Goal: Task Accomplishment & Management: Use online tool/utility

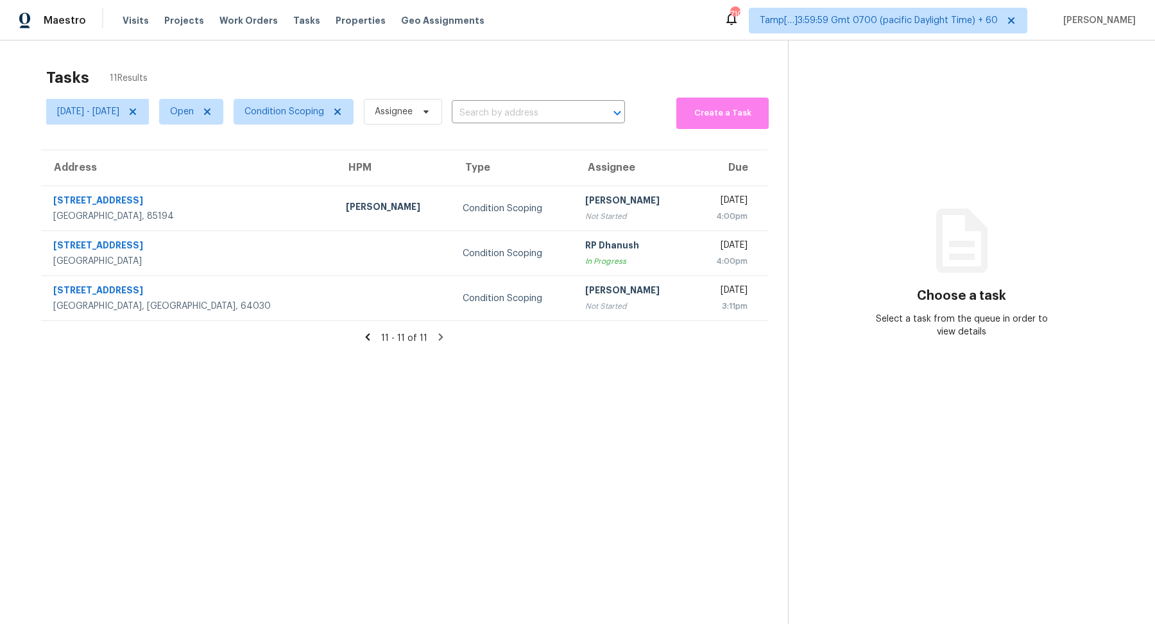
scroll to position [40, 0]
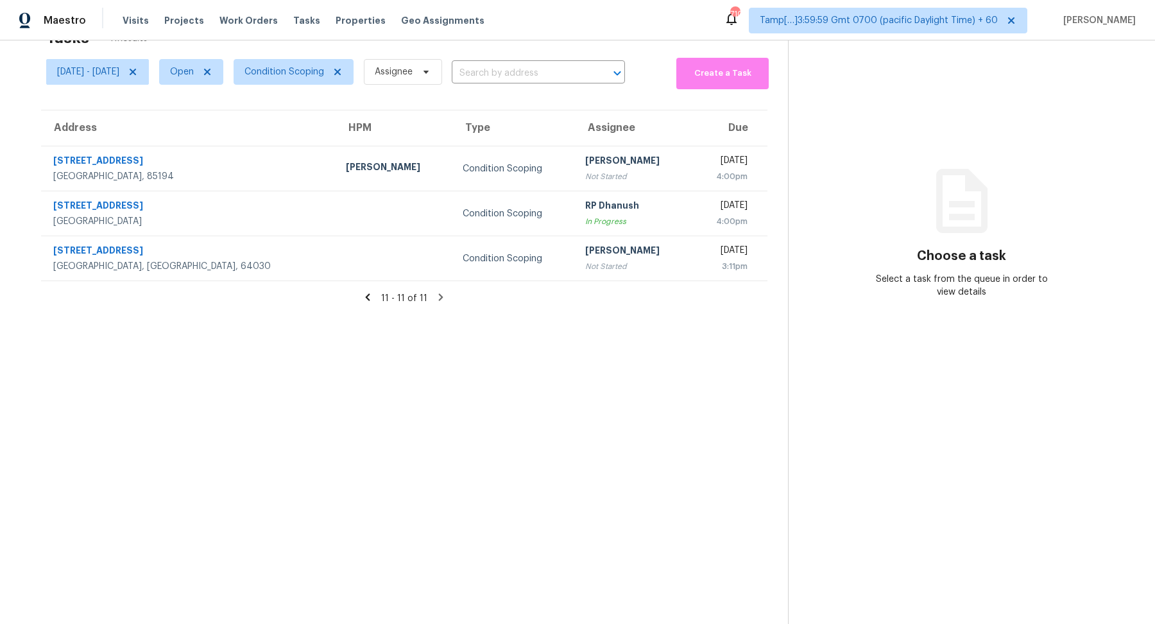
click at [370, 300] on icon at bounding box center [368, 296] width 4 height 7
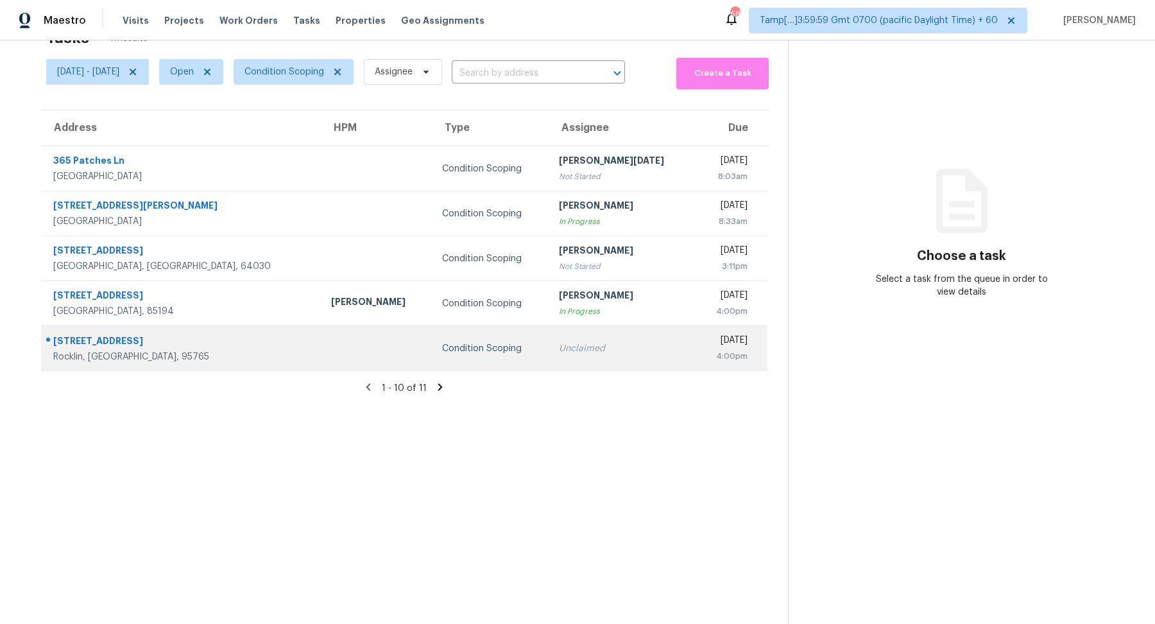
click at [506, 345] on td "Condition Scoping" at bounding box center [490, 348] width 117 height 45
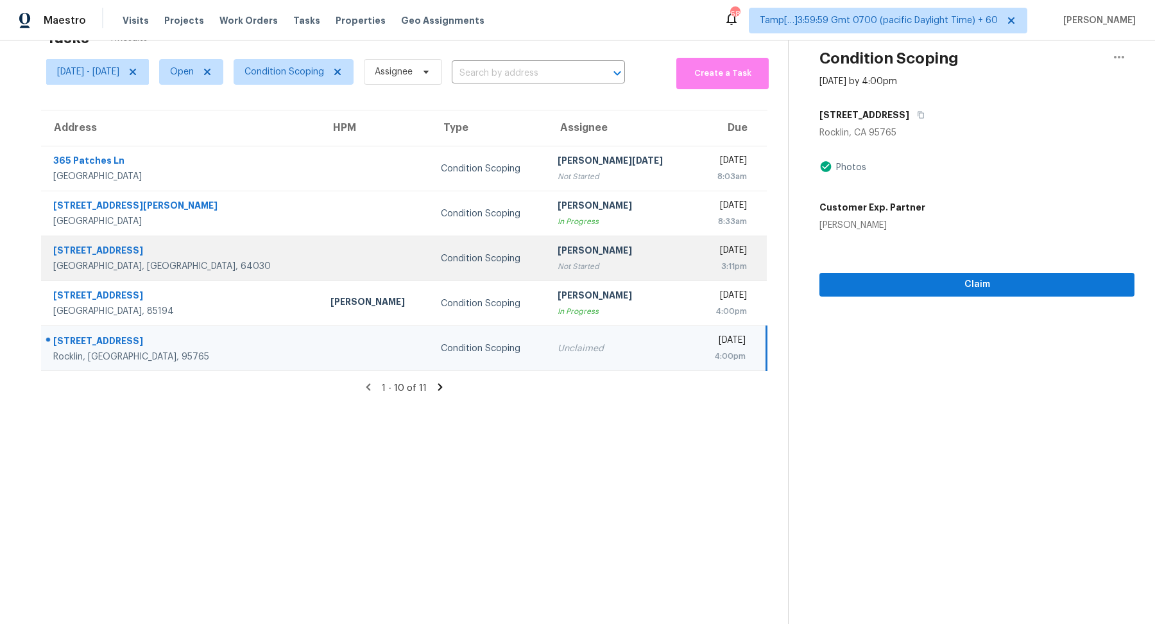
scroll to position [0, 0]
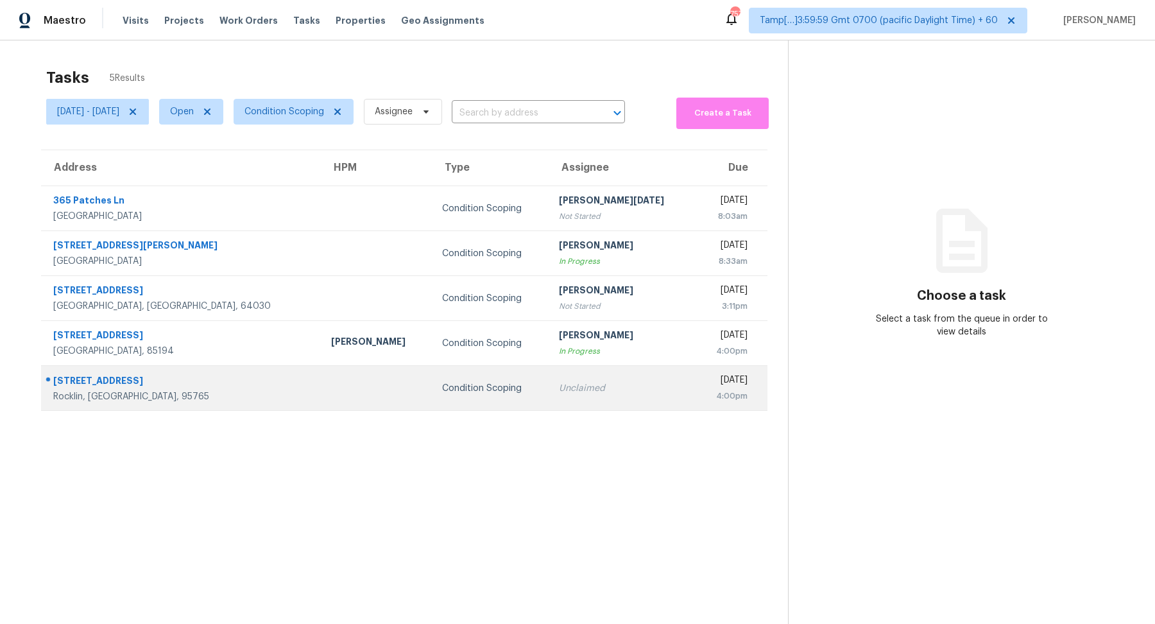
click at [504, 386] on td "Condition Scoping" at bounding box center [490, 388] width 117 height 45
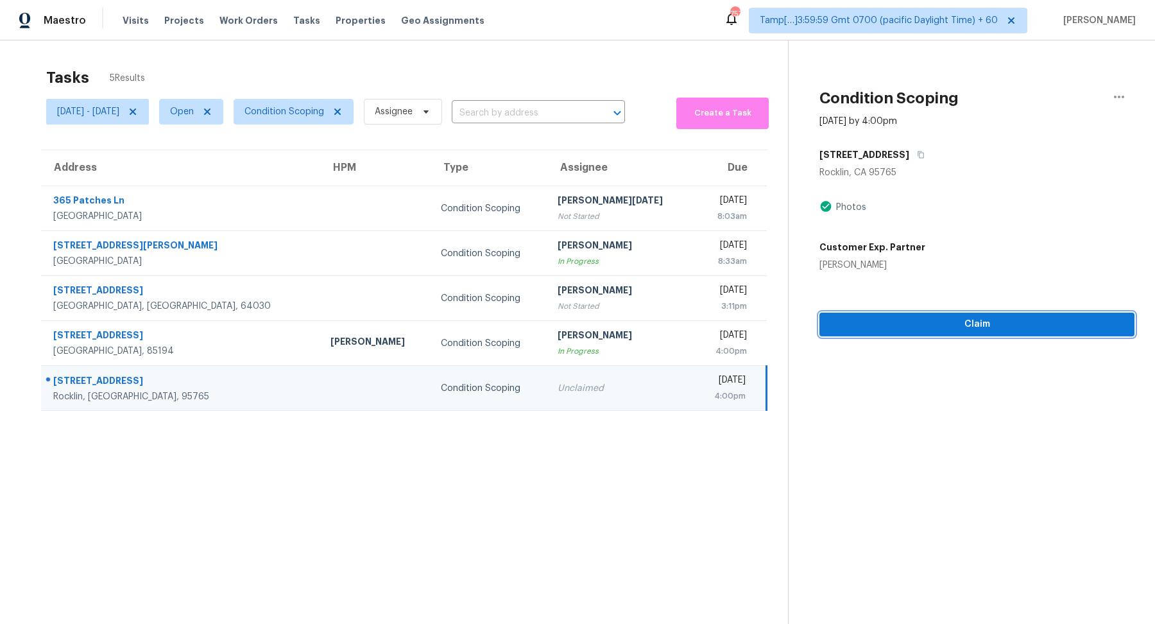
click at [914, 330] on span "Claim" at bounding box center [977, 324] width 294 height 16
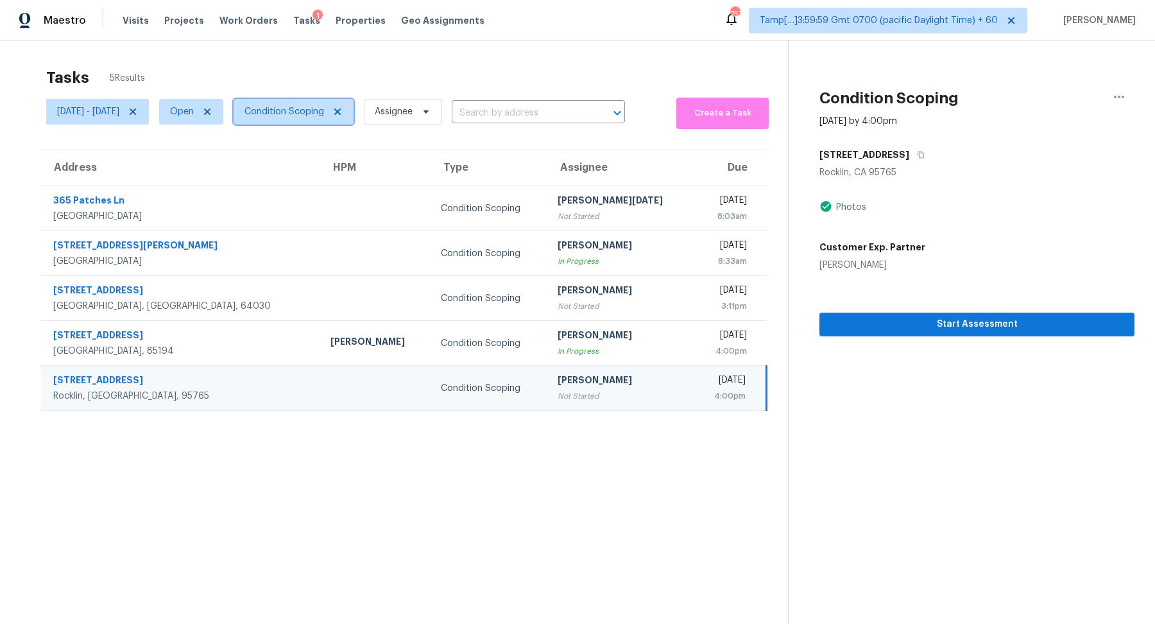
click at [303, 117] on span "Condition Scoping" at bounding box center [294, 112] width 120 height 26
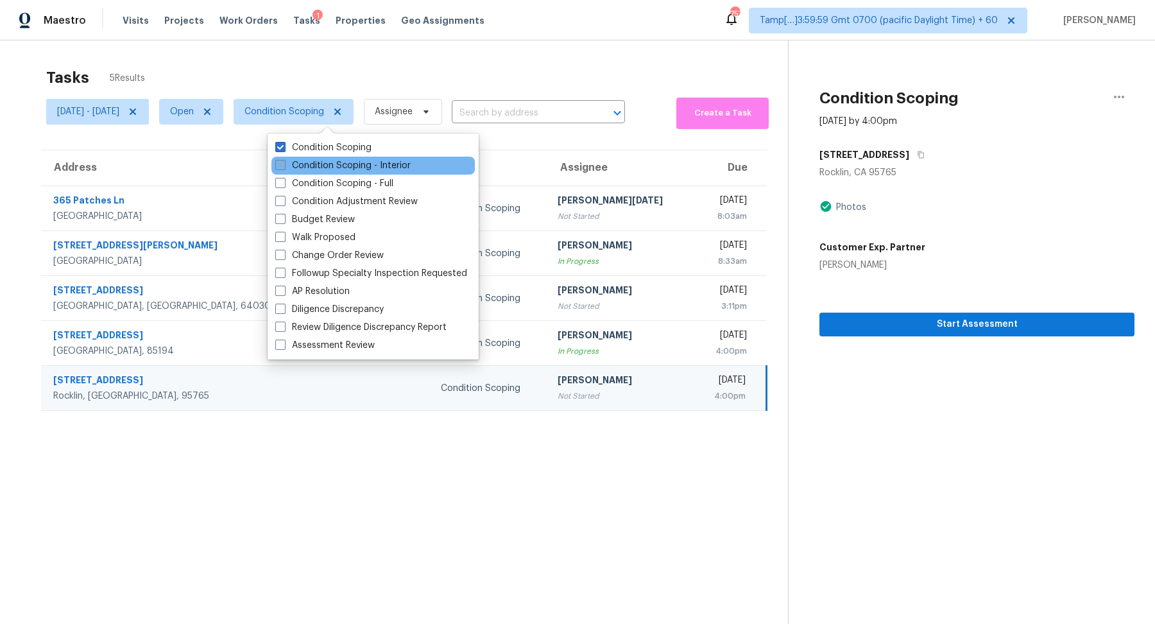
click at [320, 167] on label "Condition Scoping - Interior" at bounding box center [342, 165] width 135 height 13
click at [284, 167] on input "Condition Scoping - Interior" at bounding box center [279, 163] width 8 height 8
checkbox input "true"
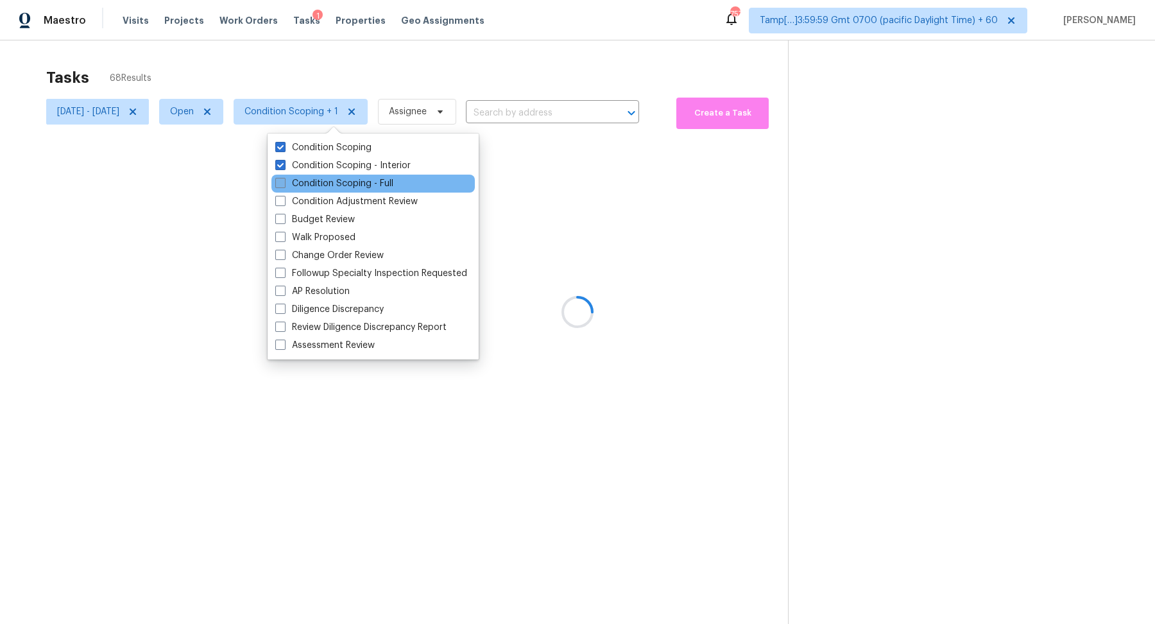
click at [323, 182] on label "Condition Scoping - Full" at bounding box center [334, 183] width 118 height 13
click at [284, 182] on input "Condition Scoping - Full" at bounding box center [279, 181] width 8 height 8
checkbox input "true"
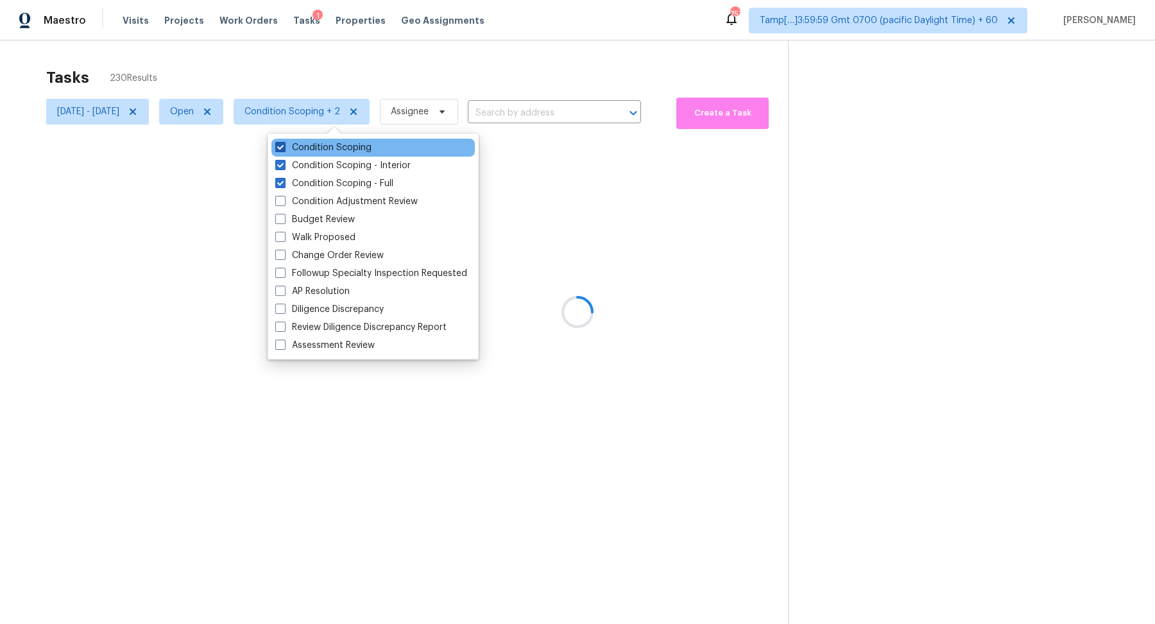
click at [302, 153] on label "Condition Scoping" at bounding box center [323, 147] width 96 height 13
click at [284, 149] on input "Condition Scoping" at bounding box center [279, 145] width 8 height 8
checkbox input "false"
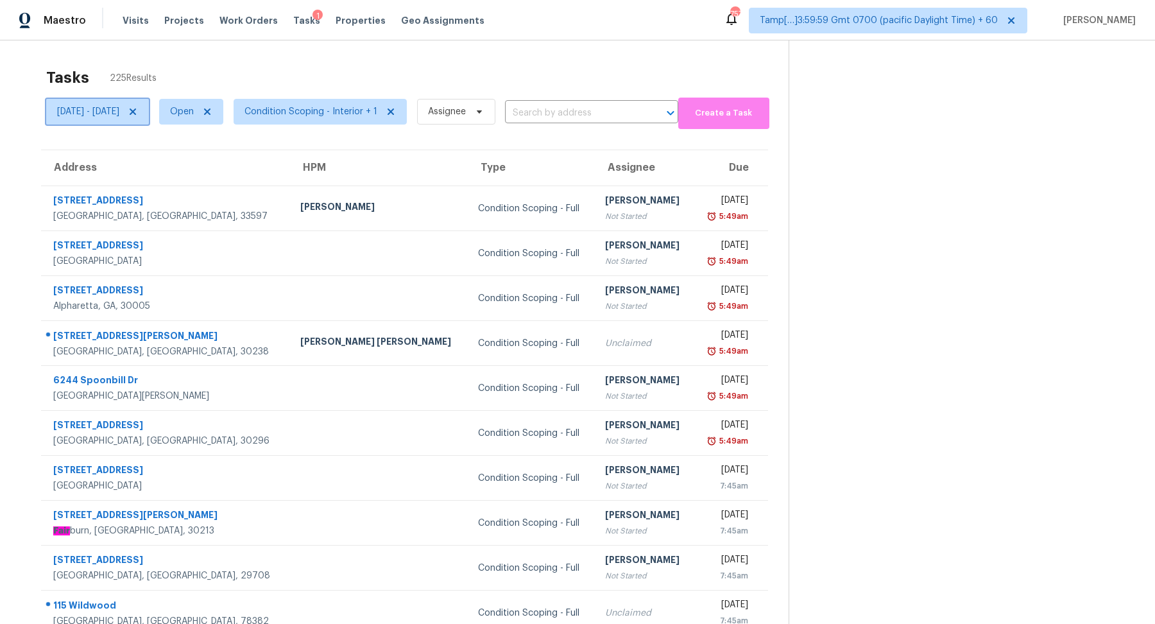
click at [138, 114] on icon at bounding box center [133, 112] width 10 height 10
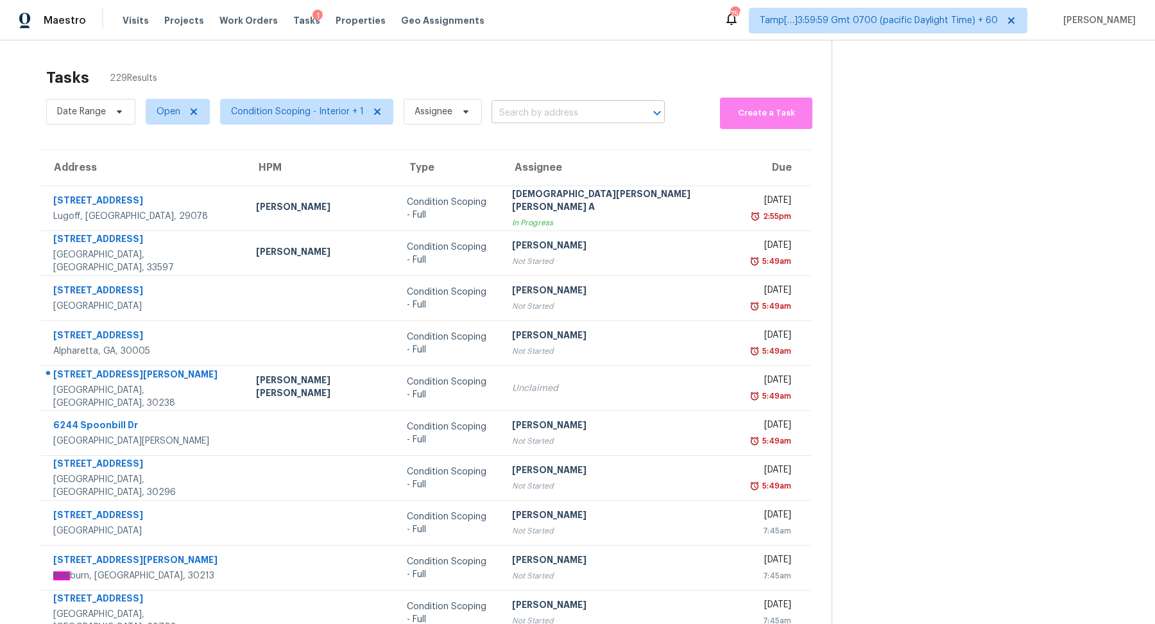
click at [517, 114] on input "text" at bounding box center [559, 113] width 137 height 20
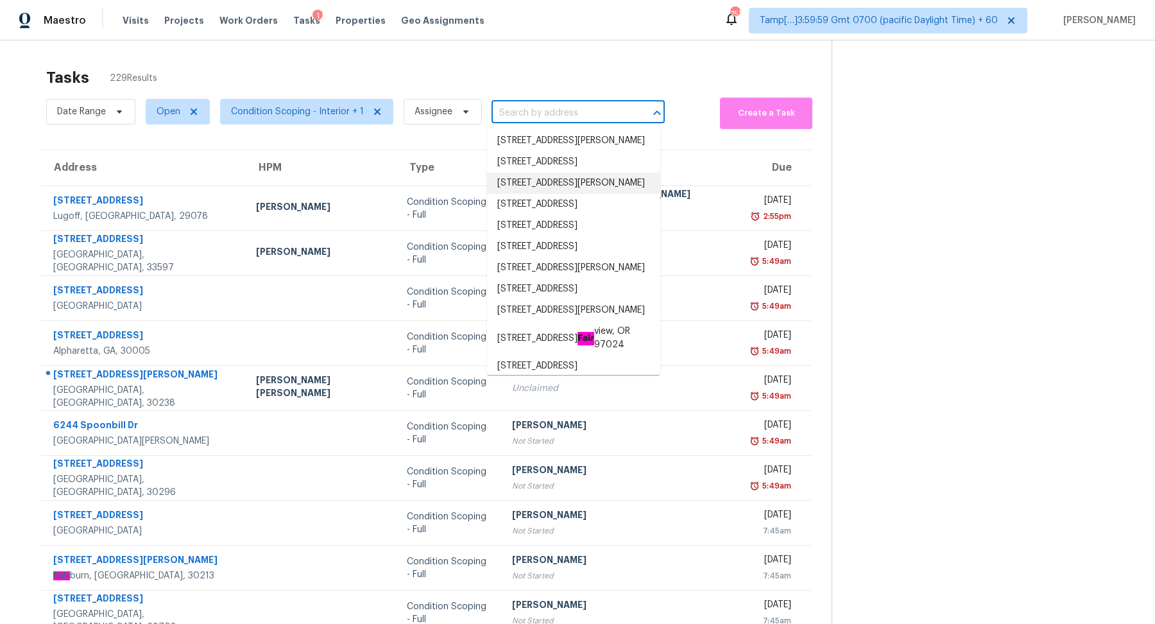
click at [501, 113] on input "text" at bounding box center [559, 113] width 137 height 20
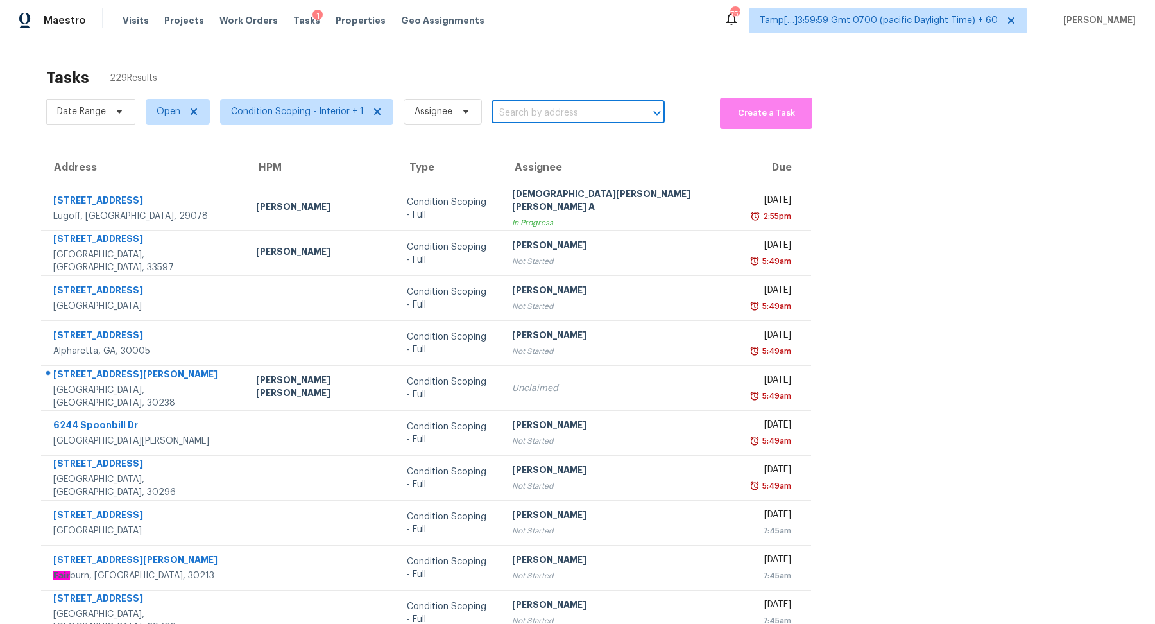
paste input "2177 Pixie Rose Ln Loganville, GA, 30052"
type input "2177 Pixie Rose Ln Loganville, GA, 30052"
click at [558, 143] on li "2177 Pixie Rose Ln, Loganville, GA 30052" at bounding box center [573, 140] width 173 height 21
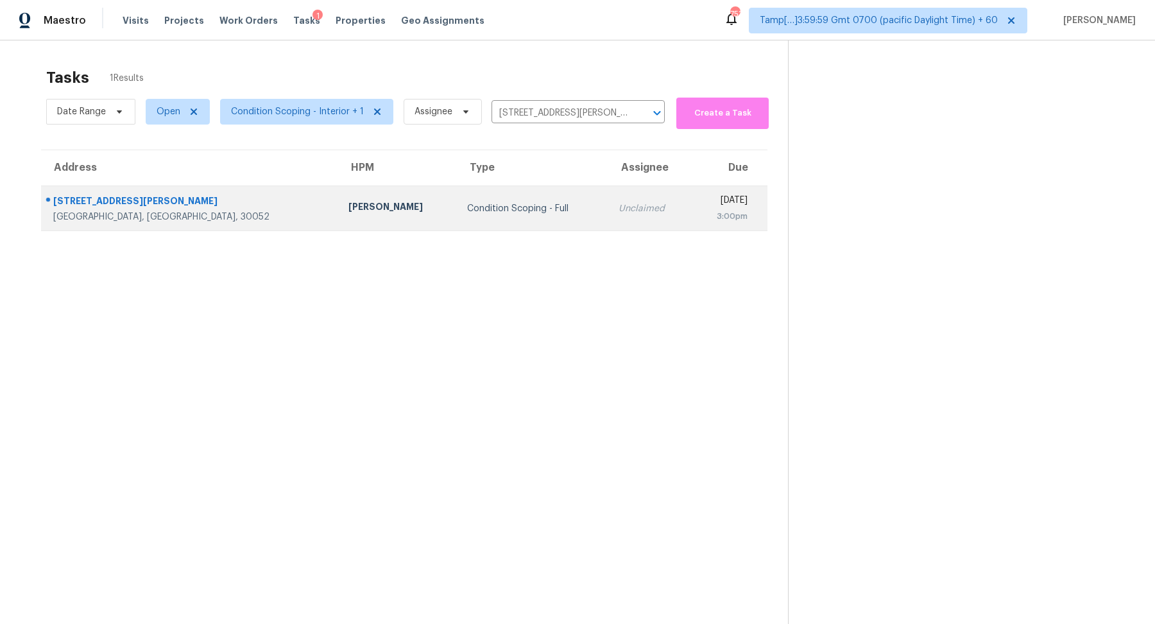
click at [495, 203] on div "Condition Scoping - Full" at bounding box center [533, 208] width 132 height 13
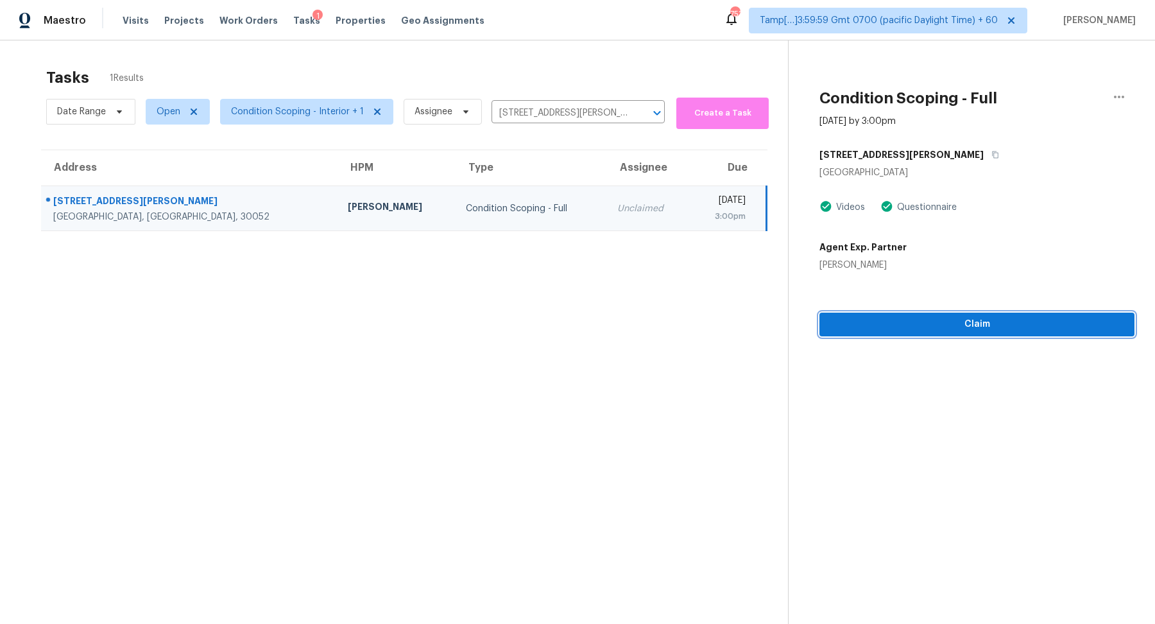
click at [879, 330] on span "Claim" at bounding box center [977, 324] width 294 height 16
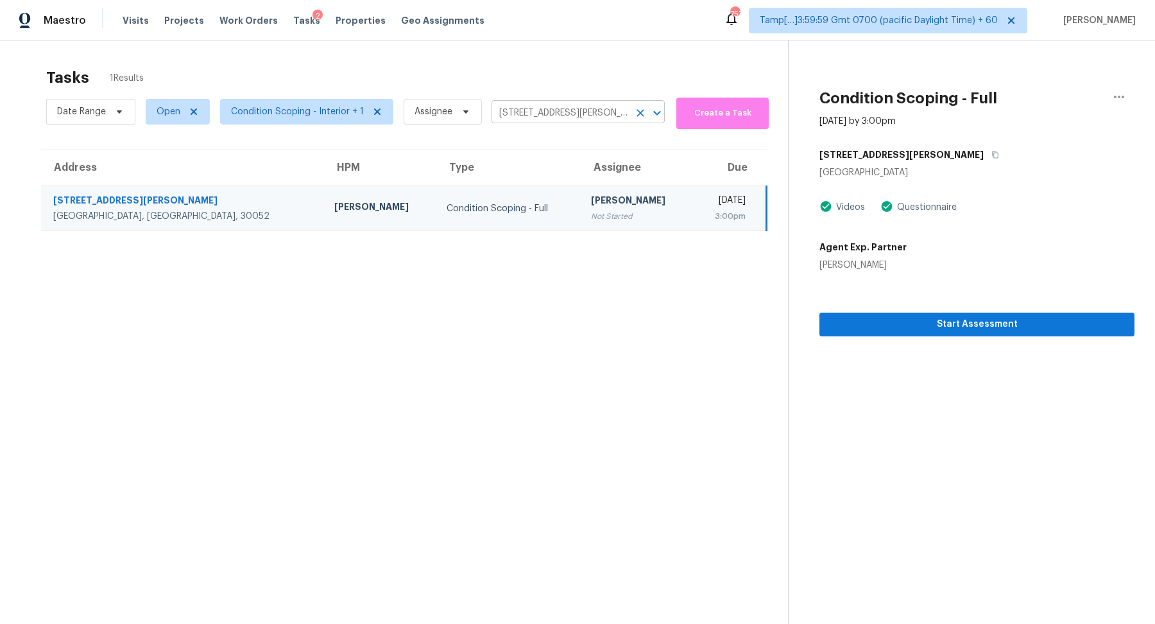
click at [565, 114] on input "2177 Pixie Rose Ln, Loganville, GA 30052" at bounding box center [559, 113] width 137 height 20
paste input "125 Hampton Park Dr Athens, GA, 30606"
type input "125 Hampton Park Dr Athens, GA, 30606"
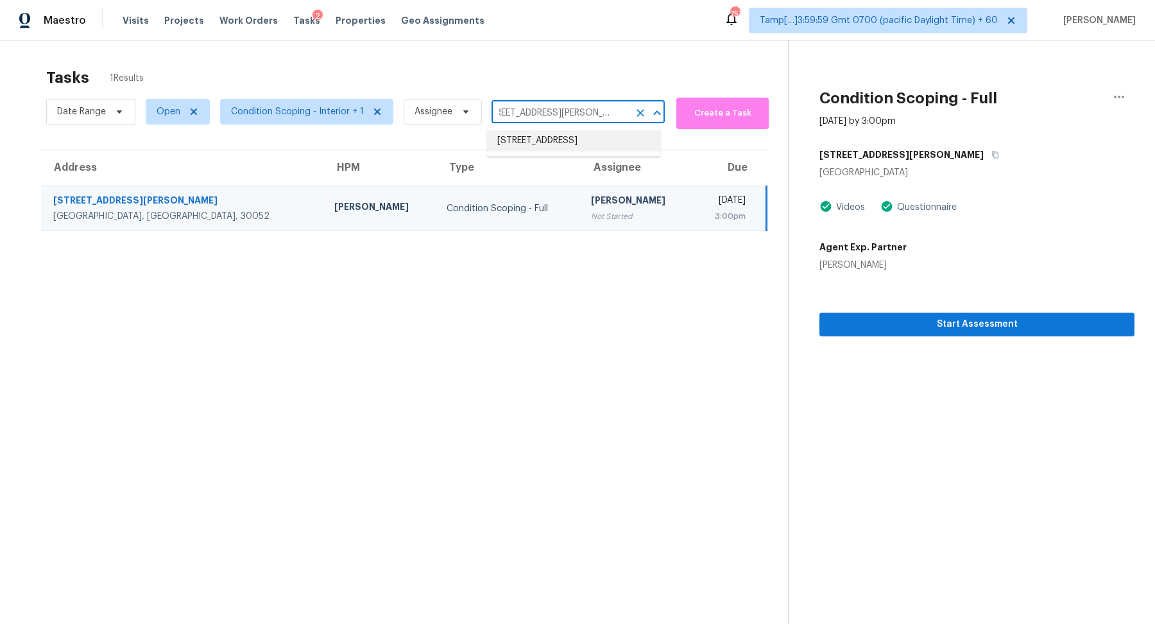
click at [600, 143] on li "125 Hampton Park Dr, Athens, GA 30606" at bounding box center [573, 140] width 173 height 21
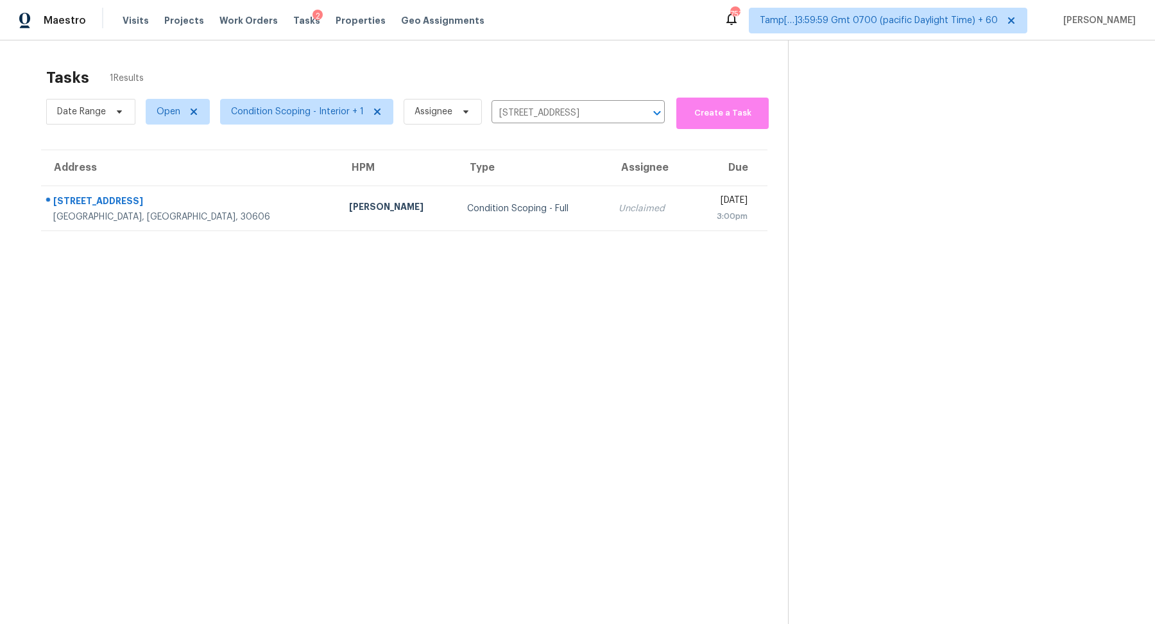
click at [608, 196] on td "Unclaimed" at bounding box center [649, 208] width 83 height 45
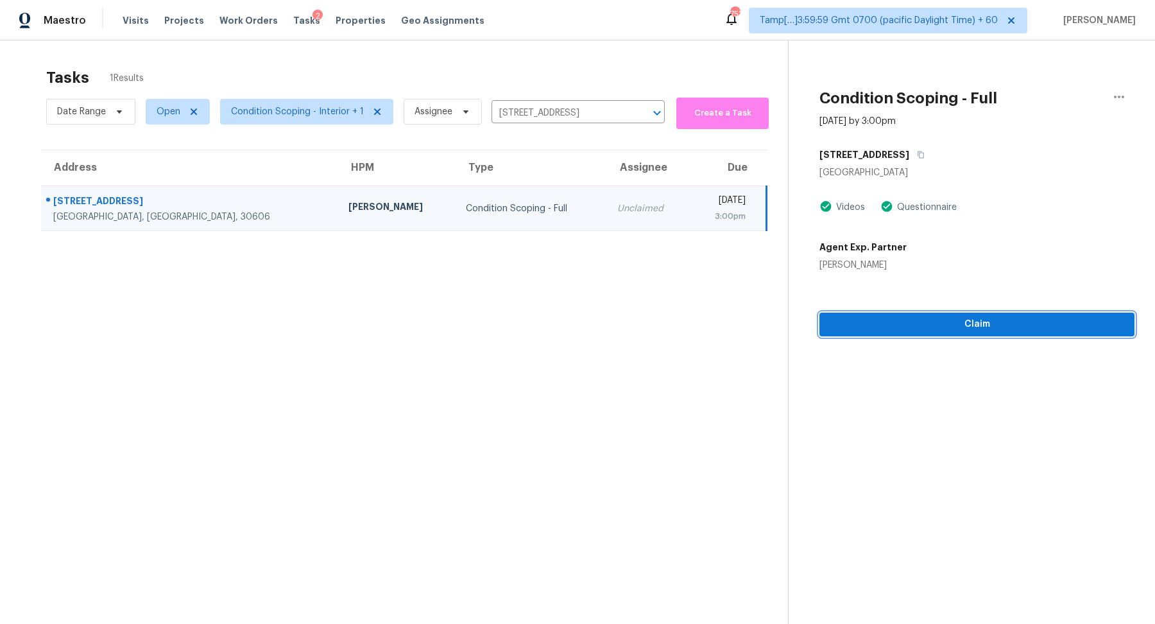
click at [1013, 321] on span "Claim" at bounding box center [977, 324] width 294 height 16
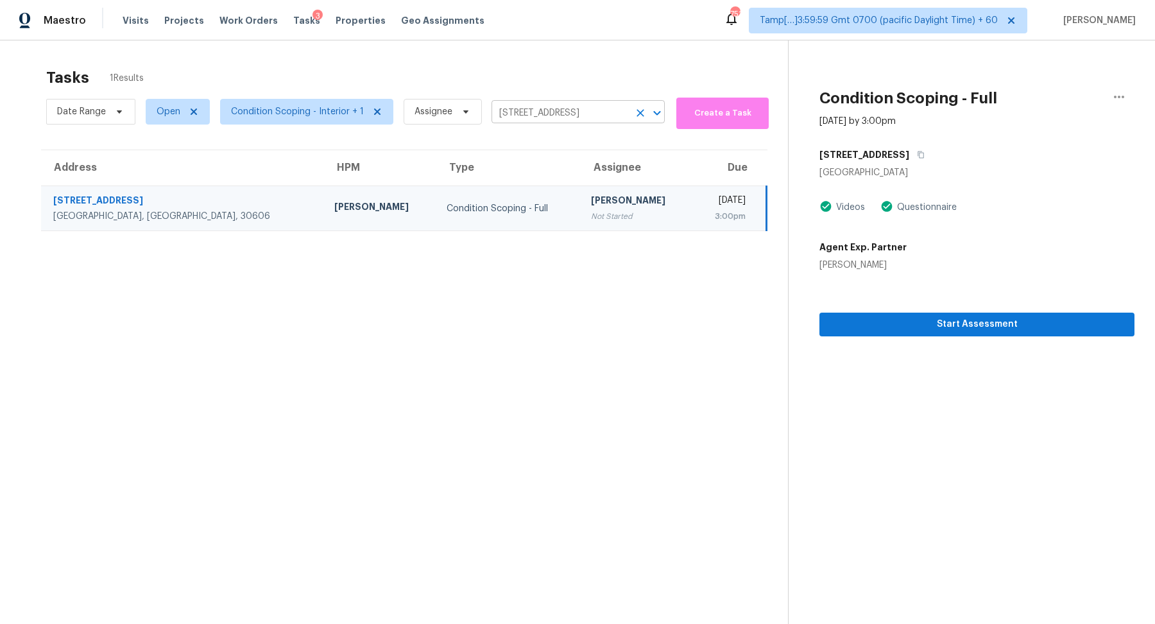
click at [525, 103] on input "125 Hampton Park Dr, Athens, GA 30606" at bounding box center [559, 113] width 137 height 20
paste input "11 Palm Ave Nokomis, FL, 34275"
type input "111 Palm Ave Nokomis, FL, 34275"
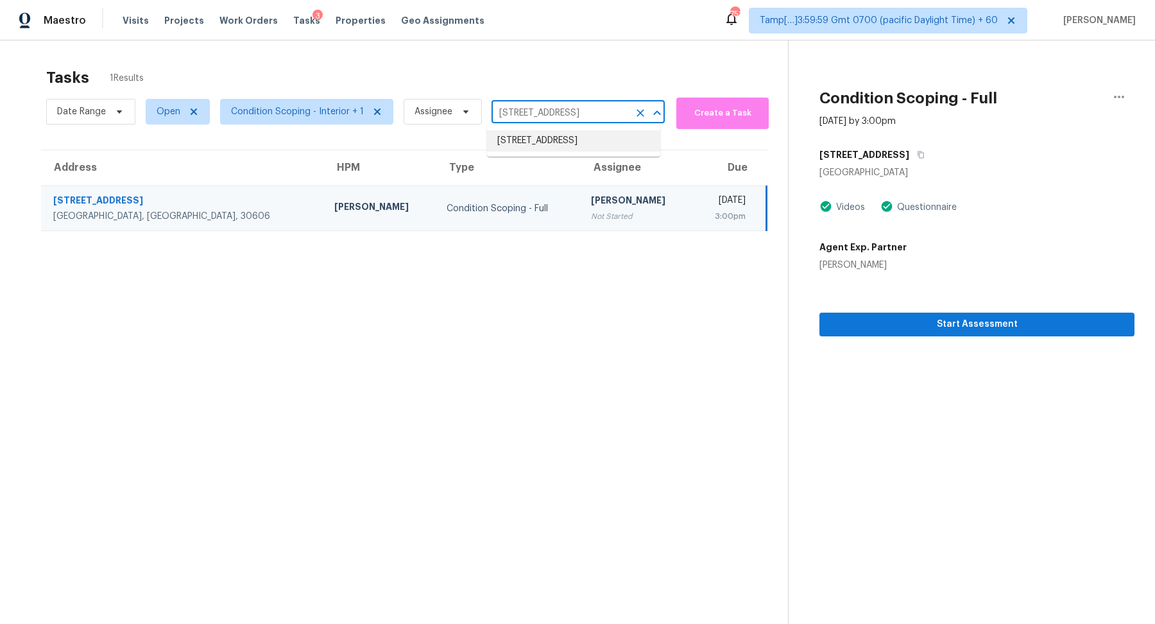
click at [547, 146] on li "111 Palm Ave, Nokomis, FL 34275" at bounding box center [573, 140] width 173 height 21
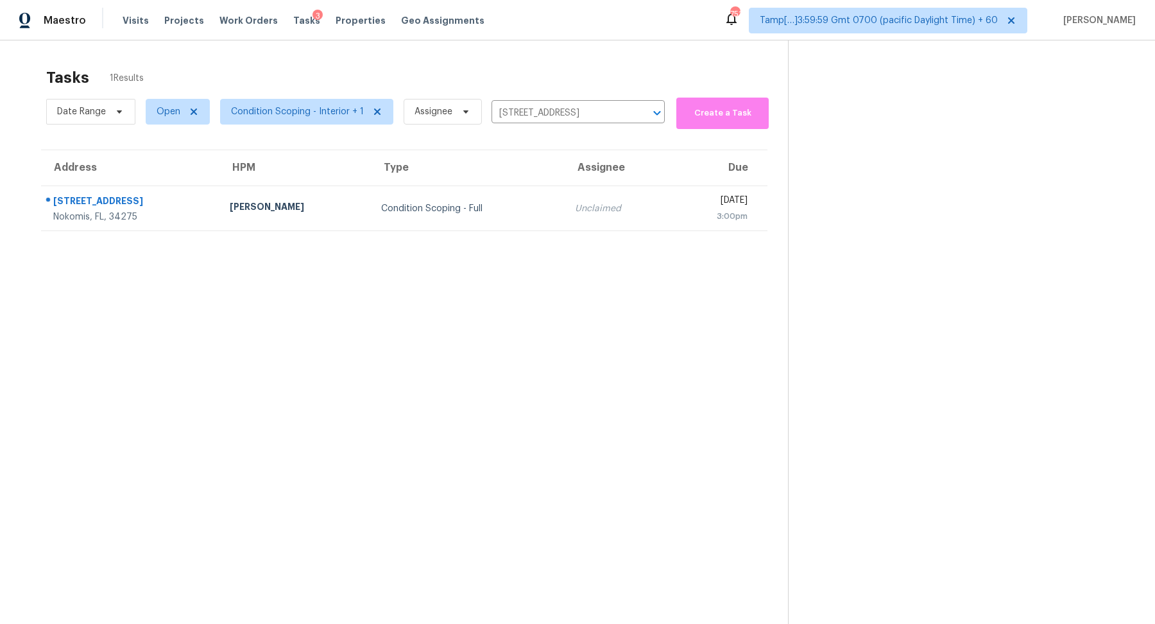
click at [575, 203] on div "Unclaimed" at bounding box center [617, 208] width 85 height 13
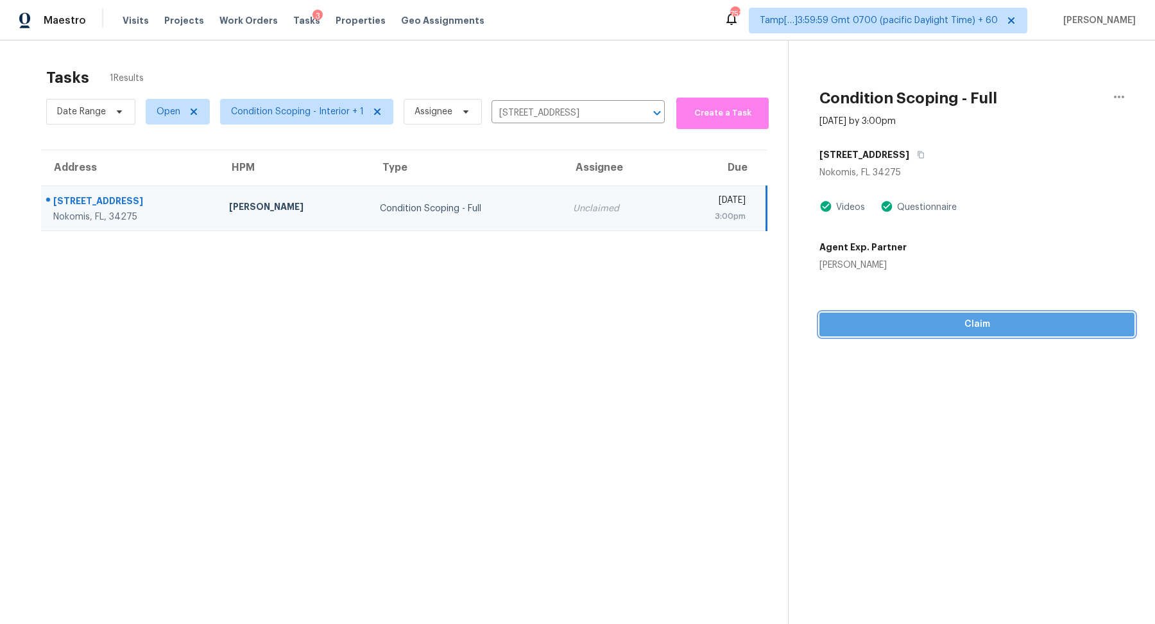
click at [903, 333] on button "Claim" at bounding box center [976, 324] width 315 height 24
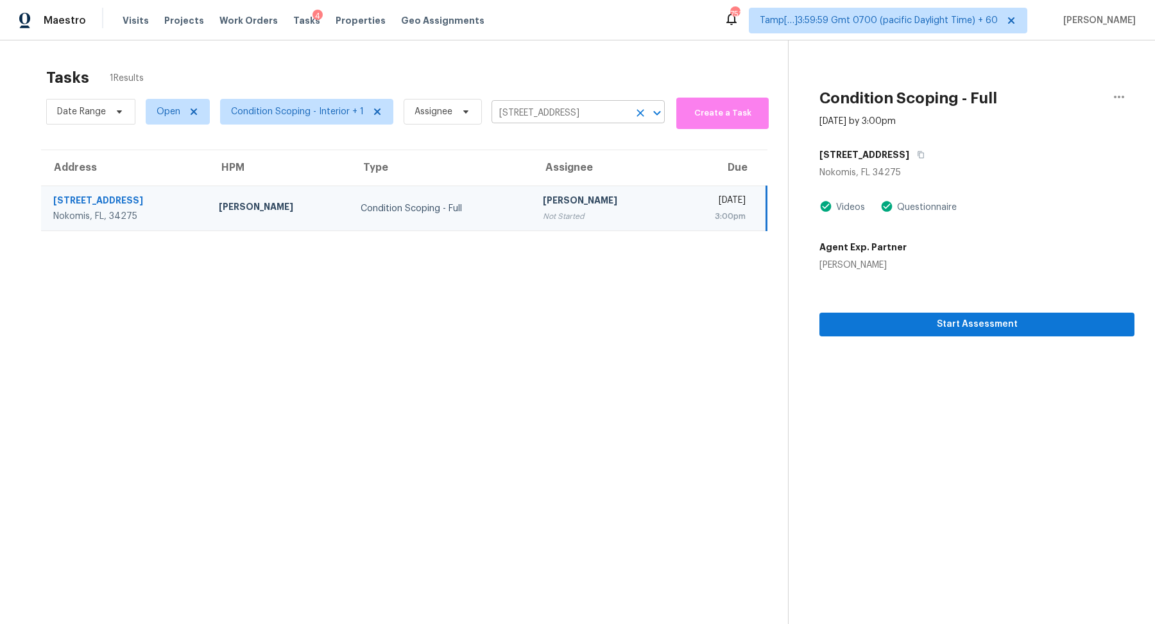
click at [514, 115] on input "111 Palm Ave, Nokomis, FL 34275" at bounding box center [559, 113] width 137 height 20
paste input "711 12th Ave N Lake Worth Beach, FL, 33460"
type input "711 12th Ave N Lake Worth Beach, FL, 33460"
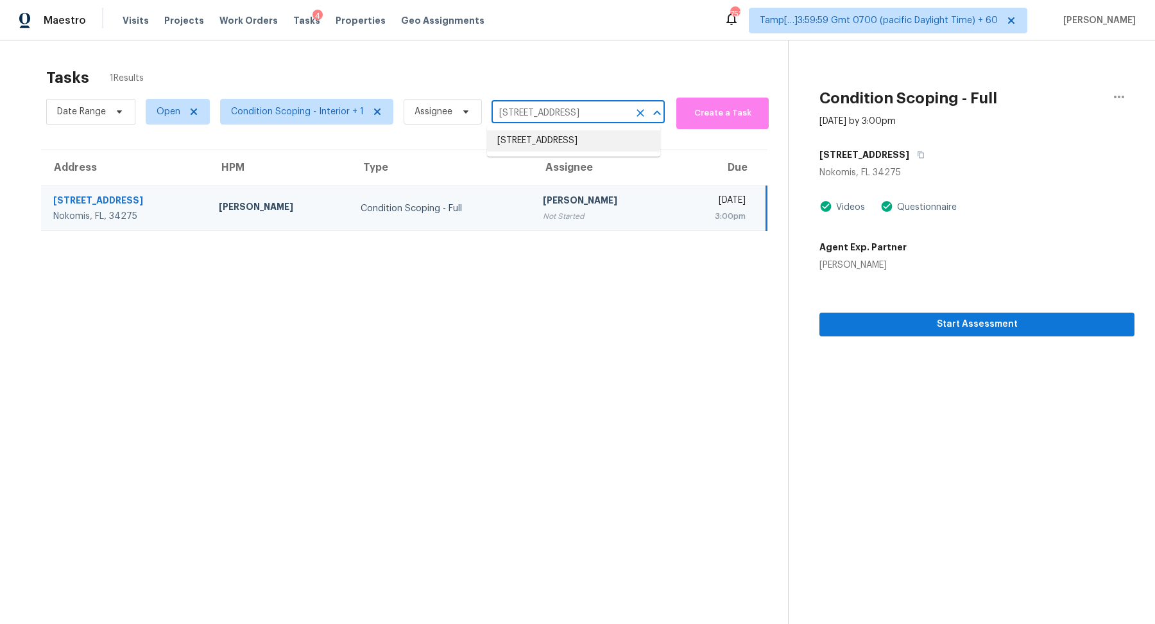
click at [540, 137] on li "711 12th Ave N, Lake Worth Beach, FL 33460" at bounding box center [573, 140] width 173 height 21
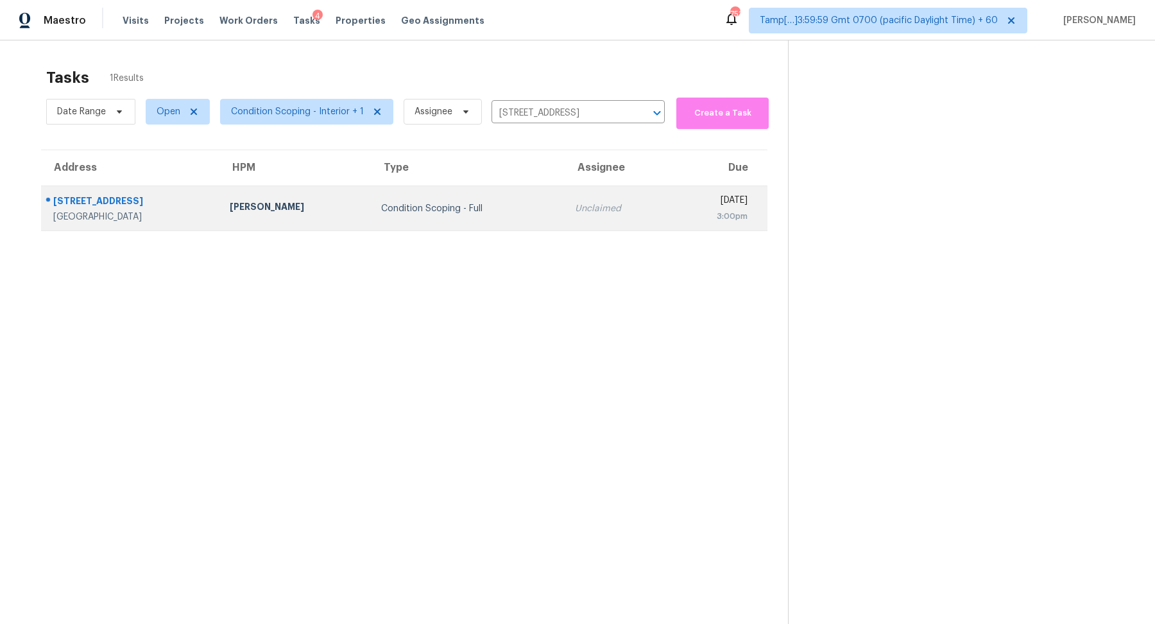
click at [496, 189] on td "Condition Scoping - Full" at bounding box center [468, 208] width 194 height 45
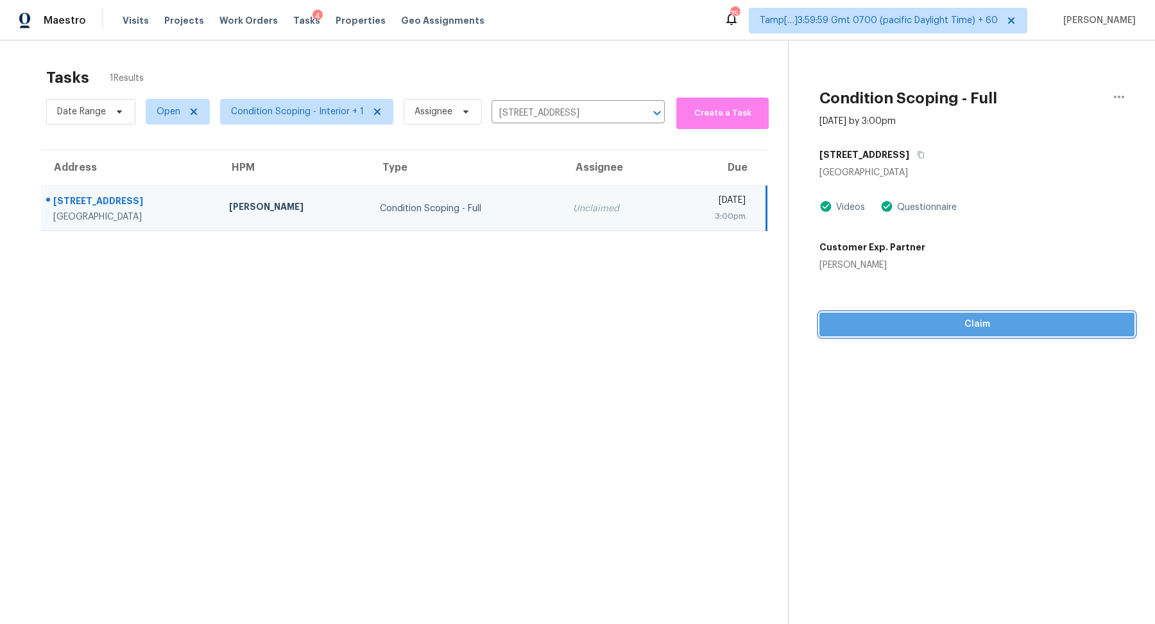
click at [968, 325] on span "Claim" at bounding box center [977, 324] width 294 height 16
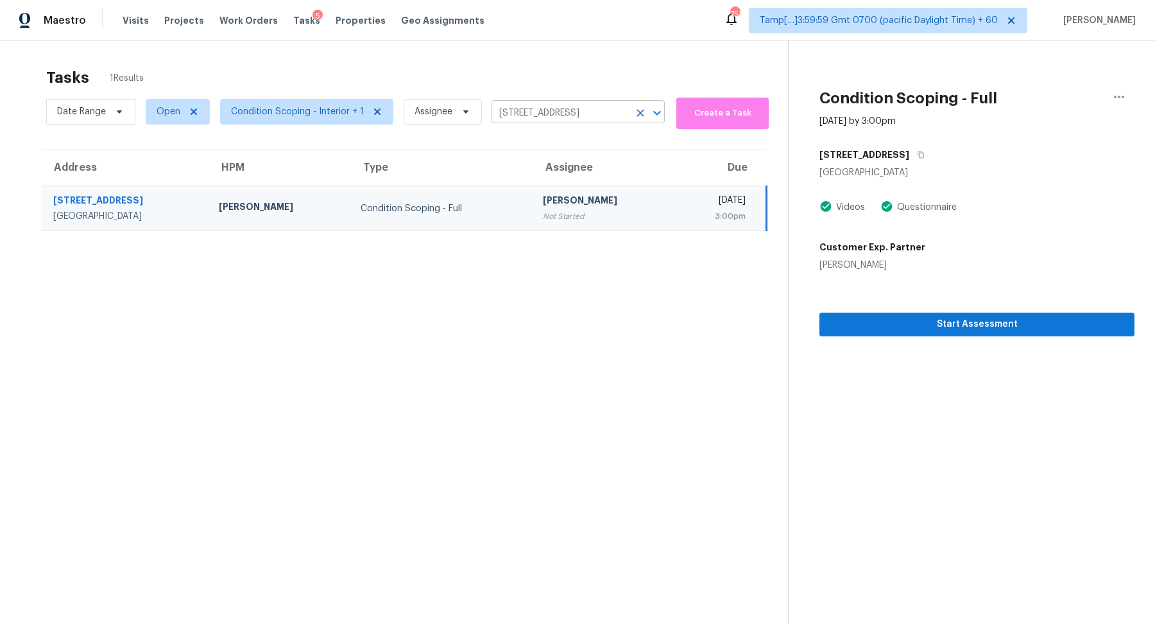
click at [540, 114] on input "711 12th Ave N, Lake Worth Beach, FL 33460" at bounding box center [559, 113] width 137 height 20
paste input "1105 John Miller Rd Rockwell, NC, 28138"
type input "1105 John Miller Rd Rockwell, NC, 28138"
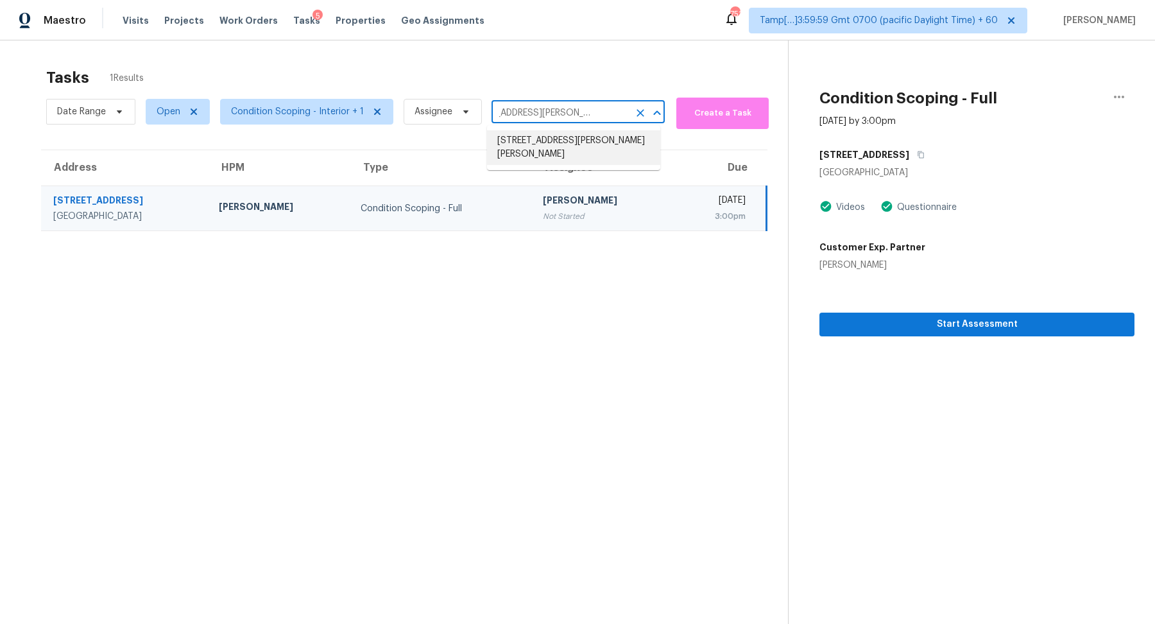
click at [561, 137] on li "1105 John Miller Rd, Rockwell, NC 28138" at bounding box center [573, 147] width 173 height 35
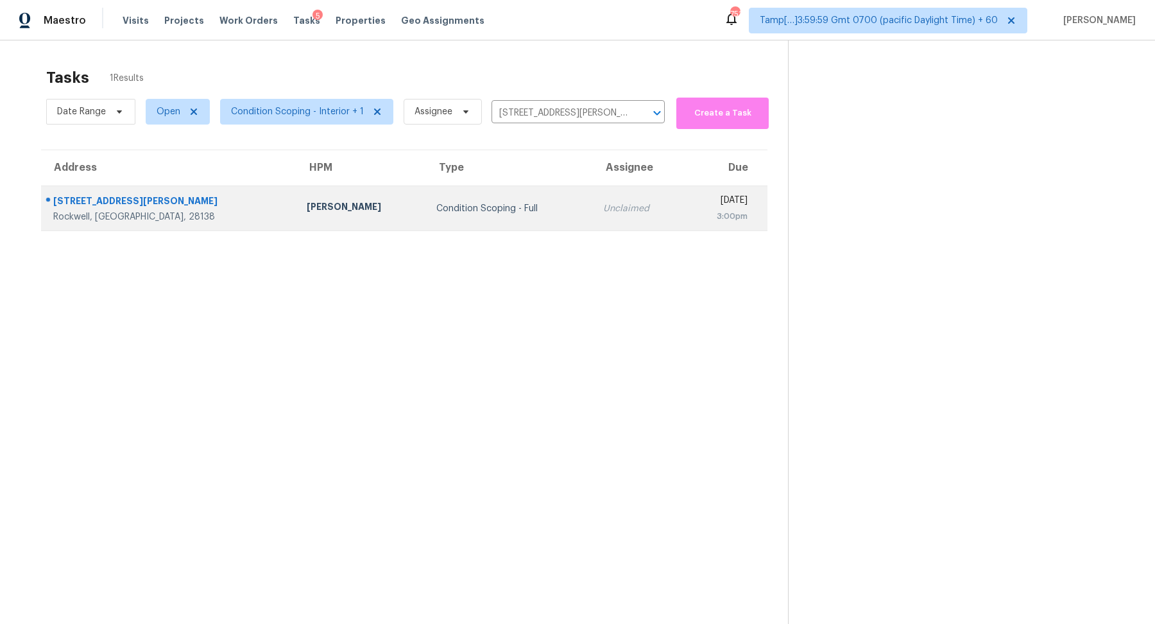
click at [694, 215] on div "3:00pm" at bounding box center [720, 216] width 53 height 13
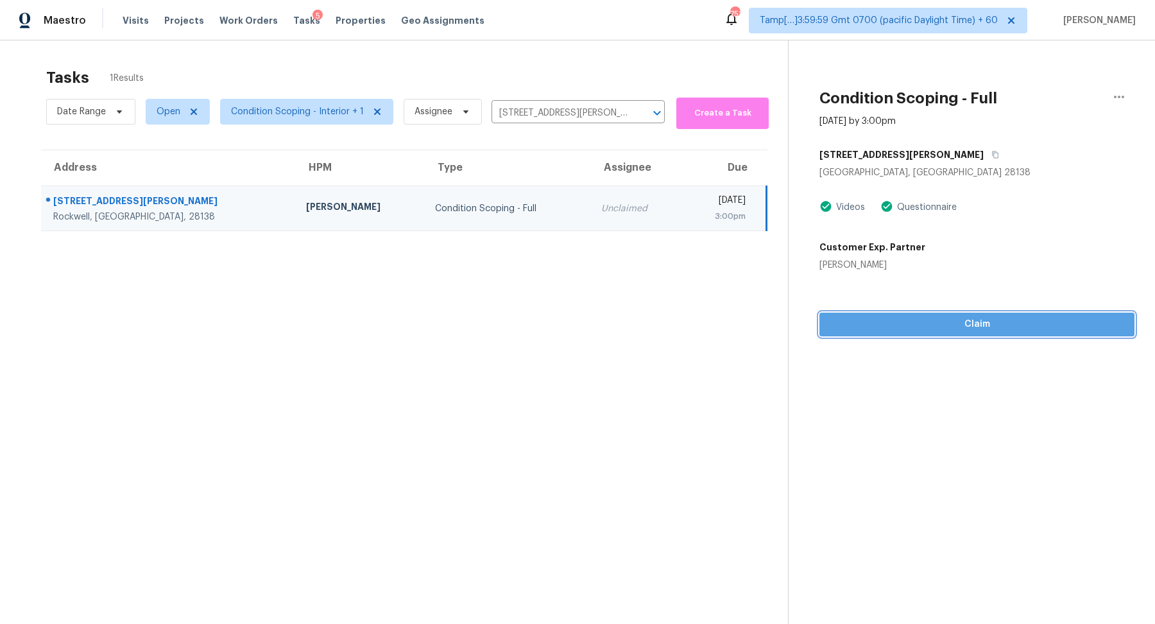
click at [1027, 330] on span "Claim" at bounding box center [977, 324] width 294 height 16
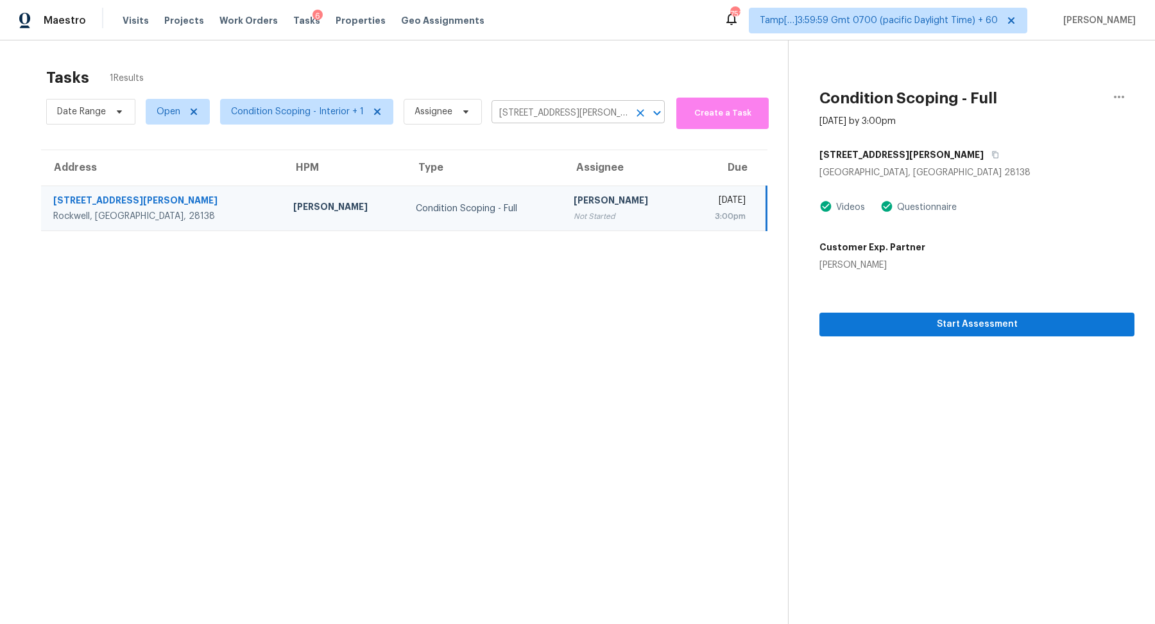
click at [597, 117] on input "1105 John Miller Rd, Rockwell, NC 28138" at bounding box center [559, 113] width 137 height 20
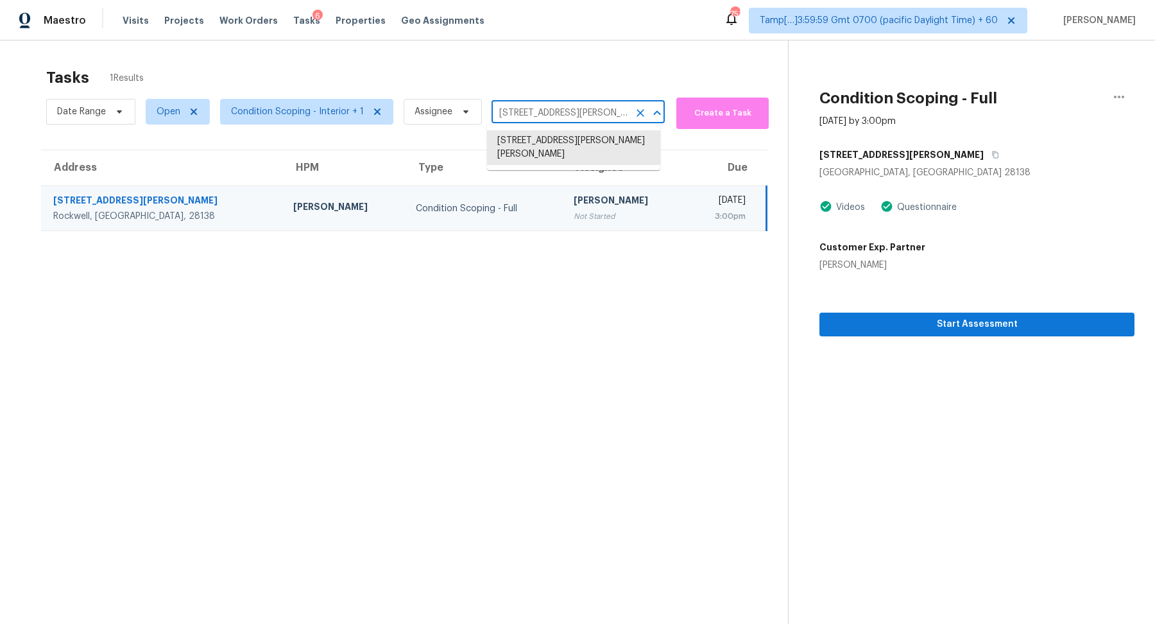
click at [597, 117] on input "1105 John Miller Rd, Rockwell, NC 28138" at bounding box center [559, 113] width 137 height 20
paste input "25 Rachel Anne Dr Belmont, NC, 28012"
type input "1125 Rachel Anne Dr Belmont, NC, 28012"
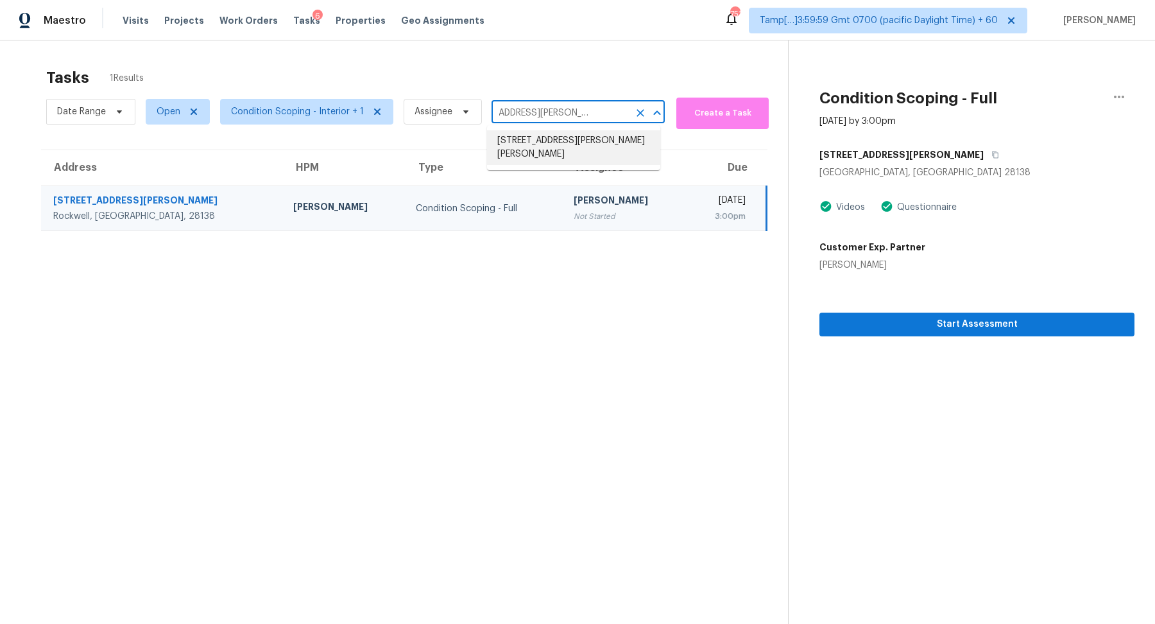
click at [578, 139] on li "1125 Rachel Anne Dr, Belmont, NC 28012" at bounding box center [573, 147] width 173 height 35
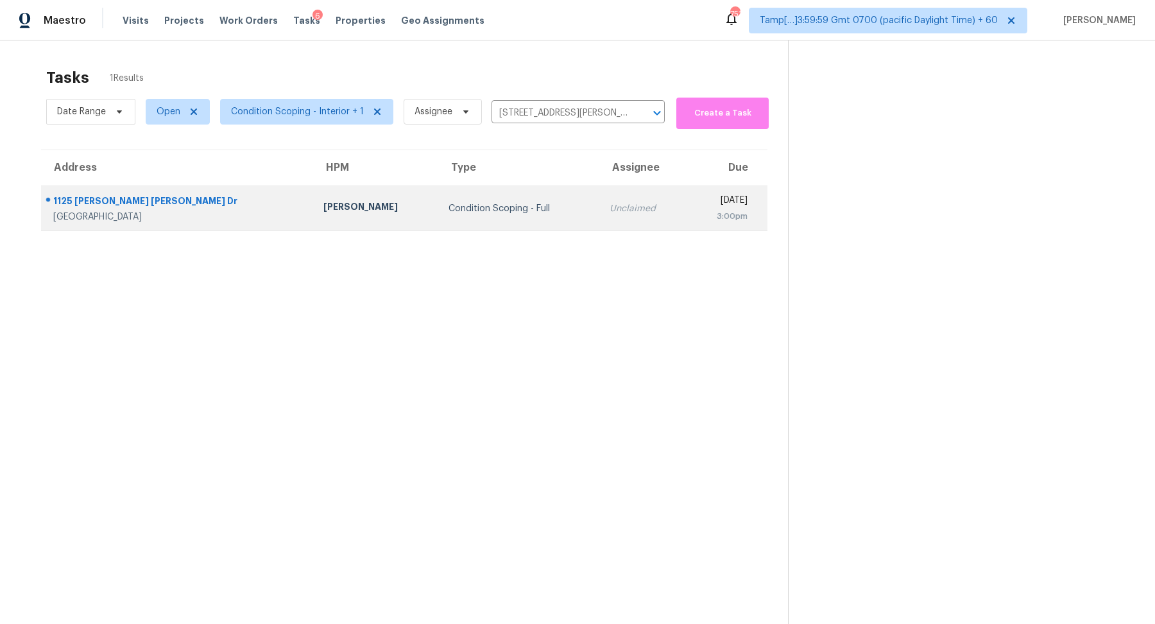
click at [697, 210] on div "3:00pm" at bounding box center [722, 216] width 50 height 13
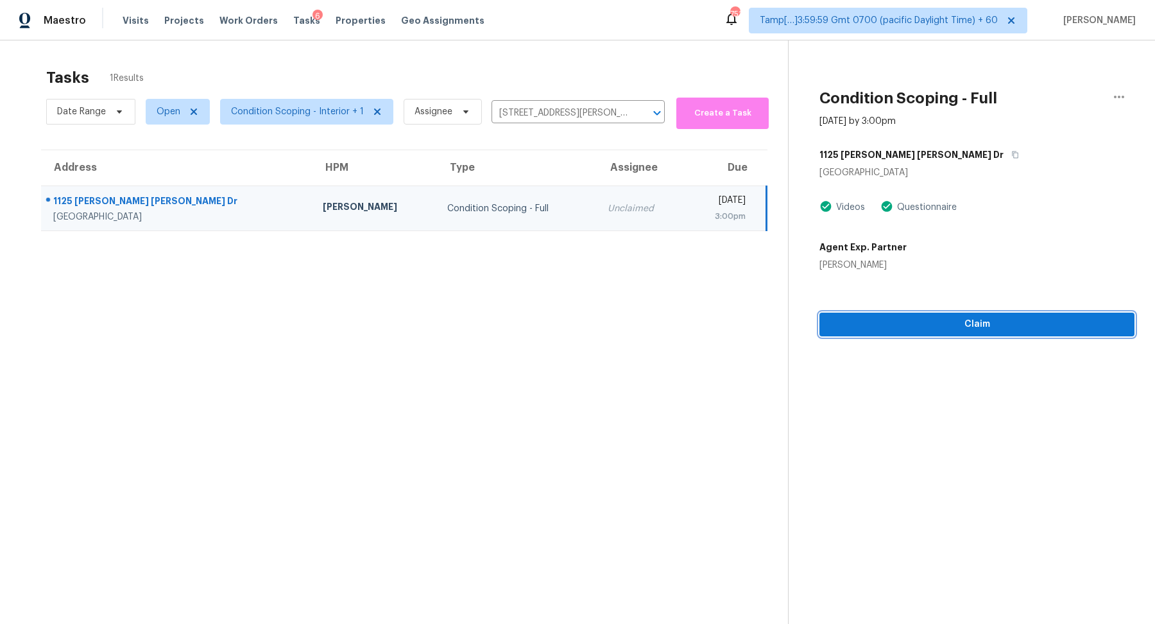
click at [946, 332] on button "Claim" at bounding box center [976, 324] width 315 height 24
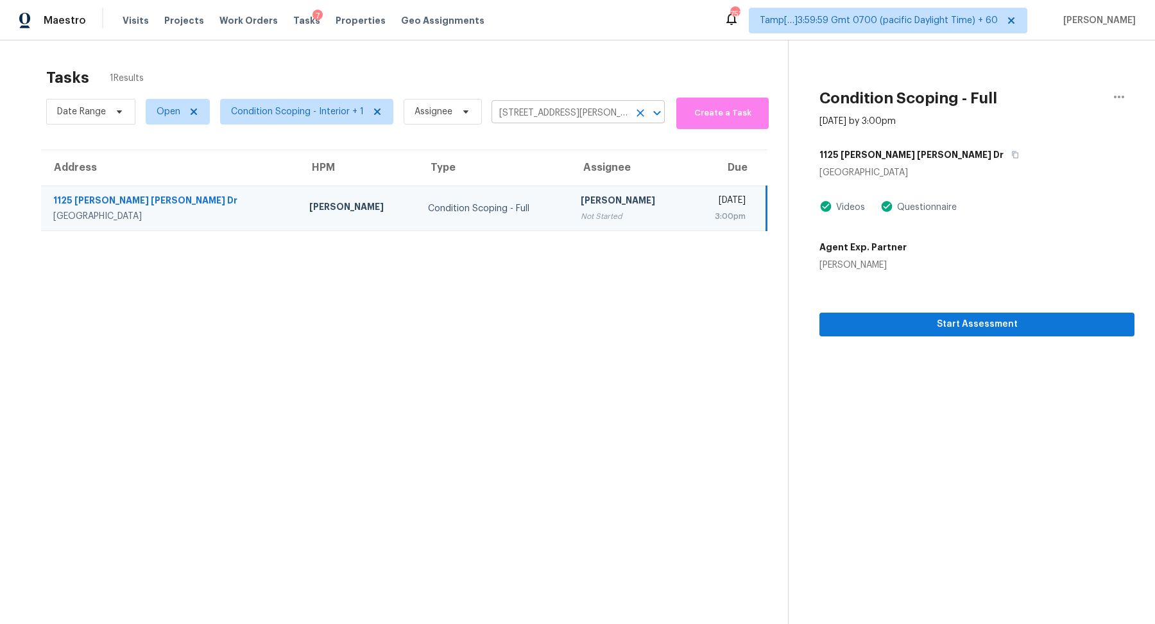
click at [563, 112] on input "1125 Rachel Anne Dr, Belmont, NC 28012" at bounding box center [559, 113] width 137 height 20
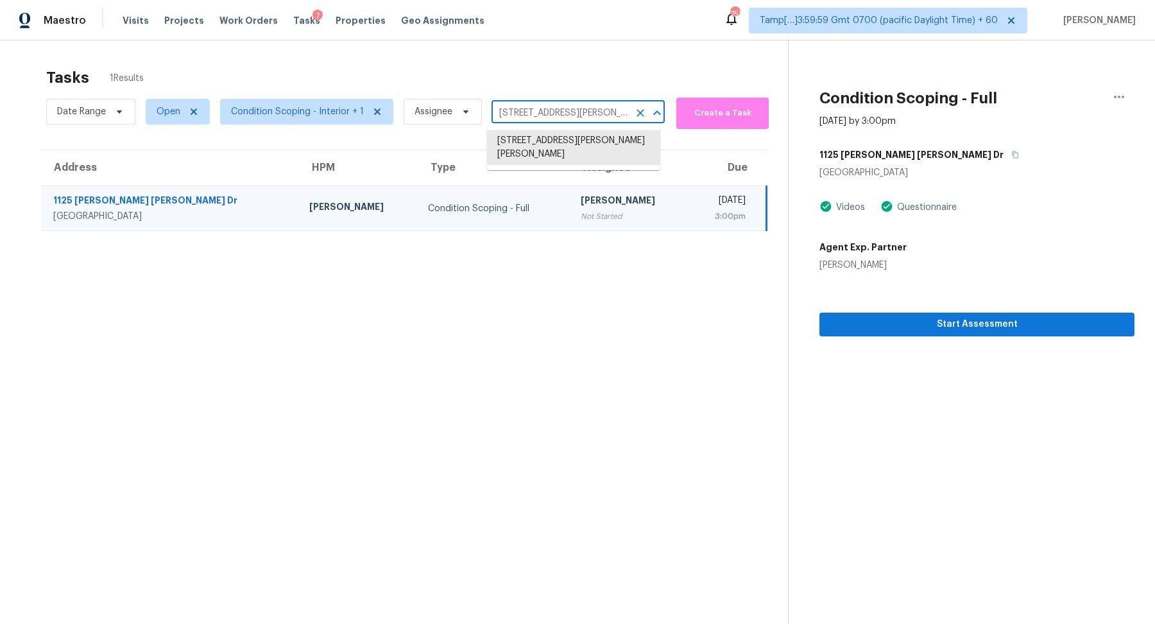
click at [563, 112] on input "1125 Rachel Anne Dr, Belmont, NC 28012" at bounding box center [559, 113] width 137 height 20
paste input "6515 Hunters Way Ln Baytown, TX, 77521"
type input "6515 Hunters Way Ln Baytown, TX, 77521"
click at [518, 132] on li "6515 Hunters Way Ln, Baytown, TX 77521" at bounding box center [573, 140] width 173 height 21
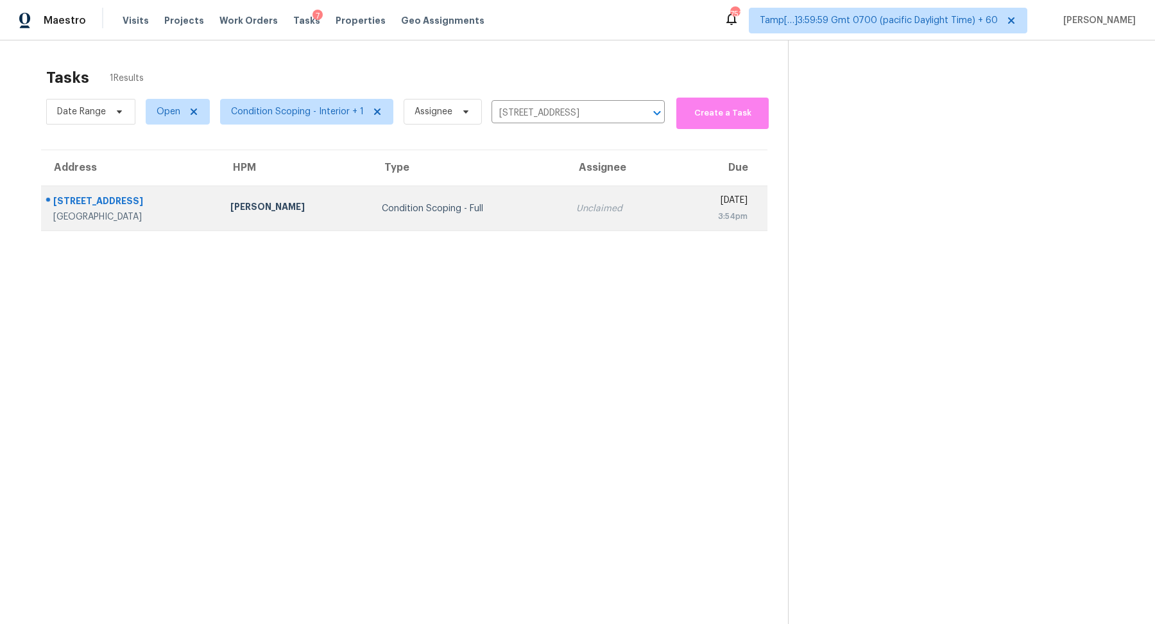
click at [566, 196] on td "Unclaimed" at bounding box center [619, 208] width 107 height 45
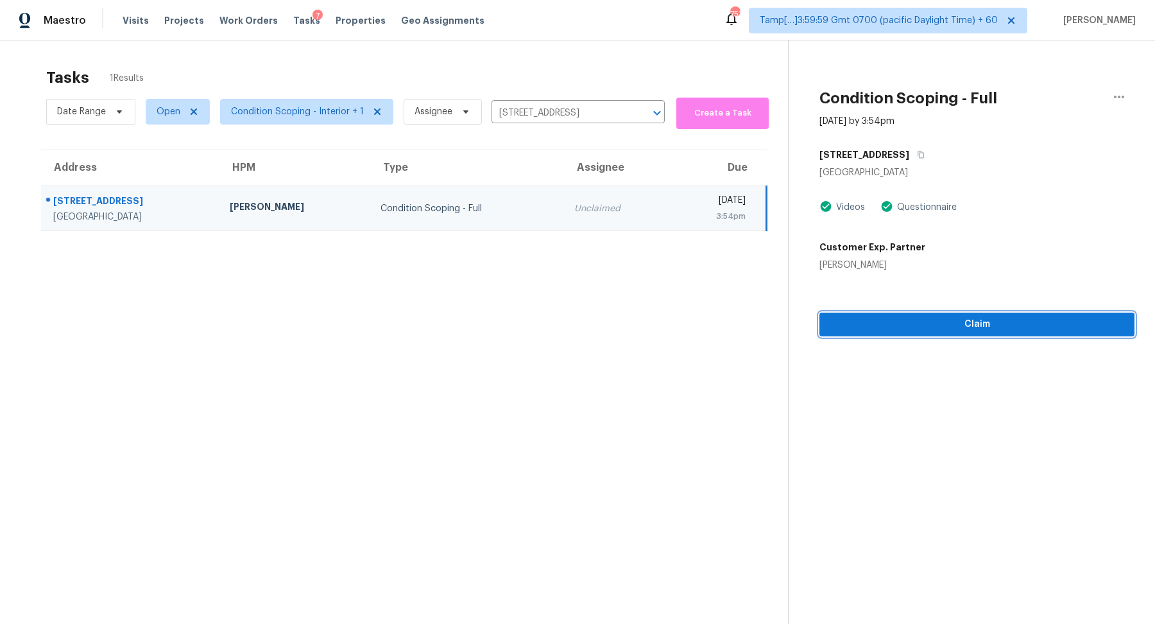
click at [961, 323] on span "Claim" at bounding box center [977, 324] width 294 height 16
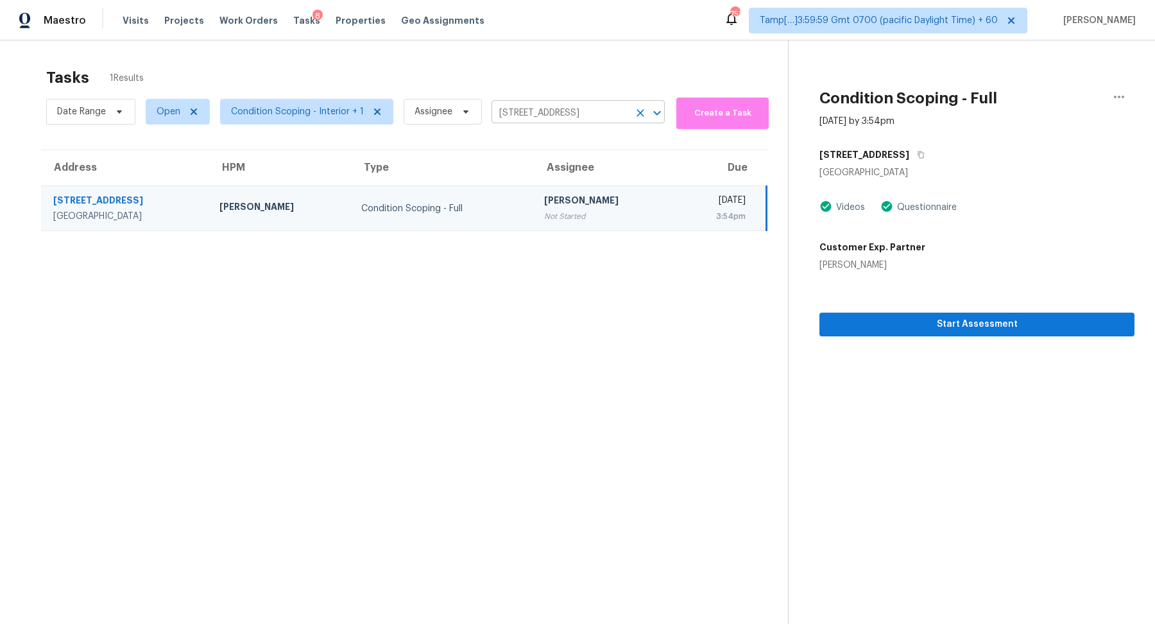
click at [590, 111] on input "6515 Hunters Way Ln, Baytown, TX 77521" at bounding box center [559, 113] width 137 height 20
paste input "1012 Rosebud Dr Azle, TX, 76020"
type input "1012 Rosebud Dr Azle, TX, 76020"
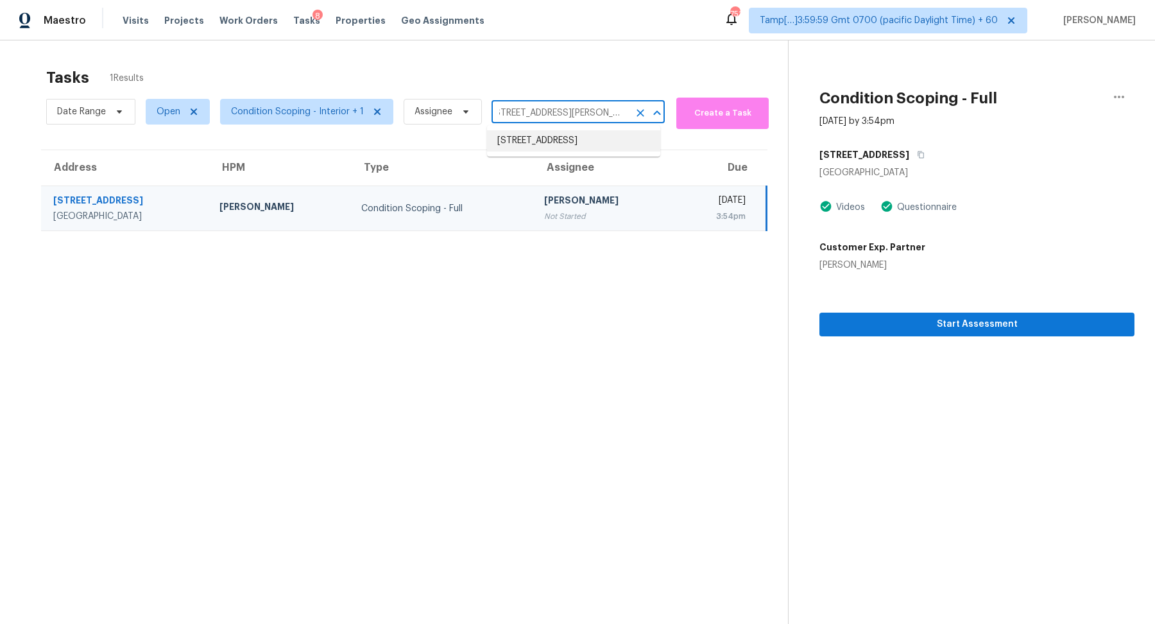
click at [566, 144] on li "1012 Rosebud Dr, Azle, TX 76020" at bounding box center [573, 140] width 173 height 21
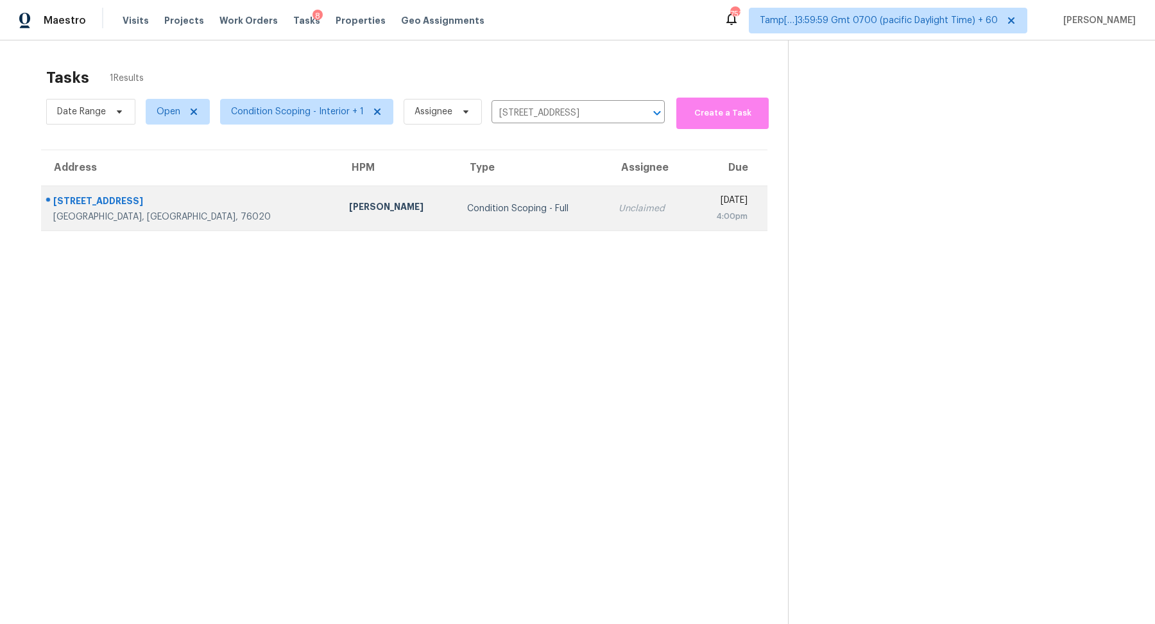
click at [618, 212] on div "Unclaimed" at bounding box center [649, 208] width 62 height 13
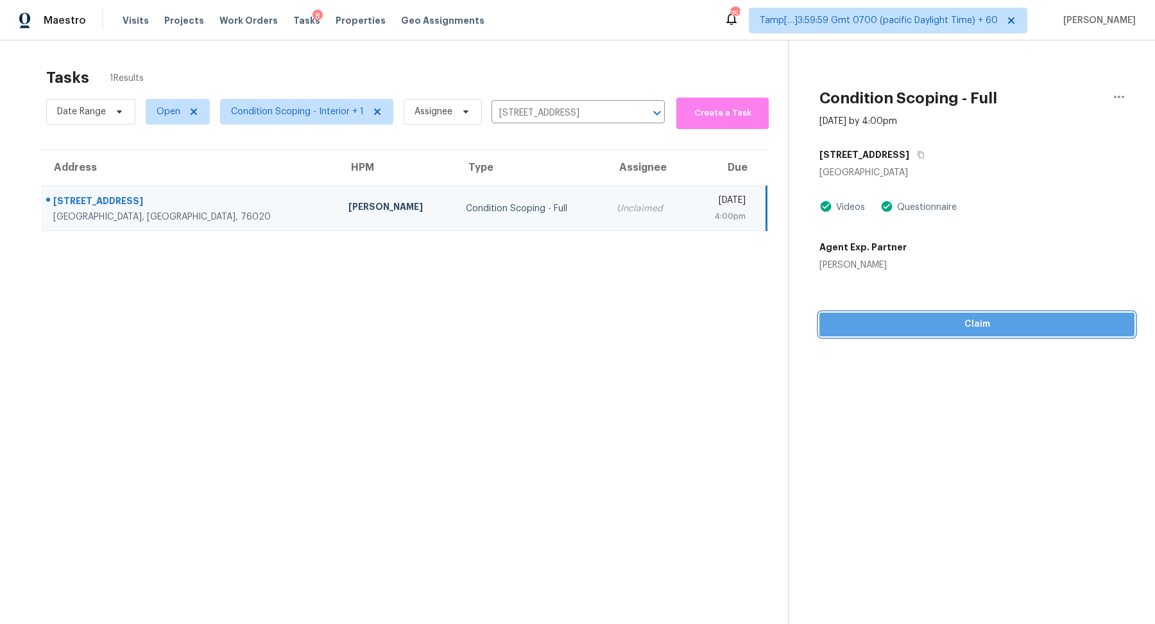
click at [912, 327] on span "Claim" at bounding box center [977, 324] width 294 height 16
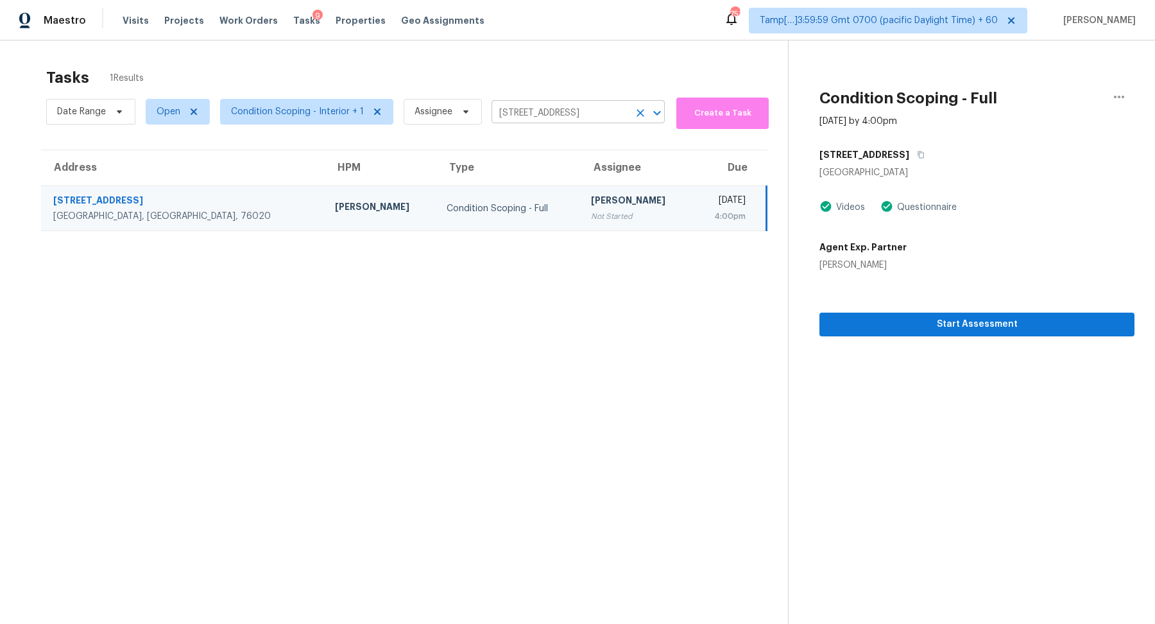
click at [584, 109] on input "1012 Rosebud Dr, Azle, TX 76020" at bounding box center [559, 113] width 137 height 20
paste input "6614 Sparrowood Dr Indianapolis, IN, 46236"
type input "6614 Sparrowood Dr Indianapolis, IN, 46236"
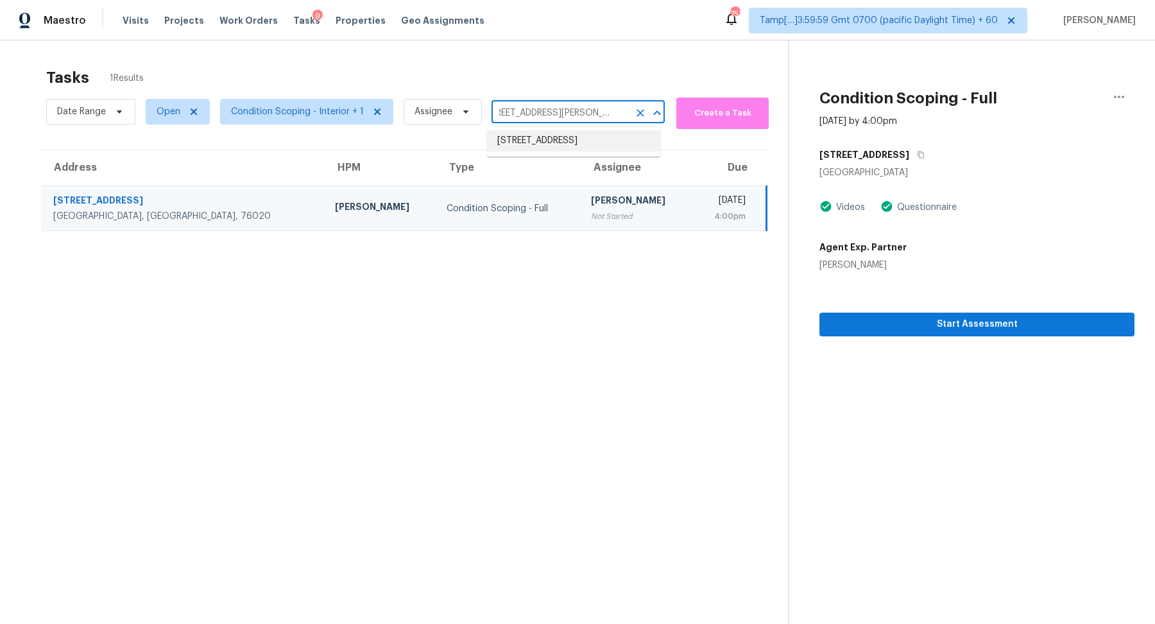
click at [553, 143] on li "6614 Sparrowood Dr, Indianapolis, IN 46236" at bounding box center [573, 140] width 173 height 21
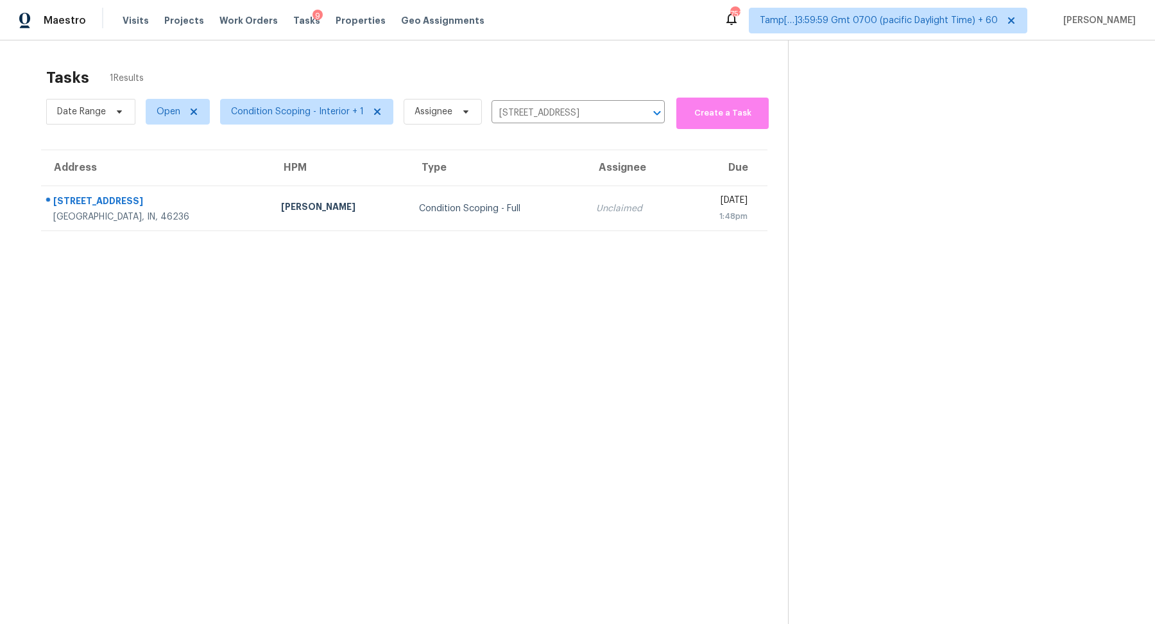
click at [502, 202] on div "Condition Scoping - Full" at bounding box center [497, 208] width 157 height 13
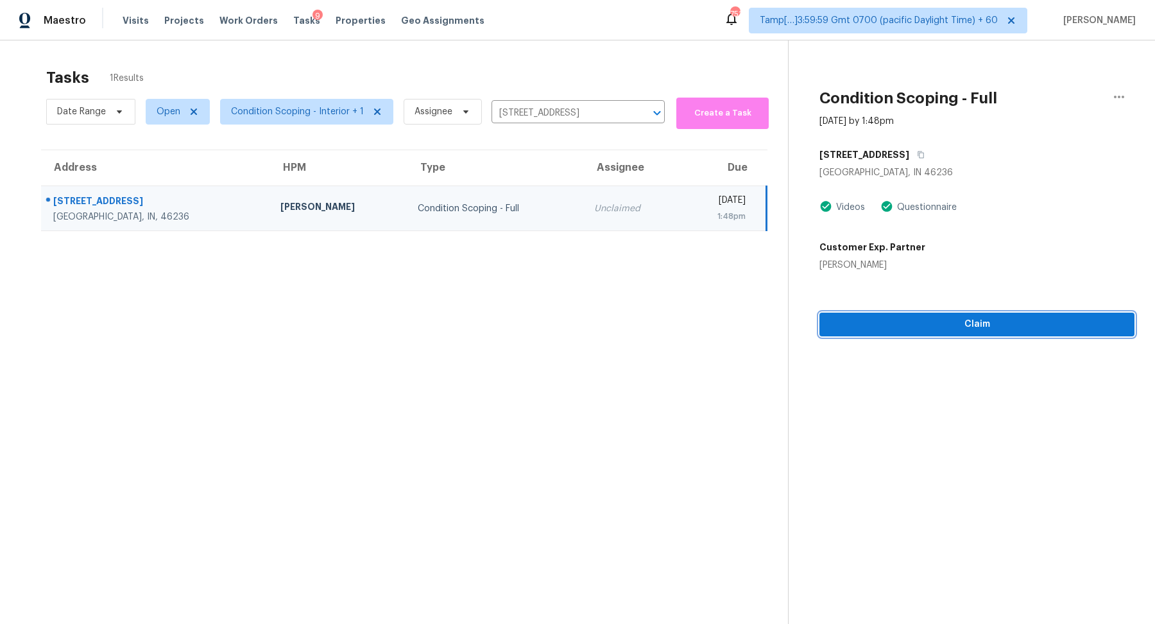
click at [870, 324] on span "Claim" at bounding box center [977, 324] width 294 height 16
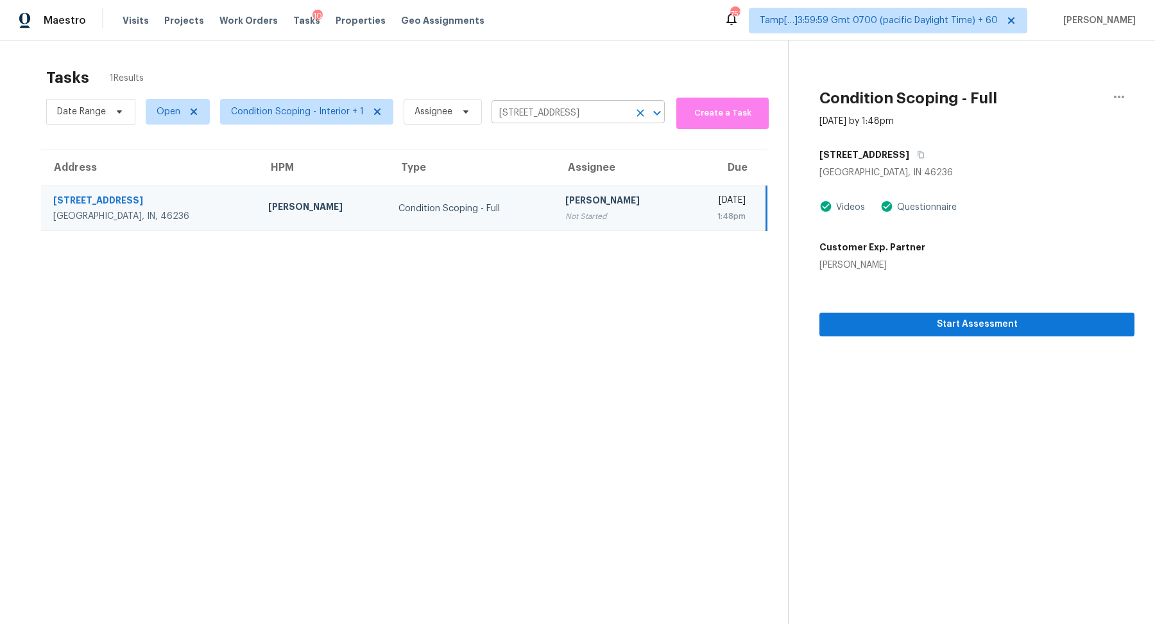
click at [552, 107] on input "6614 Sparrowood Dr, Indianapolis, IN 46236" at bounding box center [559, 113] width 137 height 20
paste input "5240 Jack Pine Ct Oceanside, CA, 9205"
type input "5240 Jack Pine Ct Oceanside, CA, 92056"
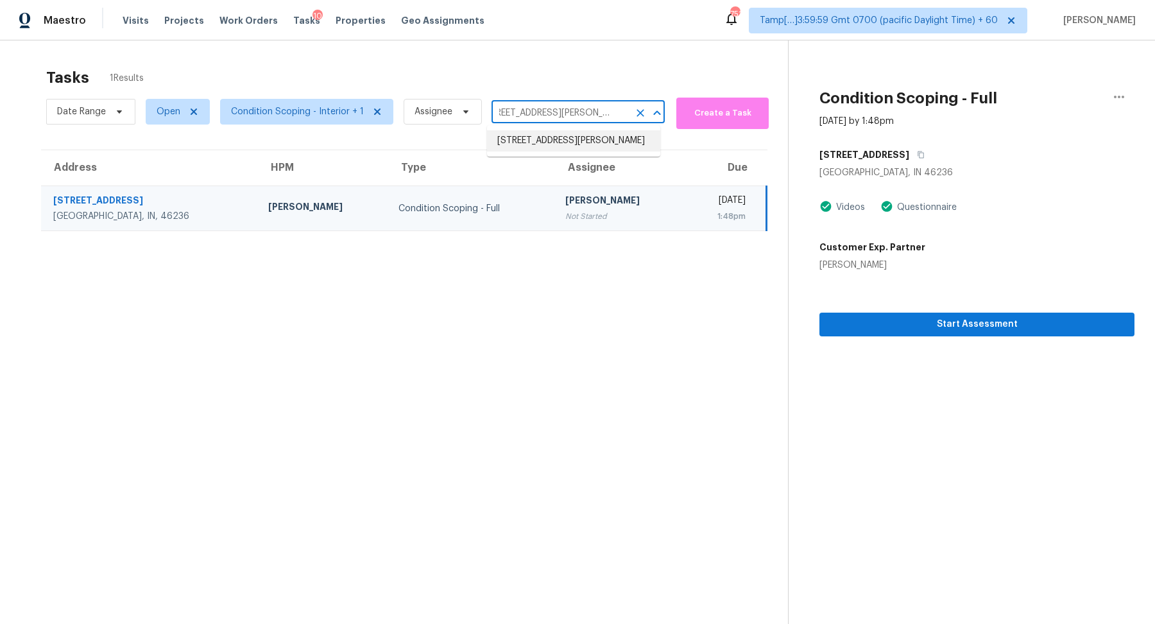
click at [561, 146] on li "5240 Jack Pine Ct, Oceanside, CA 92056" at bounding box center [573, 140] width 173 height 21
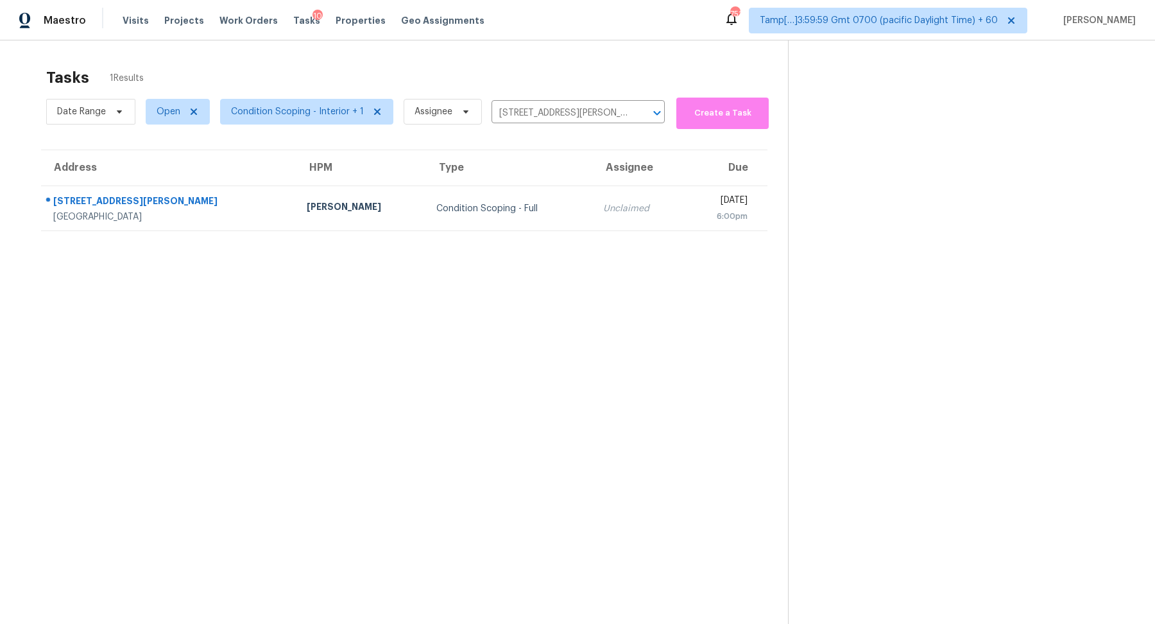
click at [492, 203] on div "Condition Scoping - Full" at bounding box center [509, 208] width 146 height 13
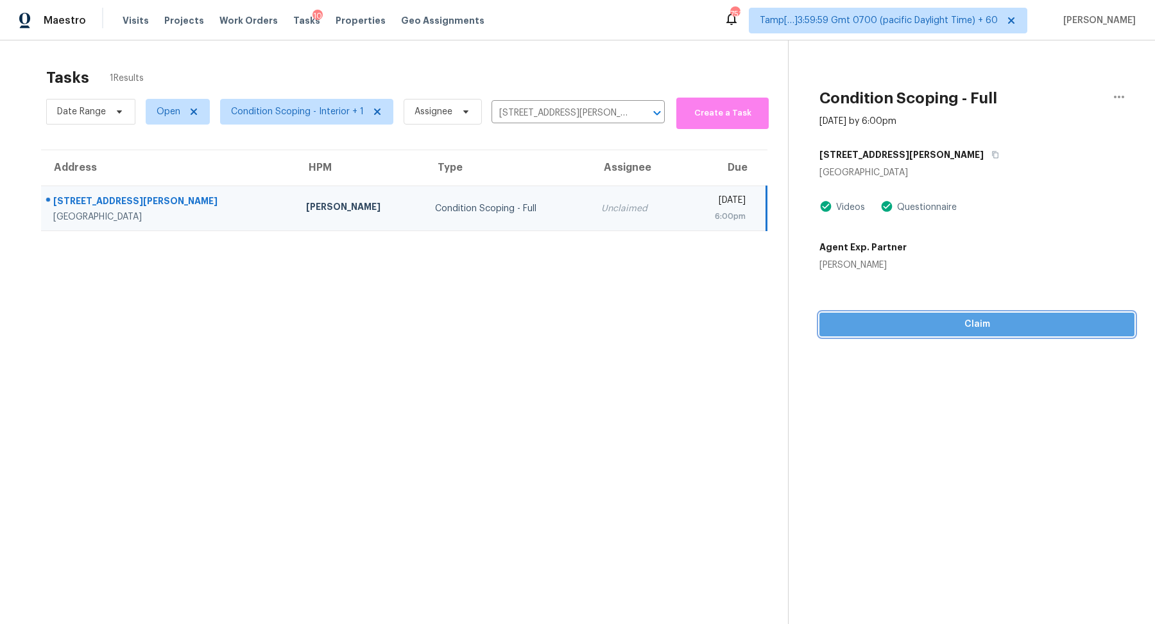
click at [958, 331] on span "Claim" at bounding box center [977, 324] width 294 height 16
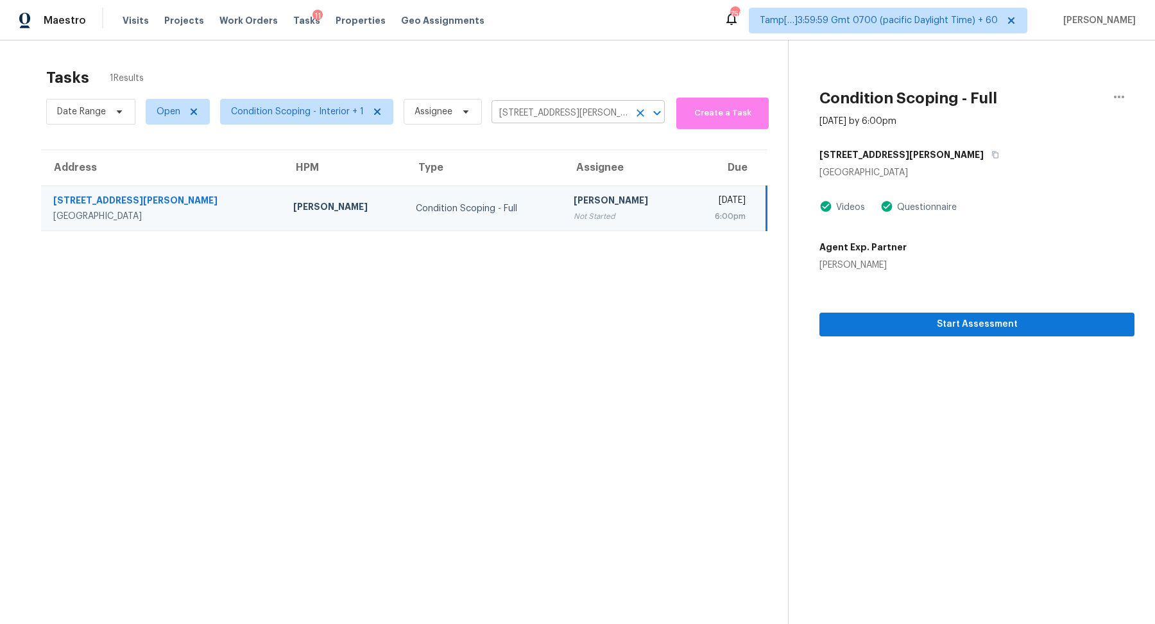
click at [578, 109] on input "5240 Jack Pine Ct, Oceanside, CA 92056" at bounding box center [559, 113] width 137 height 20
paste input "141 Governor Ln, Temple, GA 30179"
type input "141 Governor Ln, Temple, GA 30179"
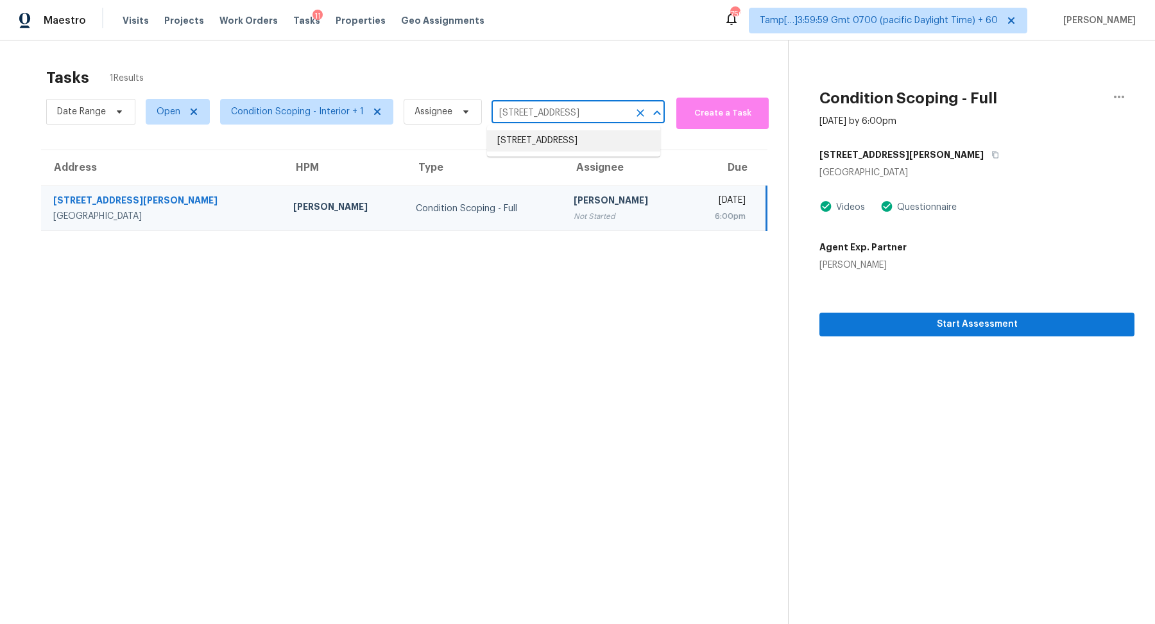
click at [561, 137] on li "141 Governor Ln, Temple, GA 30179" at bounding box center [573, 140] width 173 height 21
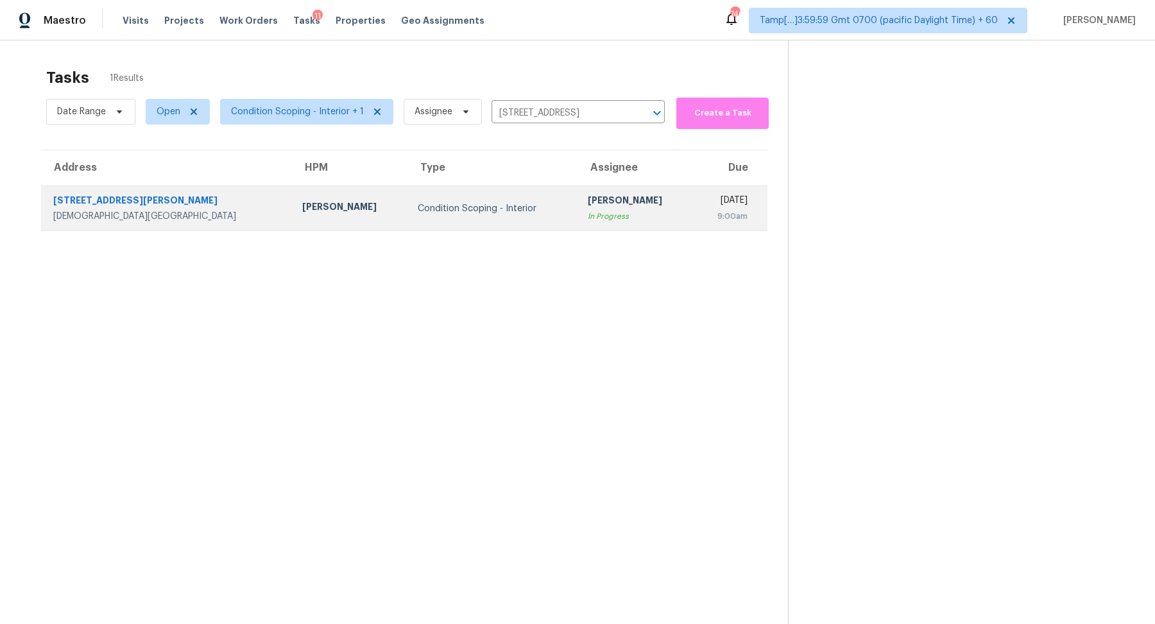
click at [577, 223] on td "Subiksha Ravichandran In Progress" at bounding box center [635, 208] width 116 height 45
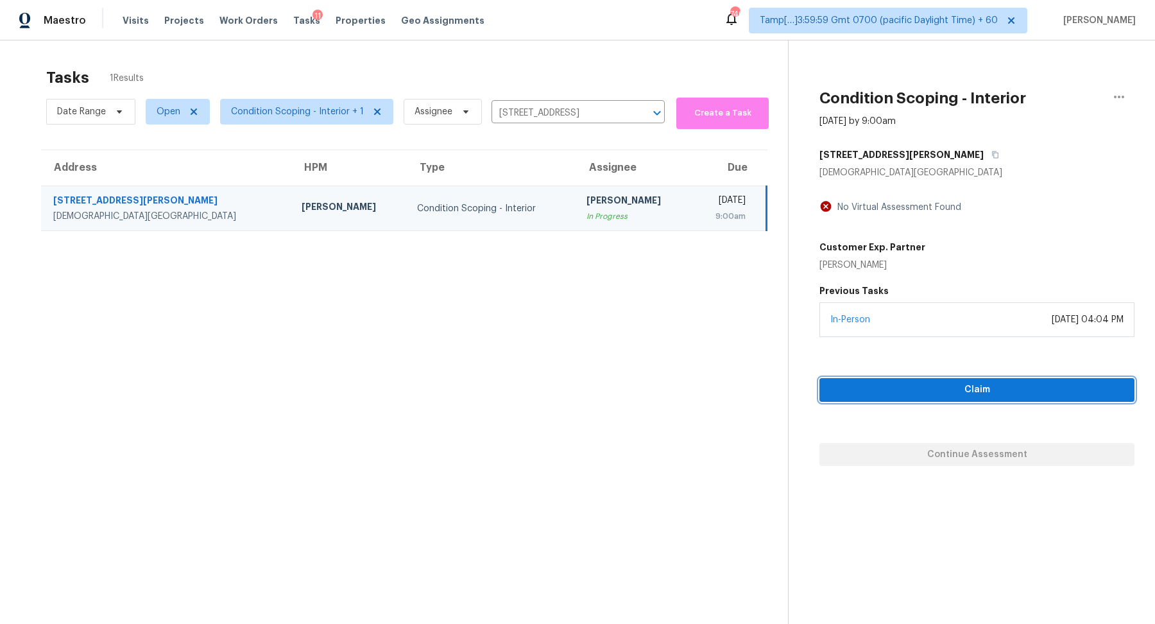
click at [939, 386] on span "Claim" at bounding box center [977, 390] width 294 height 16
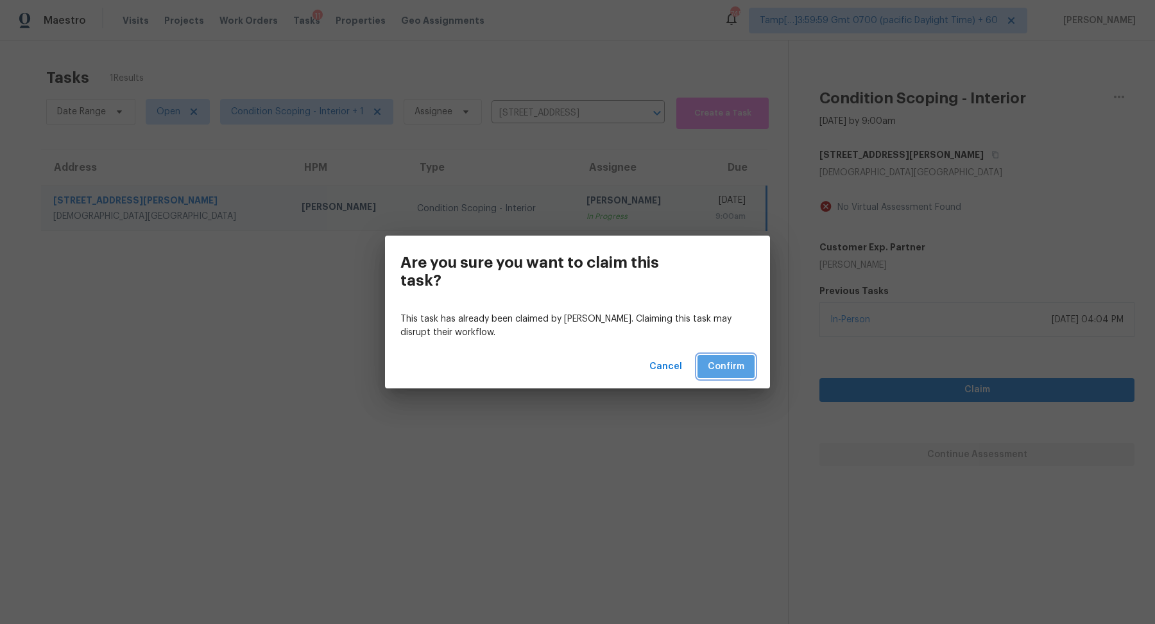
click at [751, 361] on button "Confirm" at bounding box center [725, 367] width 57 height 24
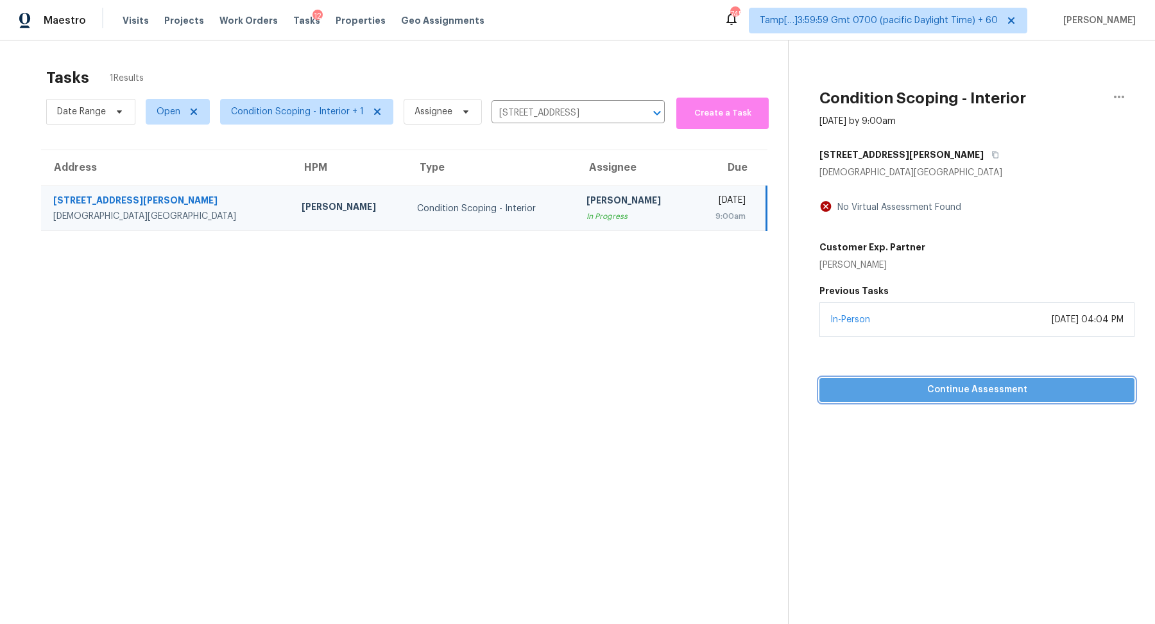
click at [894, 382] on span "Continue Assessment" at bounding box center [977, 390] width 294 height 16
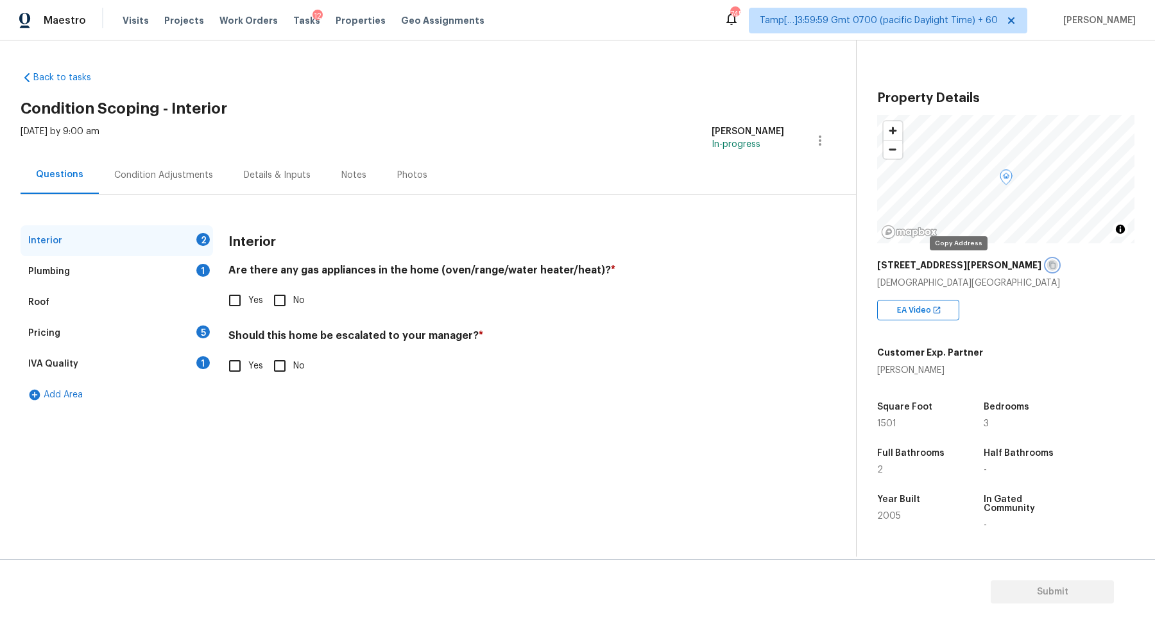
click at [1048, 266] on icon "button" at bounding box center [1052, 265] width 8 height 8
click at [246, 296] on input "Yes" at bounding box center [234, 300] width 27 height 27
checkbox input "true"
click at [243, 357] on input "Yes" at bounding box center [234, 365] width 27 height 27
checkbox input "true"
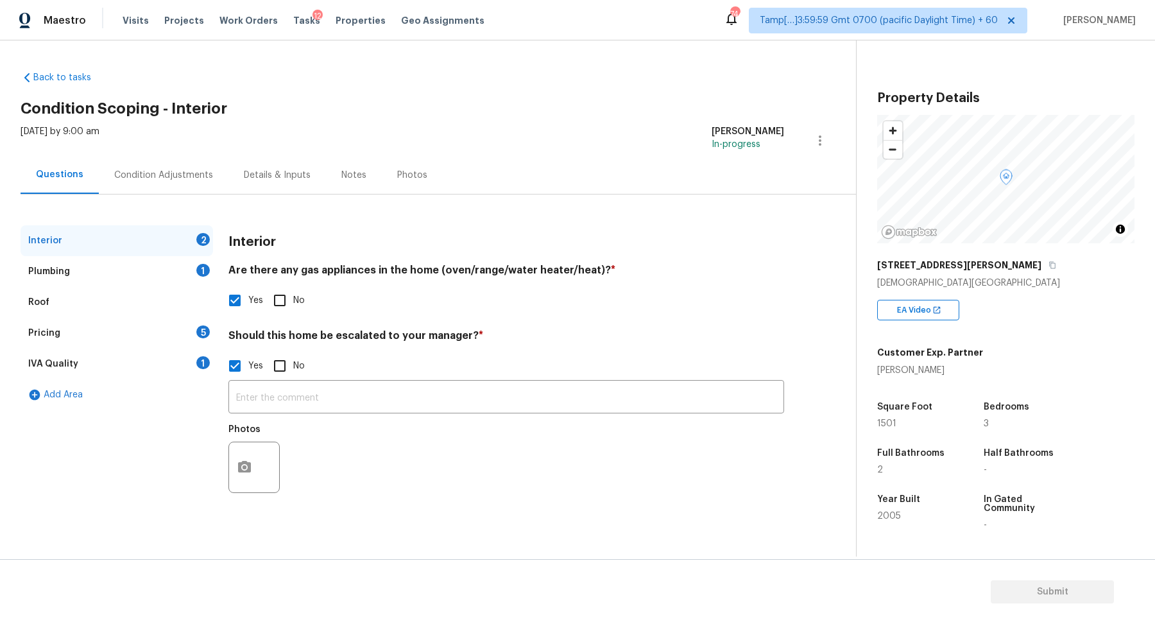
click at [286, 303] on input "No" at bounding box center [279, 300] width 27 height 27
checkbox input "true"
checkbox input "false"
click at [248, 459] on icon "button" at bounding box center [244, 466] width 15 height 15
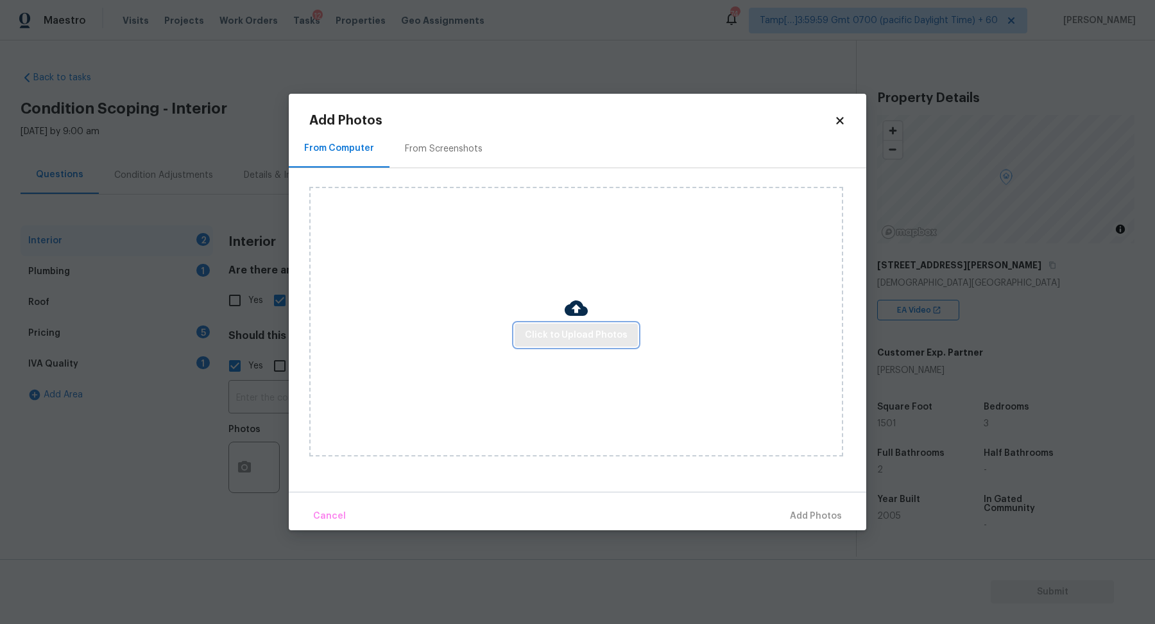
click at [576, 328] on span "Click to Upload Photos" at bounding box center [576, 335] width 103 height 16
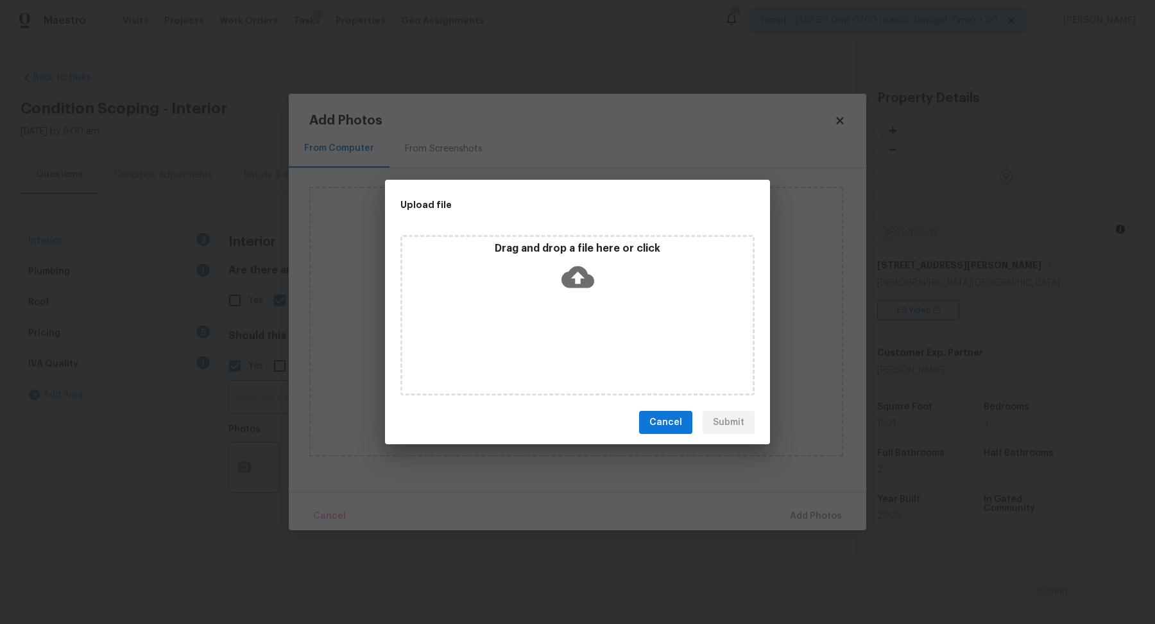
click at [598, 272] on div "Drag and drop a file here or click" at bounding box center [577, 269] width 350 height 55
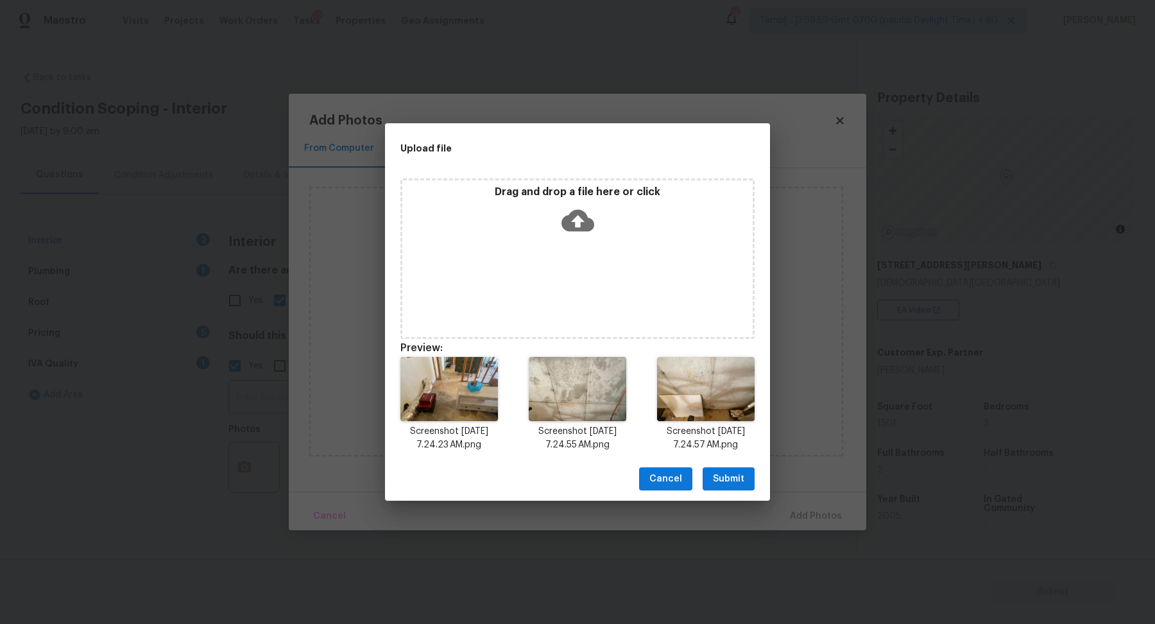
click at [735, 481] on span "Submit" at bounding box center [728, 479] width 31 height 16
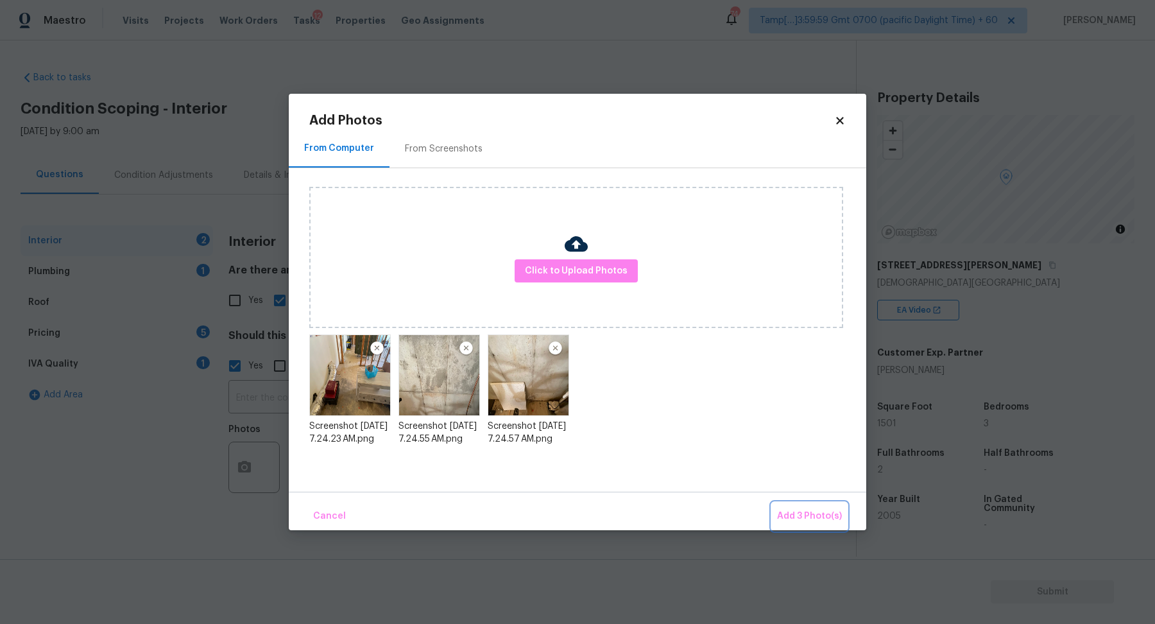
click at [805, 506] on button "Add 3 Photo(s)" at bounding box center [809, 516] width 75 height 28
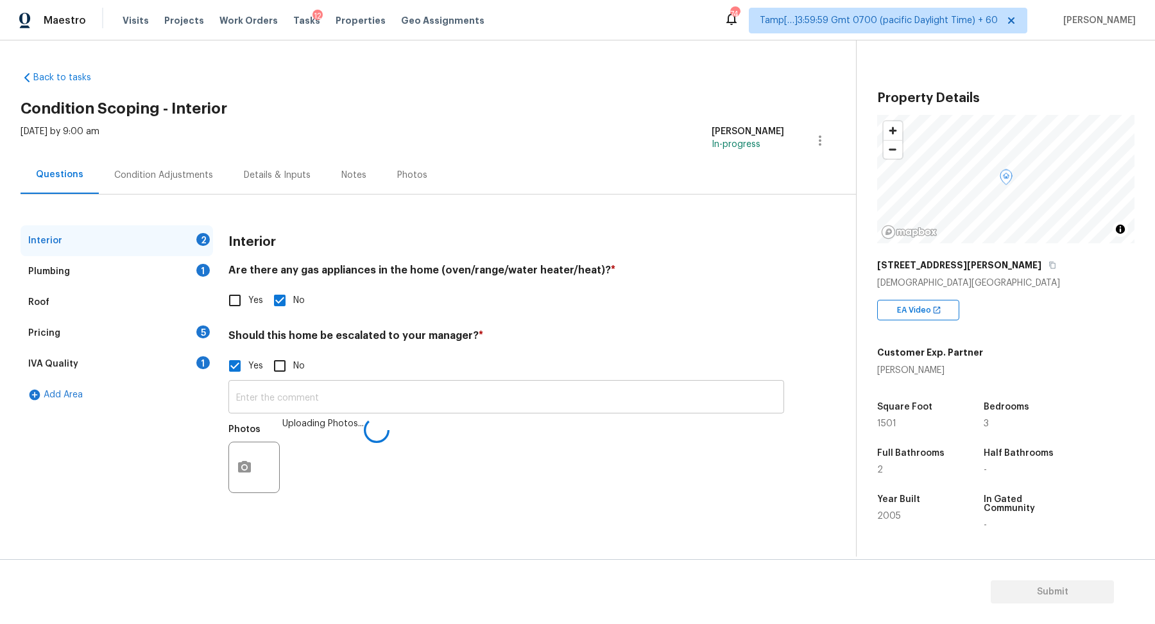
click at [529, 412] on input "text" at bounding box center [506, 398] width 556 height 30
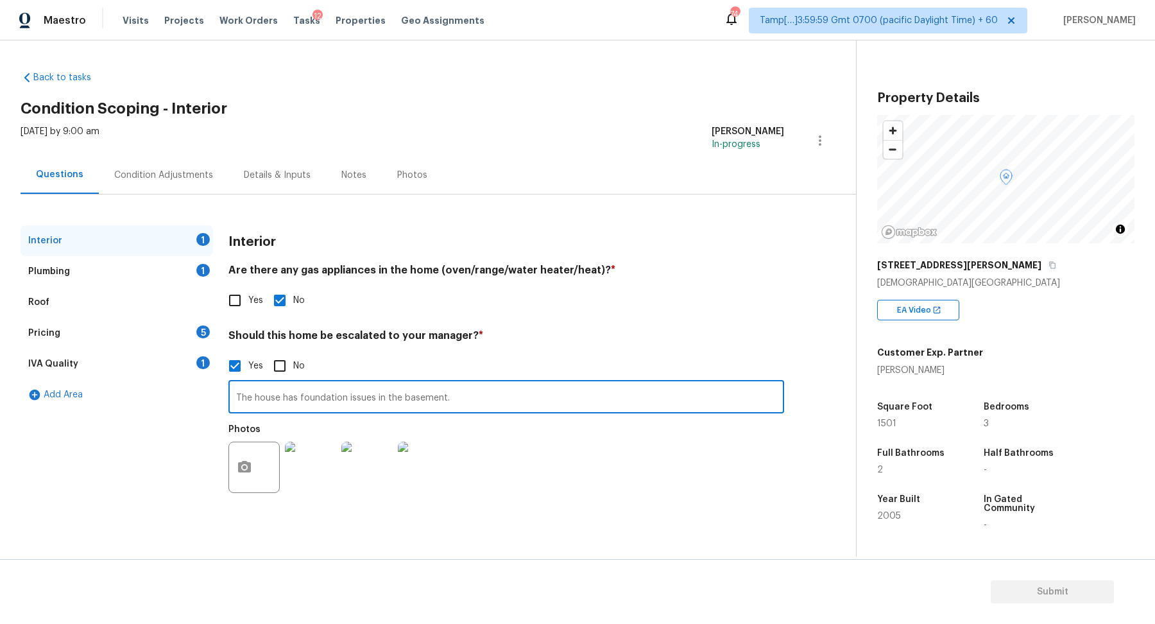
type input "The house has foundation issues in the basement."
click at [804, 469] on div "Interior 1 Plumbing 1 Roof Pricing 5 IVA Quality 1 Add Area Interior Are there …" at bounding box center [423, 370] width 805 height 291
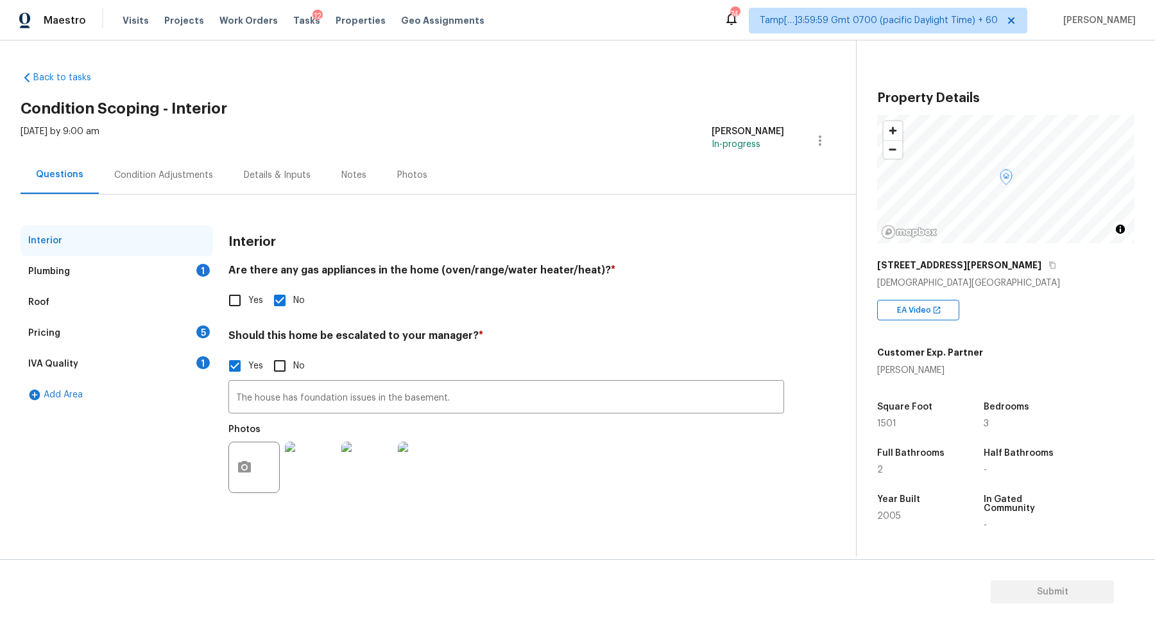
click at [178, 278] on div "Plumbing 1" at bounding box center [117, 271] width 192 height 31
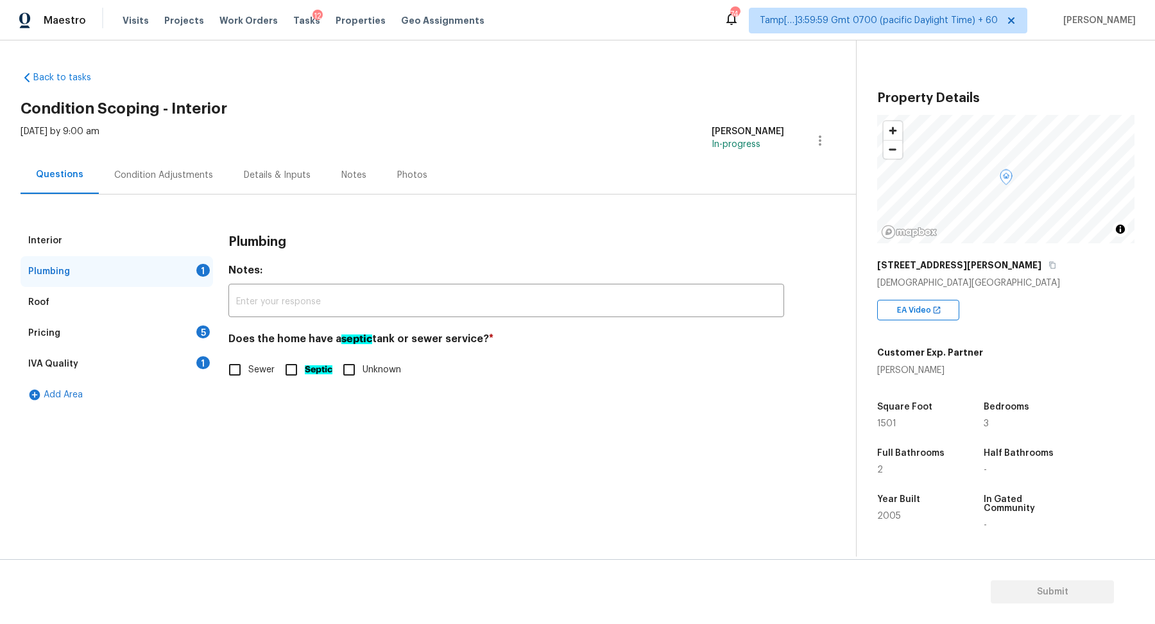
click at [203, 384] on div "Add Area" at bounding box center [117, 394] width 192 height 31
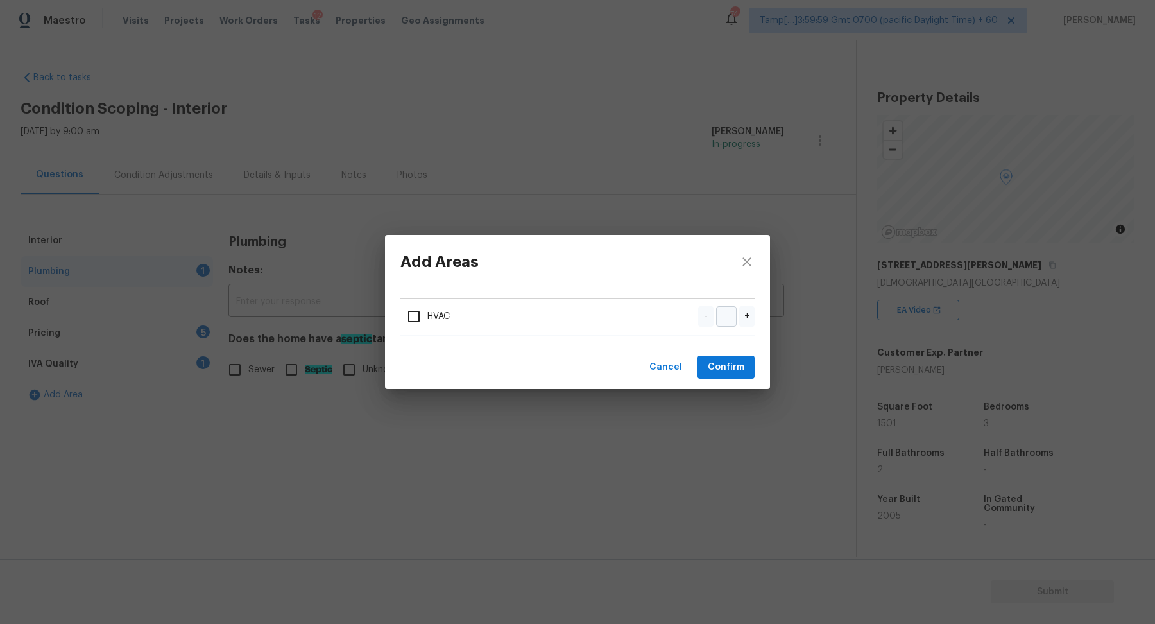
click at [277, 371] on div "Add Areas HVAC - + Cancel Confirm" at bounding box center [577, 312] width 1155 height 624
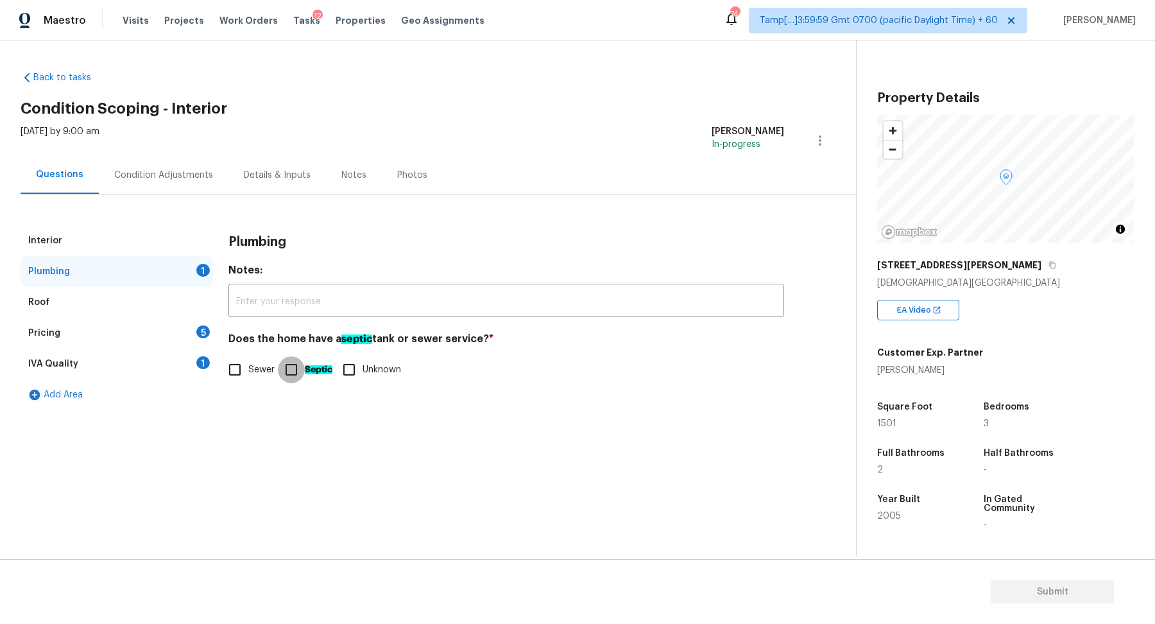
click at [300, 371] on input "Septic" at bounding box center [291, 369] width 27 height 27
checkbox input "true"
click at [157, 319] on div "Pricing 5" at bounding box center [117, 333] width 192 height 31
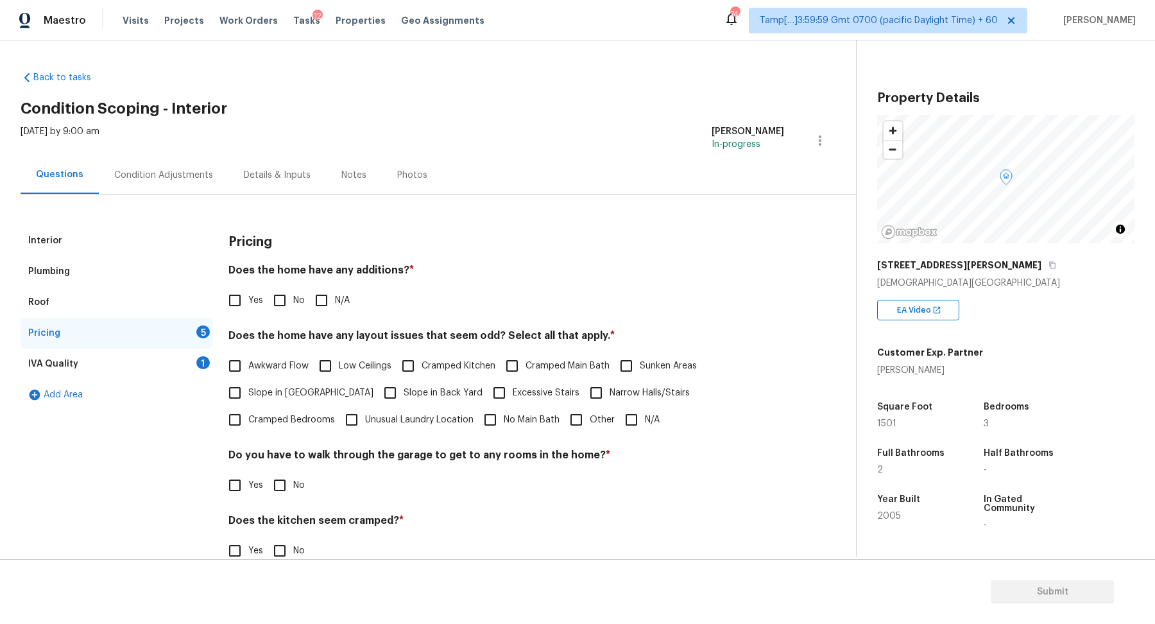
click at [165, 327] on div "Pricing 5" at bounding box center [117, 333] width 192 height 31
click at [241, 301] on input "Yes" at bounding box center [234, 300] width 27 height 27
checkbox input "true"
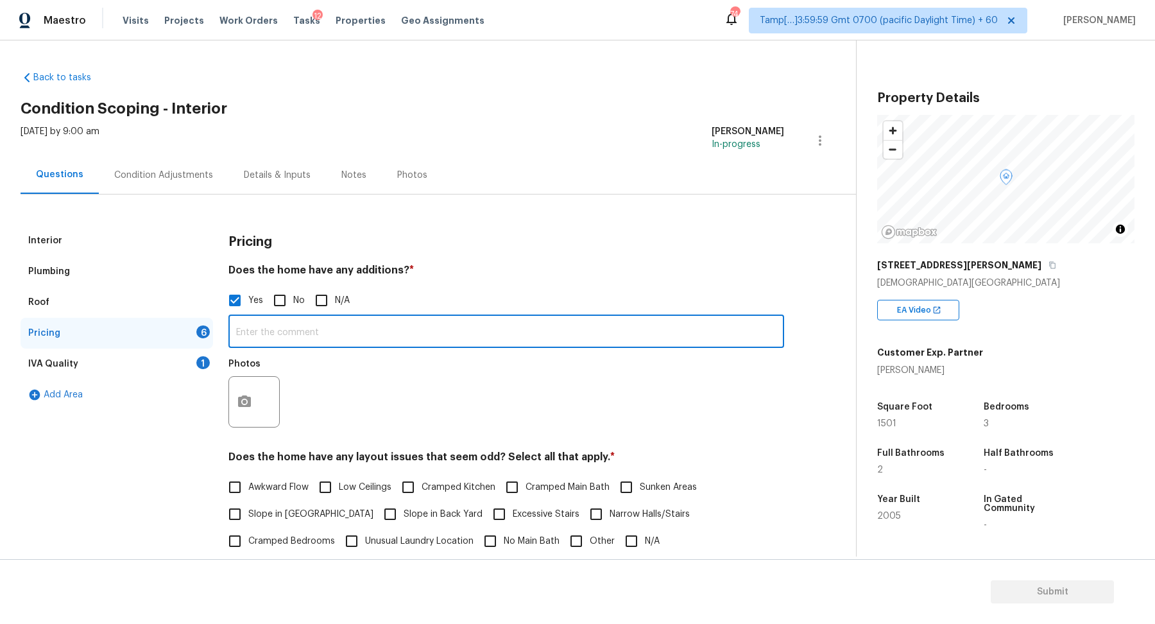
click at [275, 327] on input "text" at bounding box center [506, 333] width 556 height 30
click at [243, 331] on input "FInished basement" at bounding box center [506, 333] width 556 height 30
type input "Finished basement"
click at [253, 403] on button "button" at bounding box center [244, 402] width 31 height 50
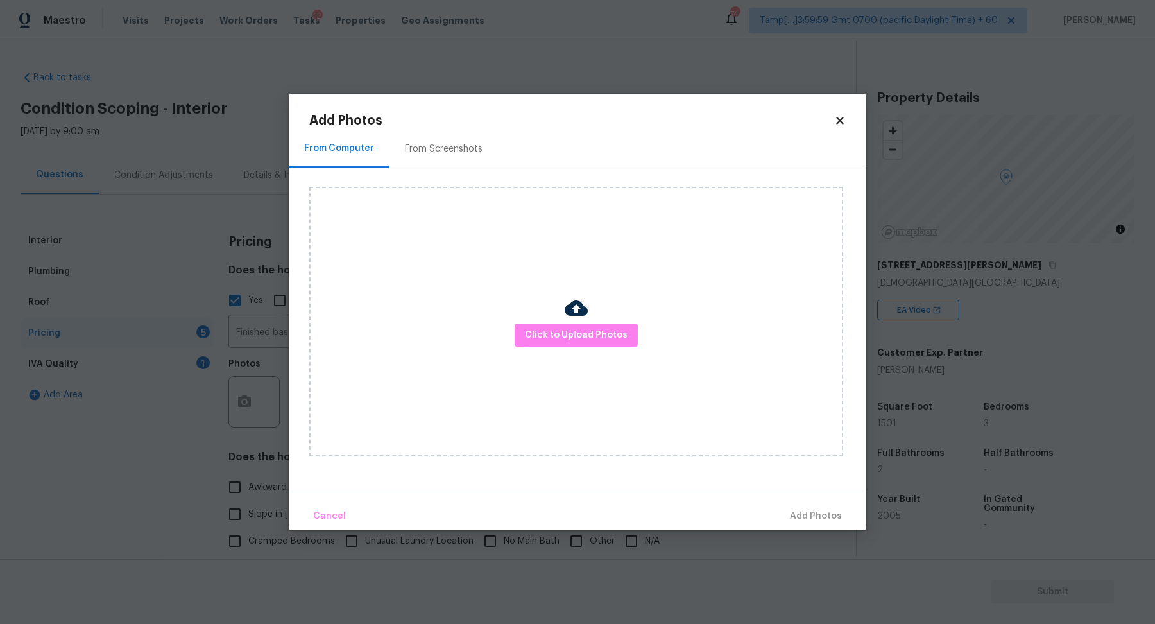
click at [558, 347] on div "Click to Upload Photos" at bounding box center [576, 321] width 534 height 269
click at [564, 345] on button "Click to Upload Photos" at bounding box center [576, 335] width 123 height 24
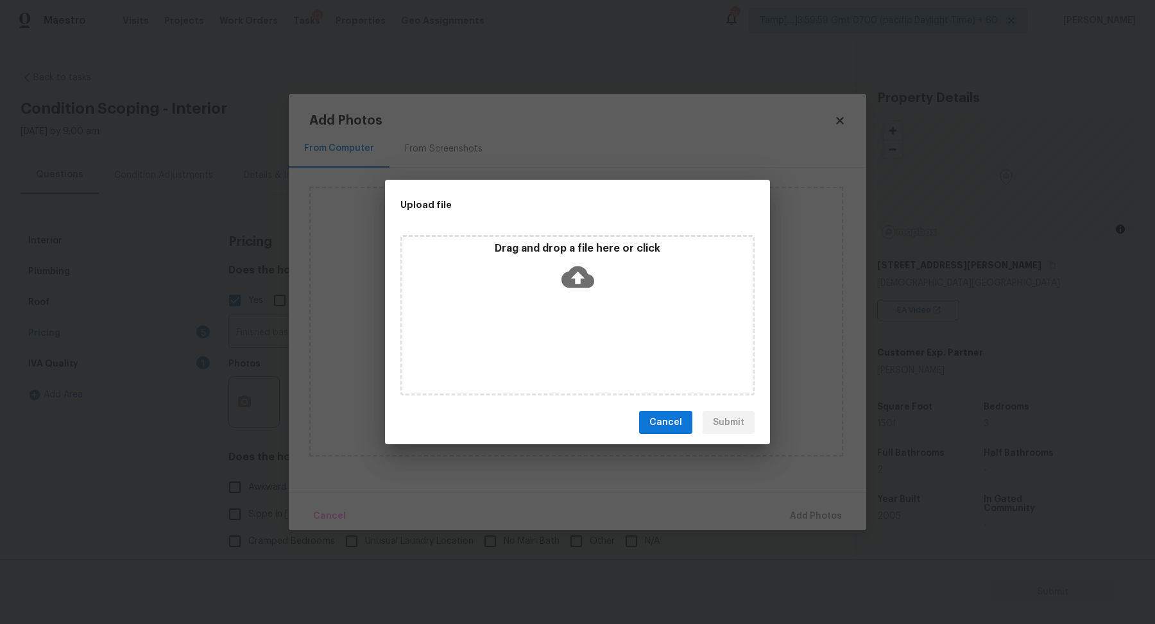
click at [581, 299] on div "Drag and drop a file here or click" at bounding box center [577, 315] width 354 height 160
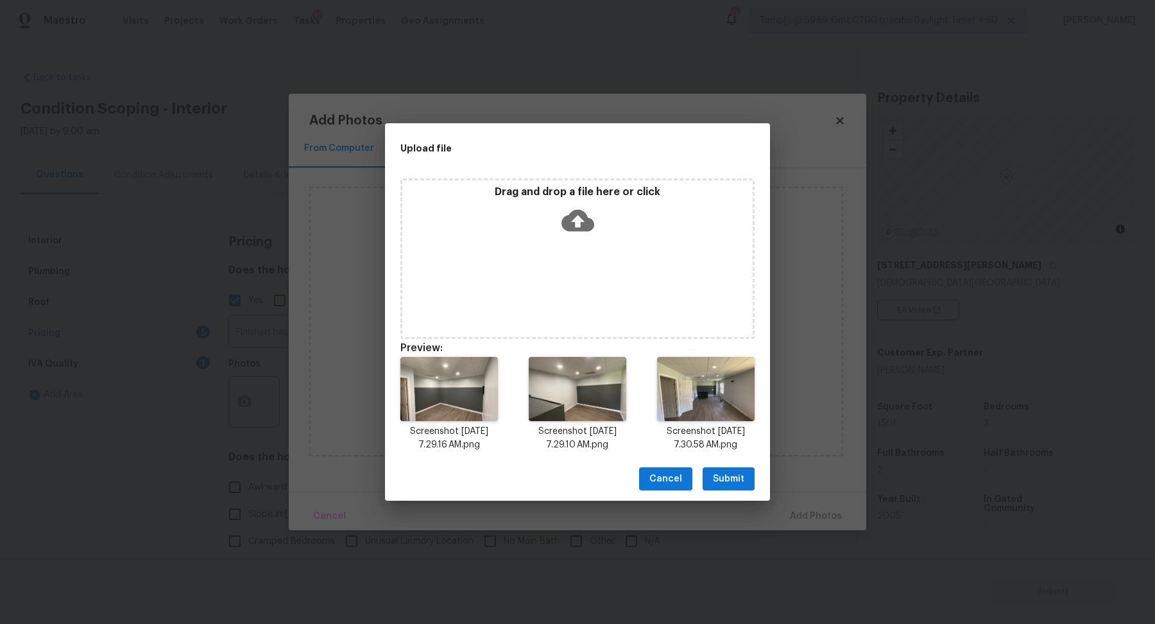
click at [728, 479] on span "Submit" at bounding box center [728, 479] width 31 height 16
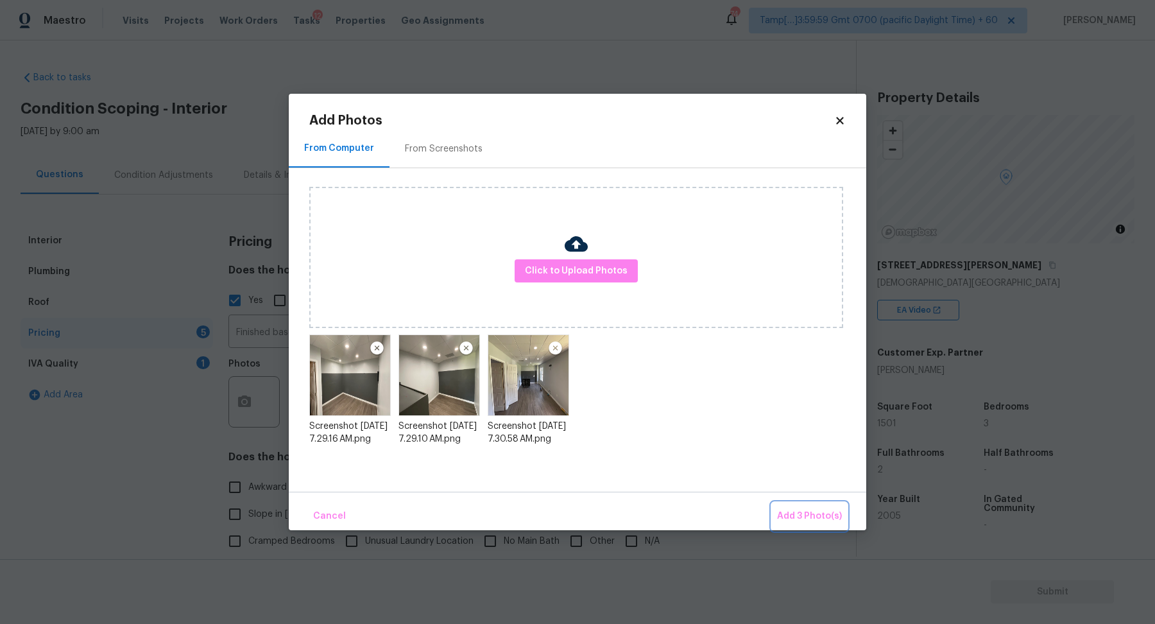
click at [790, 518] on span "Add 3 Photo(s)" at bounding box center [809, 516] width 65 height 16
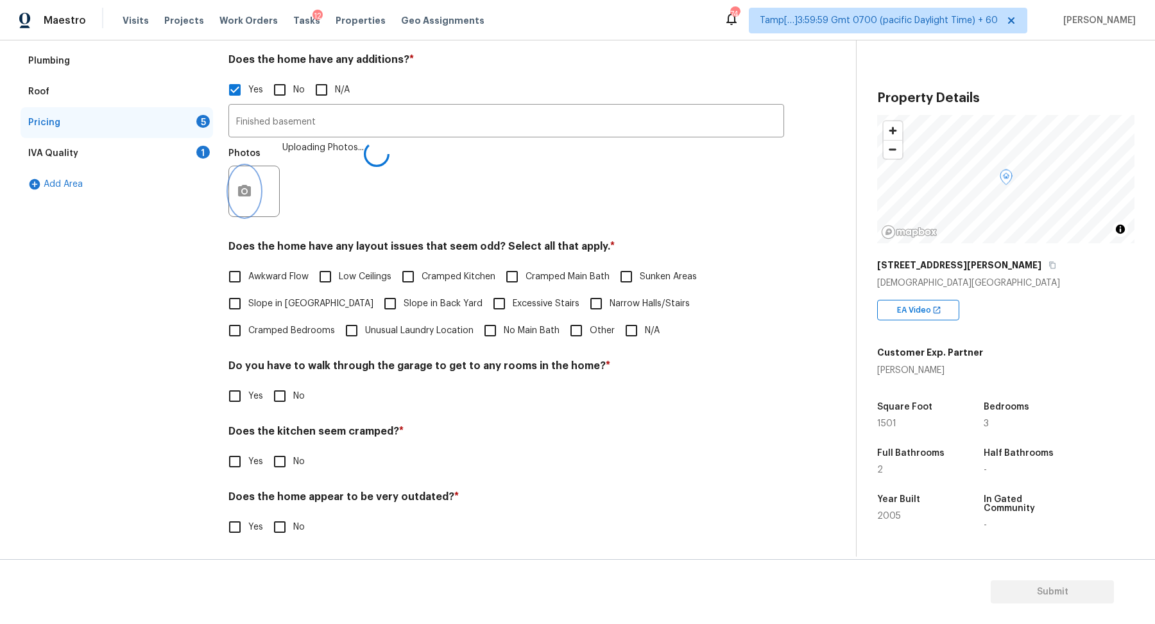
scroll to position [212, 0]
click at [279, 307] on label "Slope in Front Yard" at bounding box center [297, 301] width 152 height 27
click at [248, 307] on input "Slope in Front Yard" at bounding box center [234, 301] width 27 height 27
checkbox input "true"
click at [377, 298] on input "Slope in Back Yard" at bounding box center [390, 302] width 27 height 27
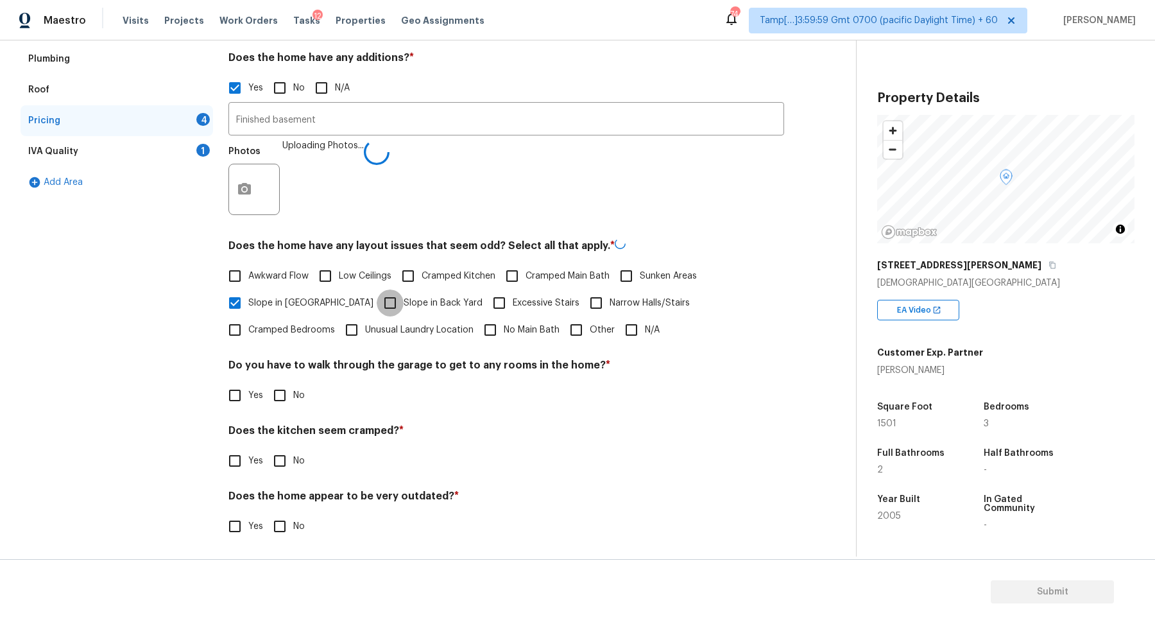
checkbox input "true"
click at [256, 404] on label "Yes" at bounding box center [242, 393] width 42 height 27
click at [248, 404] on input "Yes" at bounding box center [234, 393] width 27 height 27
checkbox input "true"
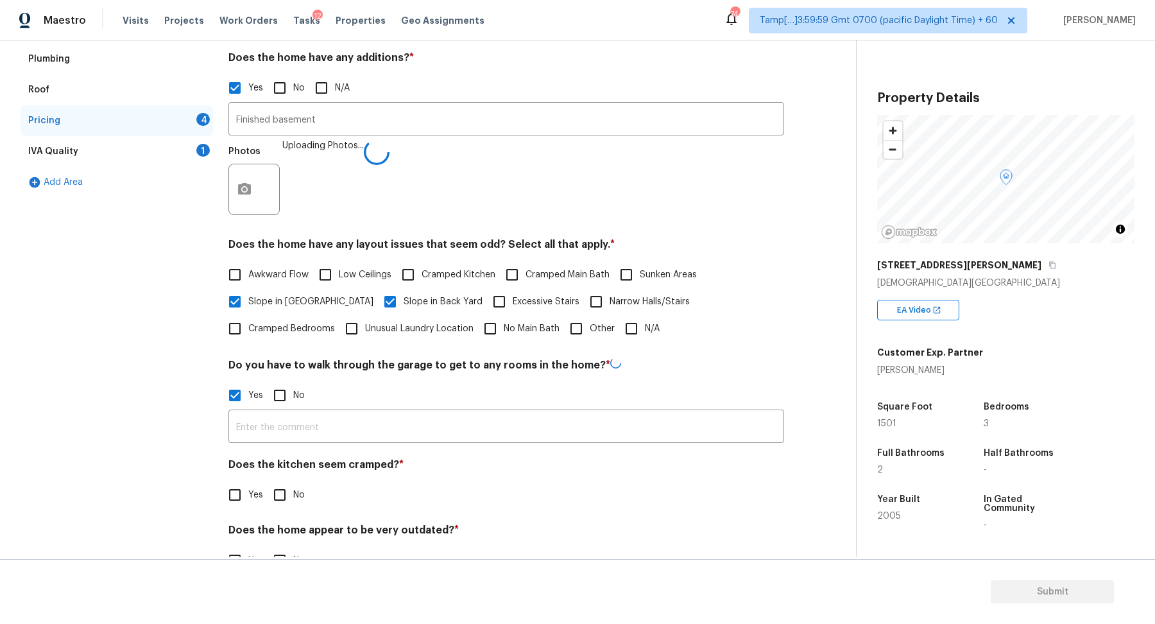
click at [287, 399] on input "No" at bounding box center [279, 395] width 27 height 27
checkbox input "true"
checkbox input "false"
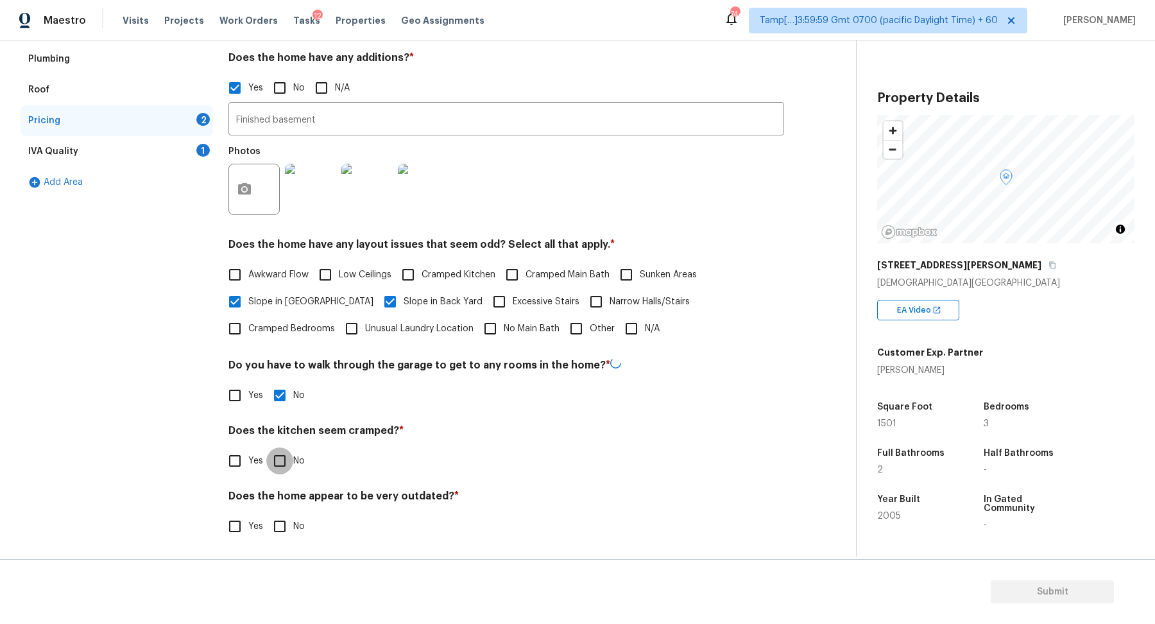
click at [266, 447] on input "No" at bounding box center [279, 460] width 27 height 27
checkbox input "true"
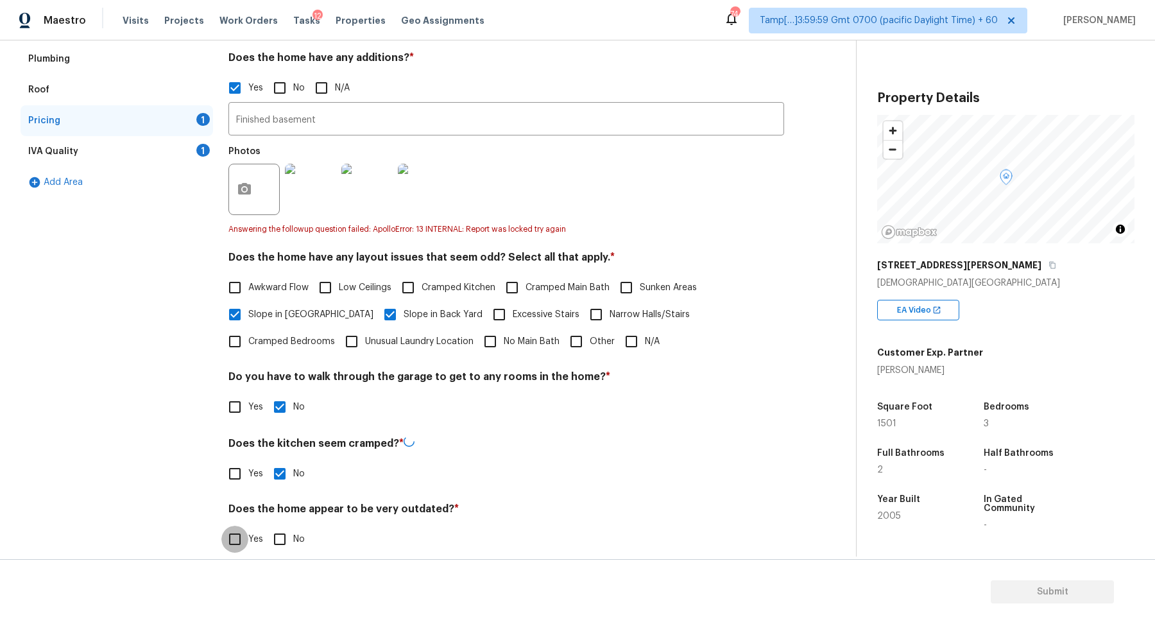
click at [266, 525] on input "No" at bounding box center [279, 538] width 27 height 27
checkbox input "true"
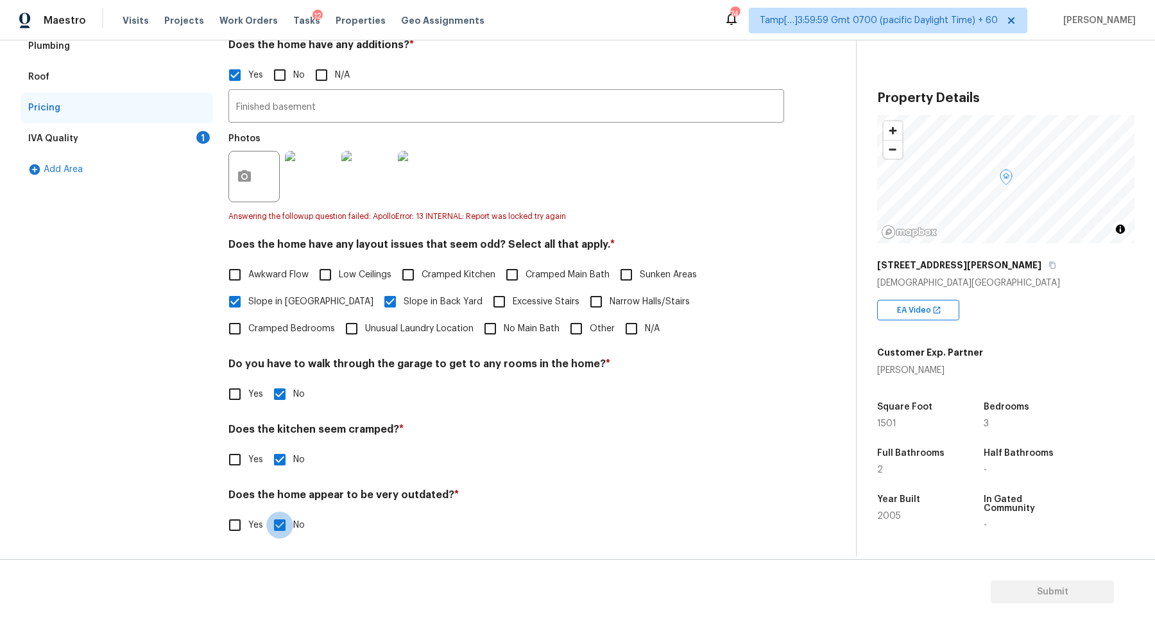
scroll to position [128, 0]
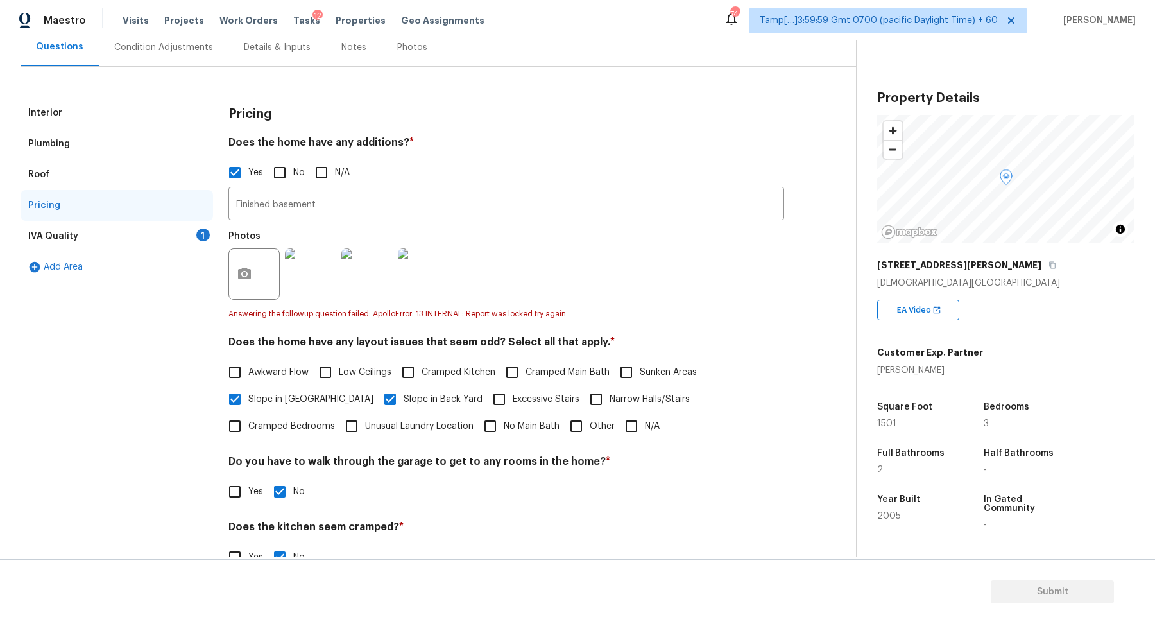
click at [157, 234] on div "IVA Quality 1" at bounding box center [117, 236] width 192 height 31
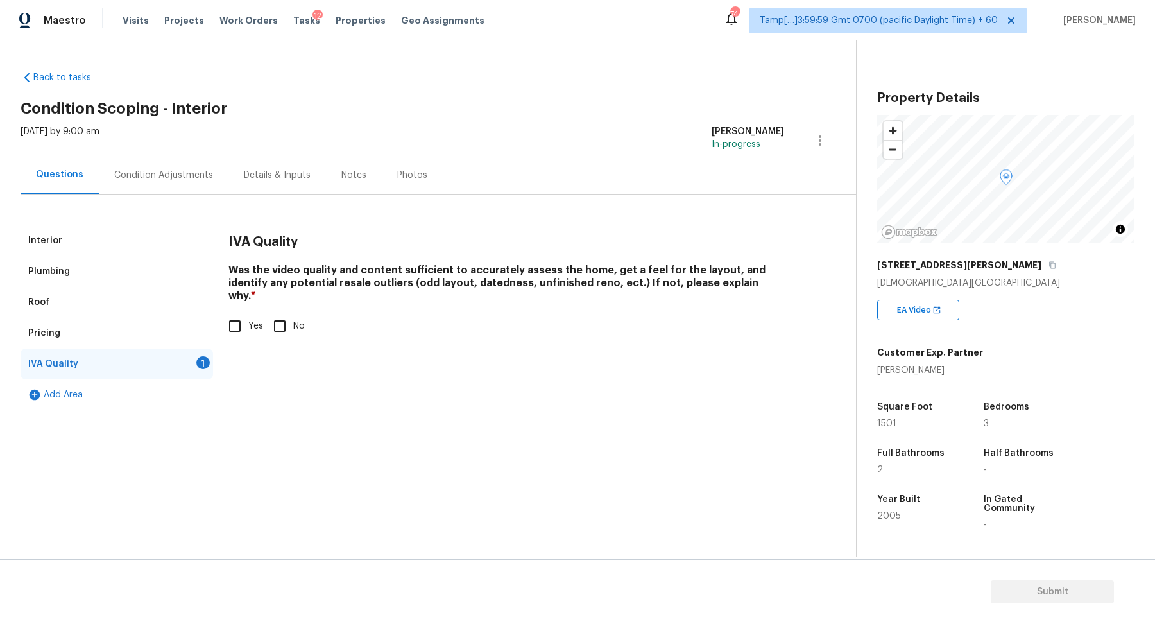
scroll to position [0, 0]
click at [249, 312] on label "Yes" at bounding box center [242, 325] width 42 height 27
click at [248, 312] on input "Yes" at bounding box center [234, 325] width 27 height 27
checkbox input "true"
click at [209, 166] on div "Condition Adjustments" at bounding box center [164, 175] width 130 height 38
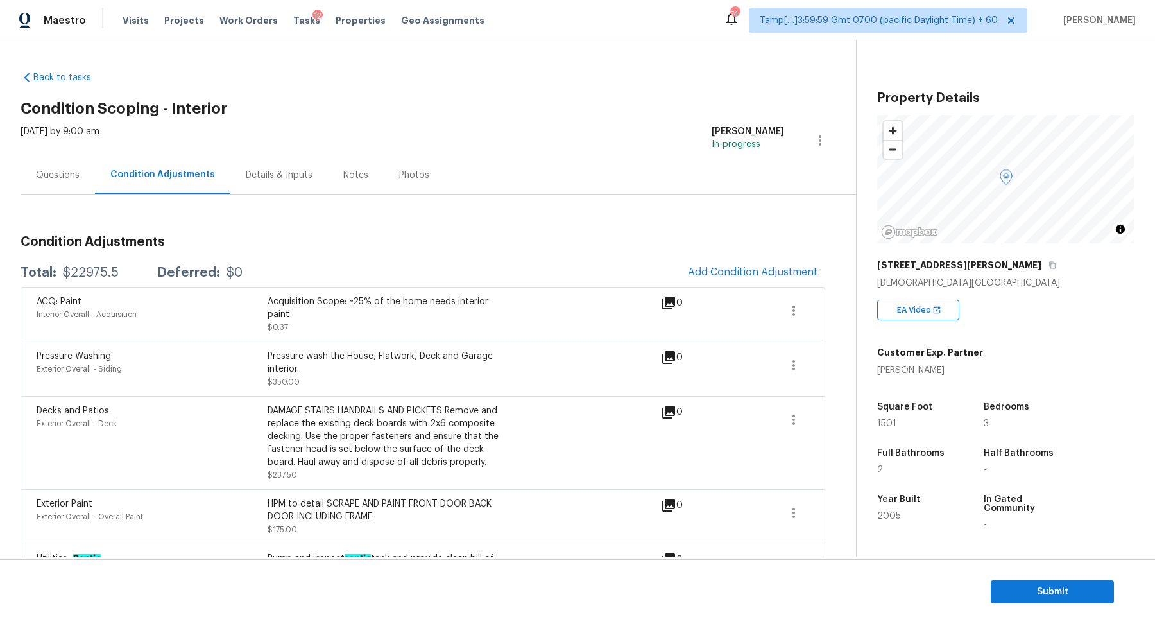
scroll to position [219, 0]
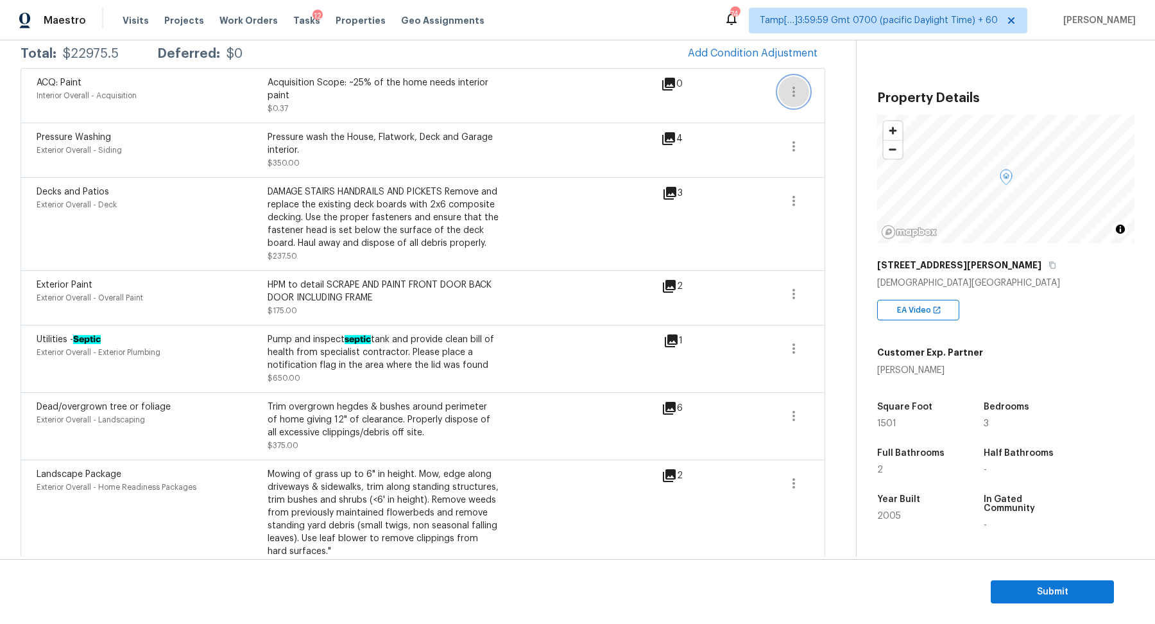
click at [785, 92] on button "button" at bounding box center [793, 91] width 31 height 31
click at [815, 92] on link "Edit" at bounding box center [866, 88] width 109 height 19
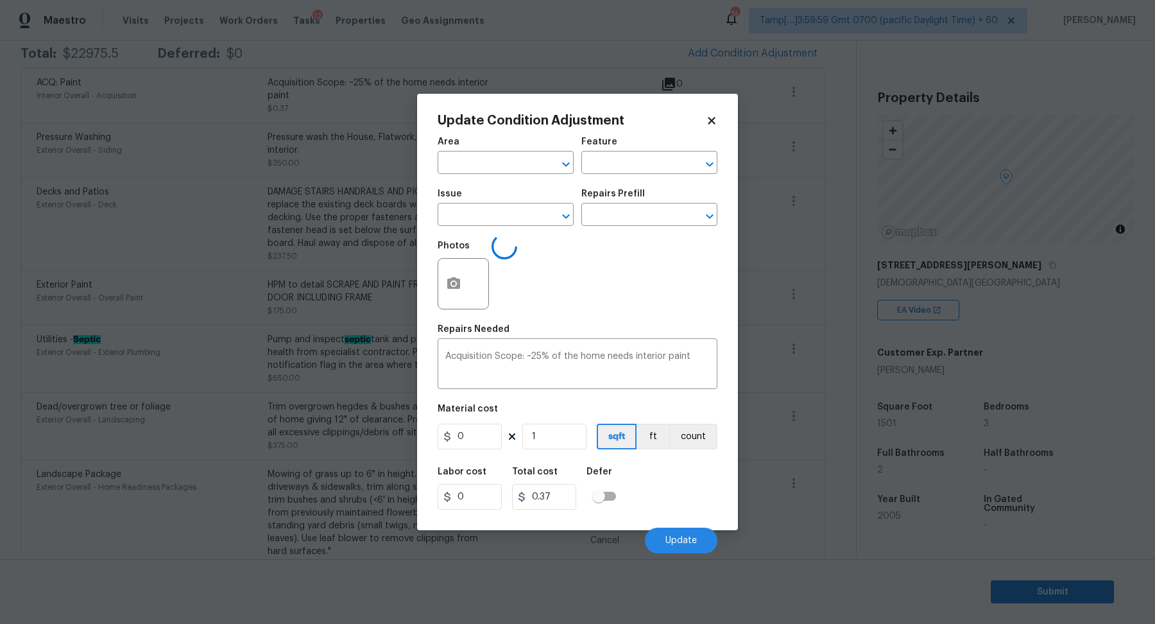
type input "Interior Overall"
type input "Acquisition"
type input "ACQ: Paint"
type input "0.37"
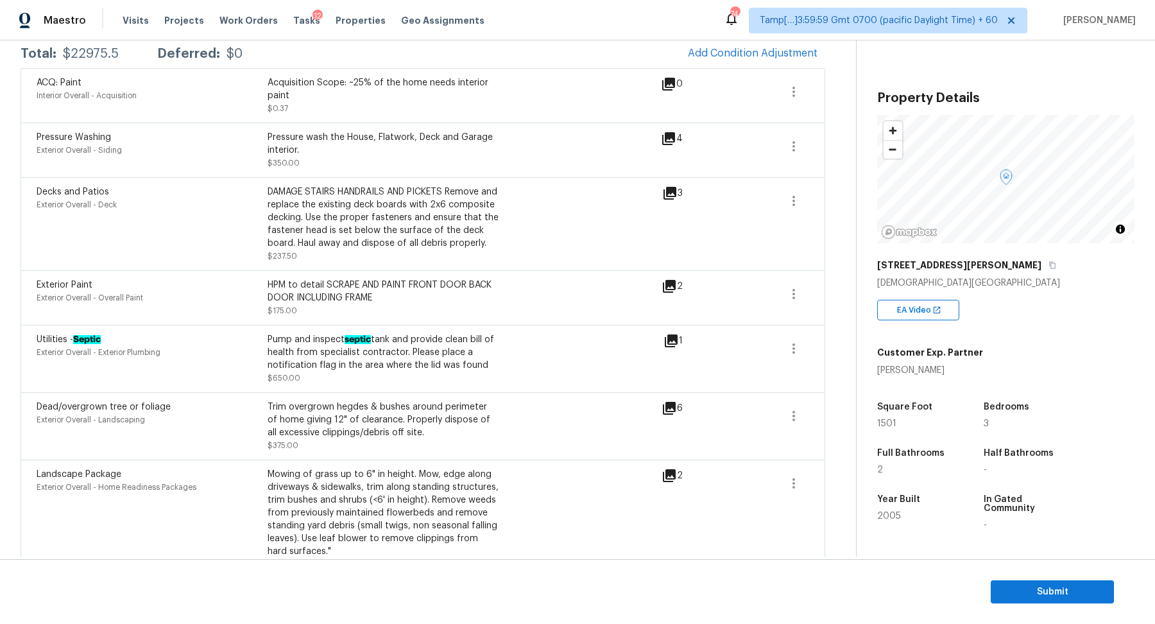
click at [289, 255] on body "Maestro Visits Projects Work Orders Tasks 12 Properties Geo Assignments 744 Tam…" at bounding box center [577, 312] width 1155 height 624
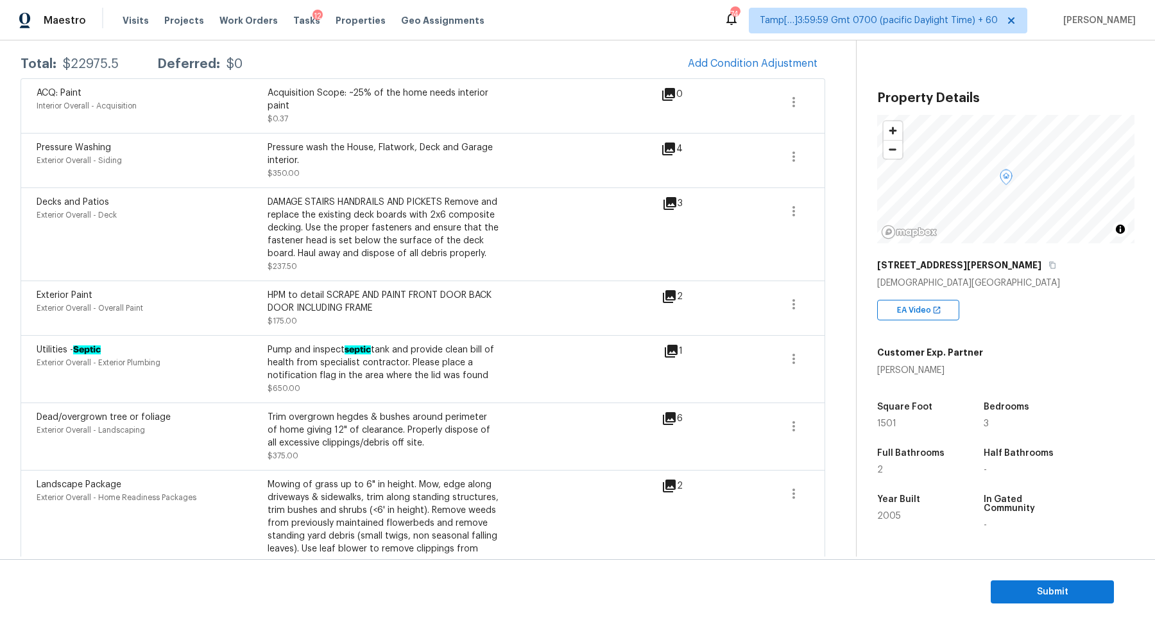
scroll to position [0, 0]
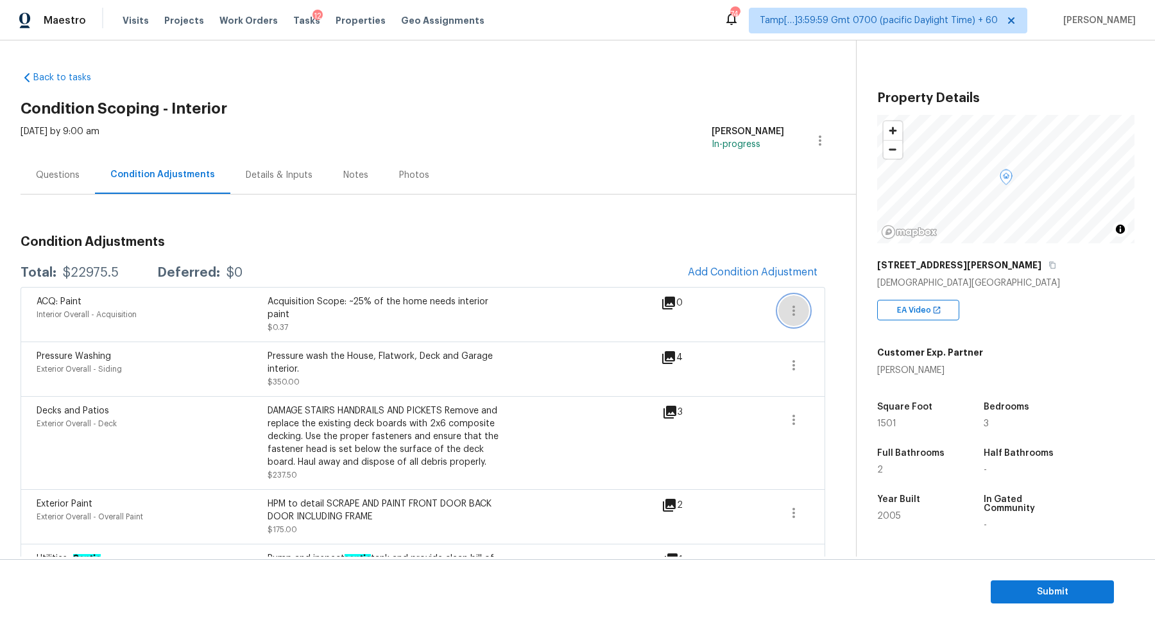
click at [787, 314] on icon "button" at bounding box center [793, 310] width 15 height 15
click at [829, 314] on link "Edit" at bounding box center [866, 307] width 109 height 19
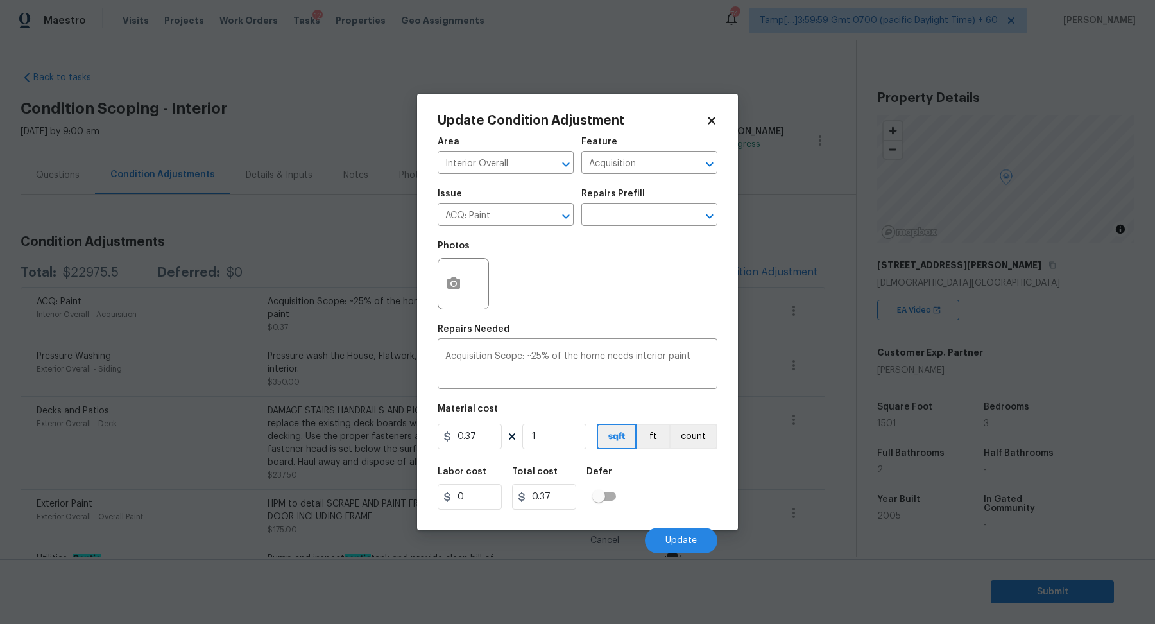
click at [472, 287] on div at bounding box center [463, 283] width 51 height 51
click at [466, 287] on button "button" at bounding box center [453, 284] width 31 height 50
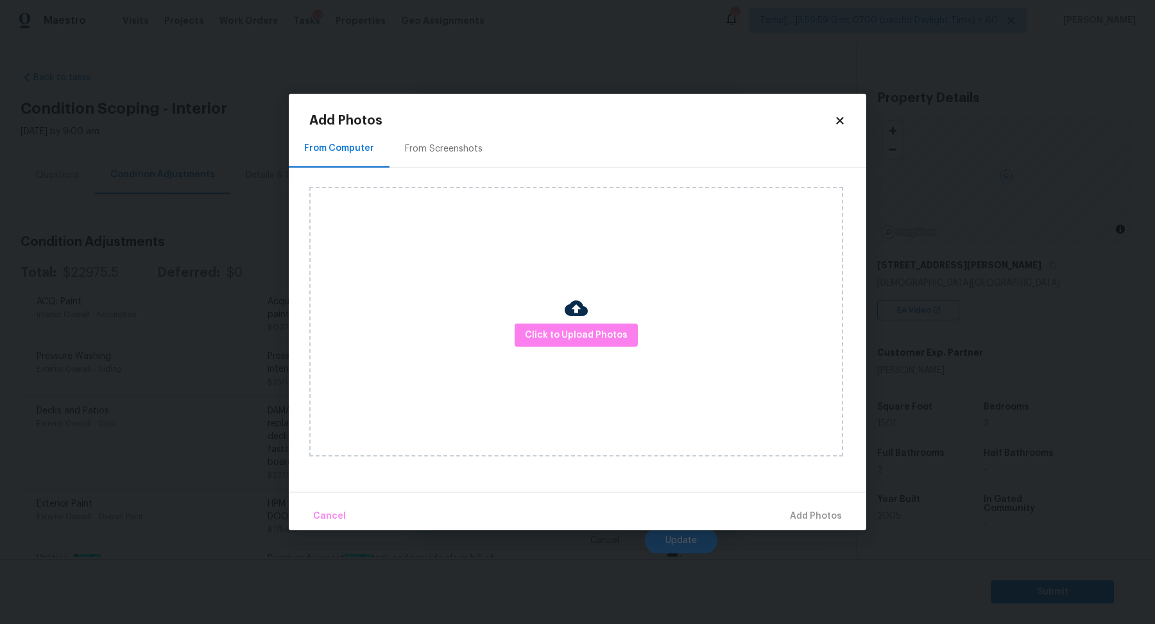
click at [554, 312] on div "Click to Upload Photos" at bounding box center [576, 321] width 534 height 269
click at [555, 327] on button "Click to Upload Photos" at bounding box center [576, 335] width 123 height 24
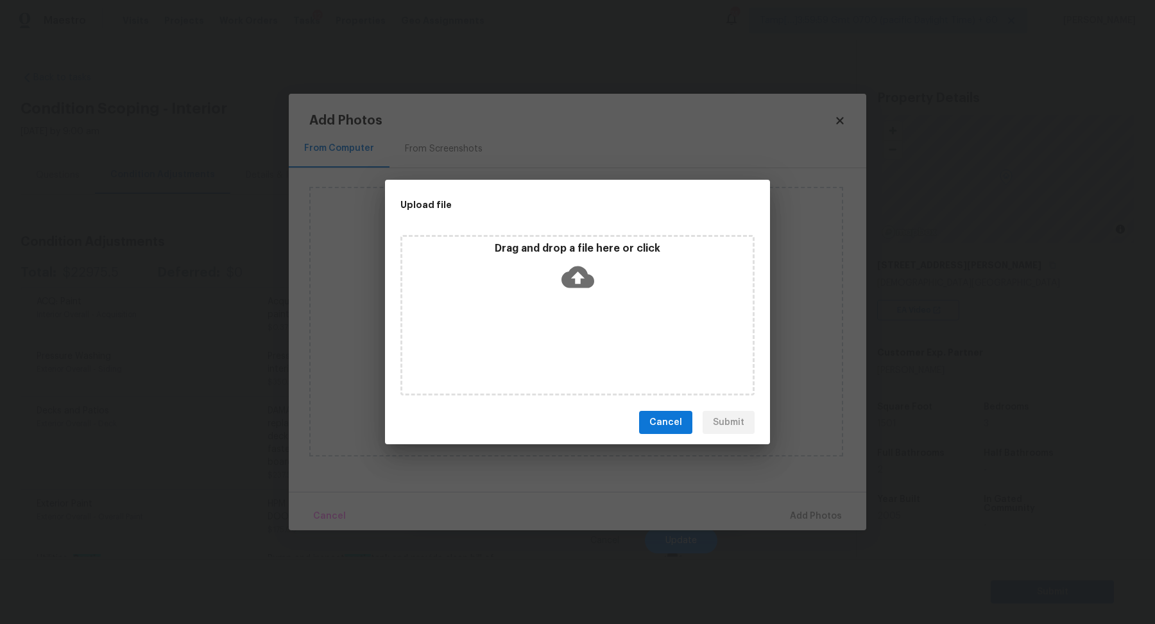
click at [589, 286] on icon at bounding box center [577, 277] width 33 height 22
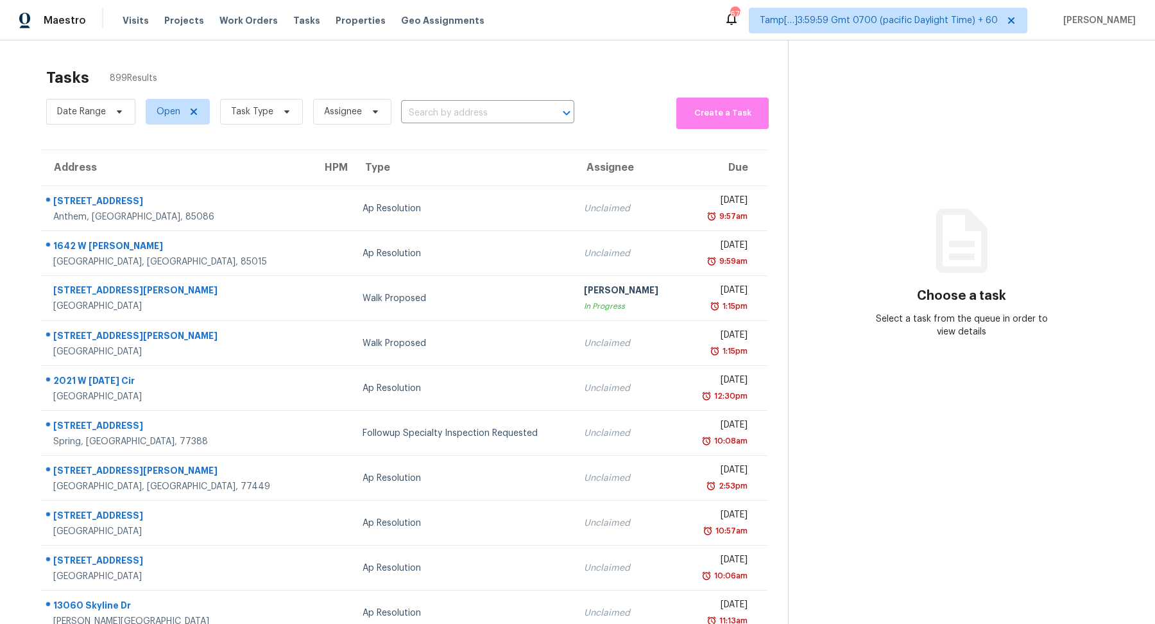
drag, startPoint x: 0, startPoint y: 0, endPoint x: 447, endPoint y: 92, distance: 456.0
click at [447, 92] on div "Tasks 899 Results" at bounding box center [417, 77] width 742 height 33
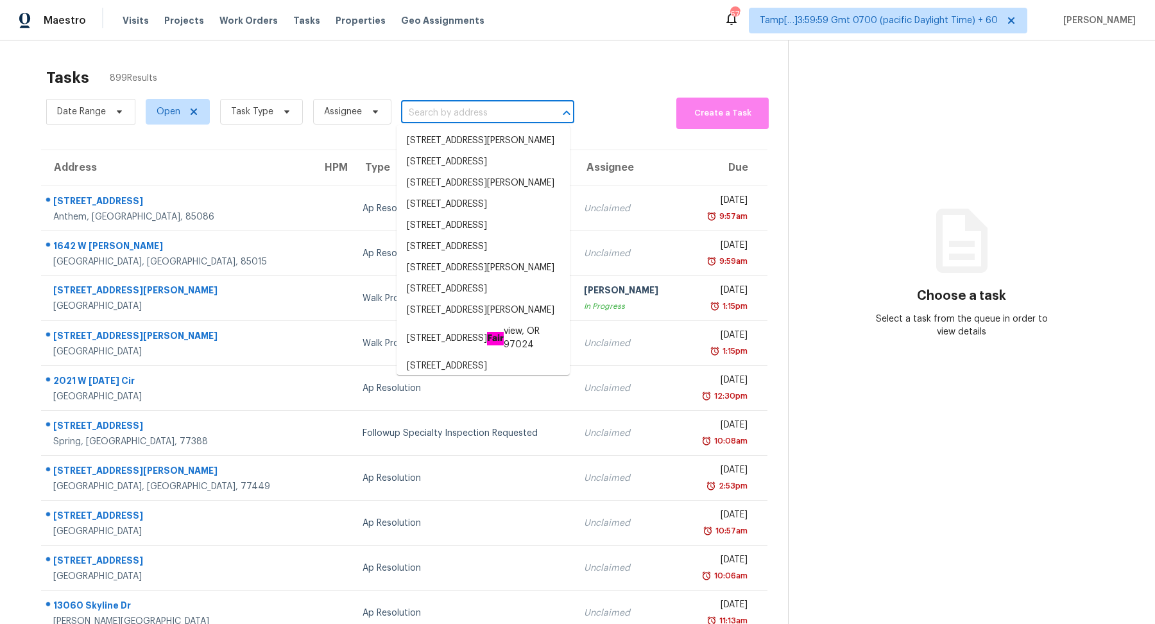
click at [447, 106] on input "text" at bounding box center [469, 113] width 137 height 20
paste input "2177 Pixie Rose Ln Loganville, GA, 30052"
type input "2177 Pixie Rose Ln Loganville, GA, 30052"
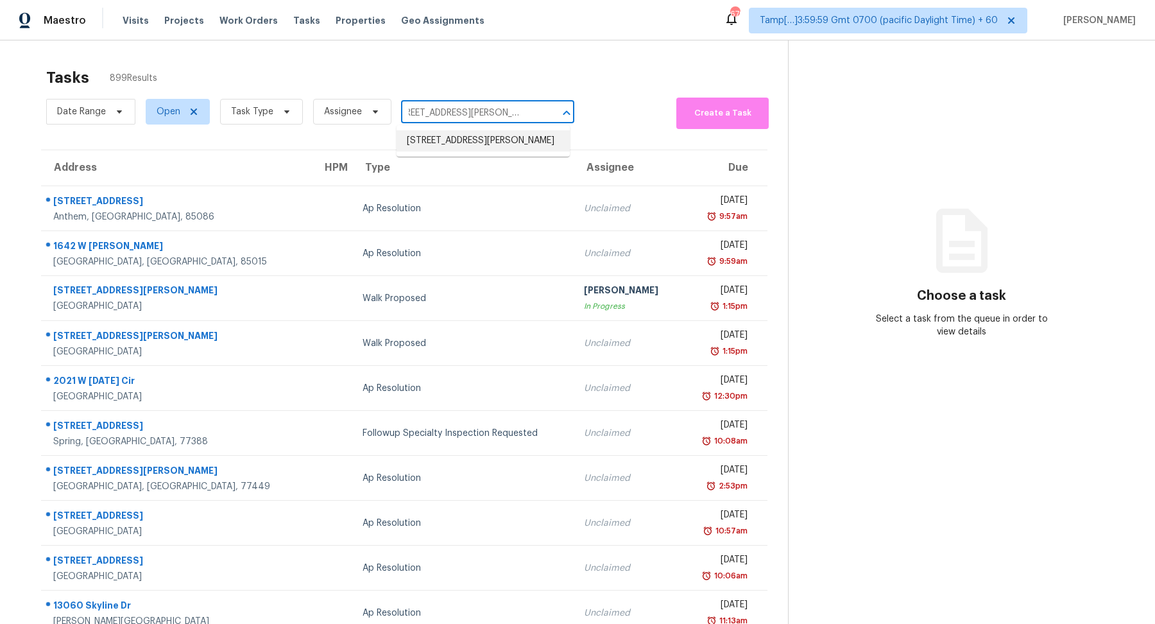
click at [527, 150] on li "2177 Pixie Rose Ln, Loganville, GA 30052" at bounding box center [482, 140] width 173 height 21
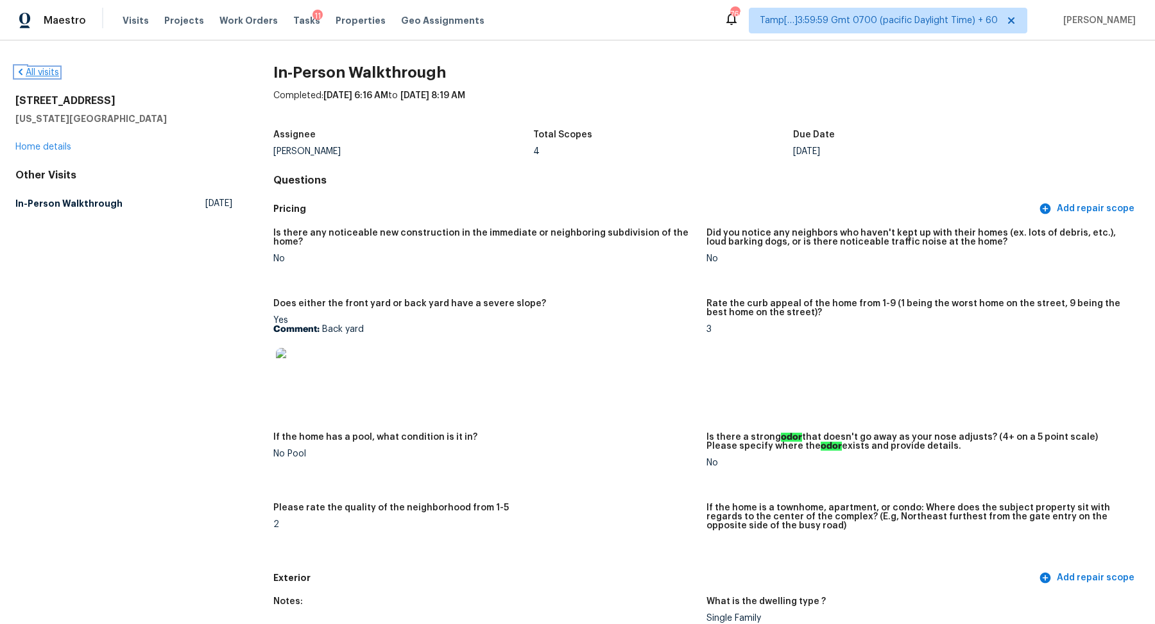
click at [40, 74] on link "All visits" at bounding box center [37, 72] width 44 height 9
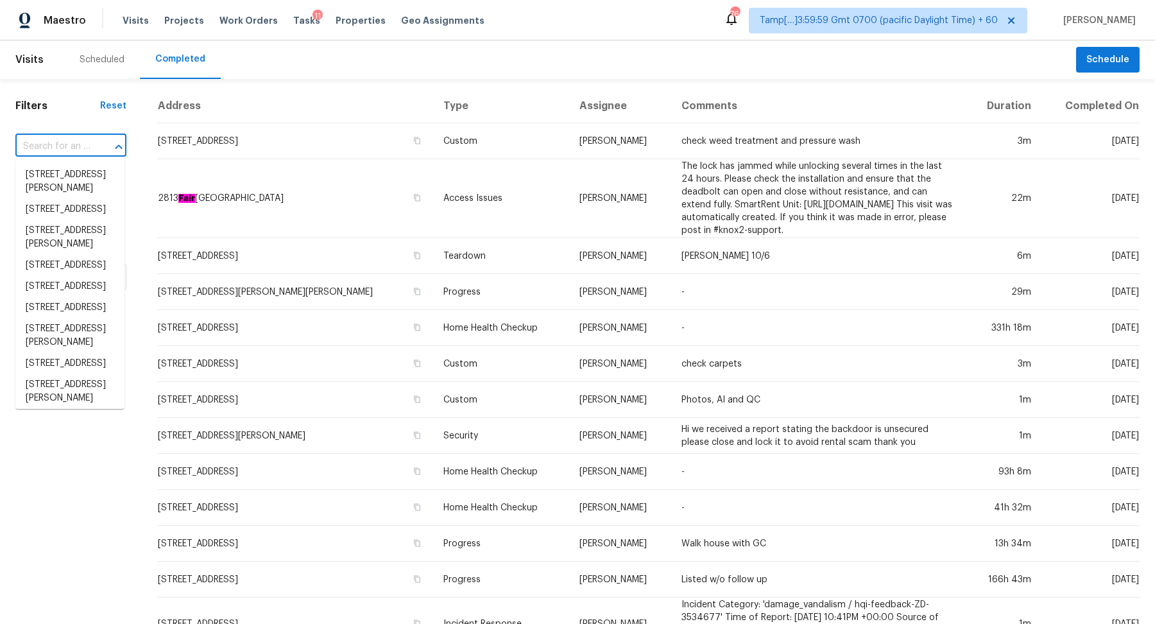
click at [74, 140] on input "text" at bounding box center [52, 147] width 75 height 20
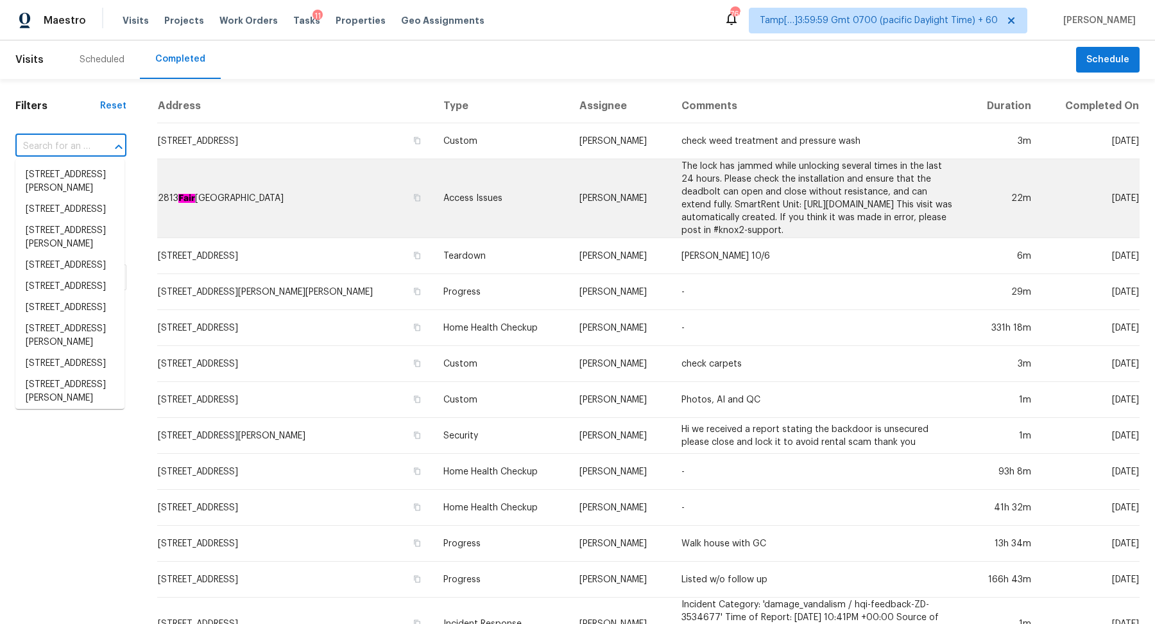
paste input "[STREET_ADDRESS]"
type input "[STREET_ADDRESS]"
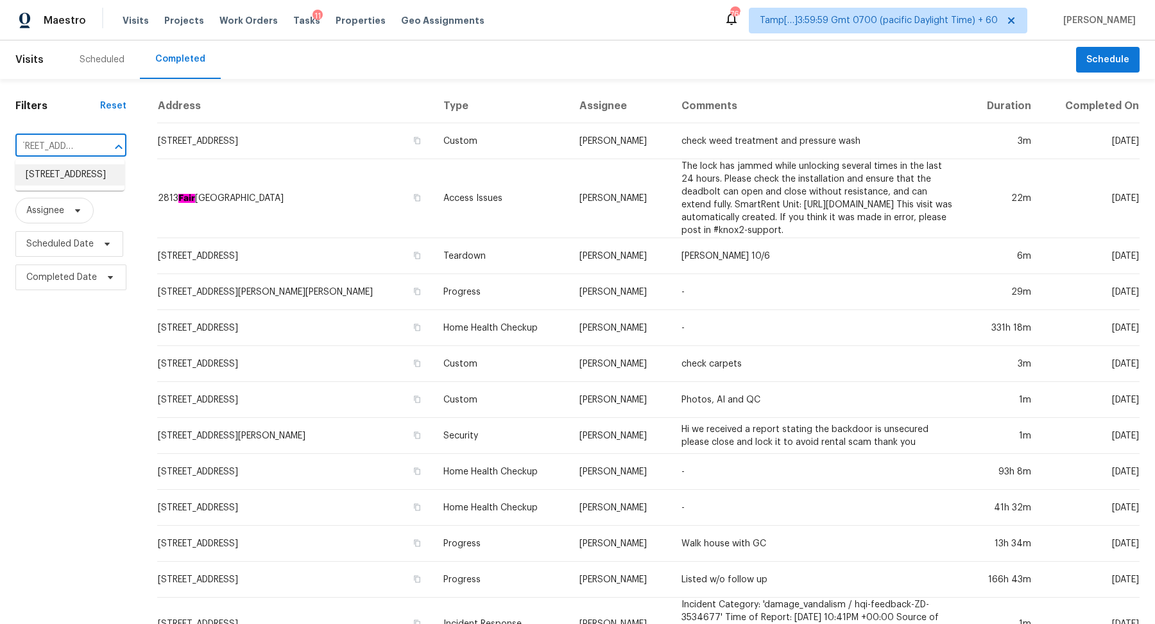
click at [86, 185] on li "[STREET_ADDRESS]" at bounding box center [69, 174] width 109 height 21
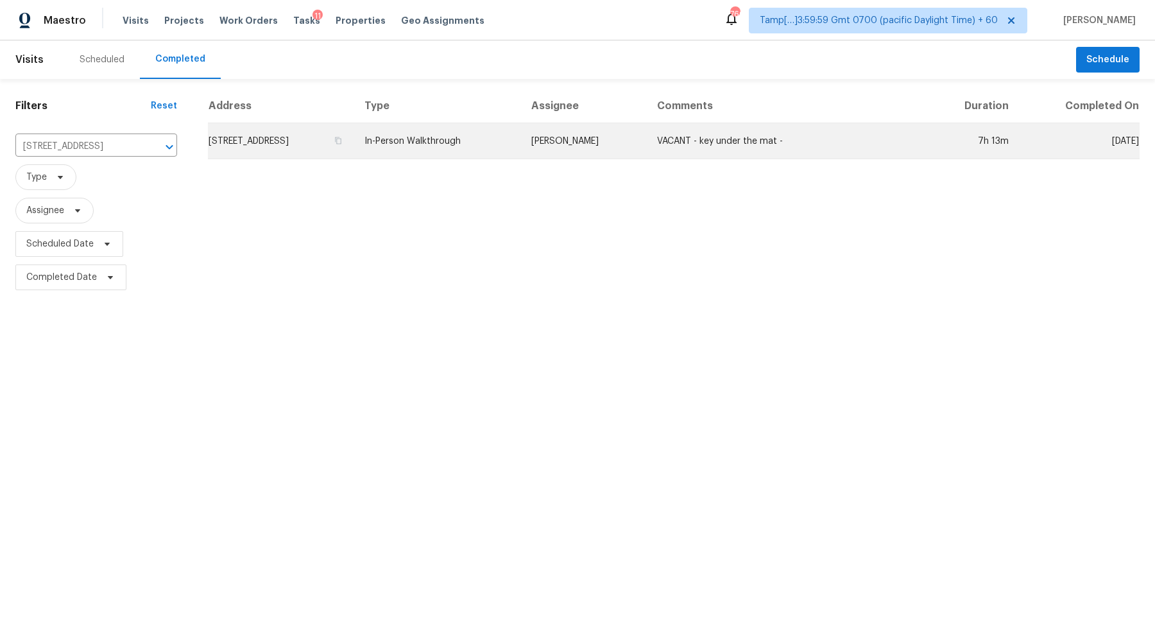
click at [273, 146] on td "[STREET_ADDRESS]" at bounding box center [281, 141] width 146 height 36
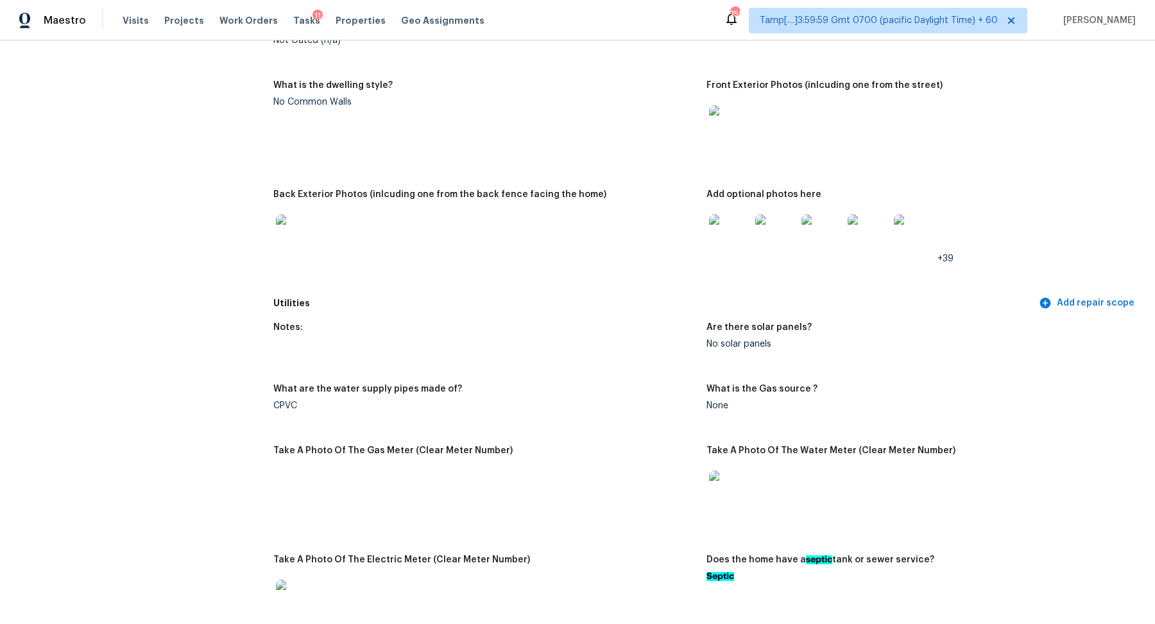
scroll to position [674, 0]
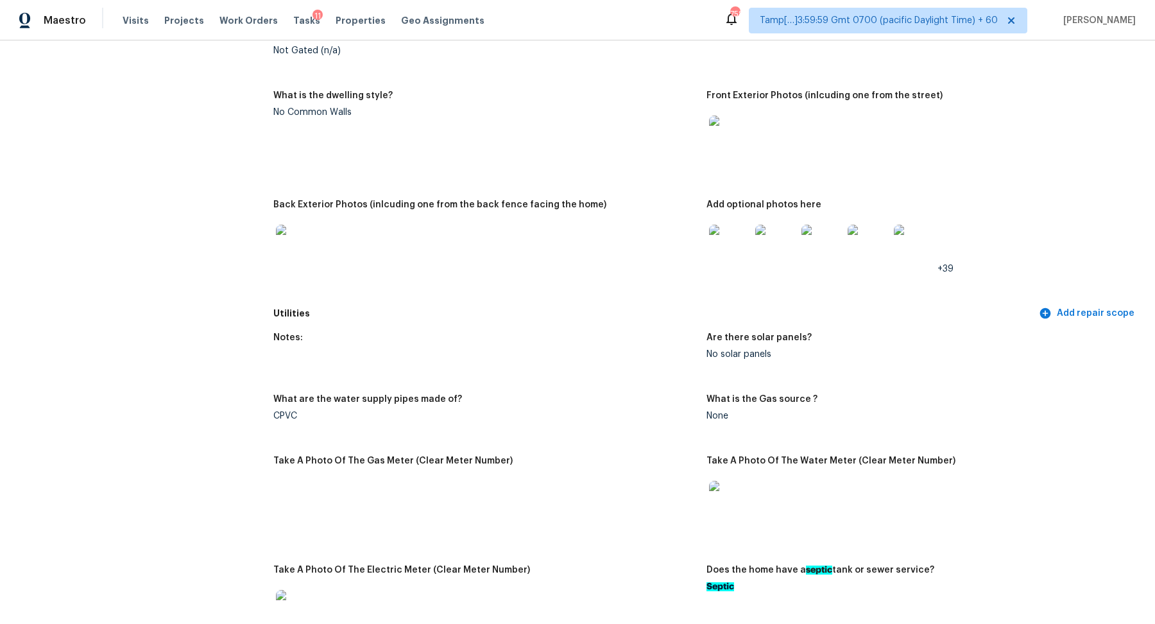
click at [295, 242] on img at bounding box center [296, 245] width 41 height 41
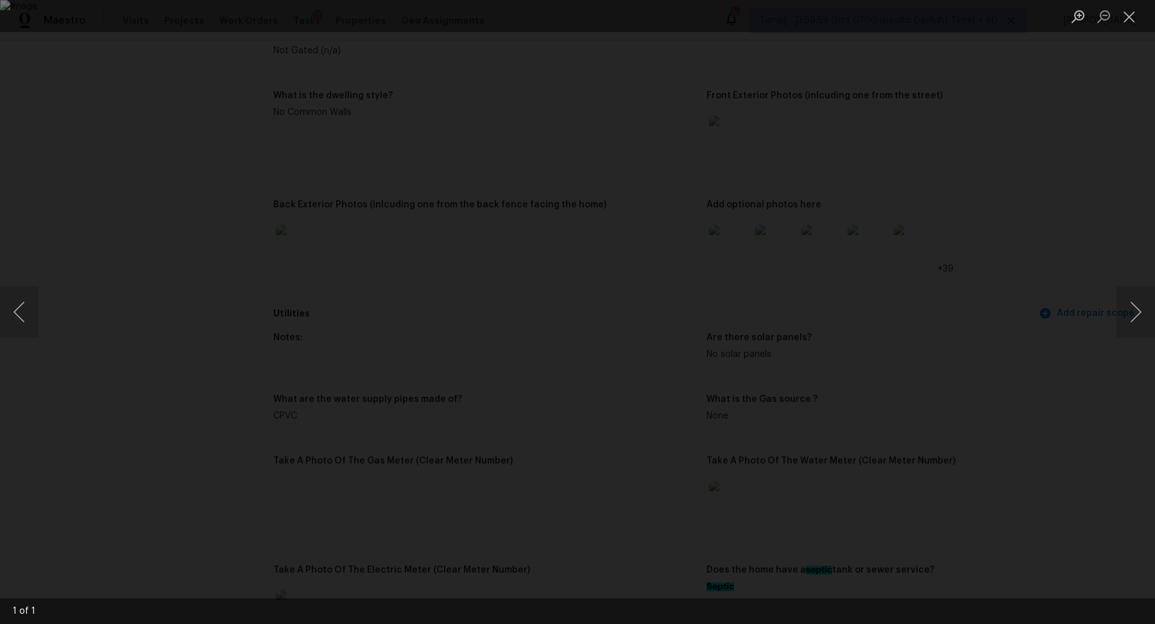
click at [977, 354] on div "Lightbox" at bounding box center [577, 312] width 1155 height 624
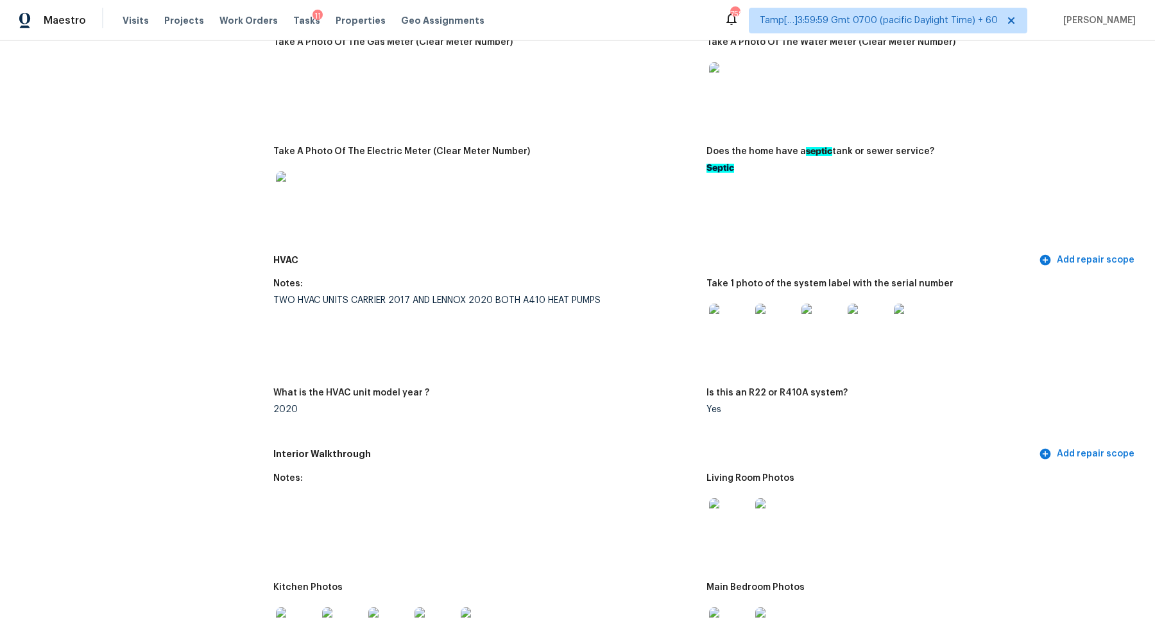
scroll to position [1114, 0]
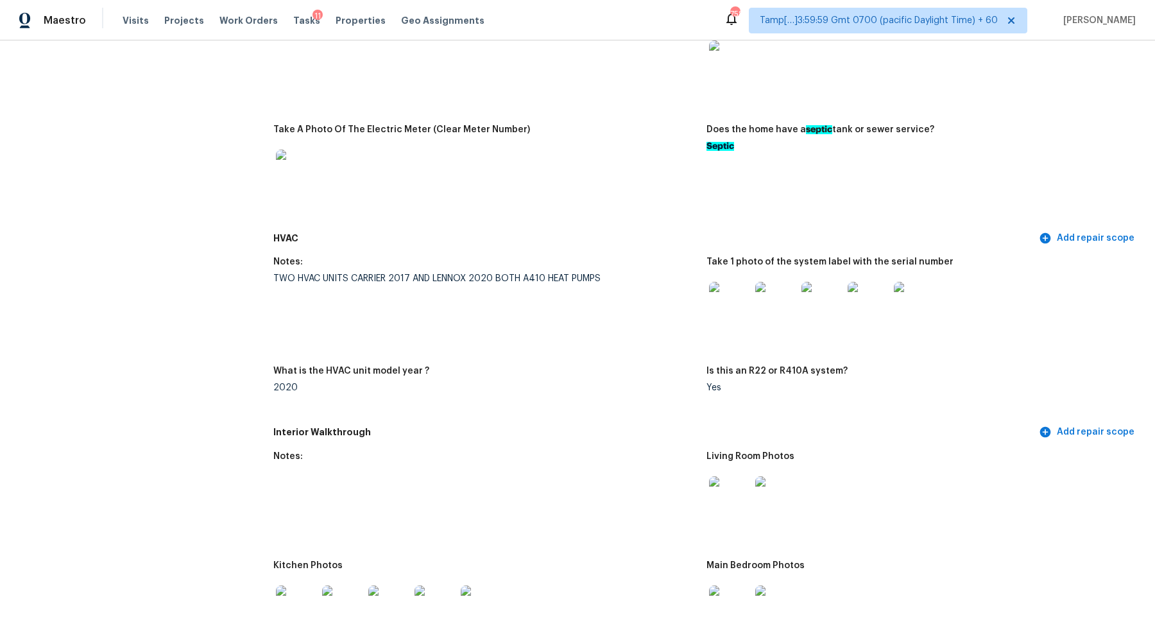
click at [745, 293] on img at bounding box center [729, 302] width 41 height 41
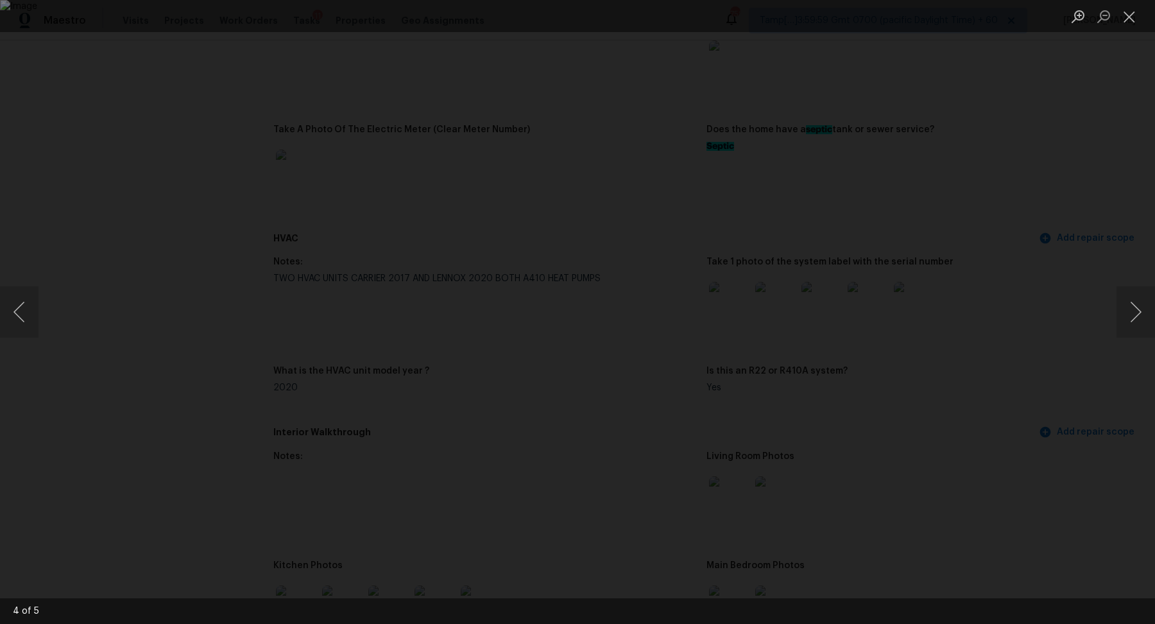
click at [987, 312] on div "Lightbox" at bounding box center [577, 312] width 1155 height 624
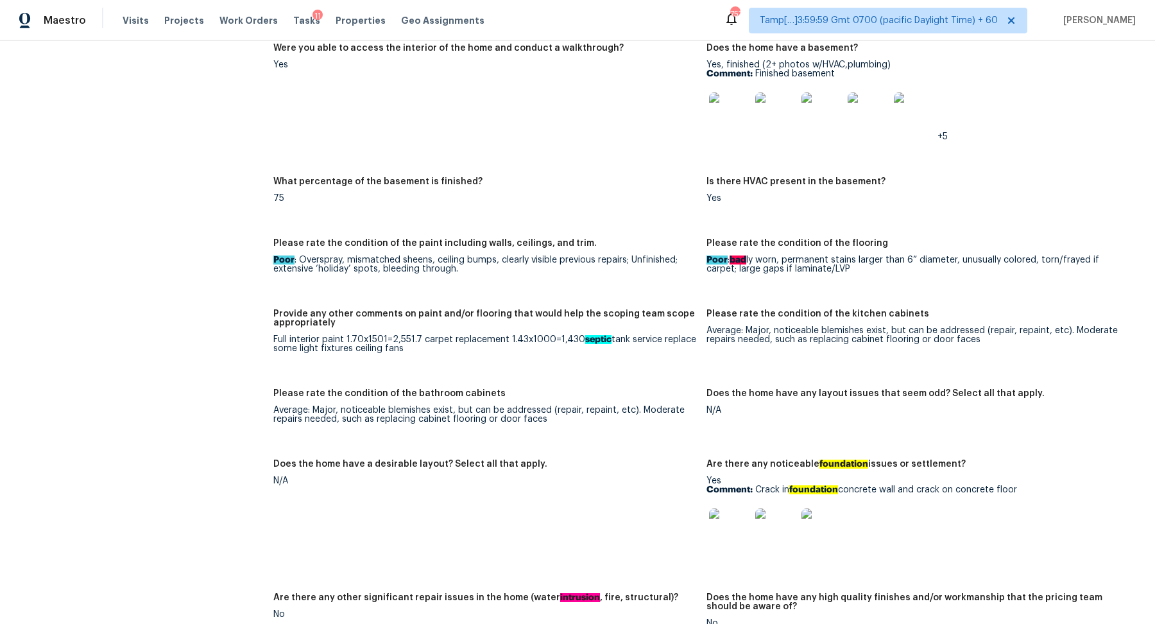
scroll to position [2047, 0]
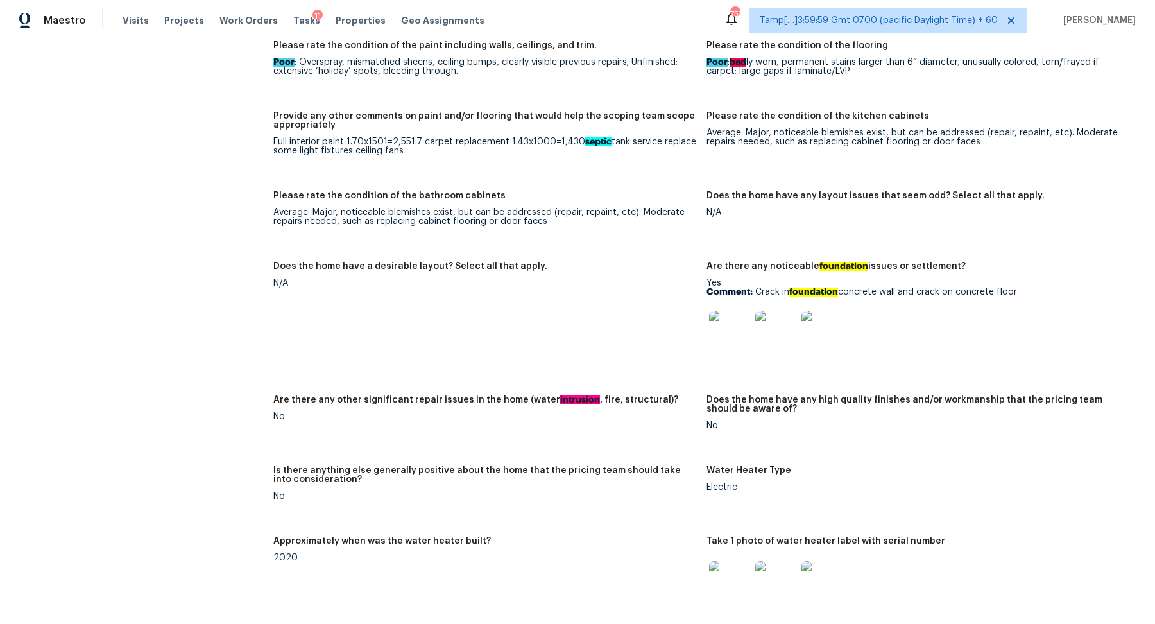
click at [745, 336] on img at bounding box center [729, 331] width 41 height 41
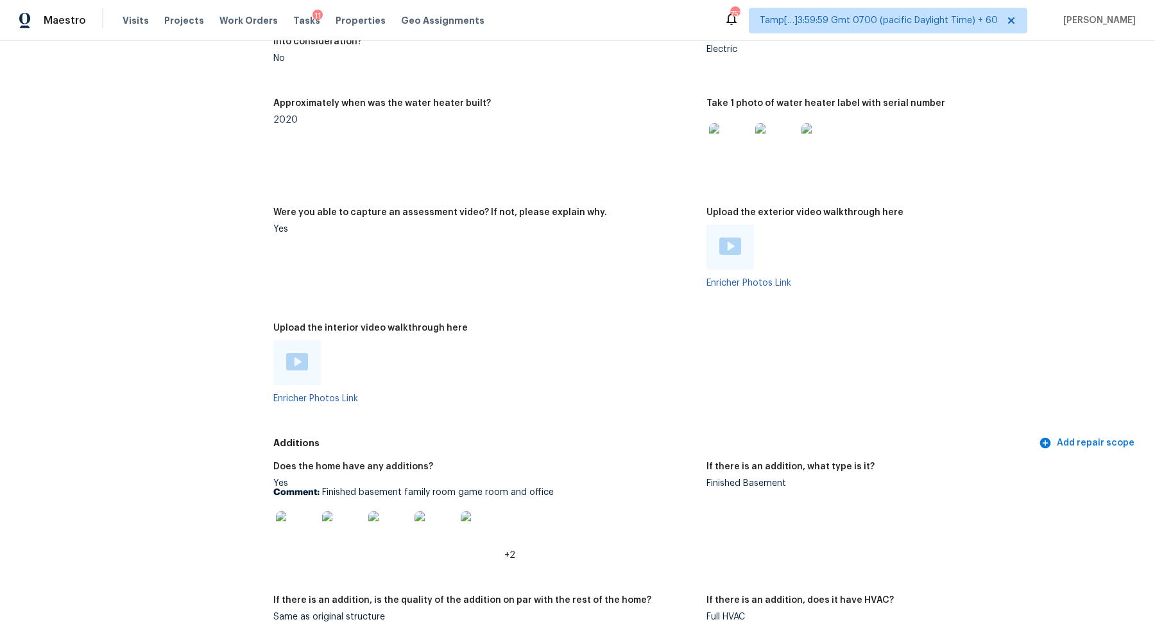
scroll to position [2612, 0]
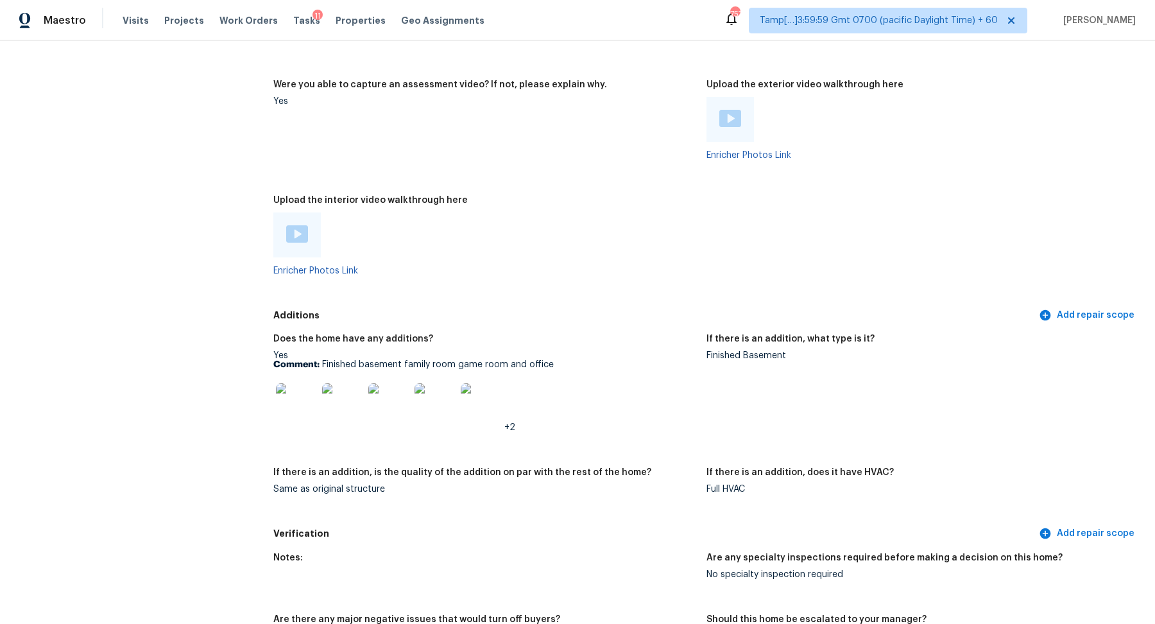
click at [278, 416] on img at bounding box center [296, 403] width 41 height 41
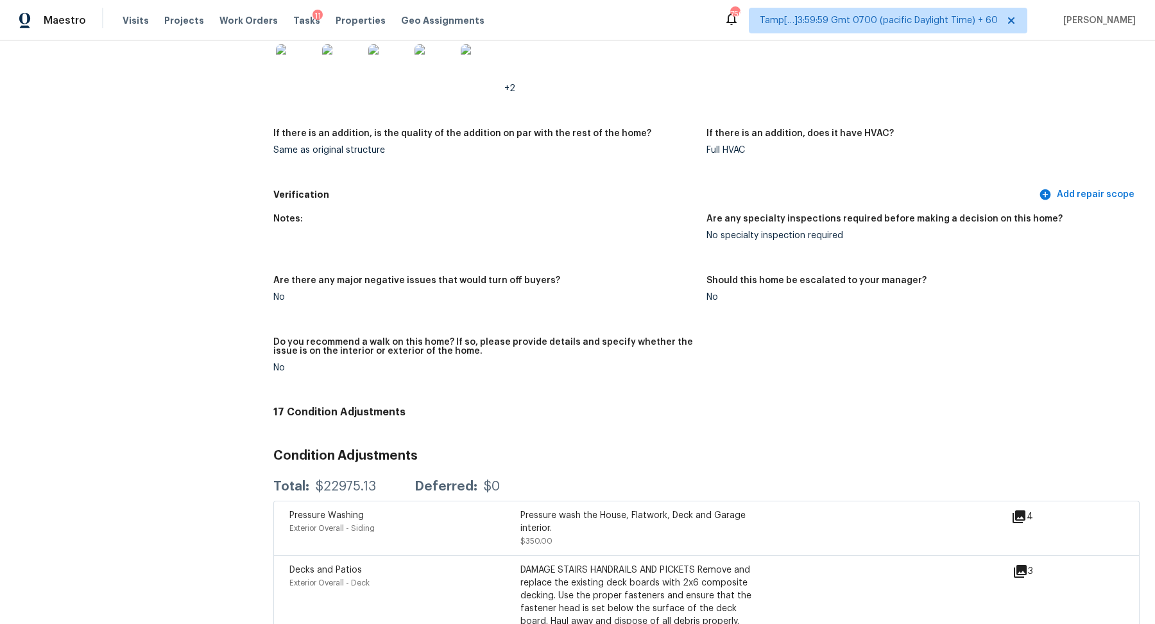
scroll to position [2554, 0]
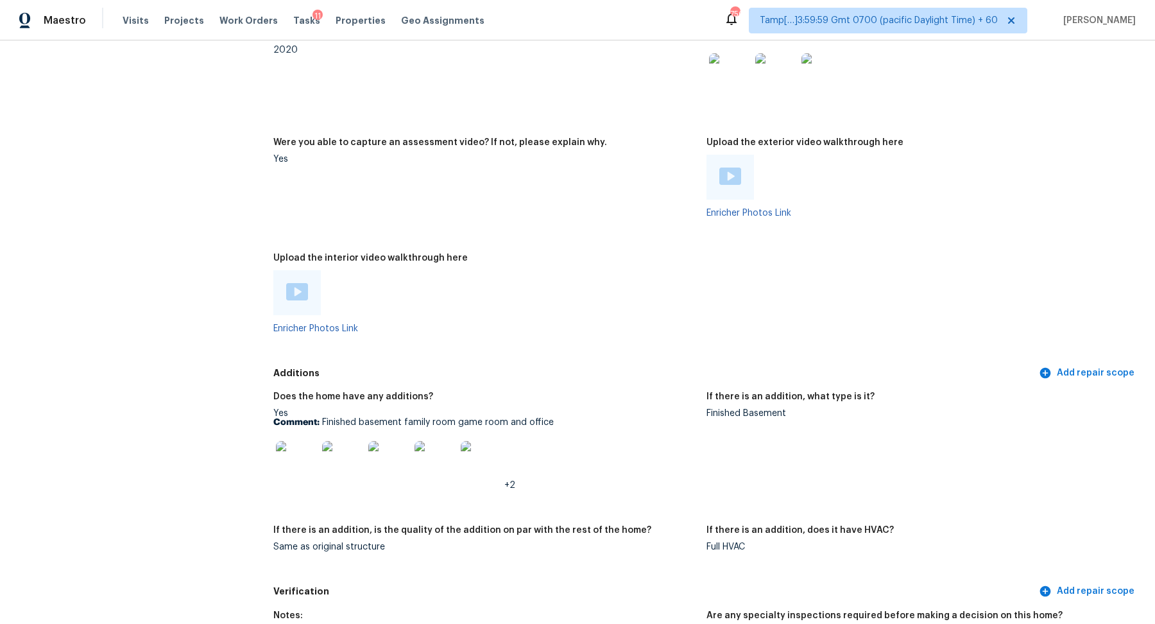
click at [301, 455] on img at bounding box center [296, 461] width 41 height 41
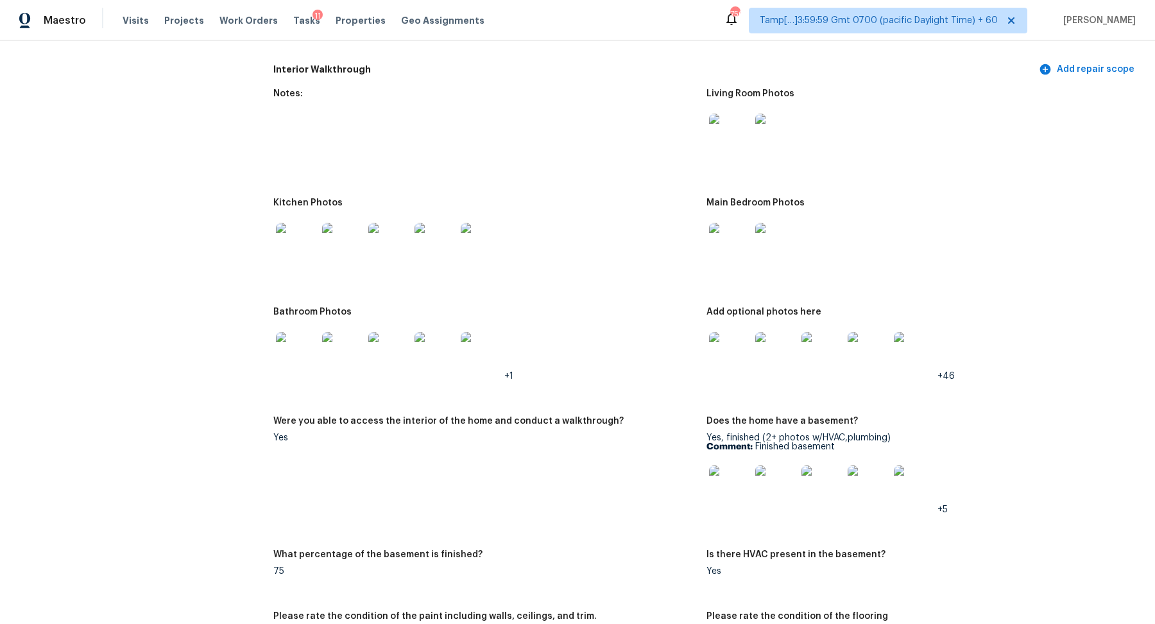
scroll to position [1445, 0]
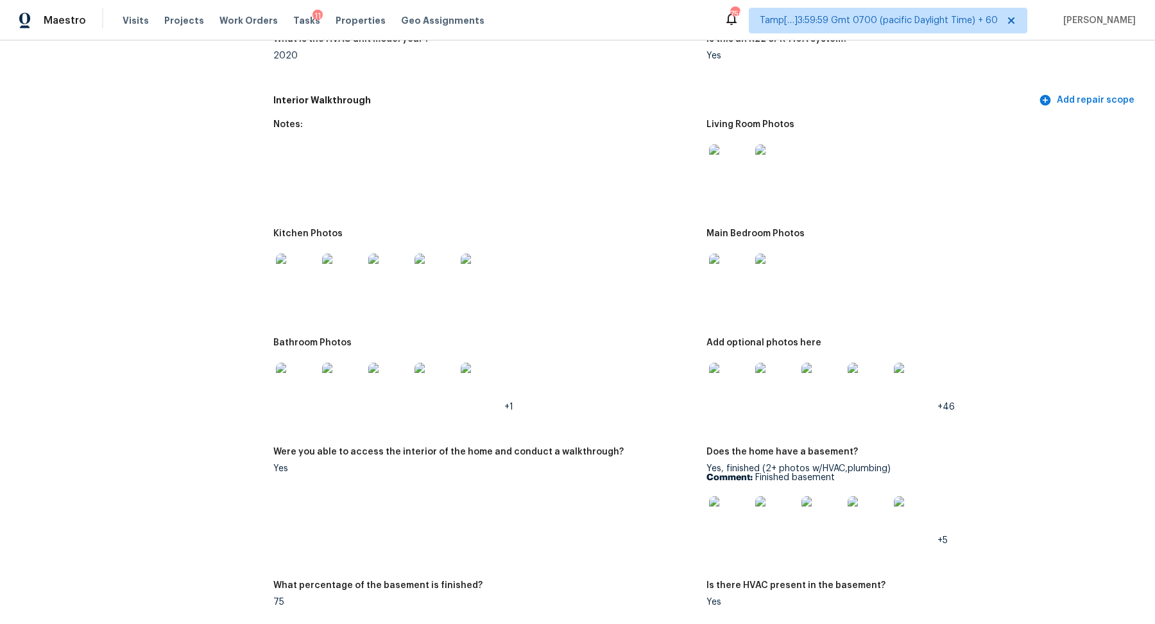
click at [313, 264] on img at bounding box center [296, 273] width 41 height 41
click at [712, 286] on div at bounding box center [729, 274] width 46 height 56
click at [734, 276] on img at bounding box center [729, 273] width 41 height 41
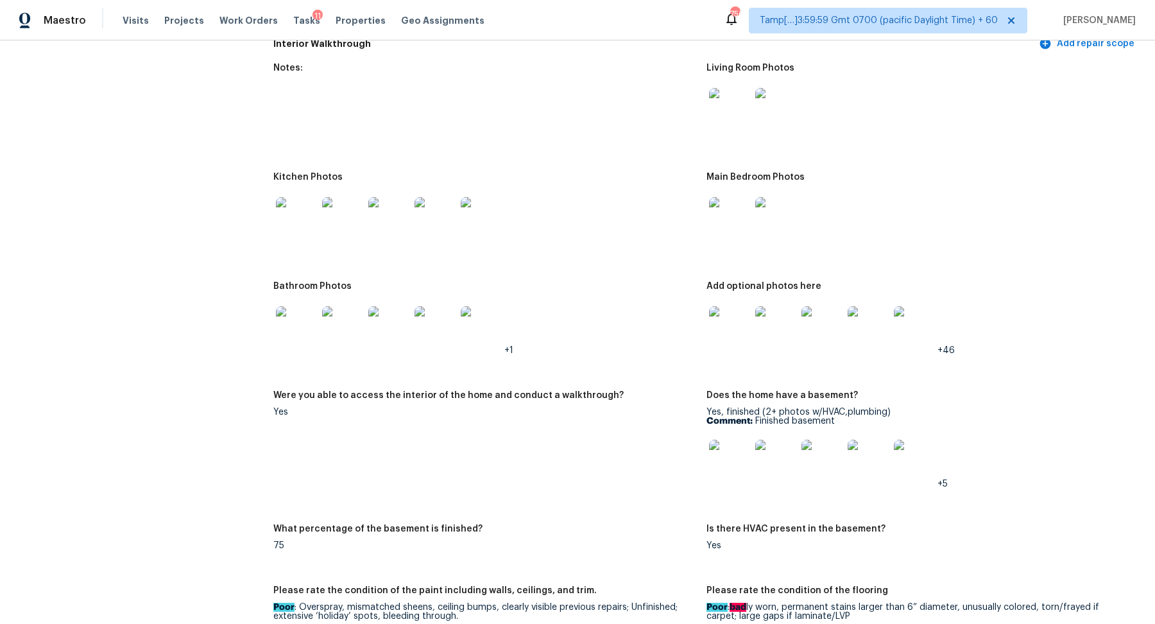
scroll to position [1565, 0]
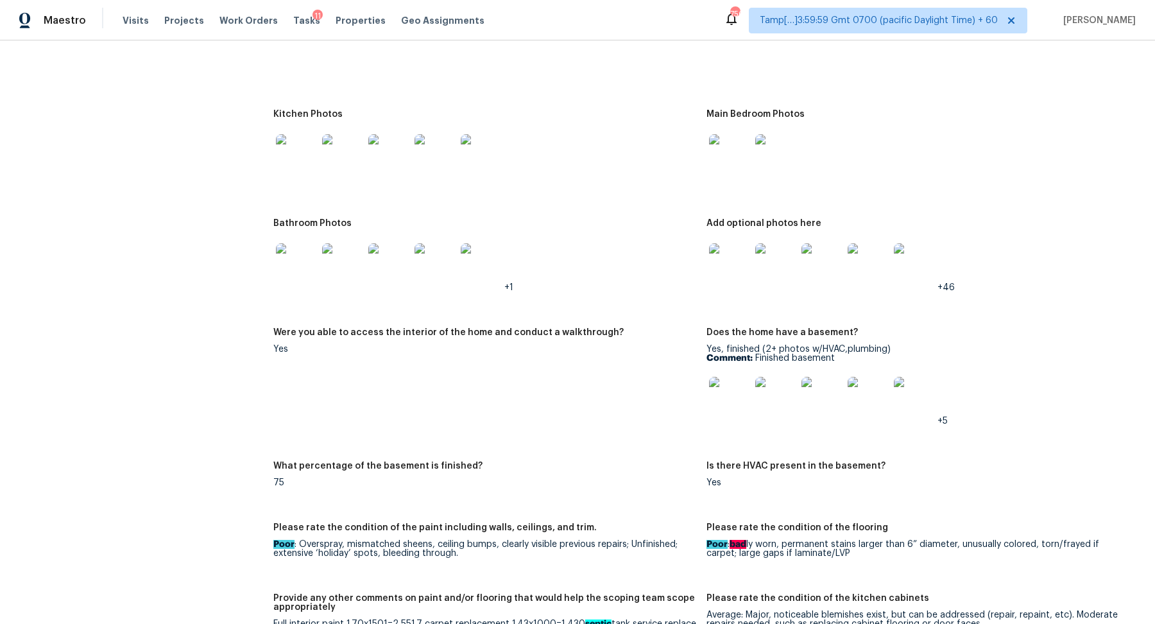
click at [726, 396] on img at bounding box center [729, 397] width 41 height 41
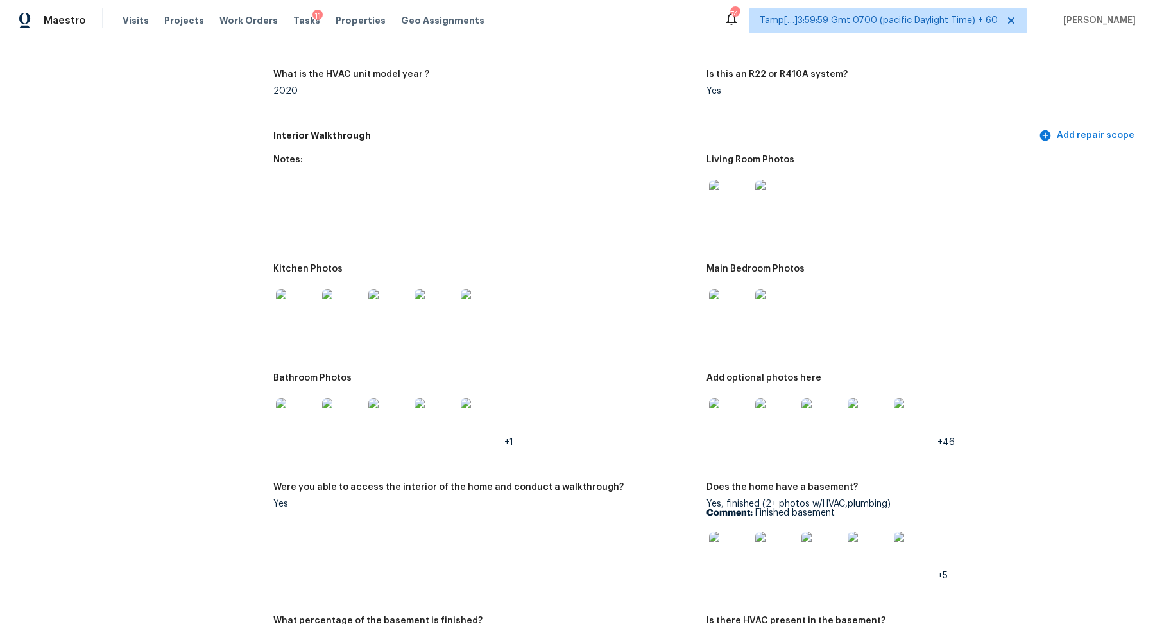
scroll to position [1466, 0]
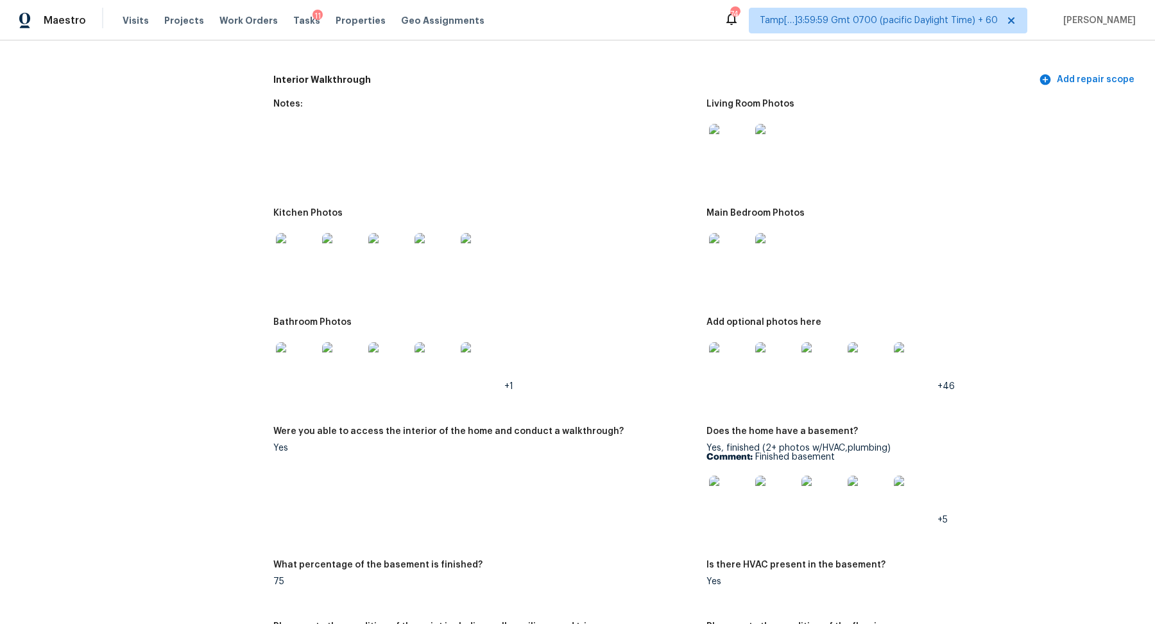
click at [422, 357] on img at bounding box center [434, 362] width 41 height 41
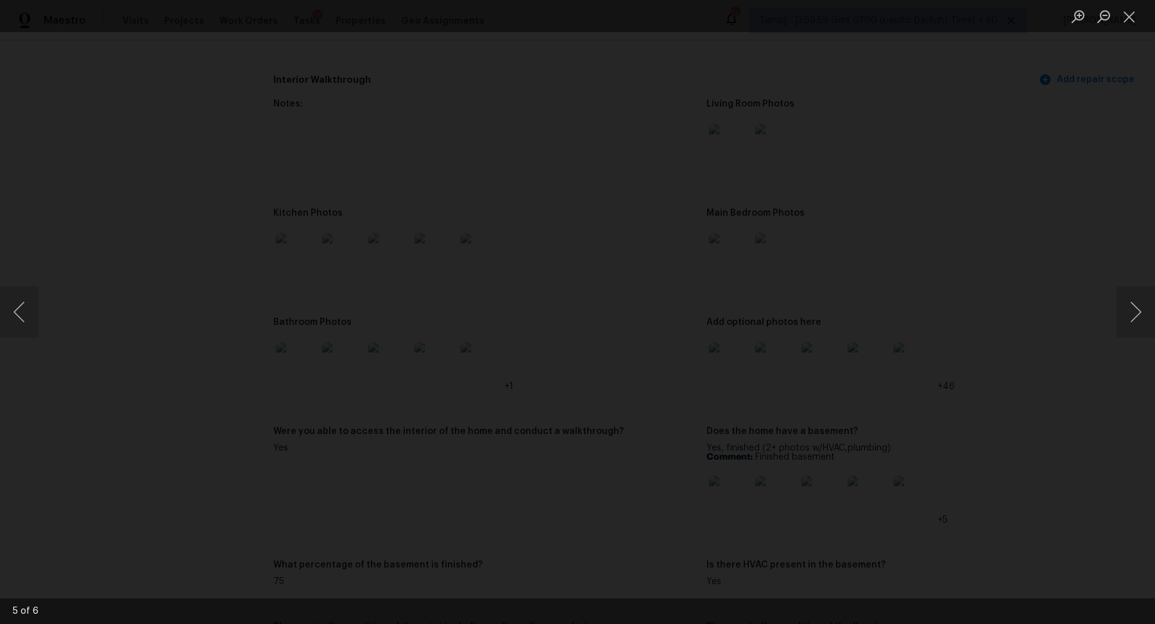
click at [679, 407] on img "Lightbox" at bounding box center [151, 157] width 2987 height 1613
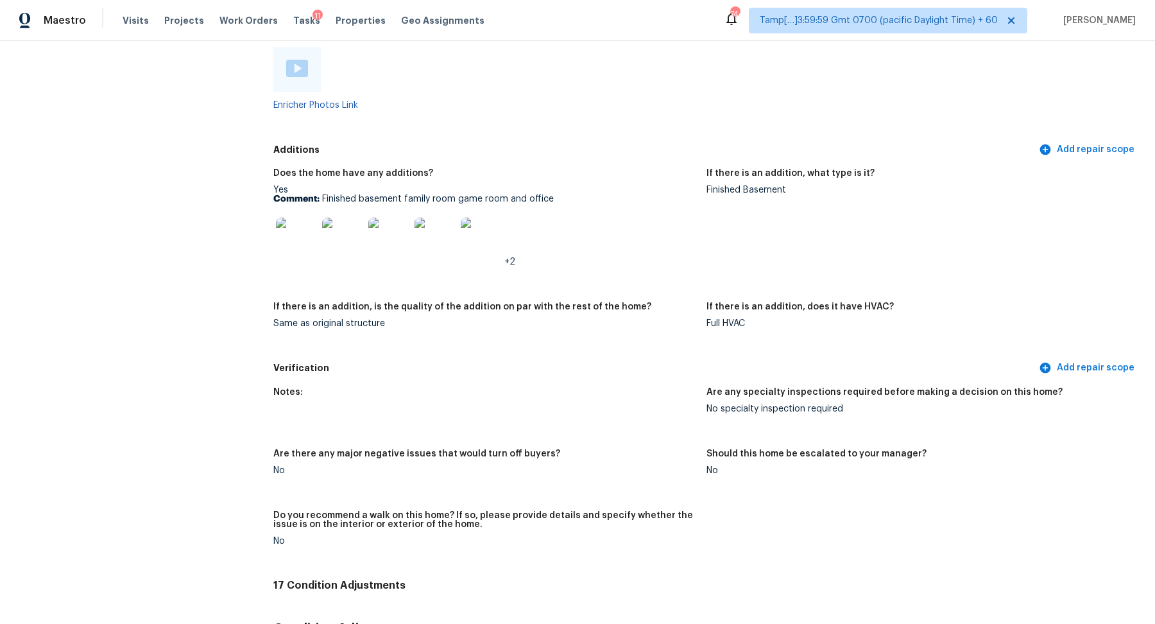
scroll to position [2771, 0]
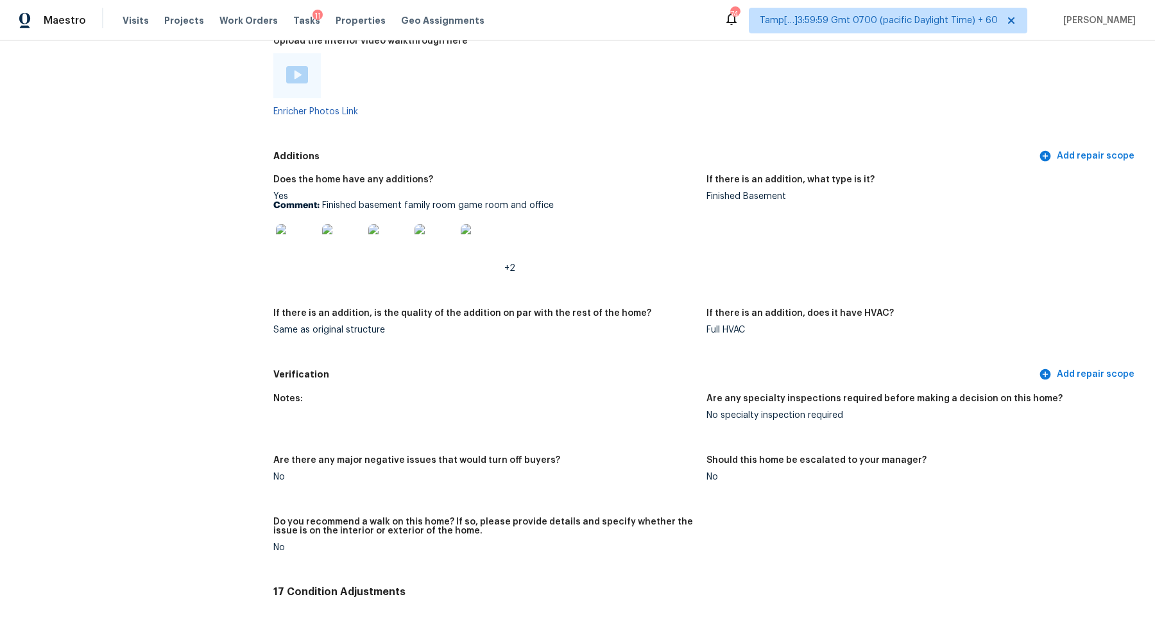
click at [308, 252] on img at bounding box center [296, 244] width 41 height 41
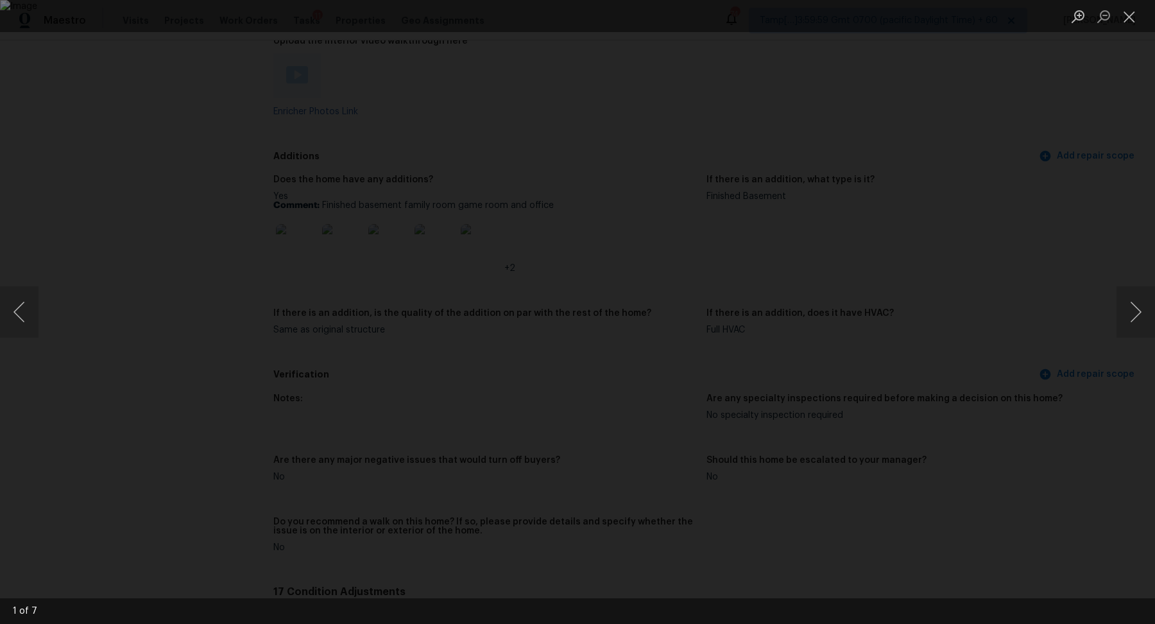
click at [1004, 426] on div "Lightbox" at bounding box center [577, 312] width 1155 height 624
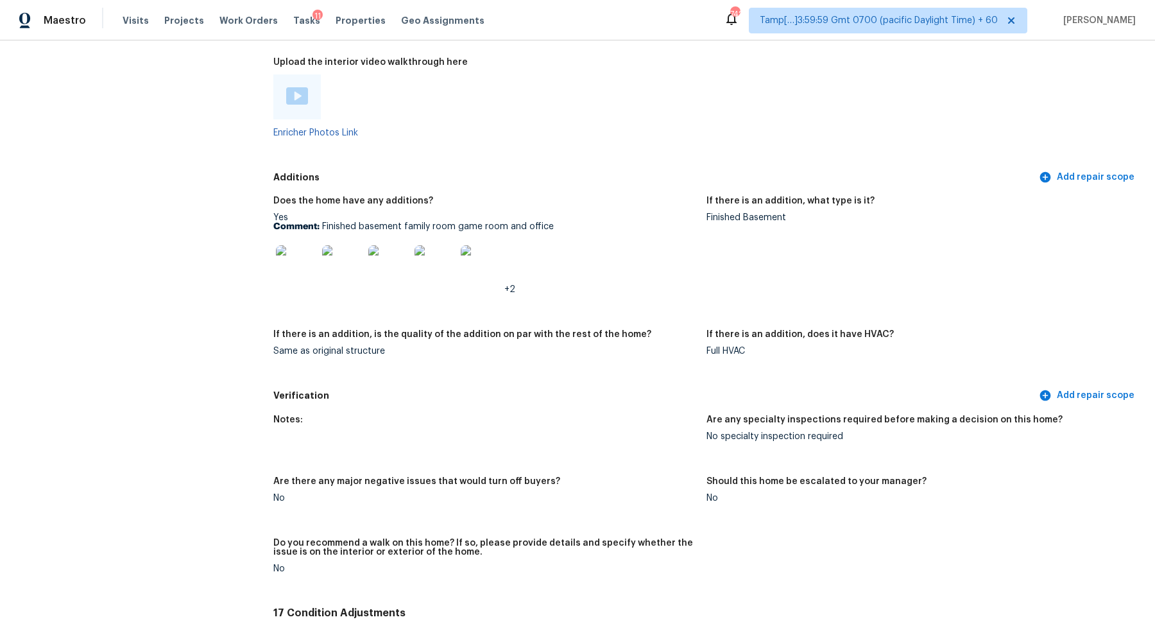
scroll to position [2536, 0]
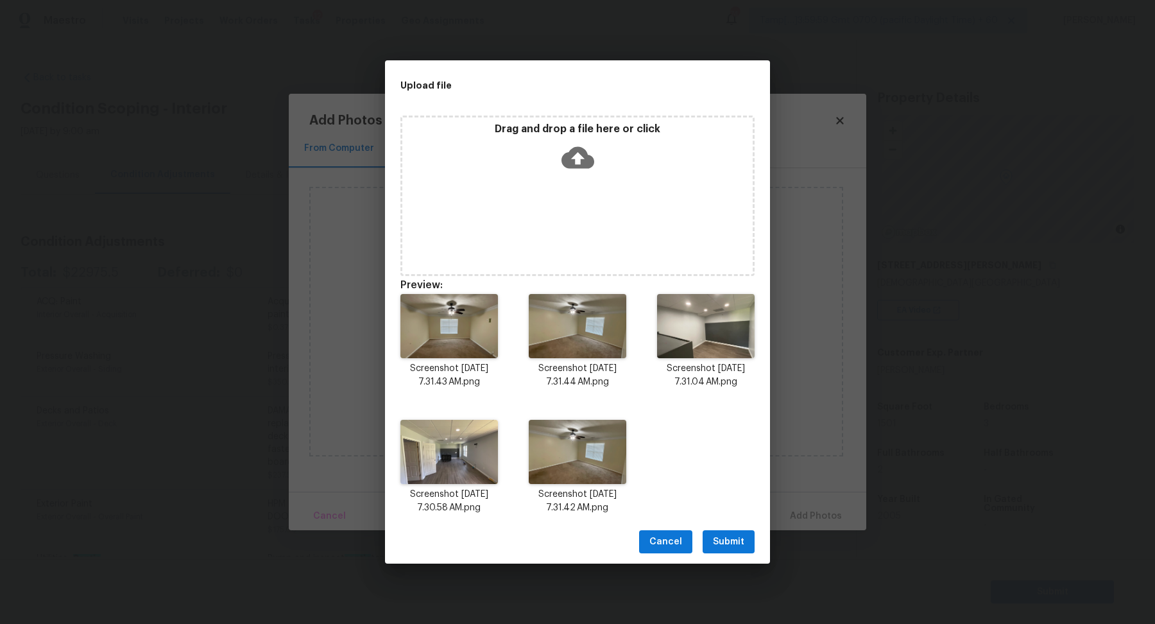
click at [724, 548] on span "Submit" at bounding box center [728, 542] width 31 height 16
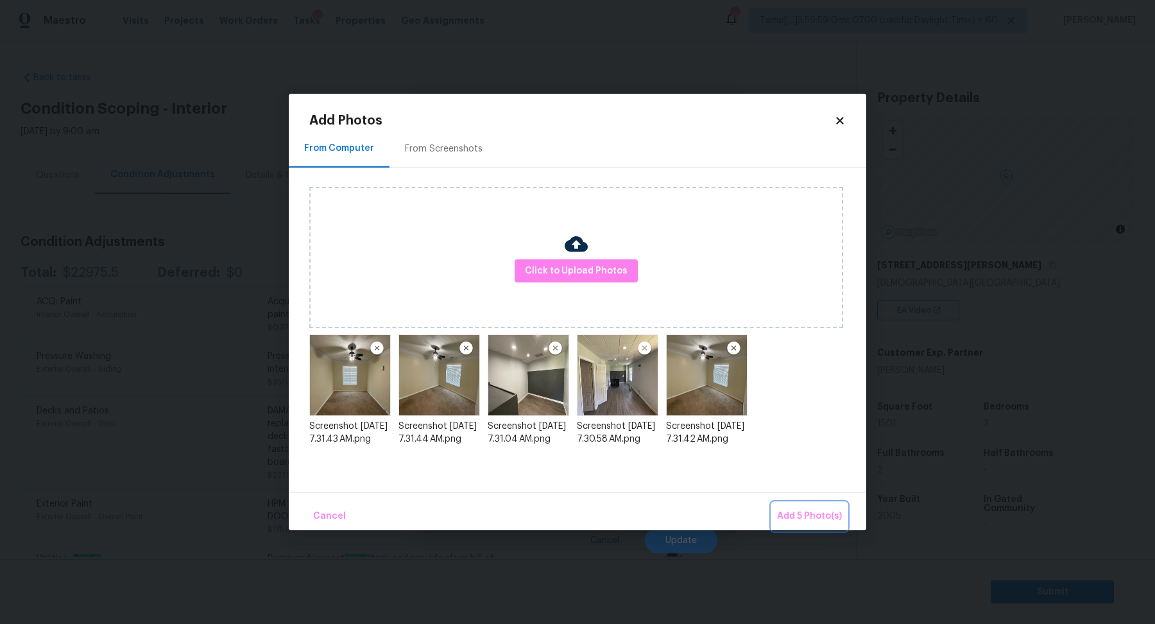
click at [824, 518] on span "Add 5 Photo(s)" at bounding box center [809, 516] width 65 height 16
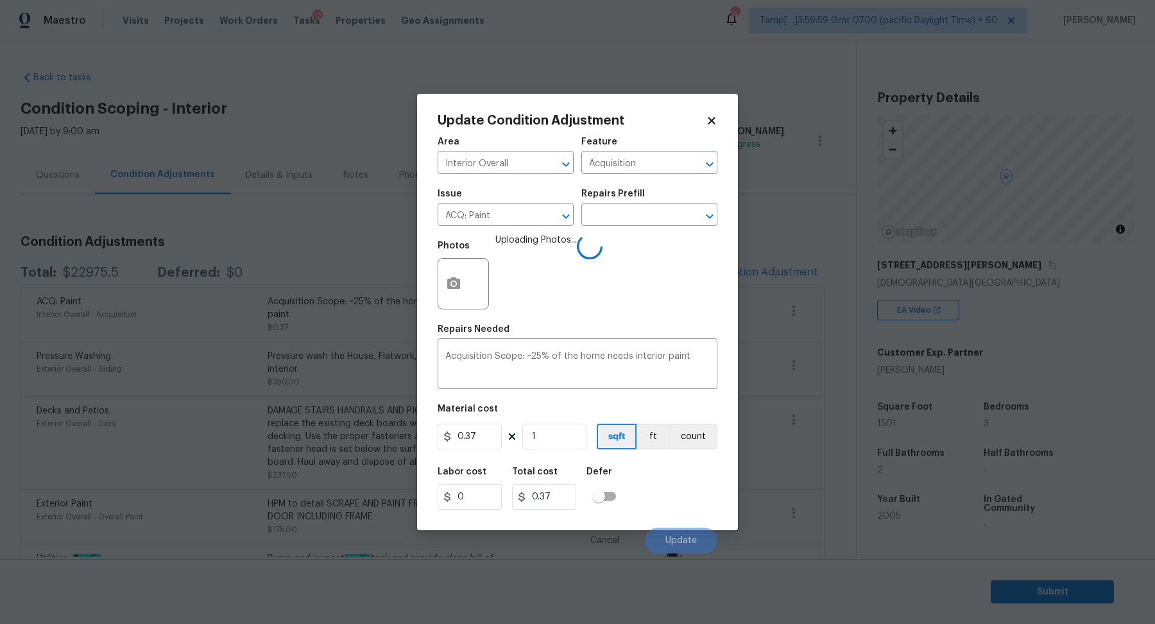
click at [617, 183] on div "Issue ACQ: Paint ​ Repairs Prefill ​" at bounding box center [578, 208] width 280 height 52
click at [617, 216] on input "text" at bounding box center [631, 216] width 100 height 20
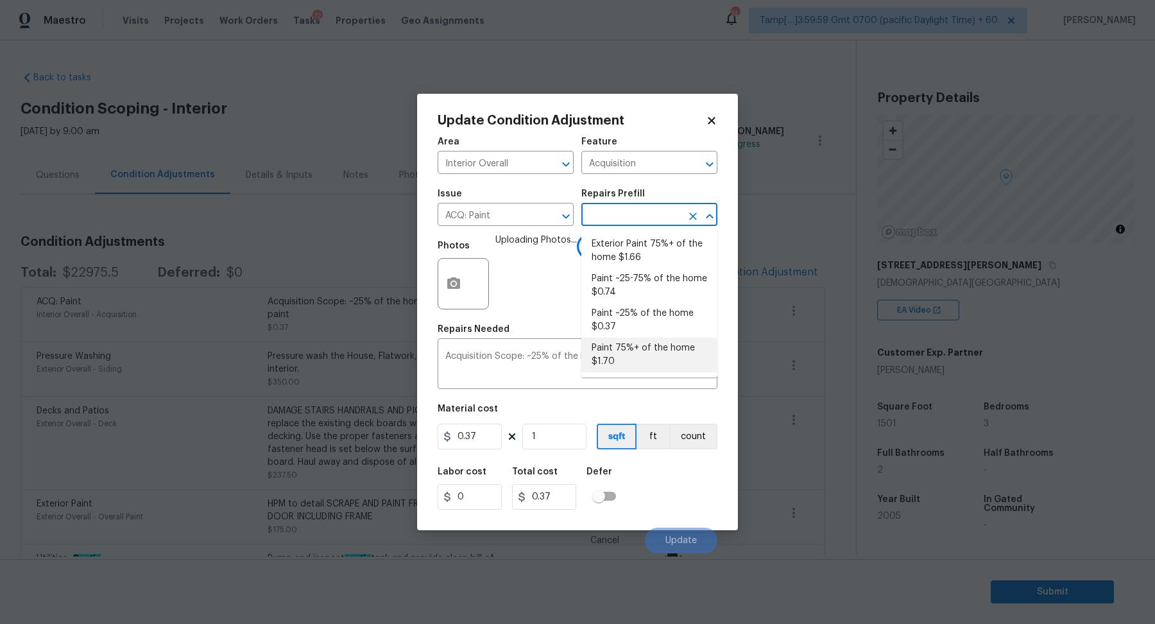
click at [634, 344] on li "Paint 75%+ of the home $1.70" at bounding box center [649, 354] width 136 height 35
type input "1.7"
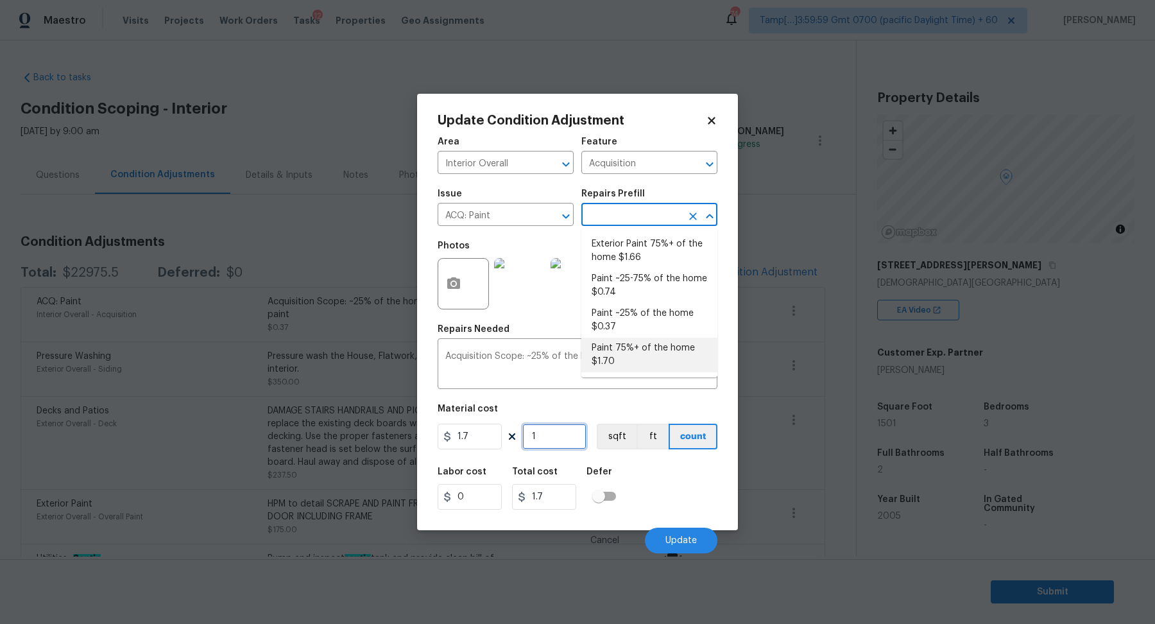
click at [561, 444] on input "1" at bounding box center [554, 436] width 64 height 26
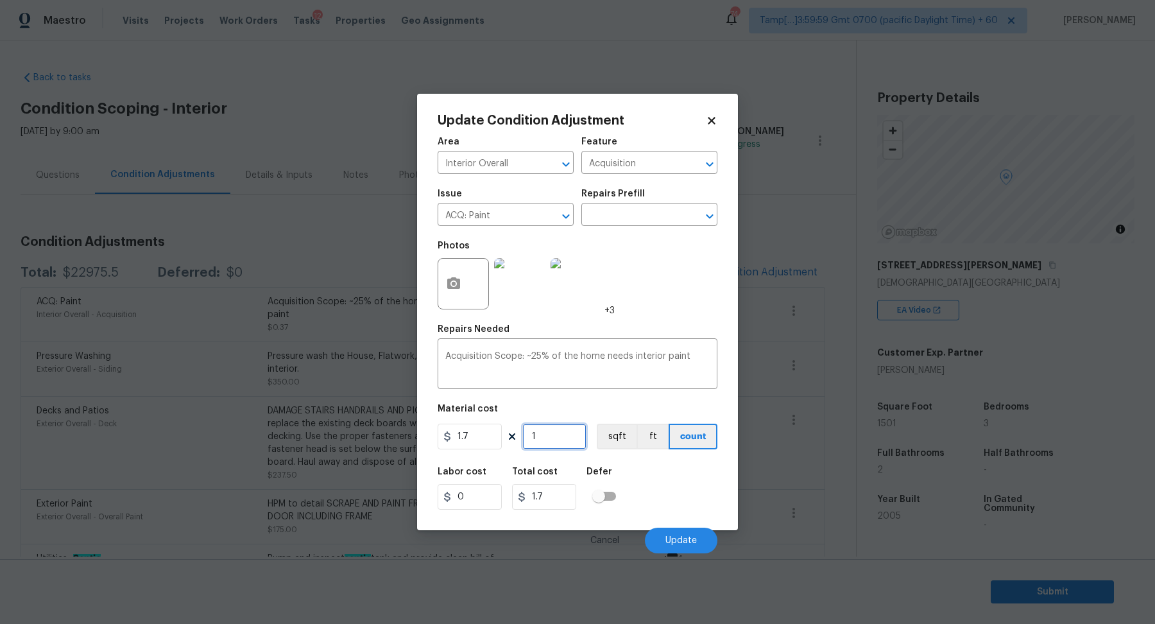
type input "15"
type input "25.5"
type input "150"
type input "255"
type input "1501"
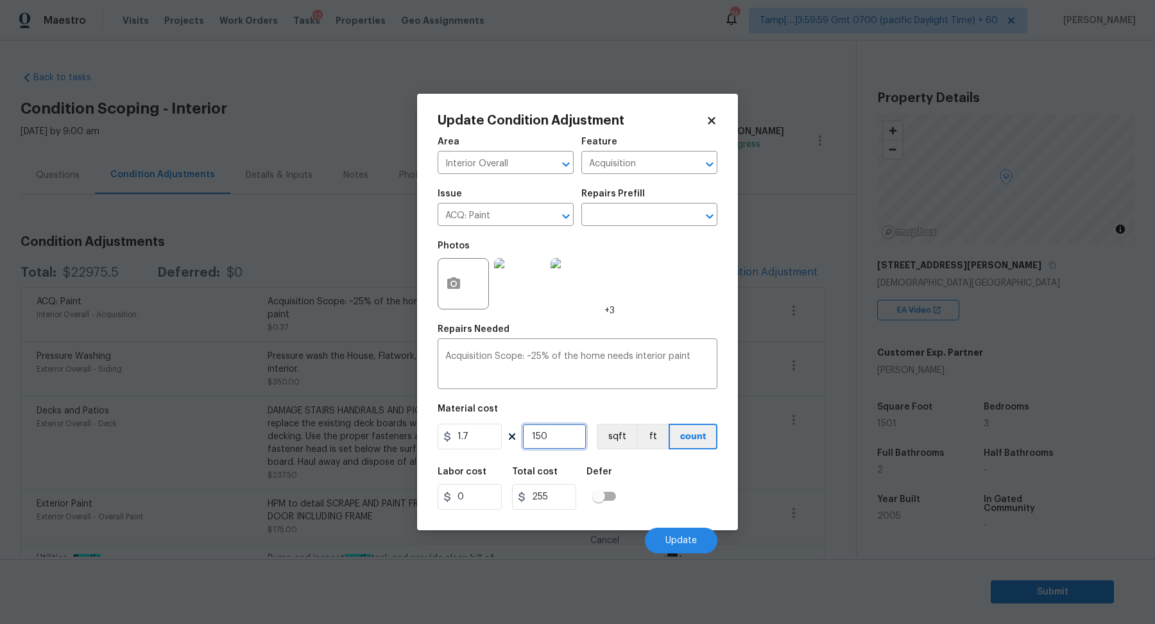
type input "2551.7"
type input "1501"
click at [668, 517] on div "Cancel Update" at bounding box center [578, 535] width 280 height 36
click at [678, 547] on button "Update" at bounding box center [681, 540] width 72 height 26
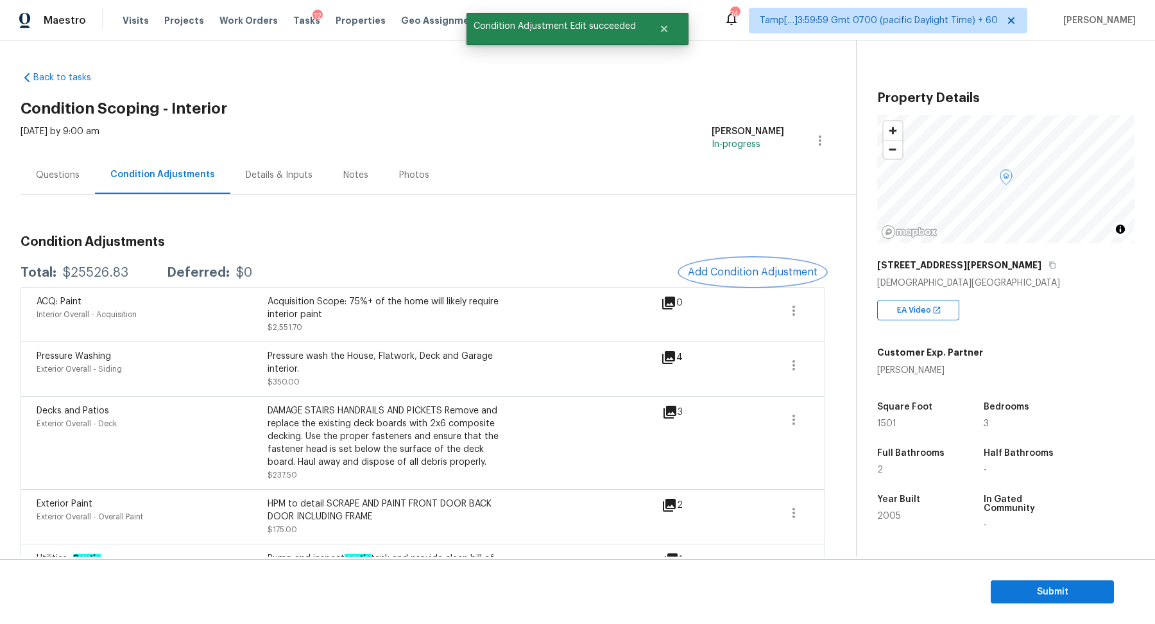
click at [723, 260] on button "Add Condition Adjustment" at bounding box center [752, 272] width 145 height 27
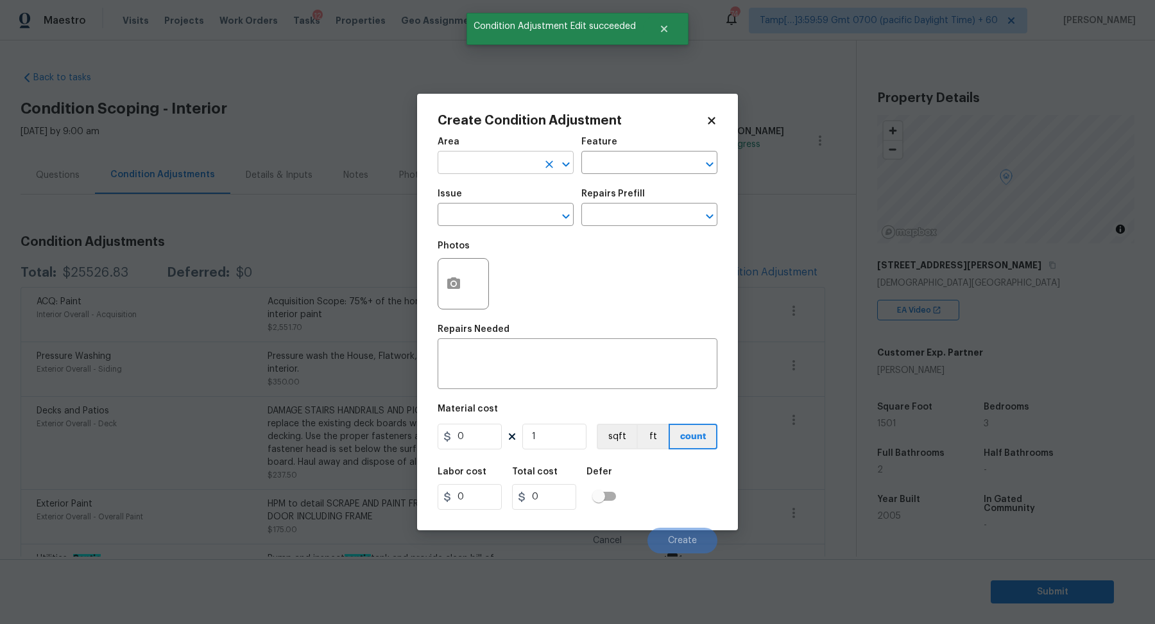
click at [494, 167] on input "text" at bounding box center [488, 164] width 100 height 20
click at [453, 216] on li "Interior Overall" at bounding box center [506, 213] width 136 height 21
type input "Interior Overall"
click at [453, 216] on input "text" at bounding box center [488, 216] width 100 height 20
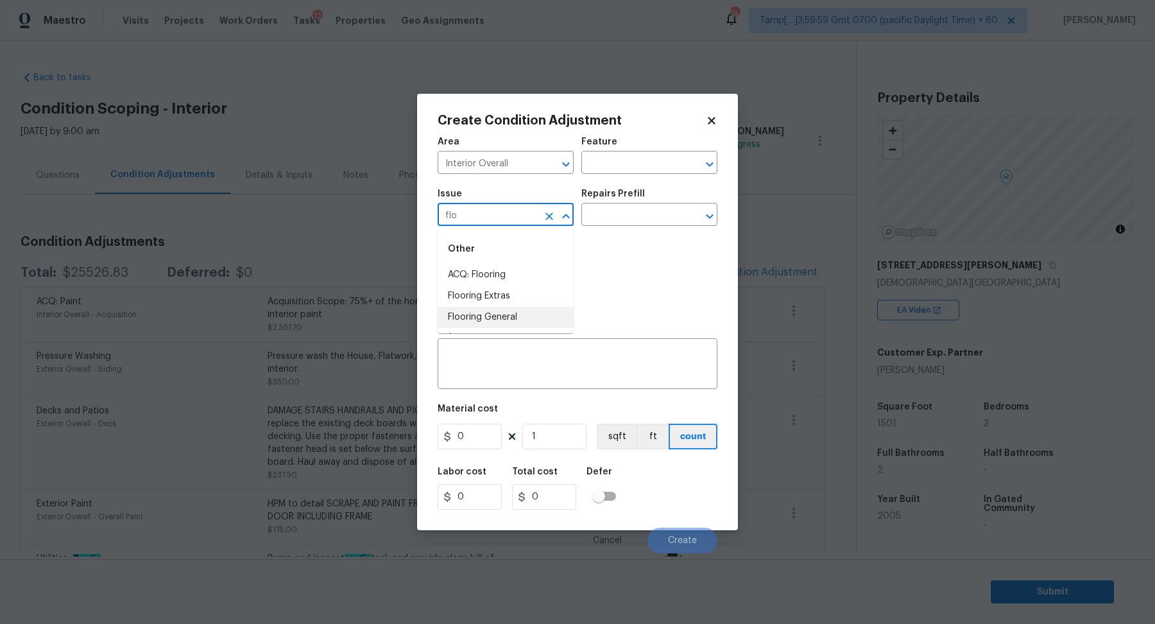
click at [525, 312] on li "Flooring General" at bounding box center [506, 317] width 136 height 21
type input "Flooring General"
click at [651, 228] on div "Issue Flooring General ​ Repairs Prefill ​" at bounding box center [578, 208] width 280 height 52
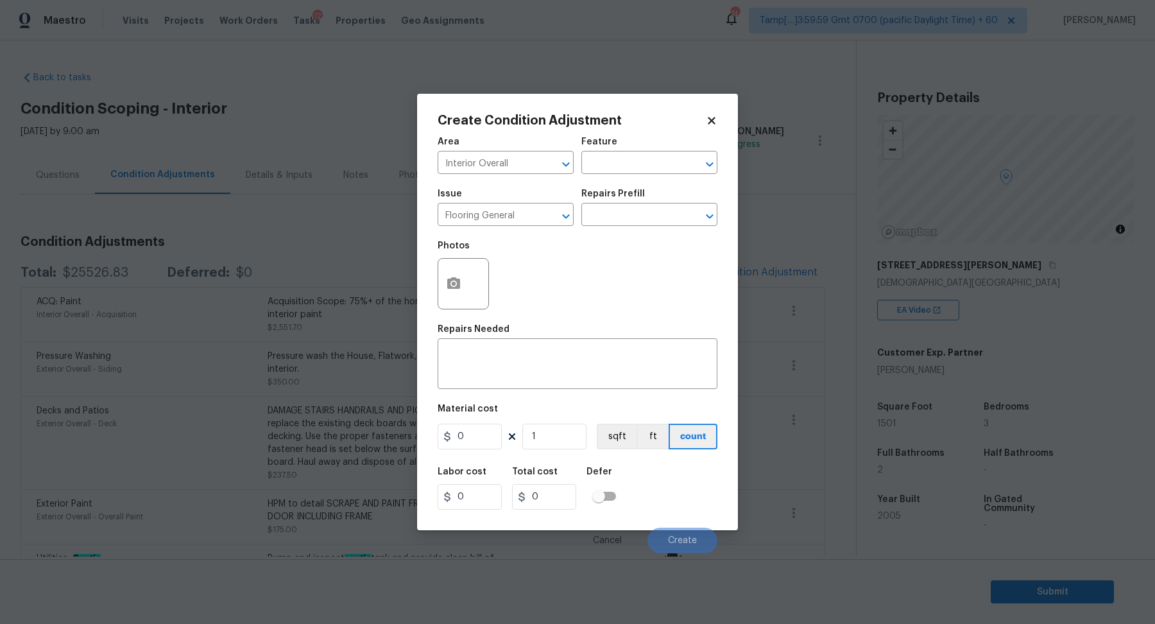
click at [651, 228] on div "Issue Flooring General ​ Repairs Prefill ​" at bounding box center [578, 208] width 280 height 52
click at [655, 226] on div "Issue Flooring General ​ Repairs Prefill ​" at bounding box center [578, 208] width 280 height 52
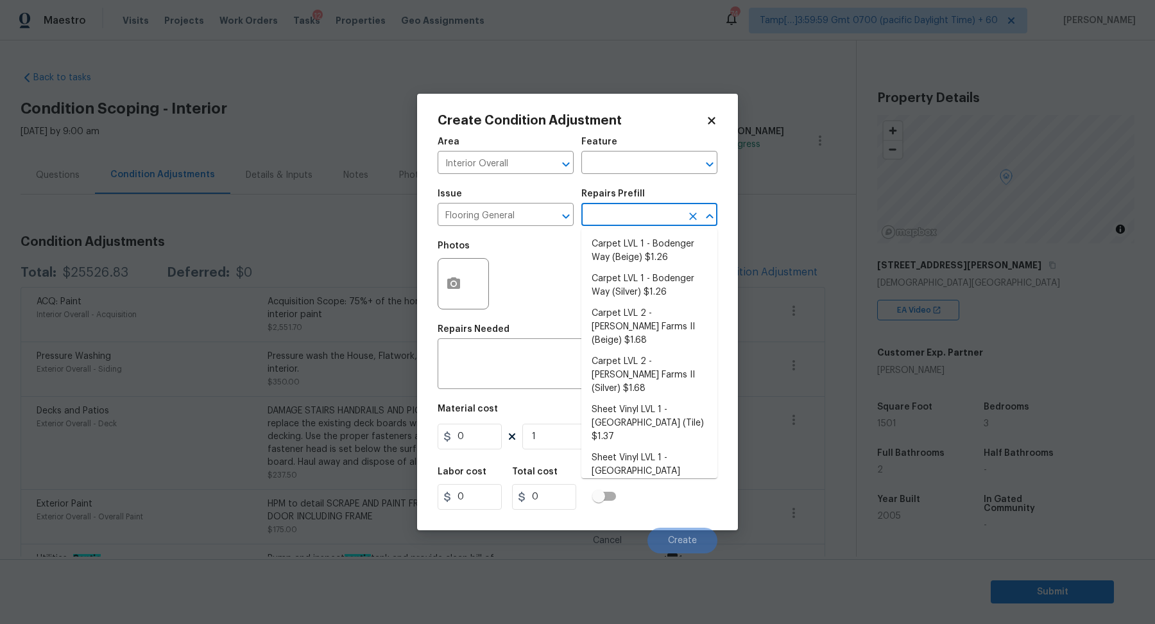
click at [667, 217] on input "text" at bounding box center [631, 216] width 100 height 20
type input "car"
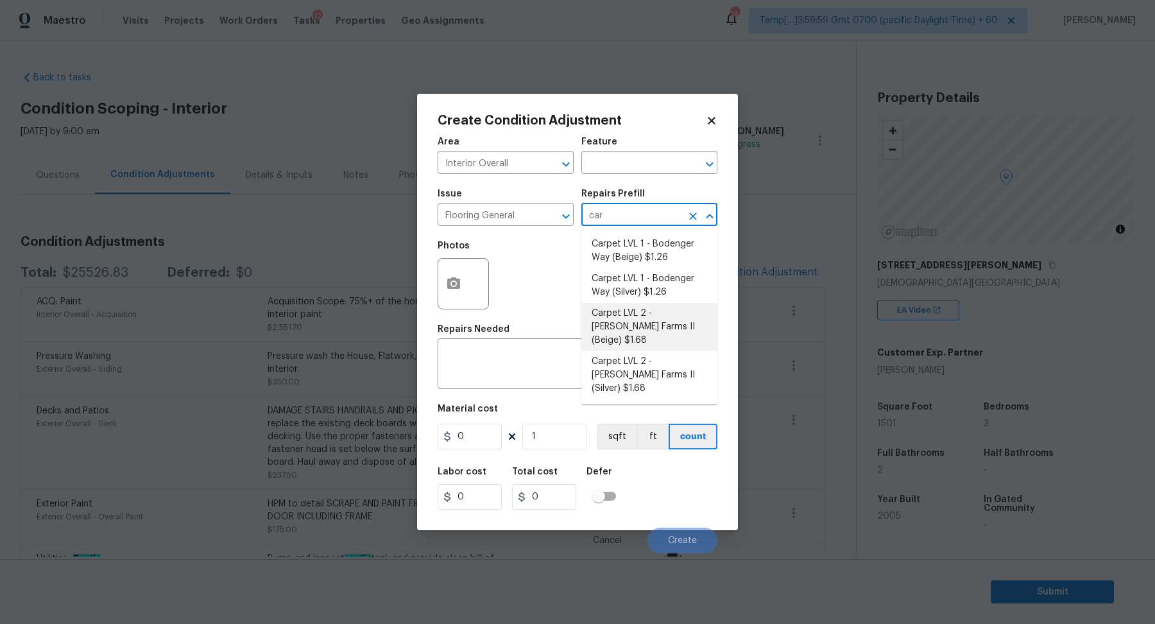
click at [665, 325] on li "Carpet LVL 2 - Abshire Farms II (Beige) $1.68" at bounding box center [649, 327] width 136 height 48
type input "Overall Flooring"
type textarea "Install new carpet (Abshire Farms II - 749 Stony Glade) at all previously carpe…"
type input "1.68"
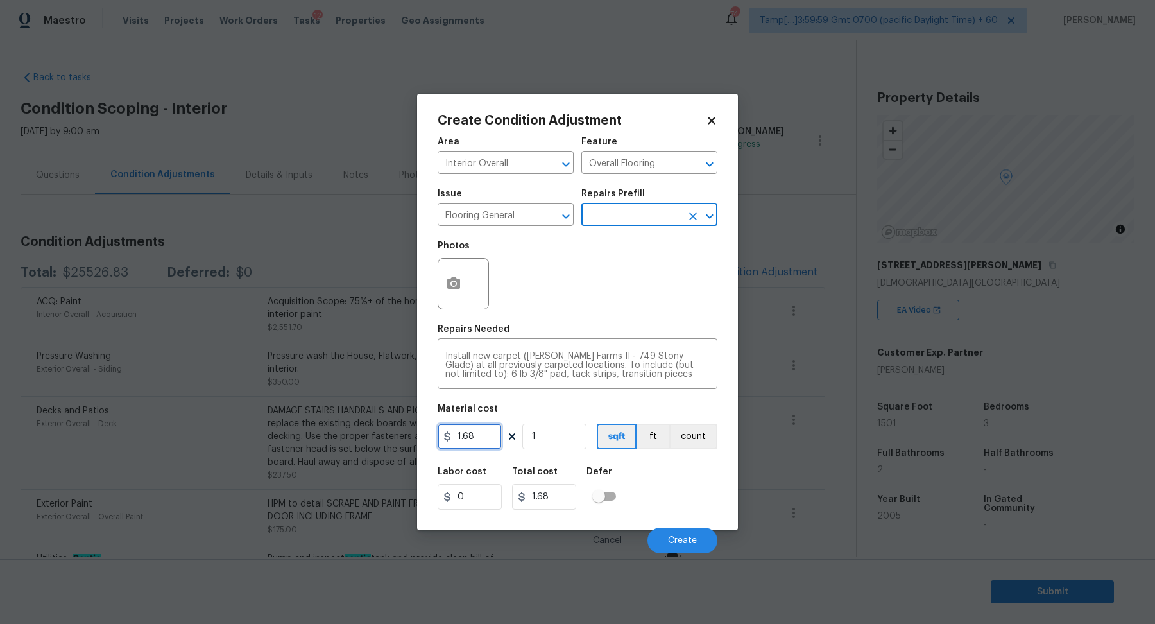
click at [488, 447] on input "1.68" at bounding box center [470, 436] width 64 height 26
type input "1.43"
click at [461, 286] on button "button" at bounding box center [453, 284] width 31 height 50
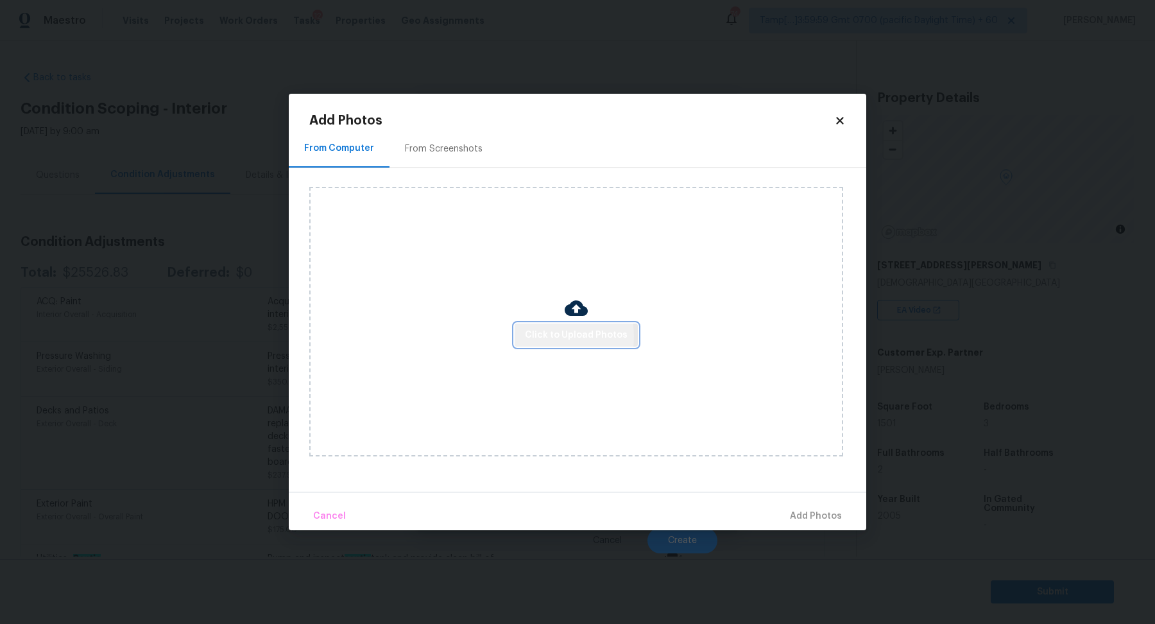
click at [539, 337] on span "Click to Upload Photos" at bounding box center [576, 335] width 103 height 16
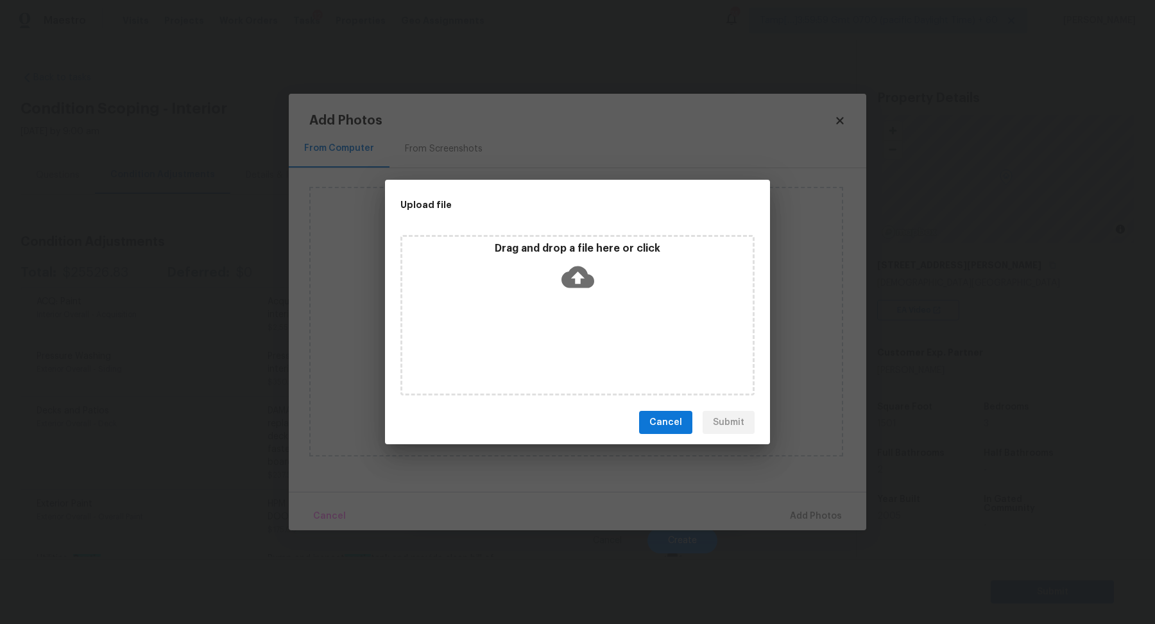
click at [595, 269] on div "Drag and drop a file here or click" at bounding box center [577, 269] width 350 height 55
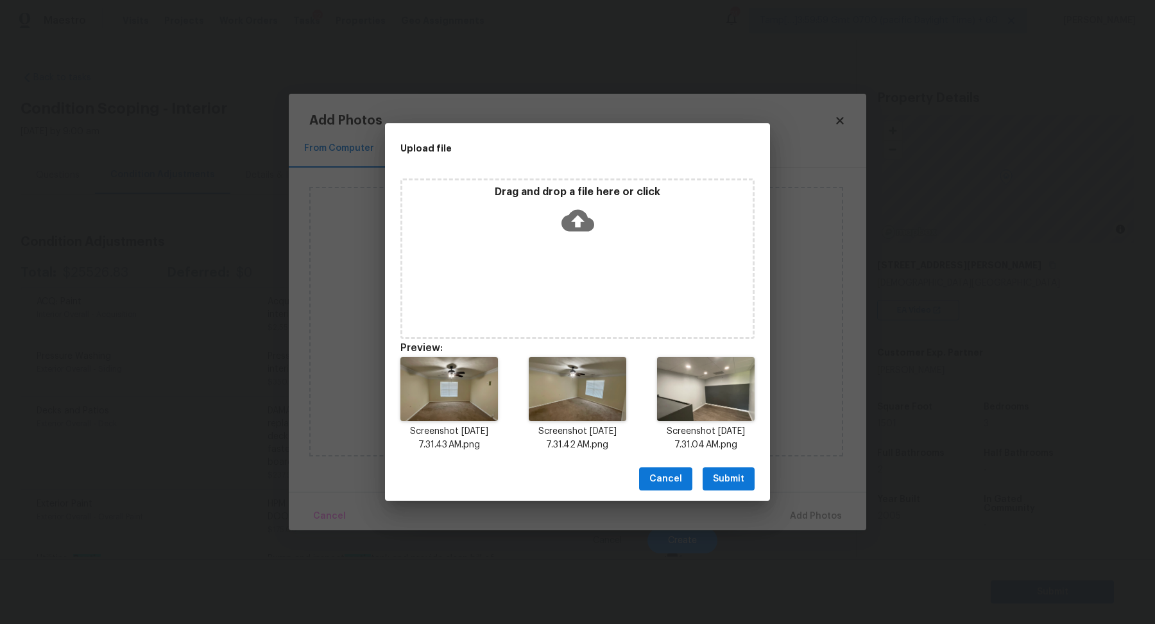
click at [705, 484] on button "Submit" at bounding box center [729, 479] width 52 height 24
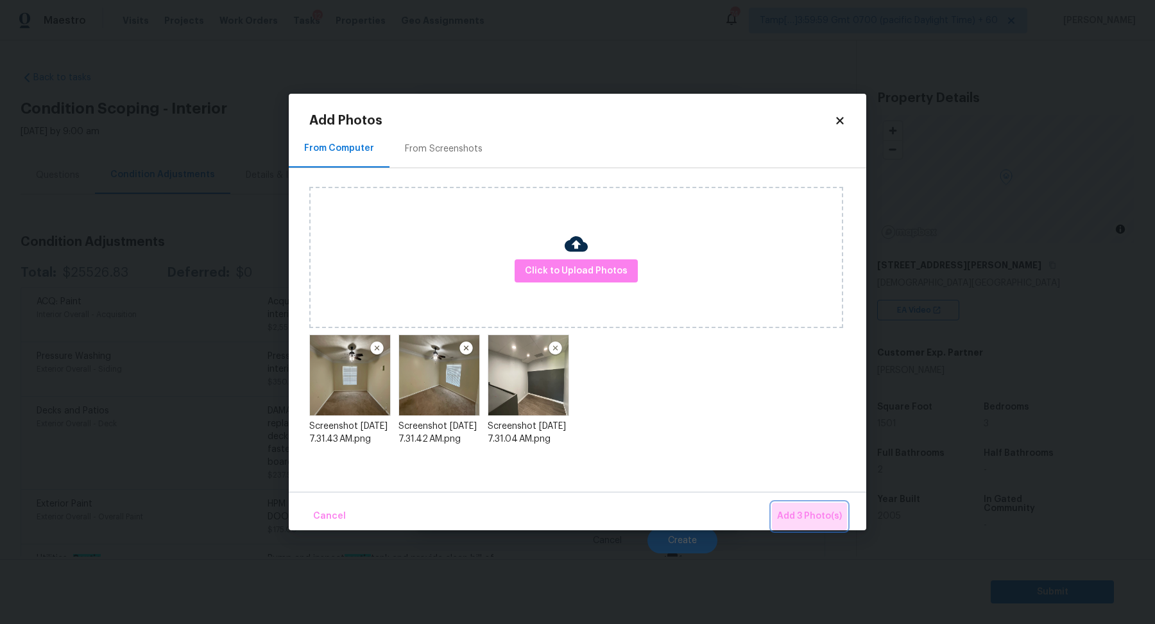
click at [805, 513] on span "Add 3 Photo(s)" at bounding box center [809, 516] width 65 height 16
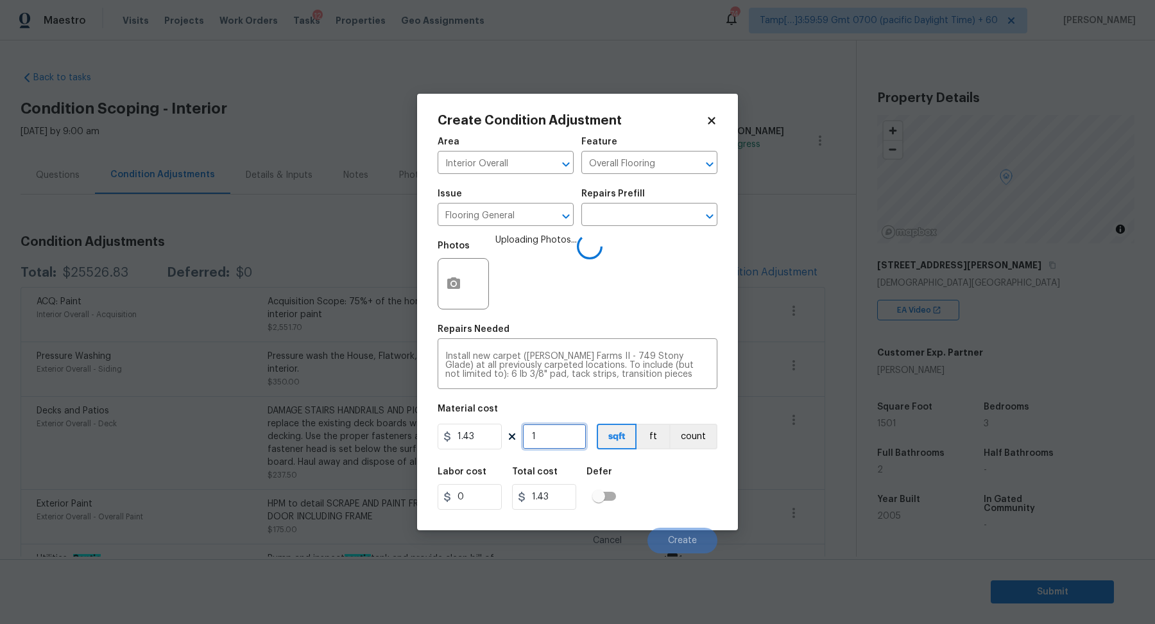
click at [576, 445] on input "1" at bounding box center [554, 436] width 64 height 26
type input "10"
type input "14.3"
type input "100"
type input "143"
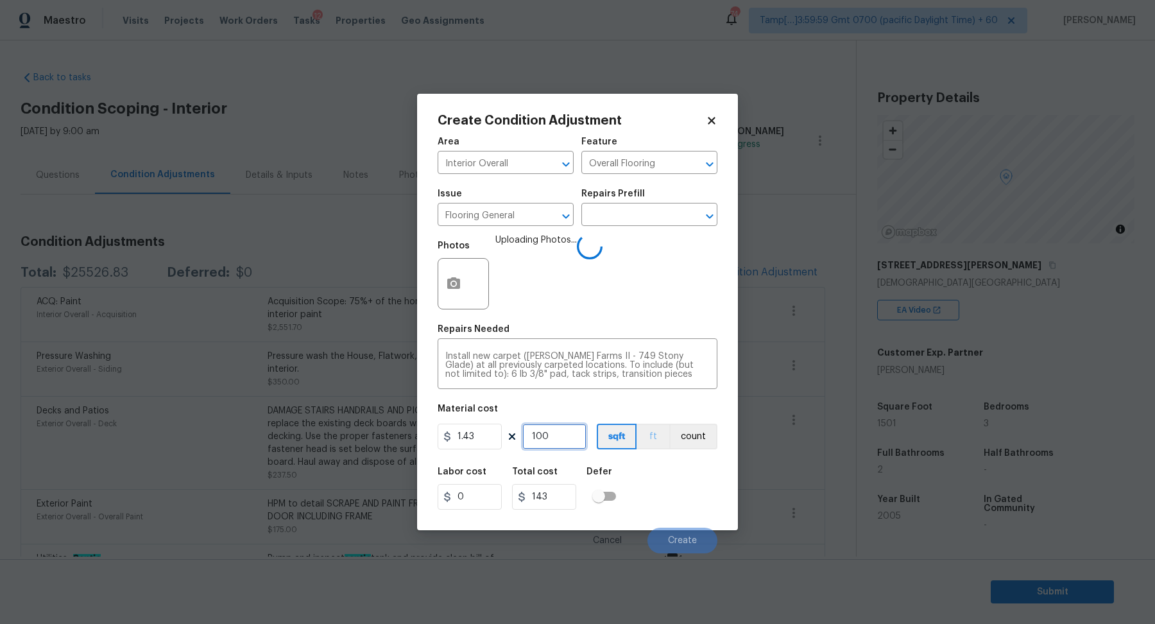
type input "1000"
type input "1430"
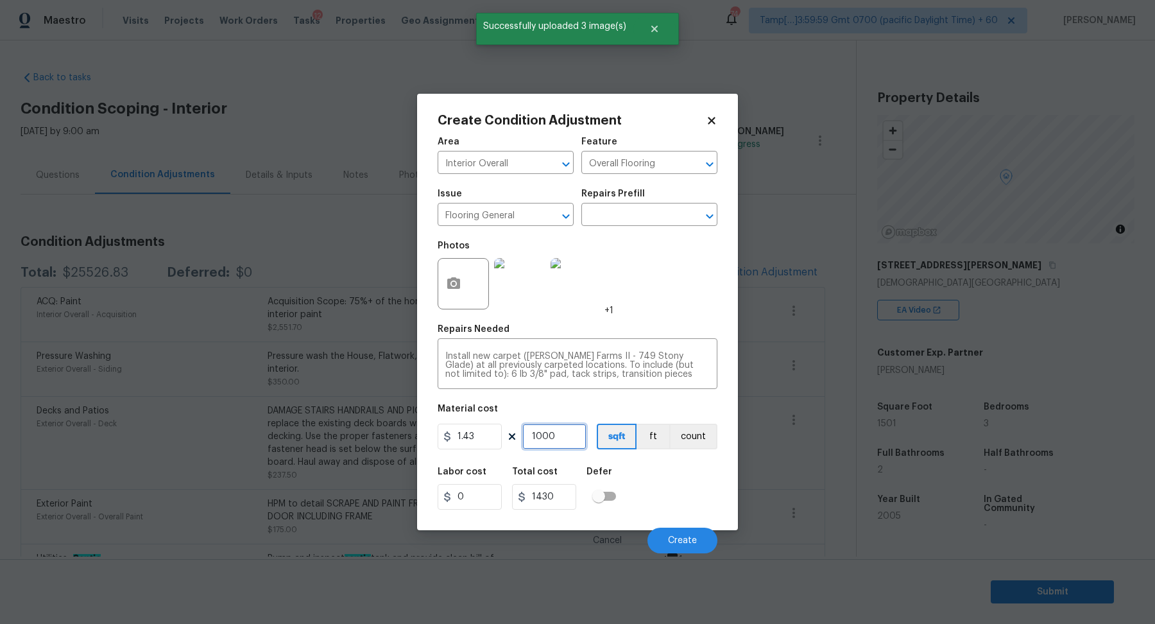
type input "1000"
click at [667, 469] on div "Labor cost 0 Total cost 1430 Defer" at bounding box center [578, 488] width 280 height 58
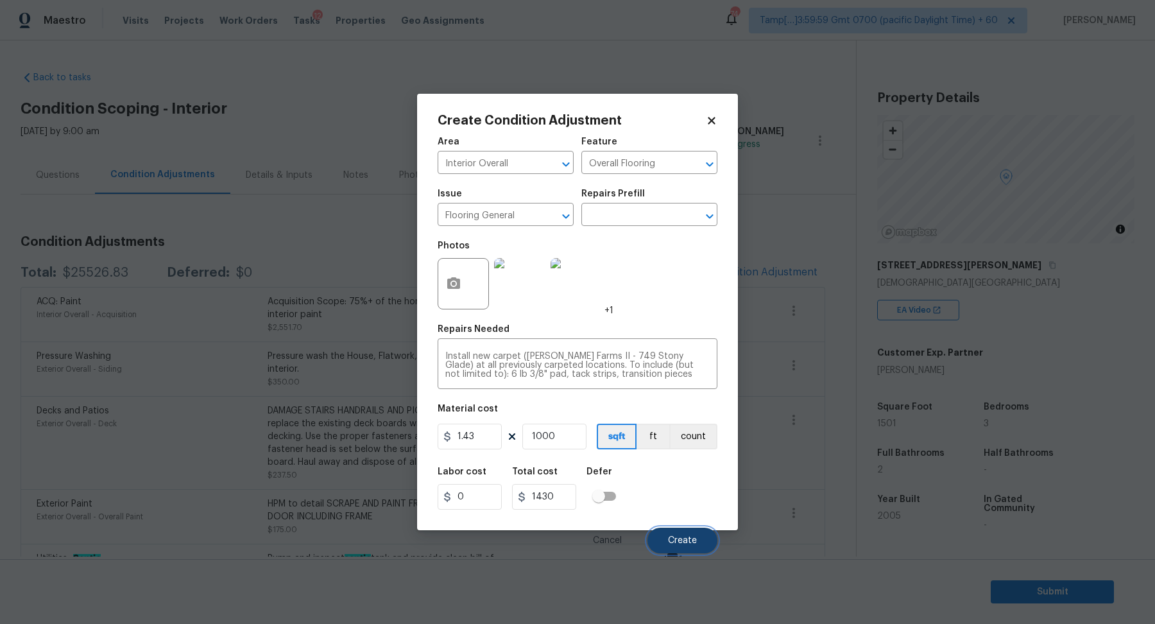
click at [670, 538] on span "Create" at bounding box center [682, 541] width 29 height 10
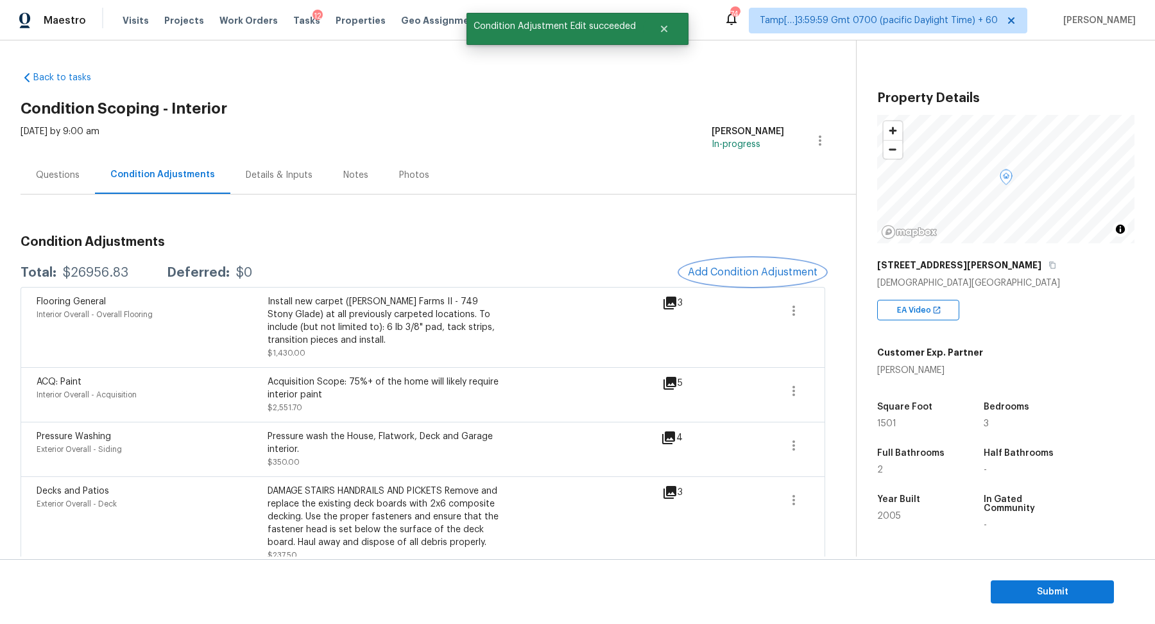
click at [755, 274] on span "Add Condition Adjustment" at bounding box center [753, 272] width 130 height 12
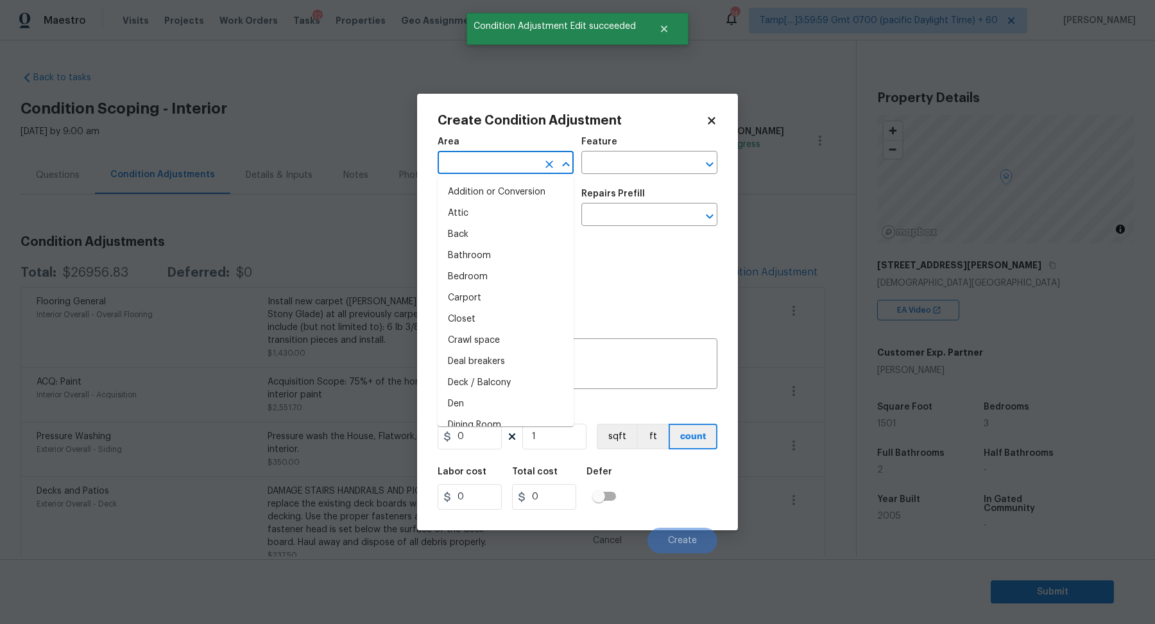
click at [499, 166] on input "text" at bounding box center [488, 164] width 100 height 20
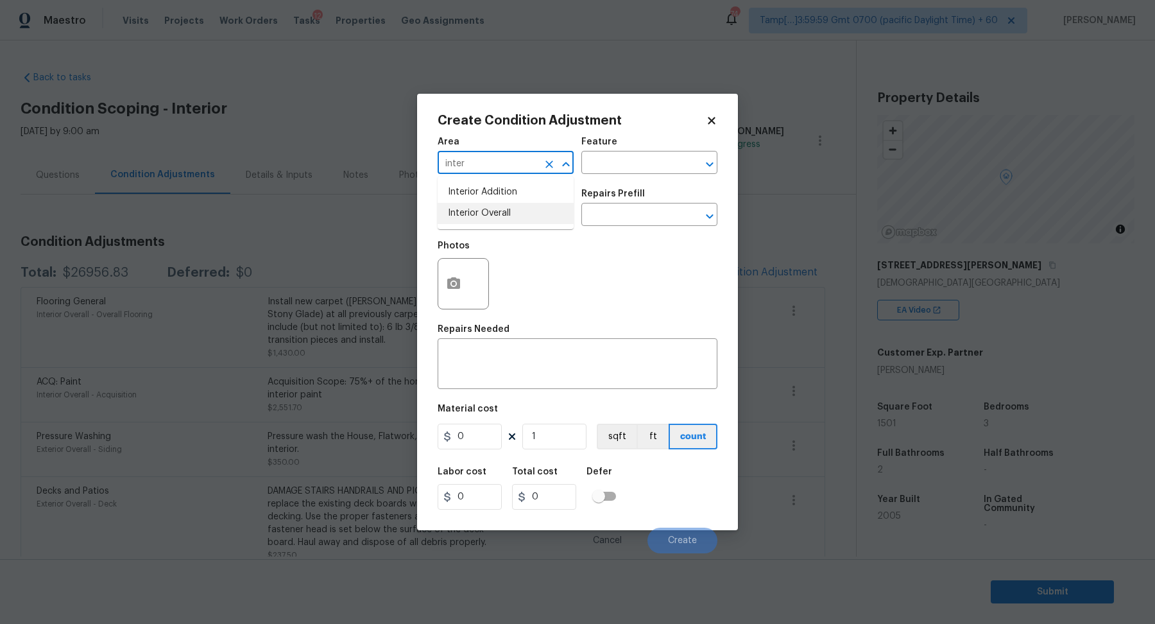
click at [506, 221] on li "Interior Overall" at bounding box center [506, 213] width 136 height 21
type input "Interior Overall"
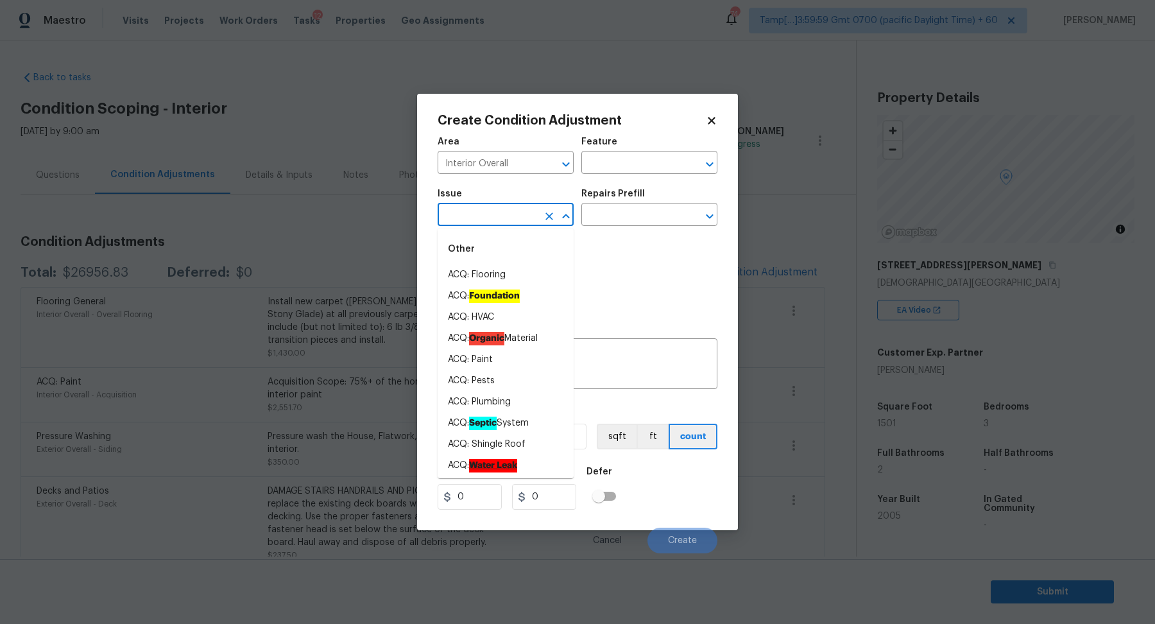
click at [506, 221] on input "text" at bounding box center [488, 216] width 100 height 20
type input "o"
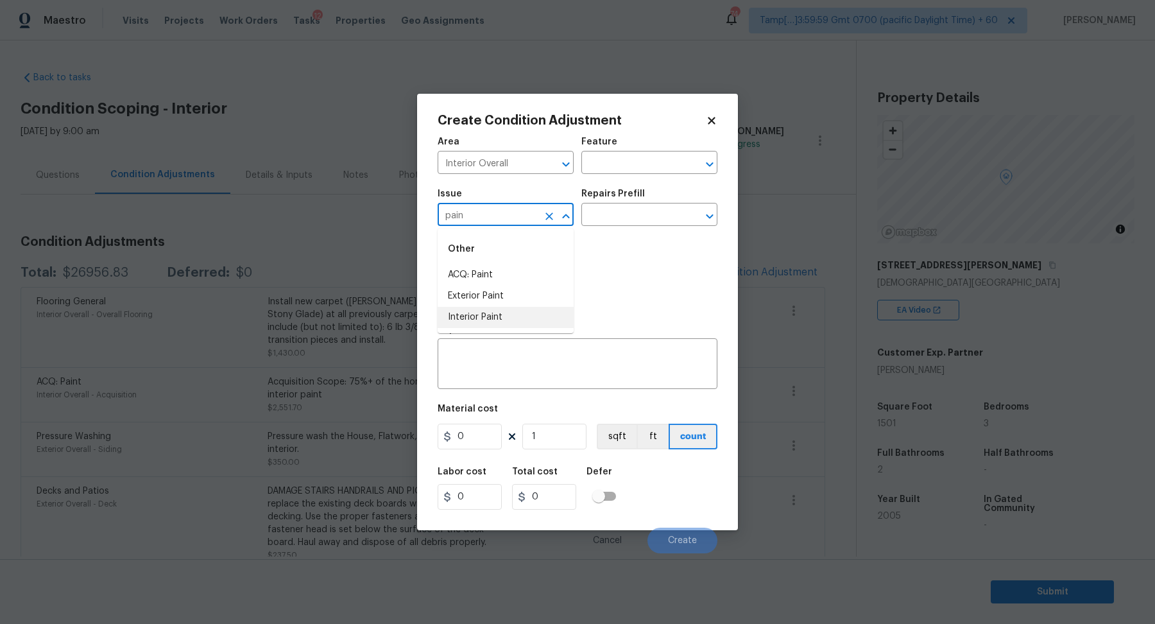
click at [524, 316] on li "Interior Paint" at bounding box center [506, 317] width 136 height 21
type input "Interior Paint"
click at [629, 210] on input "text" at bounding box center [631, 216] width 100 height 20
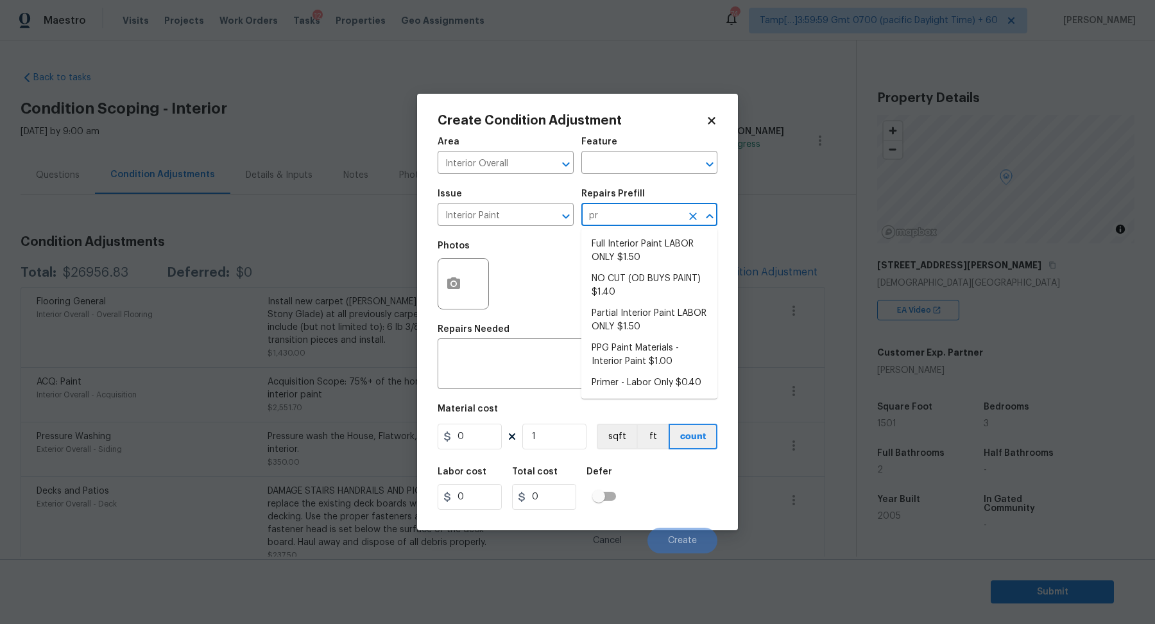
type input "pri"
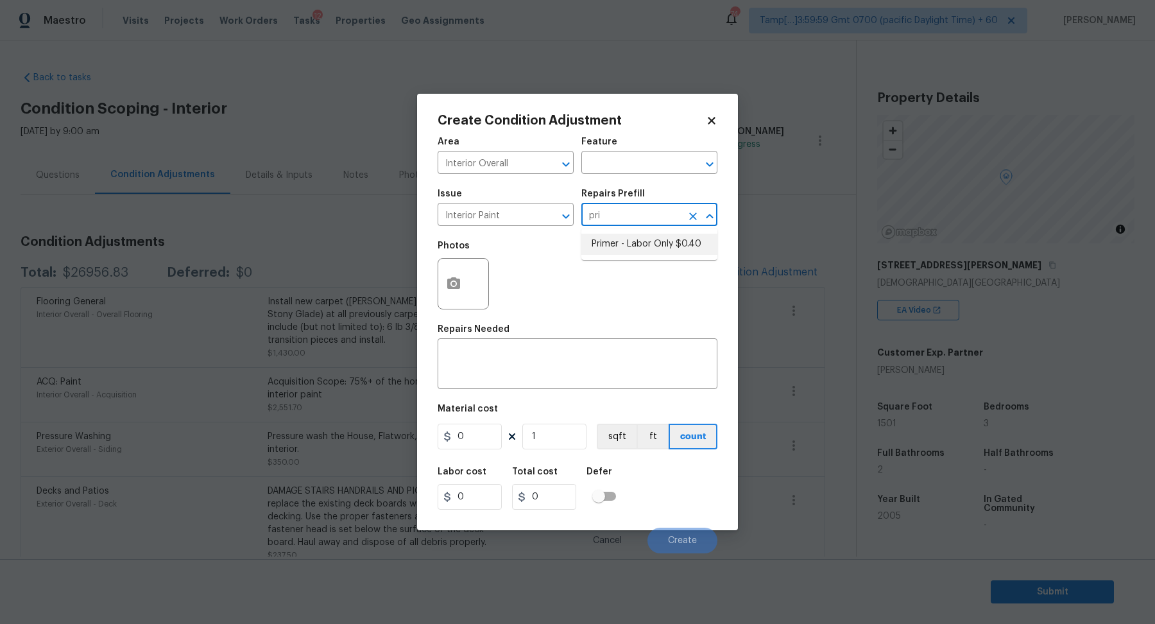
click at [649, 231] on ul "Primer - Labor Only $0.40" at bounding box center [649, 243] width 136 height 31
click at [649, 243] on li "Primer - Labor Only $0.40" at bounding box center [649, 244] width 136 height 21
type input "Overall Paint"
type textarea "Interior primer - PRIMER PROVIDED BY OPENDOOR - All nails, screws, drywall anch…"
type input "0.4"
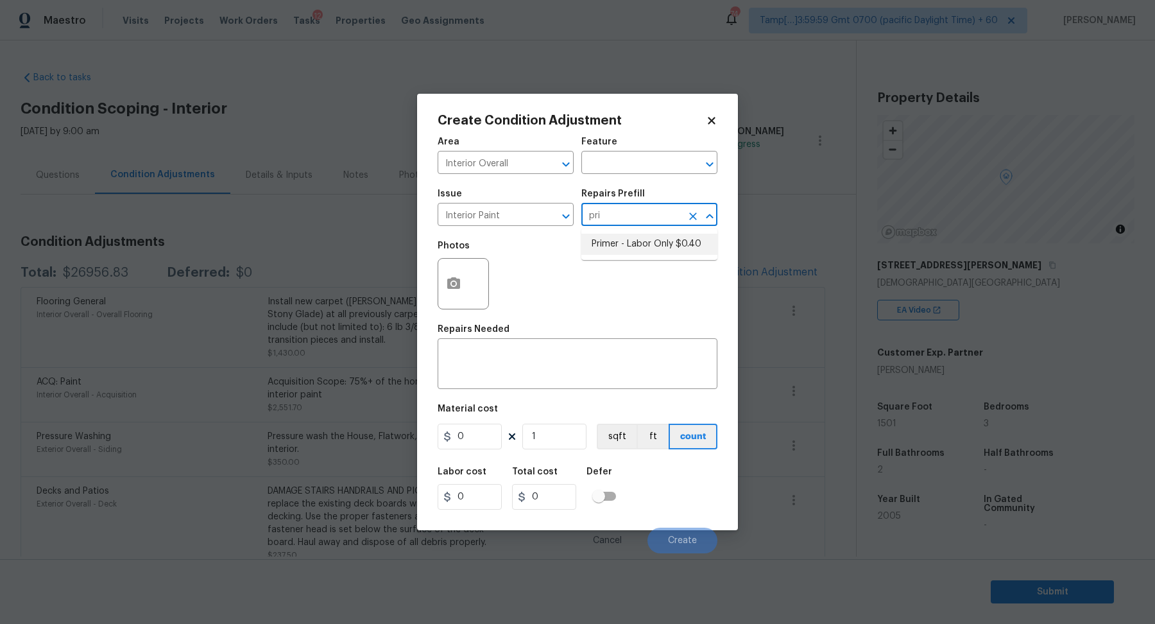
type input "0.4"
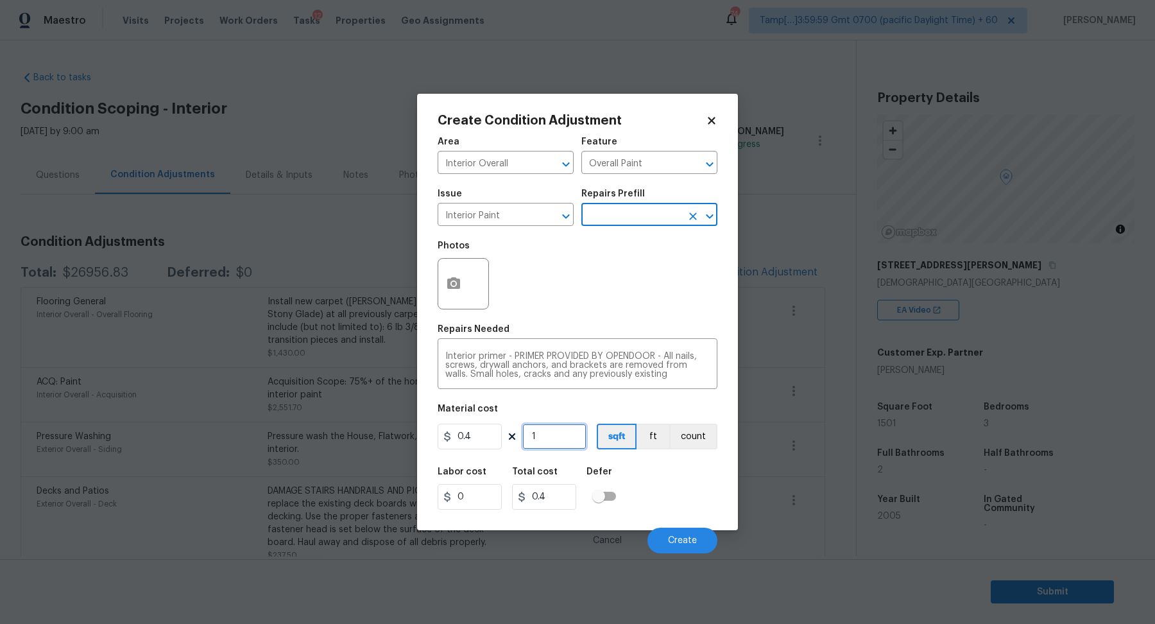
click at [545, 436] on input "1" at bounding box center [554, 436] width 64 height 26
click at [558, 437] on input "1" at bounding box center [554, 436] width 64 height 26
type input "6"
type input "2.4"
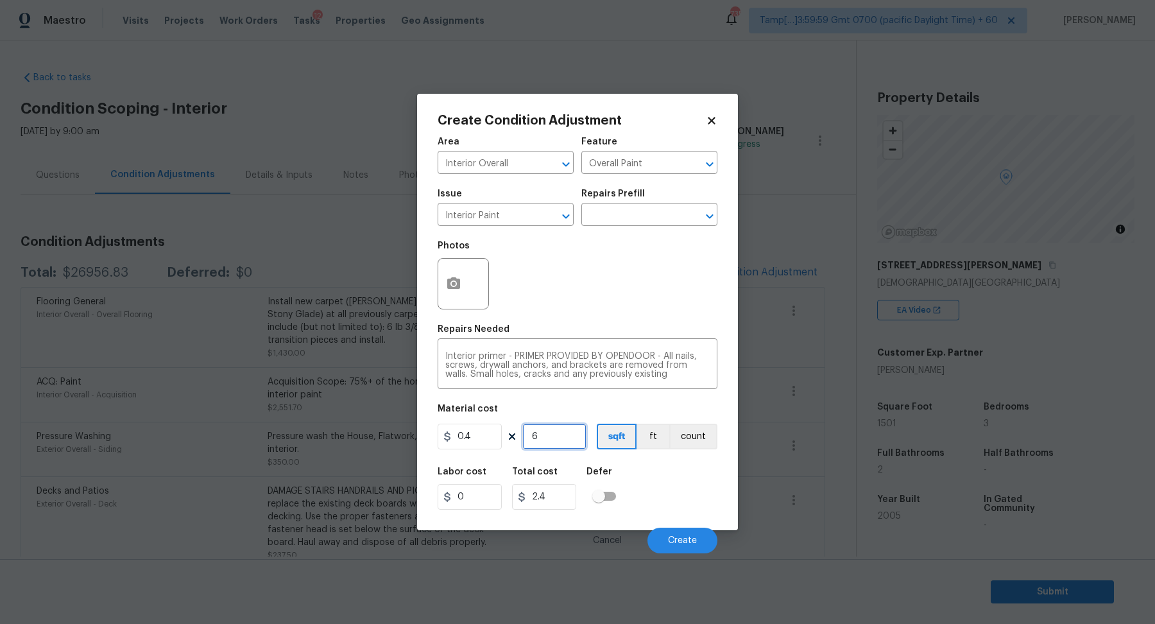
type input "60"
type input "24"
type input "600"
type input "240"
type input "600"
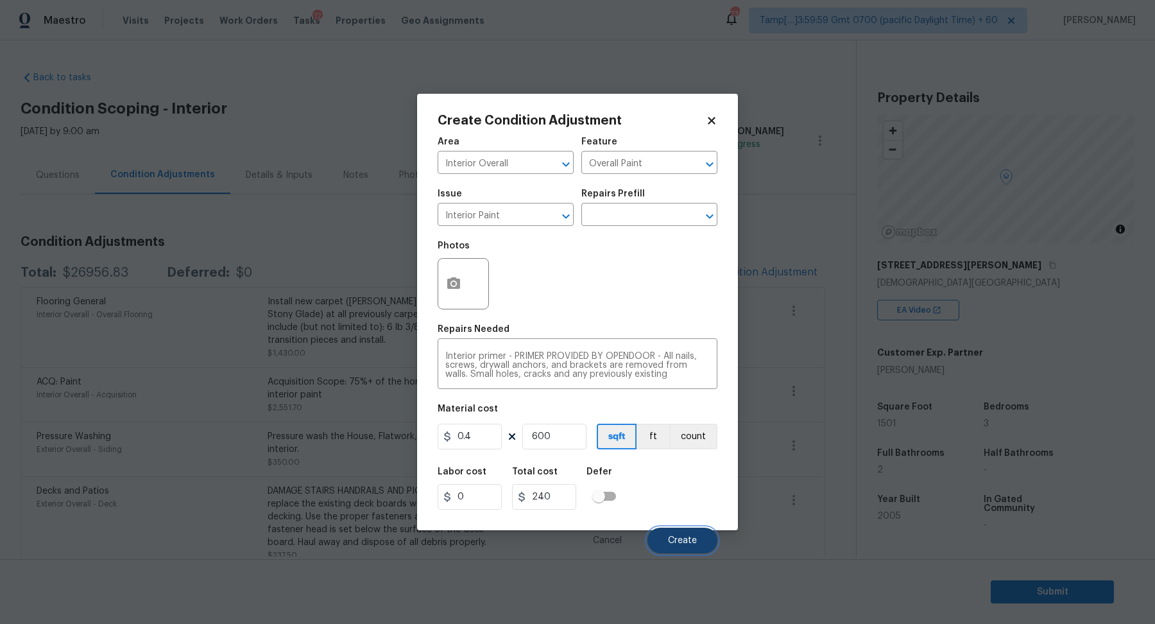
click at [670, 543] on span "Create" at bounding box center [682, 541] width 29 height 10
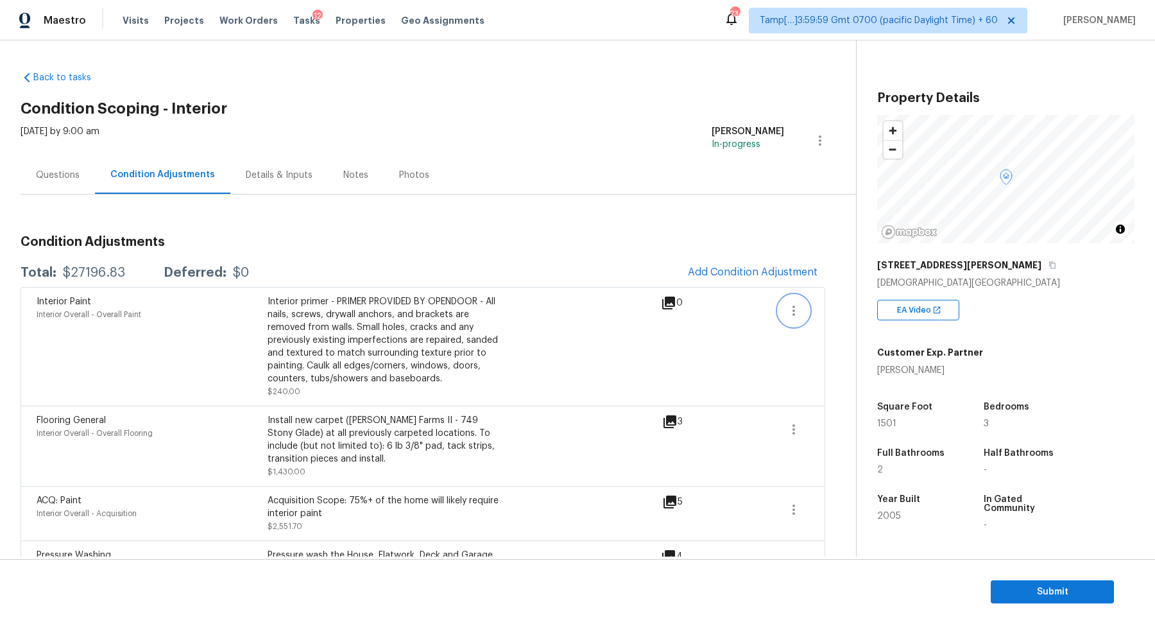
click at [796, 316] on icon "button" at bounding box center [793, 310] width 15 height 15
click at [835, 311] on div "Edit" at bounding box center [867, 307] width 100 height 13
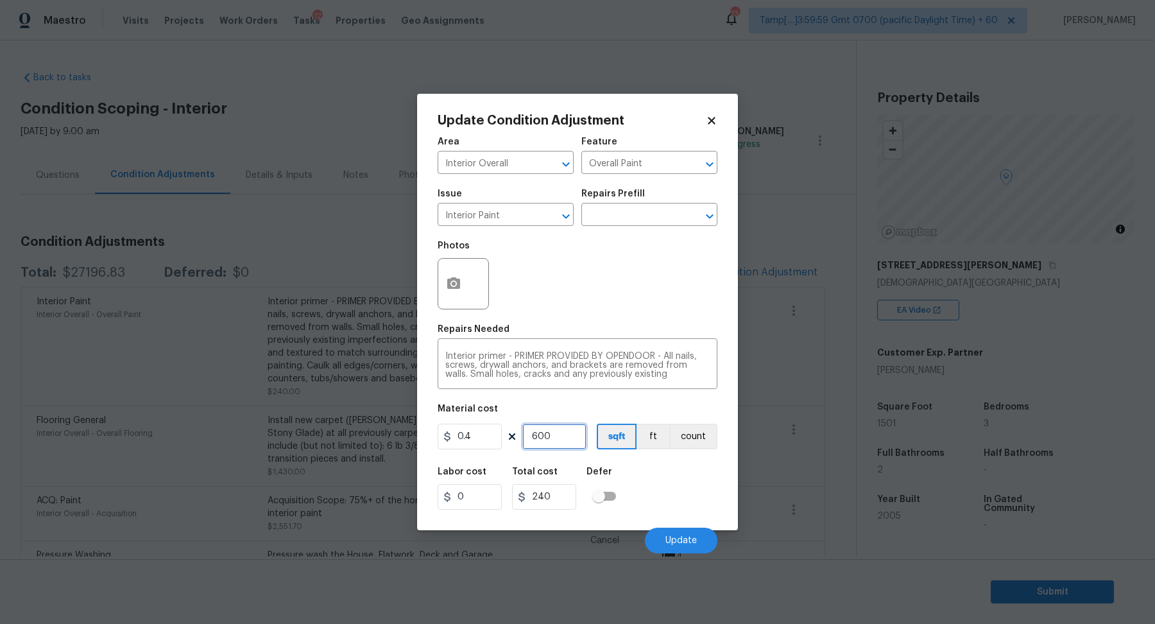
click at [563, 444] on input "600" at bounding box center [554, 436] width 64 height 26
type input "8"
type input "3.2"
type input "80"
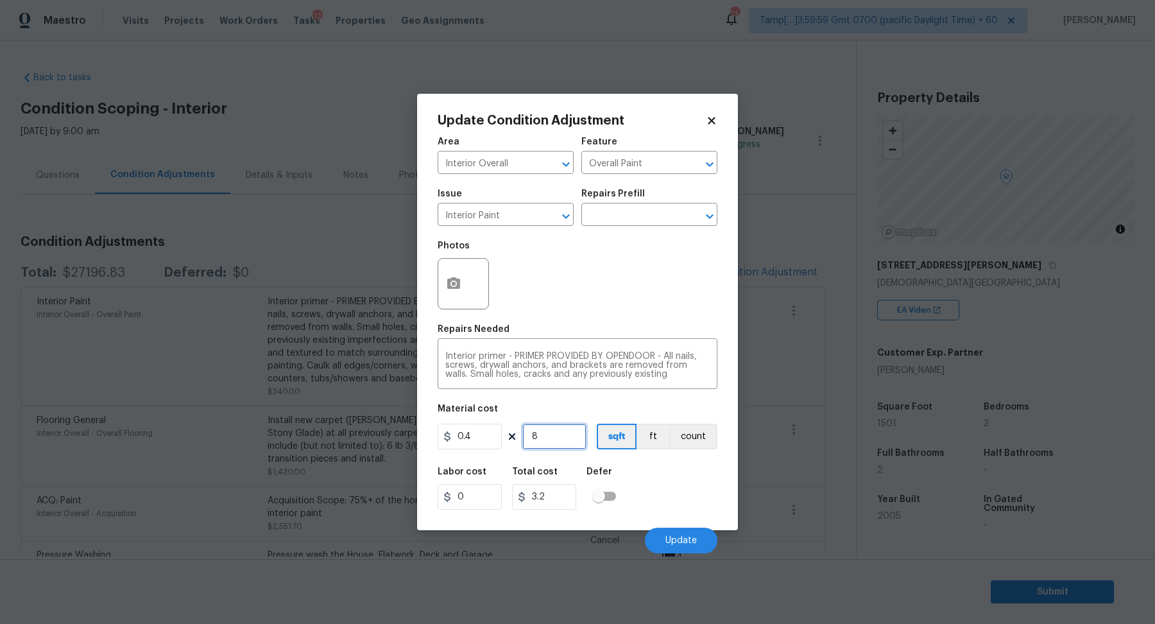
type input "32"
type input "800"
type input "320"
type input "800"
click at [663, 529] on button "Update" at bounding box center [681, 540] width 72 height 26
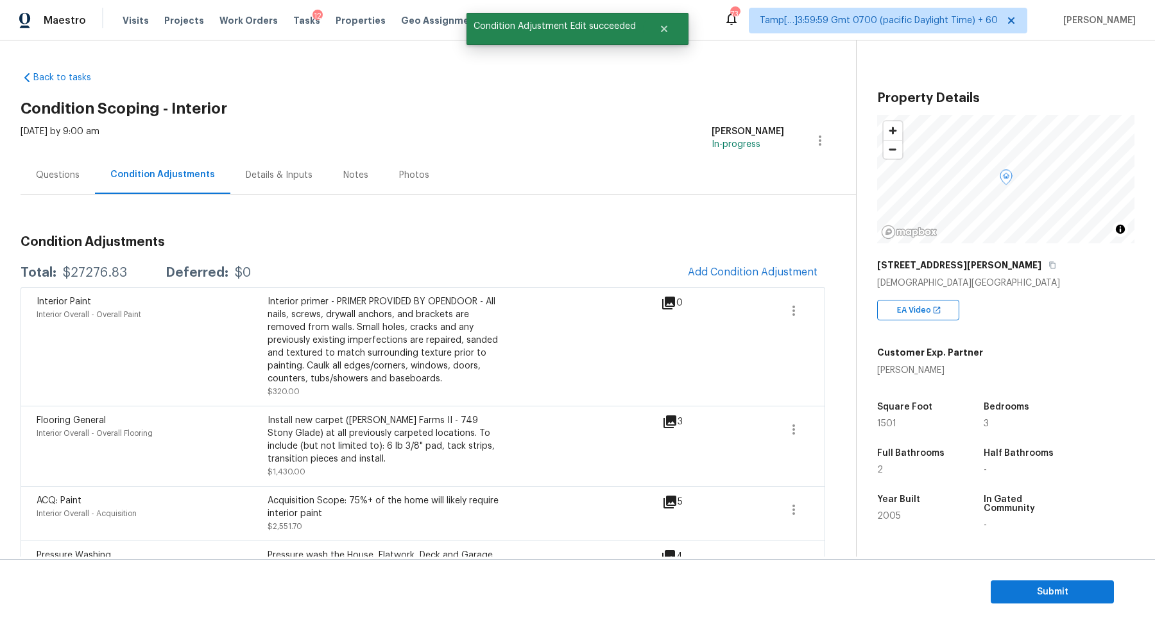
click at [109, 275] on div "$27276.83" at bounding box center [95, 272] width 64 height 13
copy div "$27276.83"
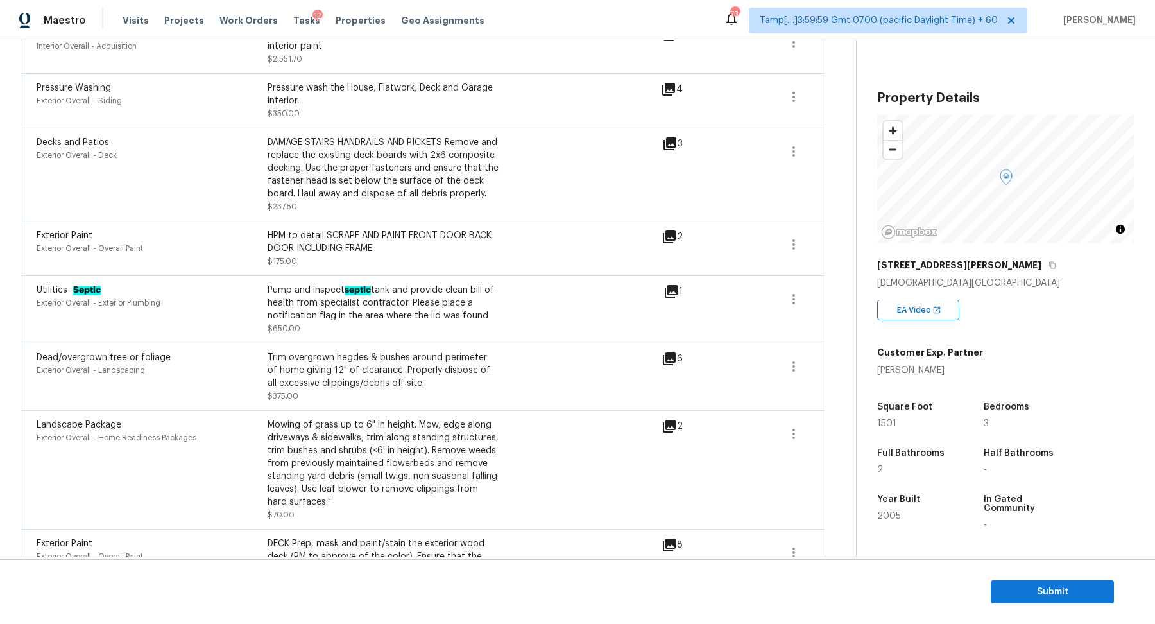
scroll to position [470, 0]
click at [1044, 586] on span "Submit" at bounding box center [1052, 592] width 103 height 16
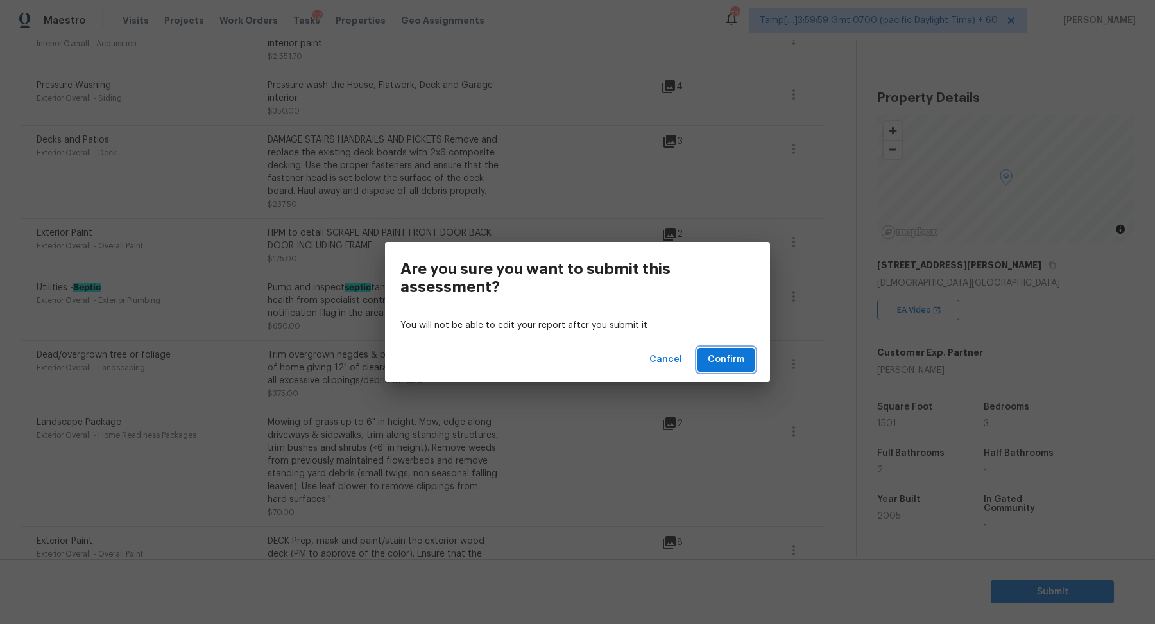
click at [740, 364] on span "Confirm" at bounding box center [726, 360] width 37 height 16
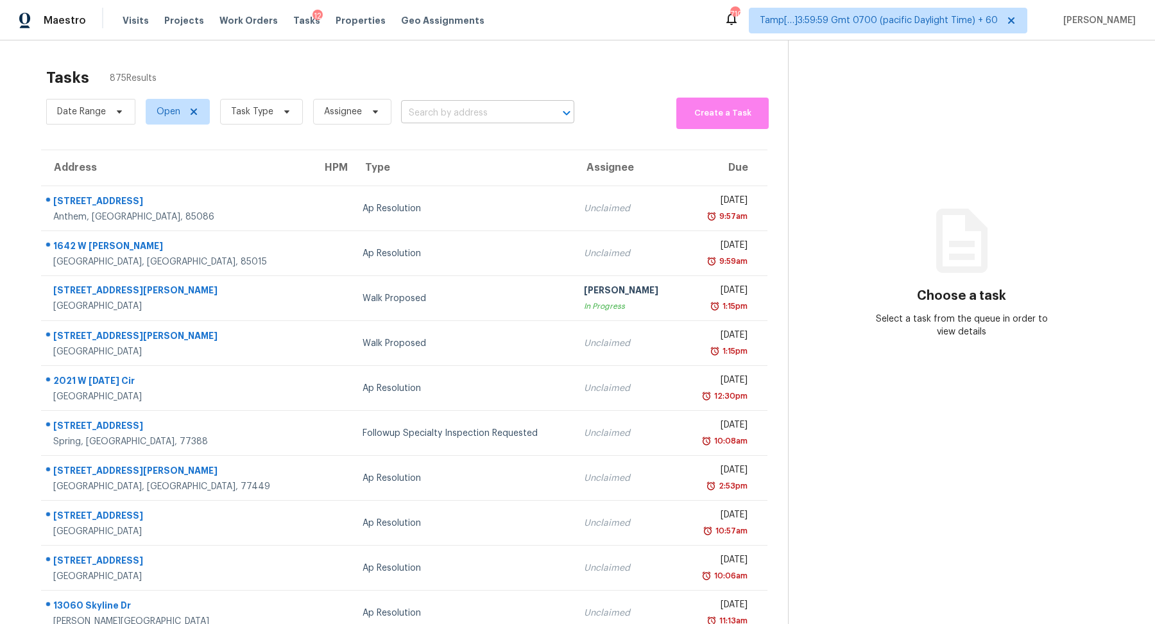
click at [494, 121] on input "text" at bounding box center [469, 113] width 137 height 20
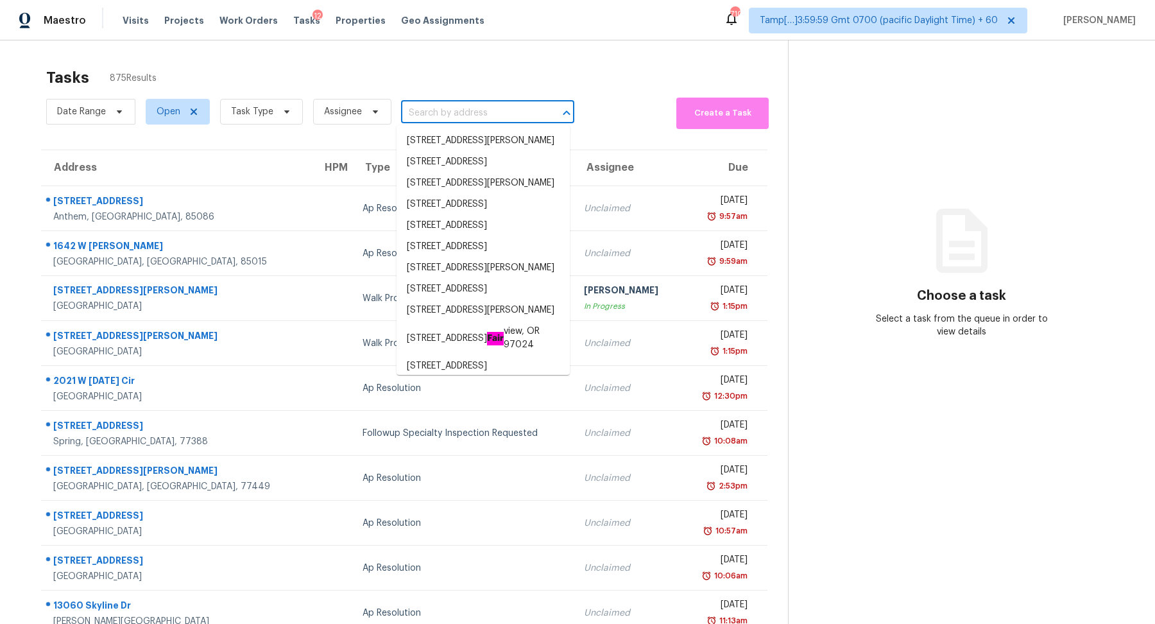
paste input "125 Hampton Park Dr Athens, GA, 30606"
type input "125 Hampton Park Dr Athens, GA, 30606"
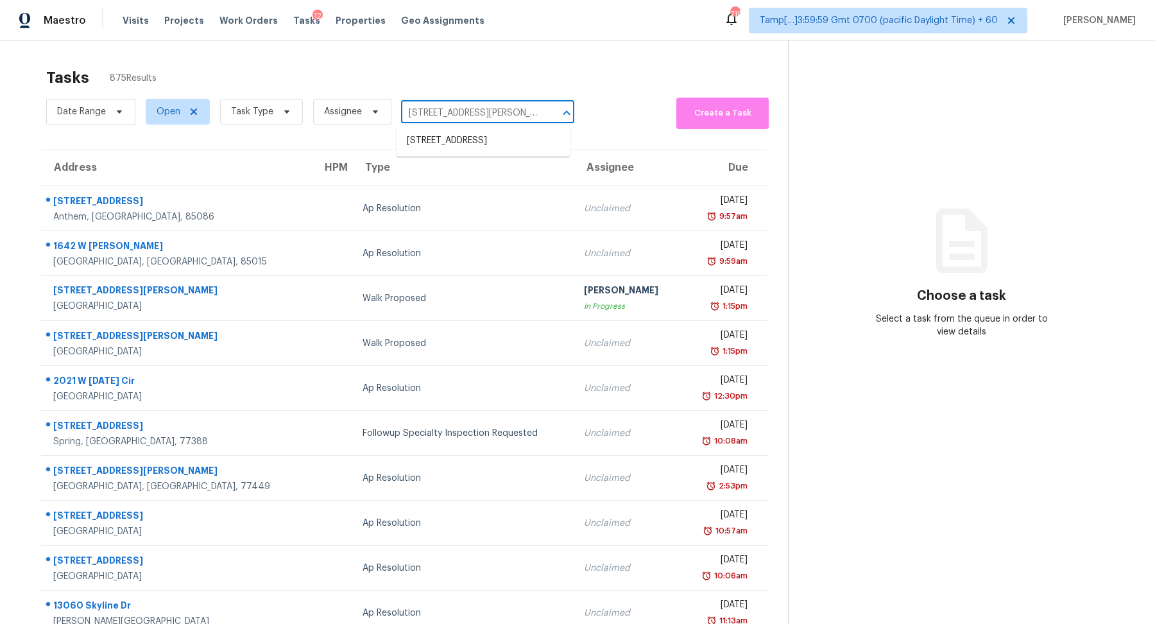
scroll to position [0, 40]
click at [473, 151] on li "125 Hampton Park Dr, Athens, GA 30606" at bounding box center [482, 140] width 173 height 21
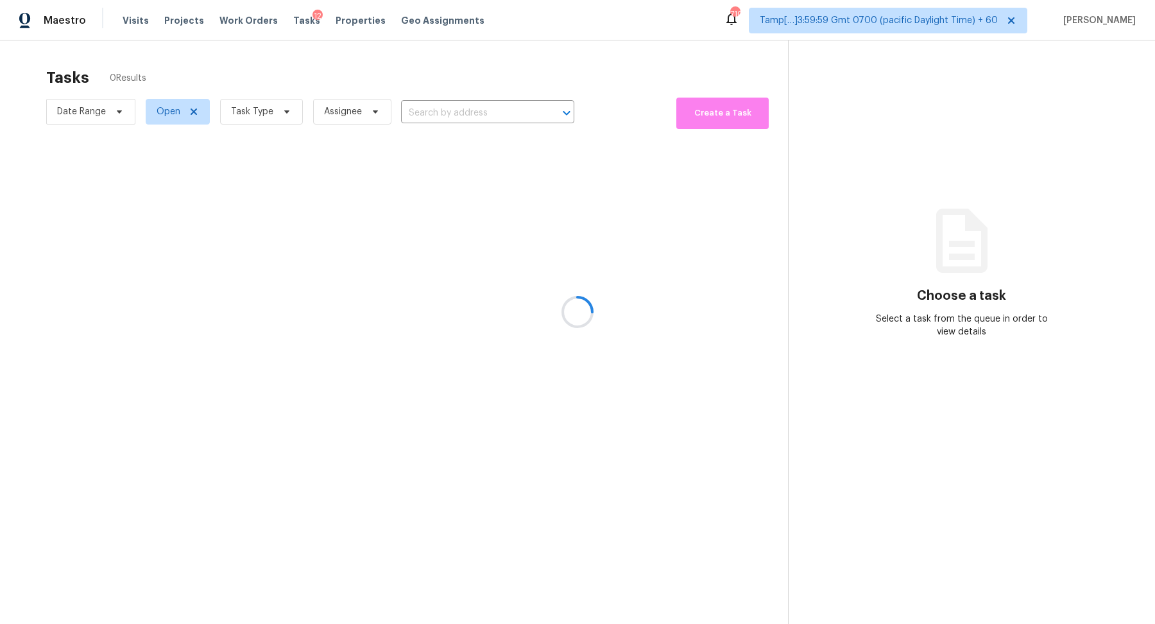
type input "125 Hampton Park Dr, Athens, GA 30606"
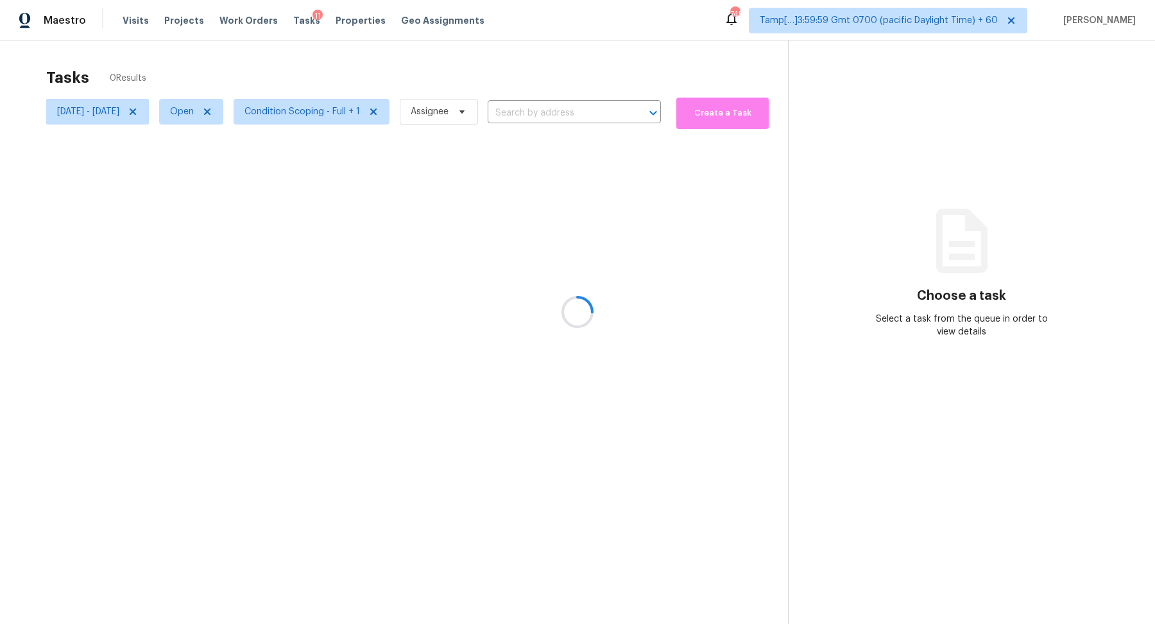
click at [176, 110] on div at bounding box center [577, 312] width 1155 height 624
click at [138, 114] on icon at bounding box center [133, 112] width 10 height 10
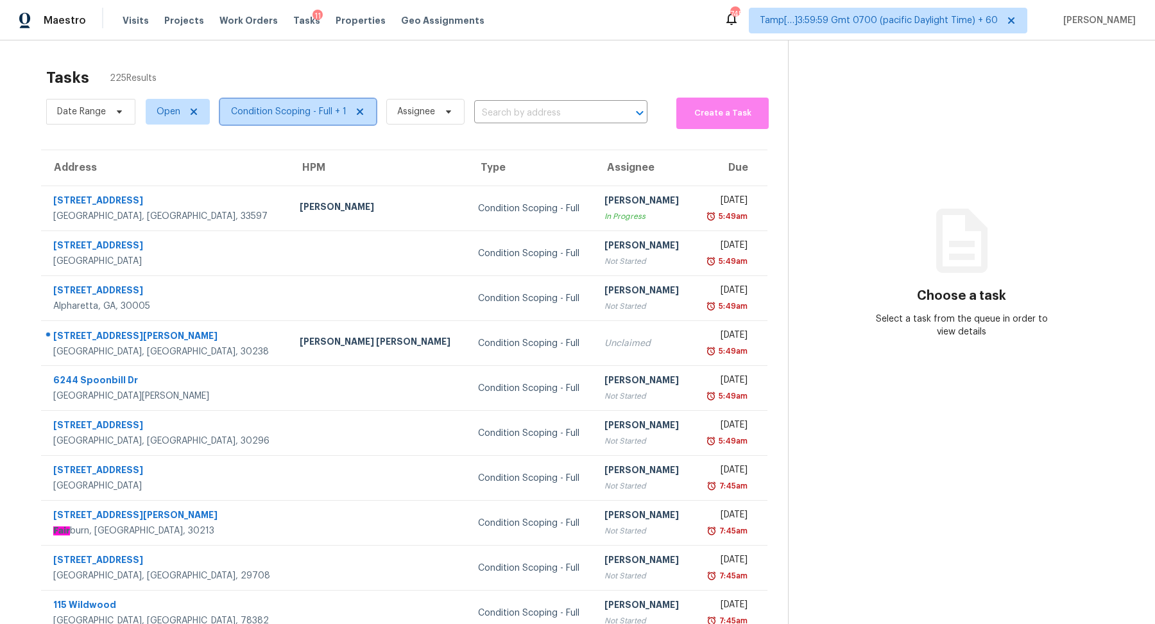
click at [260, 117] on span "Condition Scoping - Full + 1" at bounding box center [288, 111] width 115 height 13
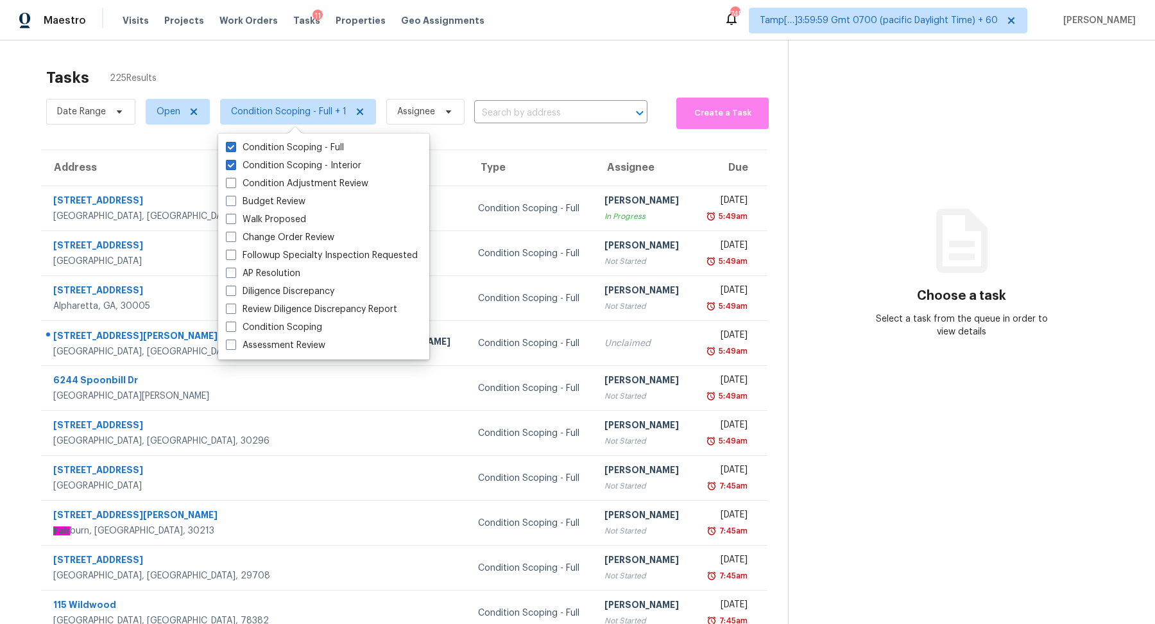
click at [331, 79] on div "Tasks 225 Results" at bounding box center [417, 77] width 742 height 33
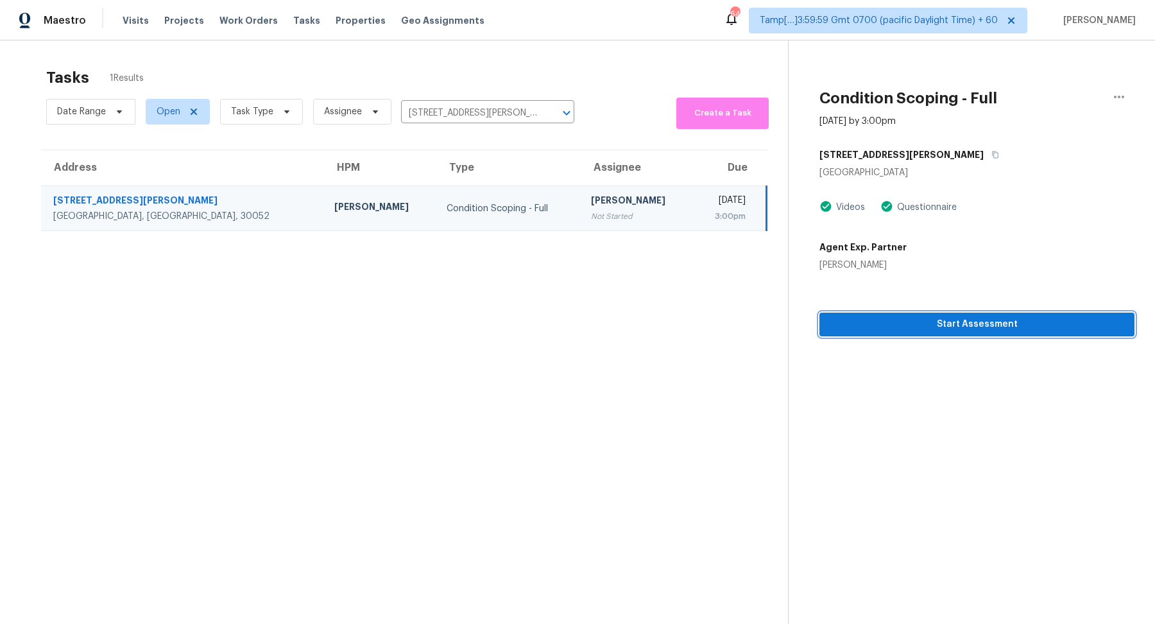
click at [970, 329] on span "Start Assessment" at bounding box center [977, 324] width 294 height 16
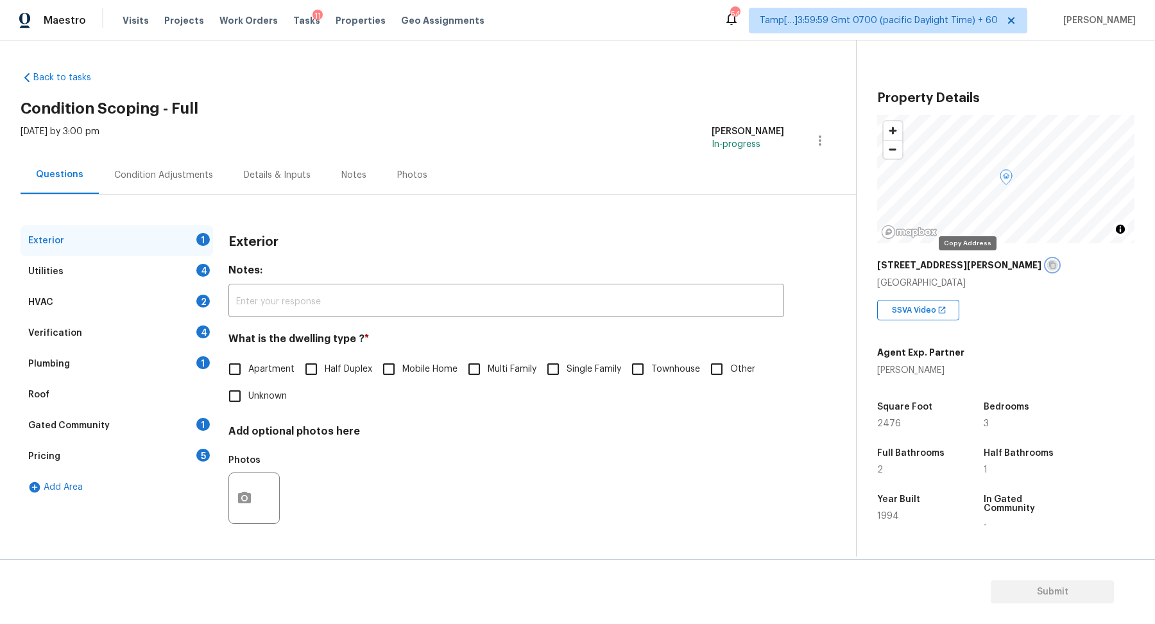
click at [1049, 266] on icon "button" at bounding box center [1052, 265] width 6 height 7
click at [569, 368] on span "Single Family" at bounding box center [594, 368] width 55 height 13
click at [567, 368] on input "Single Family" at bounding box center [553, 368] width 27 height 27
checkbox input "true"
click at [169, 271] on div "Utilities 4" at bounding box center [117, 271] width 192 height 31
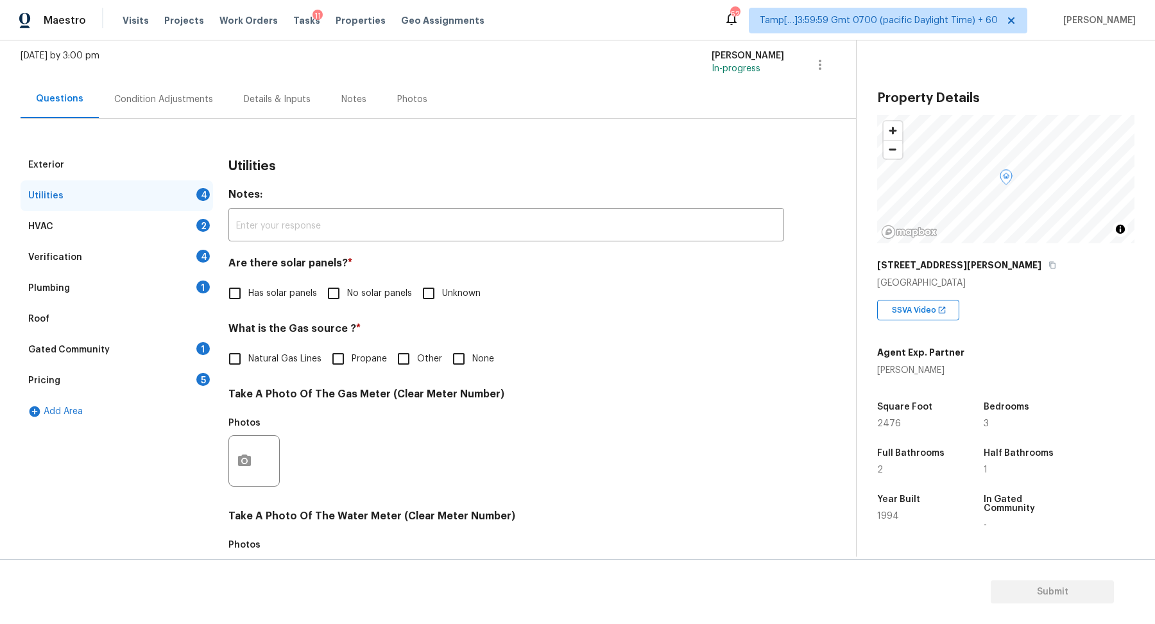
scroll to position [162, 0]
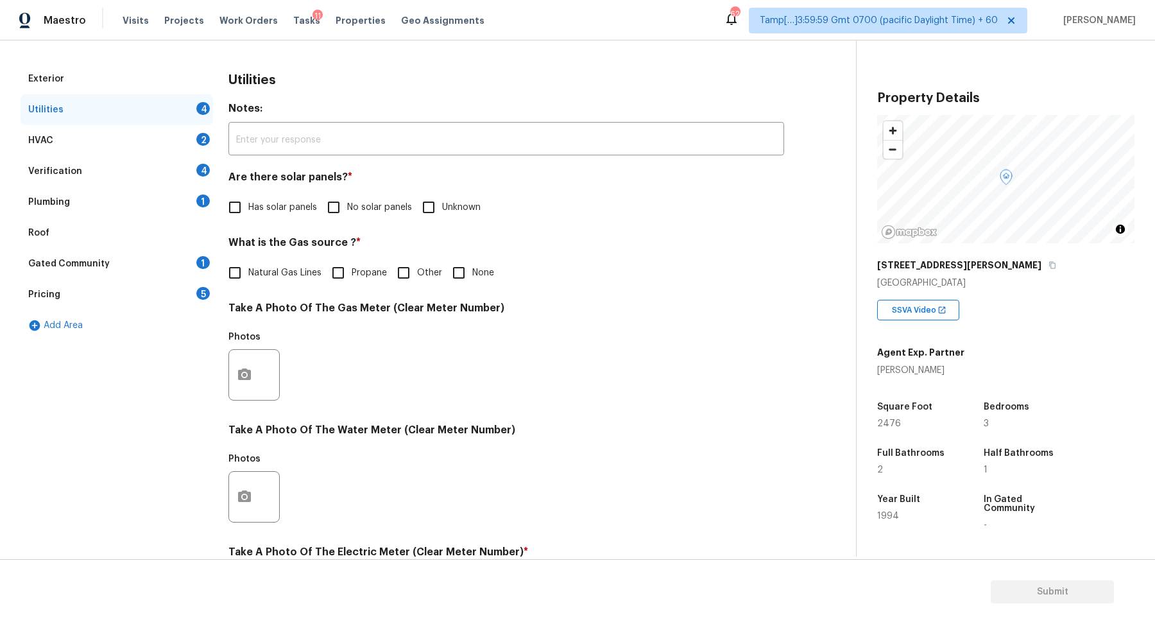
click at [255, 217] on label "Has solar panels" at bounding box center [269, 207] width 96 height 27
click at [248, 217] on input "Has solar panels" at bounding box center [234, 207] width 27 height 27
checkbox input "true"
click at [371, 217] on label "No solar panels" at bounding box center [366, 207] width 92 height 27
click at [347, 217] on input "No solar panels" at bounding box center [333, 207] width 27 height 27
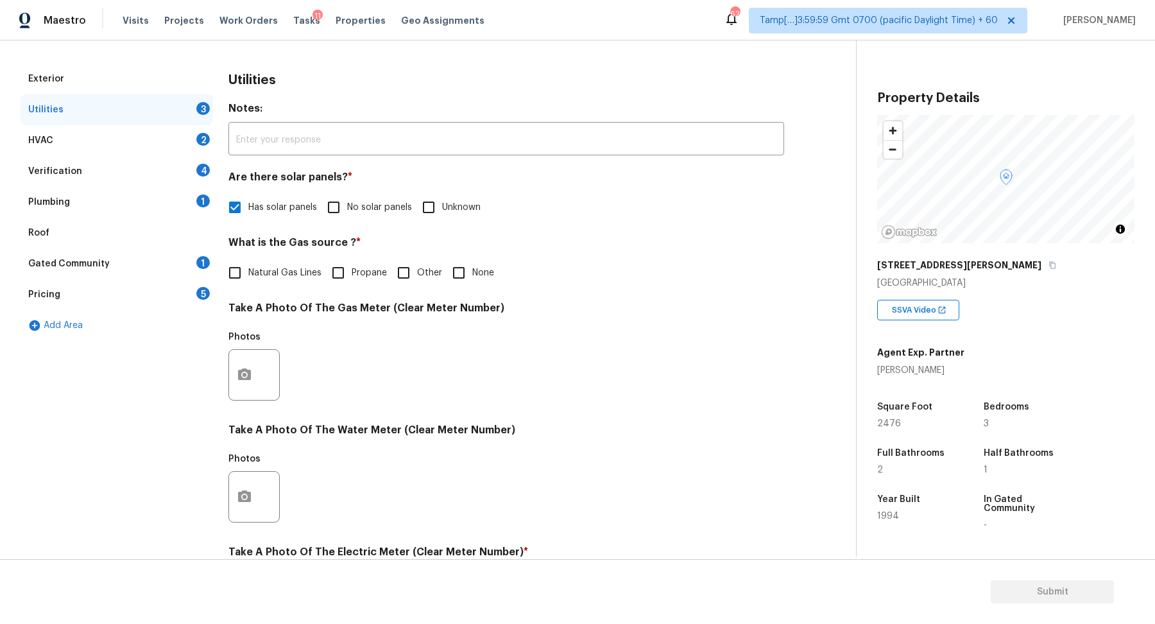
checkbox input "true"
checkbox input "false"
click at [262, 282] on label "Natural Gas Lines" at bounding box center [271, 272] width 100 height 27
click at [248, 282] on input "Natural Gas Lines" at bounding box center [234, 272] width 27 height 27
checkbox input "true"
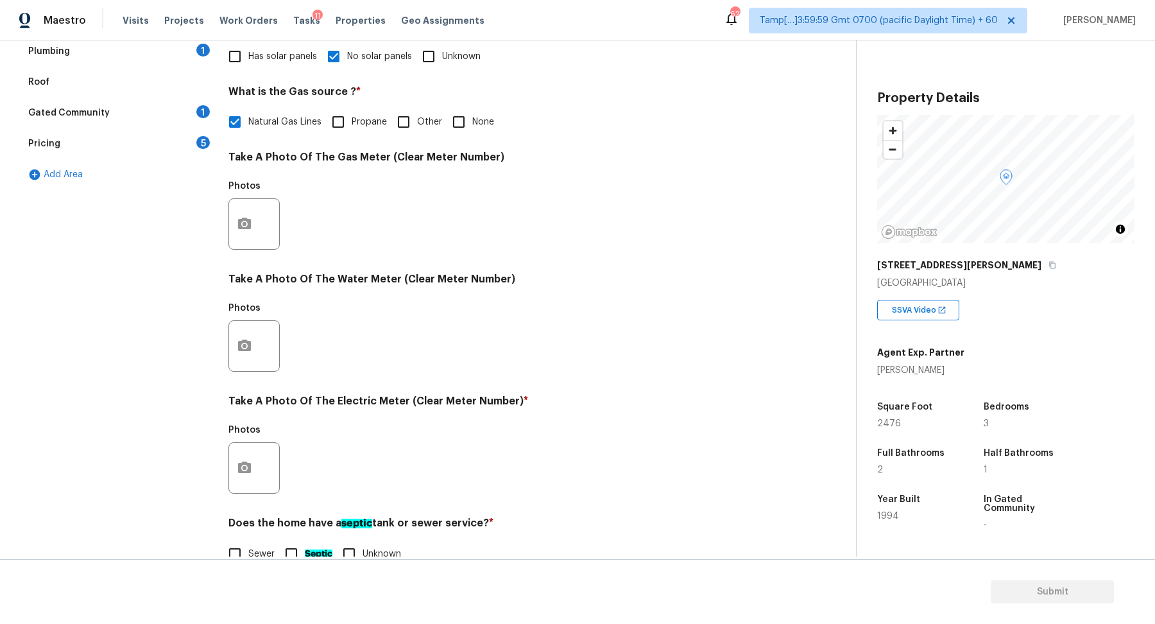
scroll to position [341, 0]
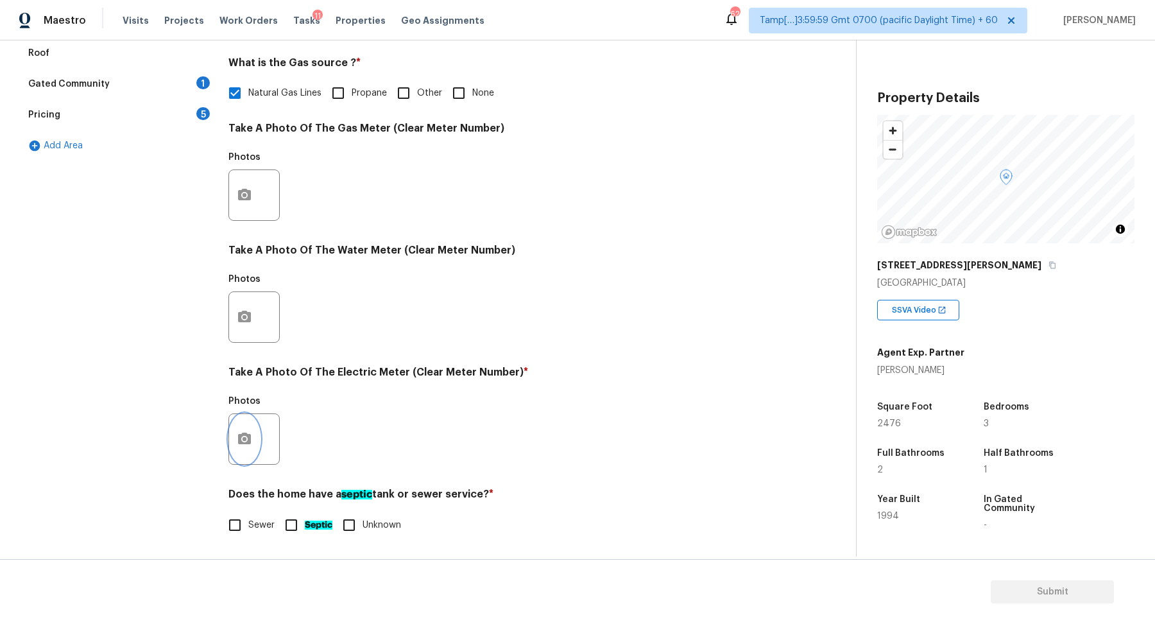
click at [243, 431] on icon "button" at bounding box center [244, 438] width 15 height 15
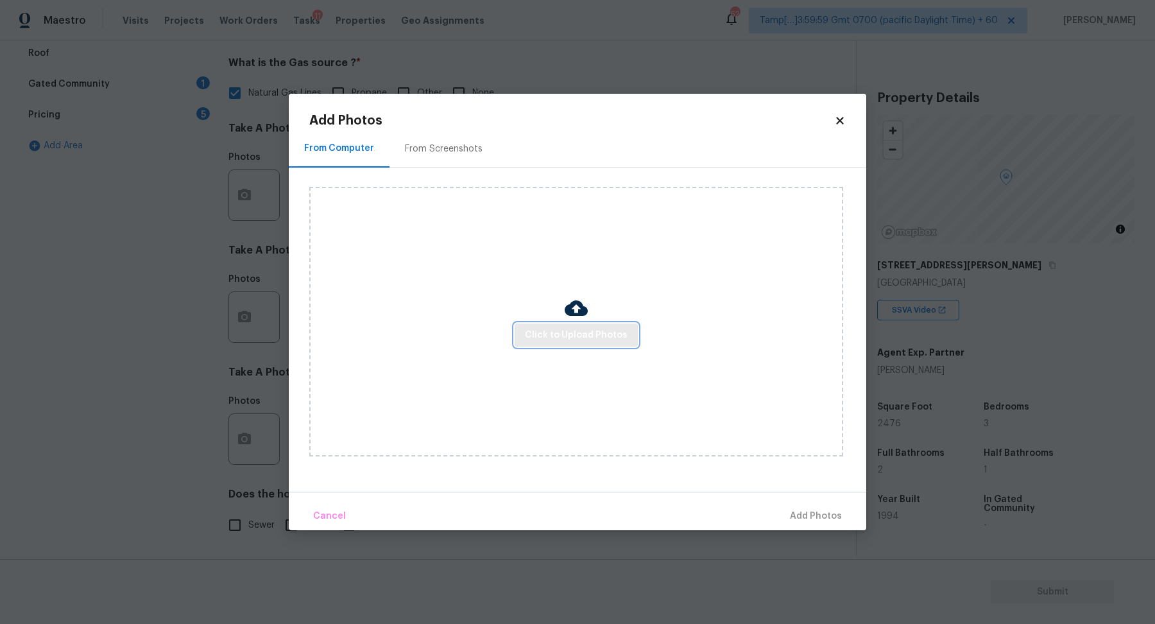
click at [552, 329] on span "Click to Upload Photos" at bounding box center [576, 335] width 103 height 16
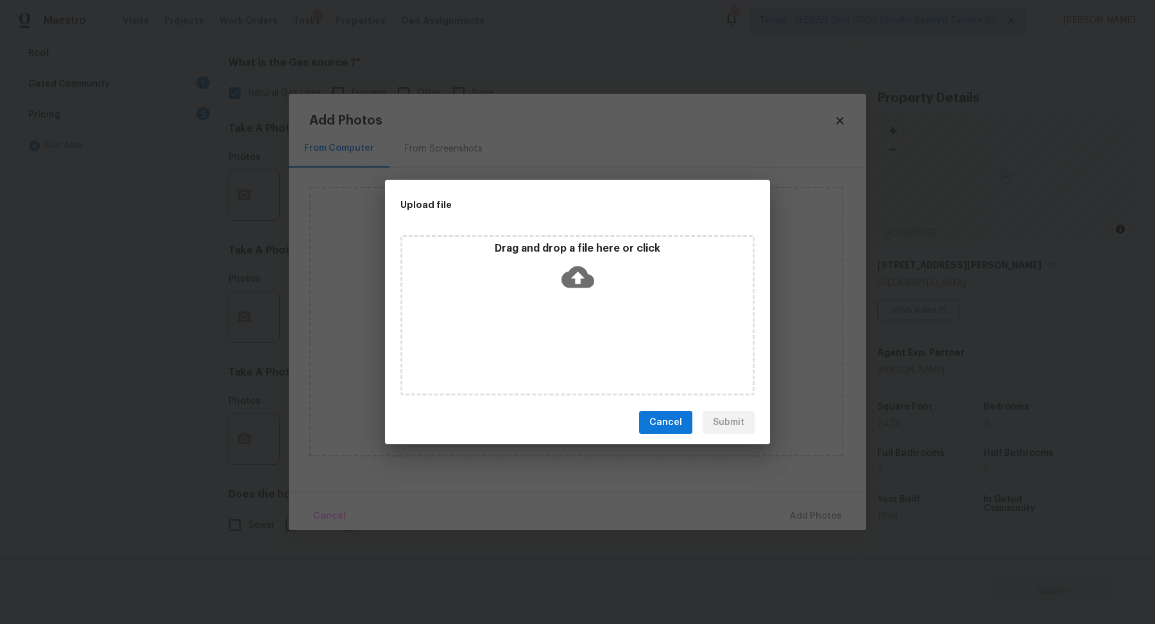
click at [586, 287] on icon at bounding box center [577, 277] width 33 height 22
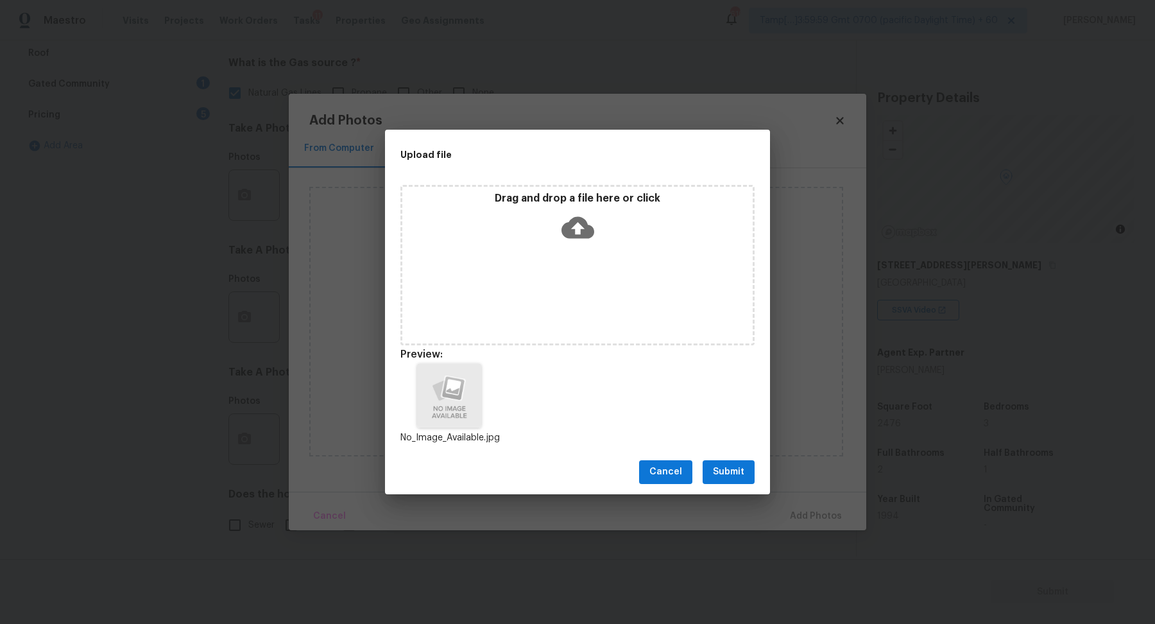
click at [731, 472] on span "Submit" at bounding box center [728, 472] width 31 height 16
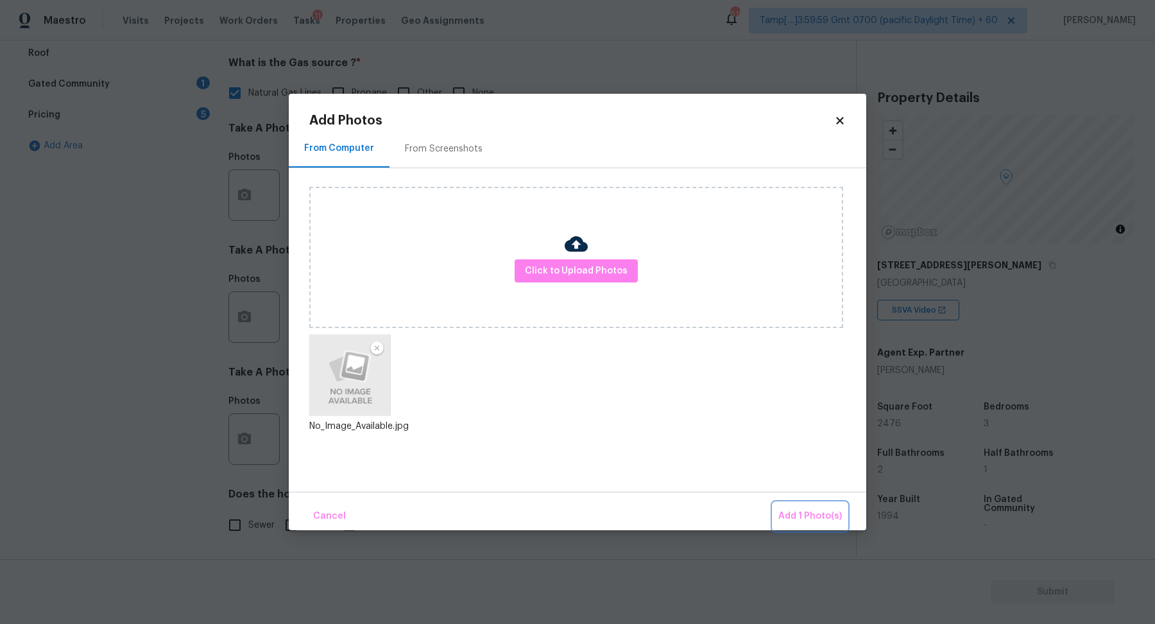
click at [813, 517] on span "Add 1 Photo(s)" at bounding box center [810, 516] width 64 height 16
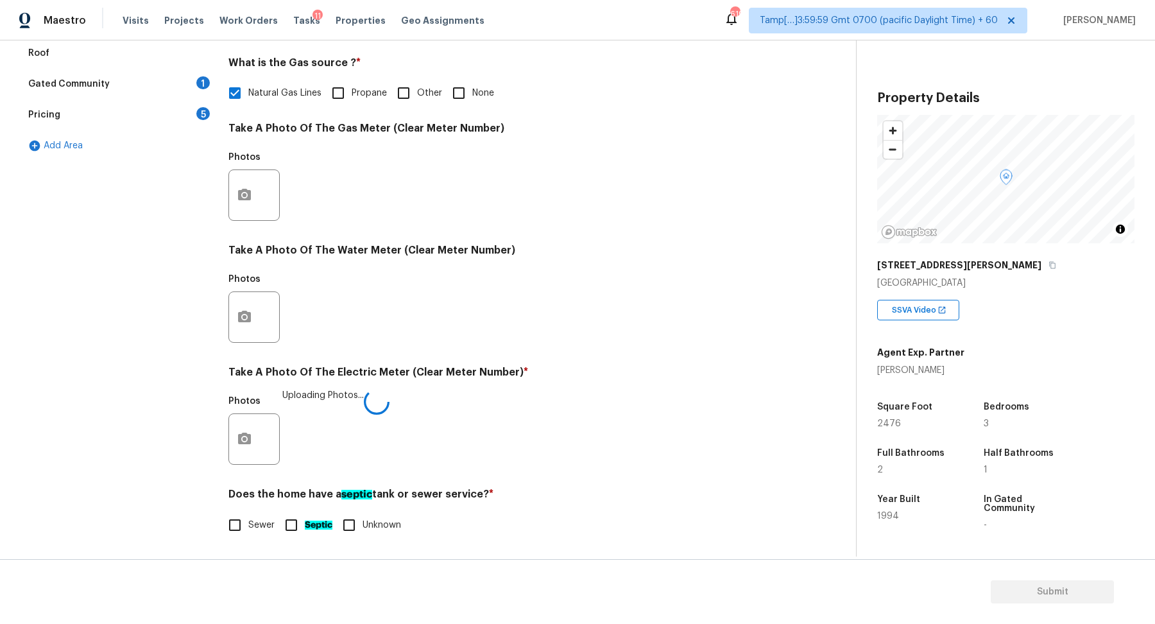
click at [257, 519] on span "Sewer" at bounding box center [261, 524] width 26 height 13
click at [248, 519] on input "Sewer" at bounding box center [234, 524] width 27 height 27
checkbox input "true"
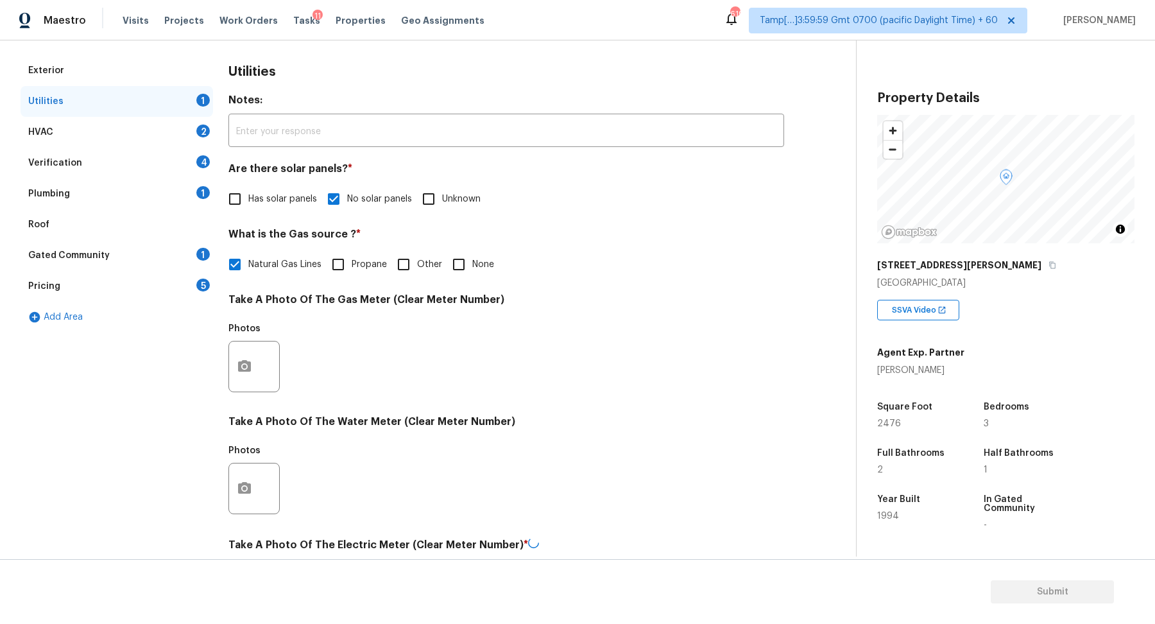
scroll to position [106, 0]
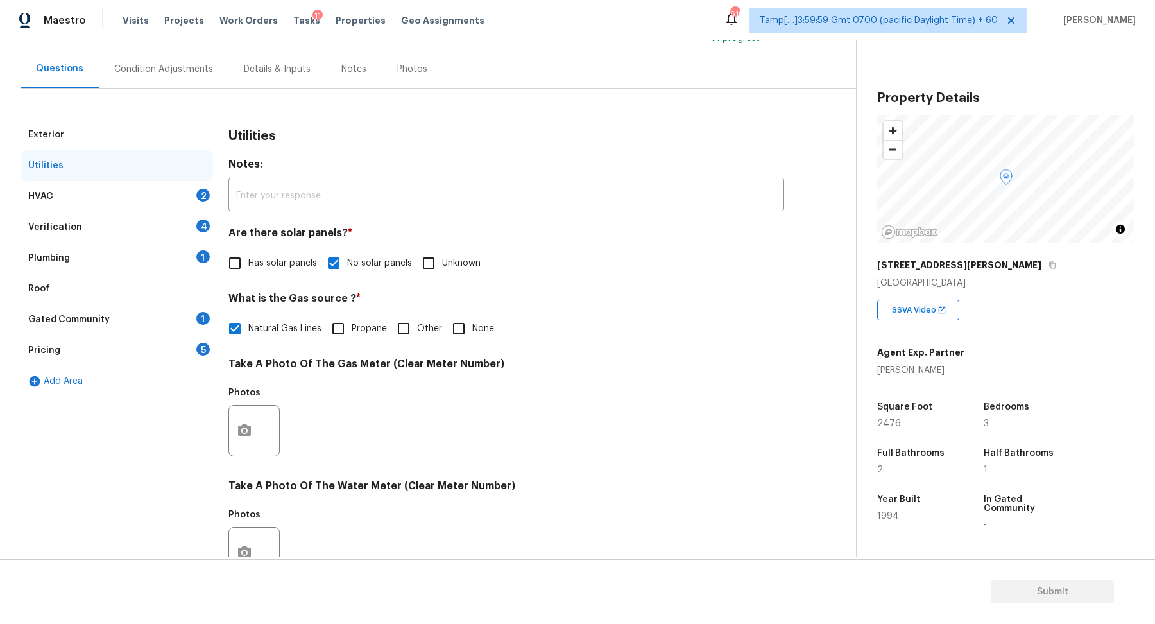
click at [201, 191] on div "2" at bounding box center [202, 195] width 13 height 13
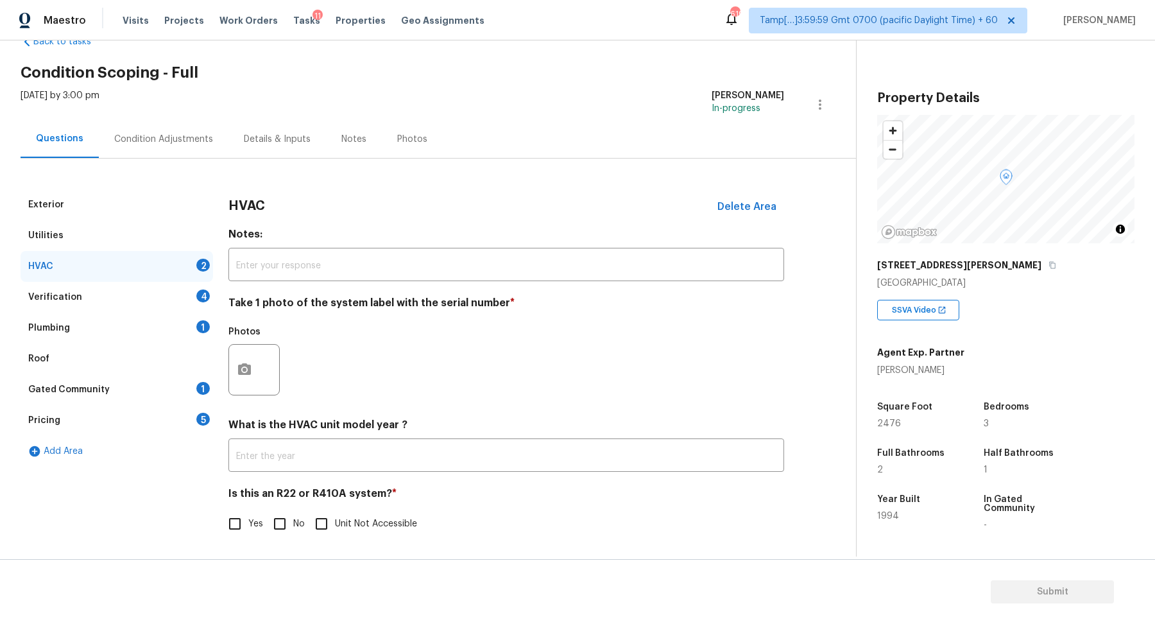
scroll to position [35, 0]
click at [252, 380] on button "button" at bounding box center [244, 370] width 31 height 50
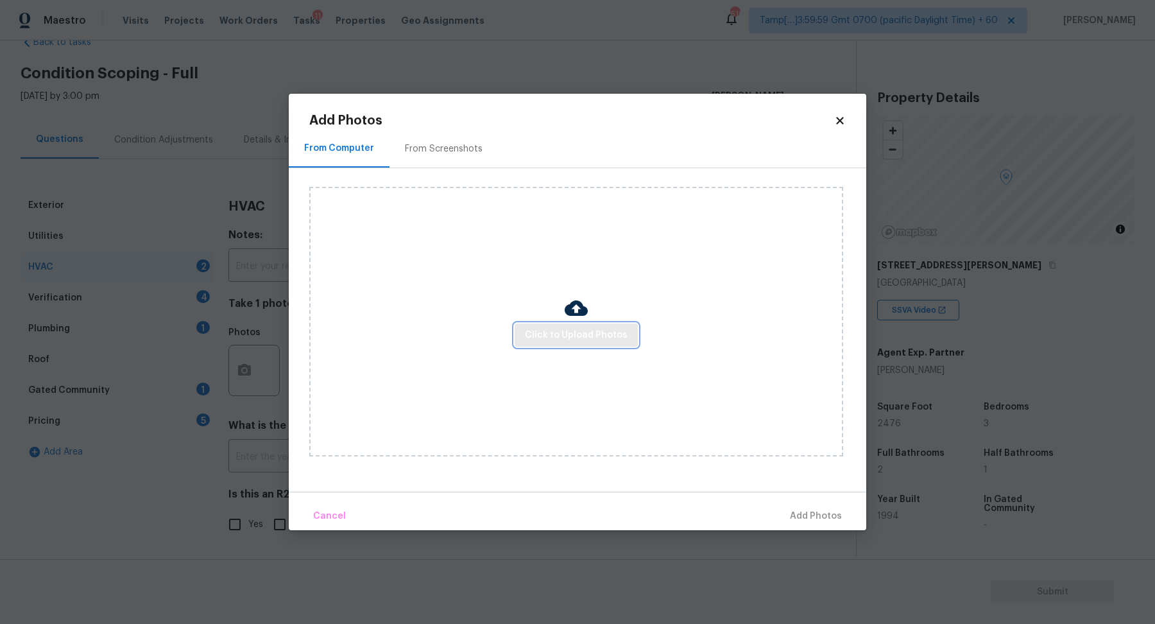
click at [541, 329] on span "Click to Upload Photos" at bounding box center [576, 335] width 103 height 16
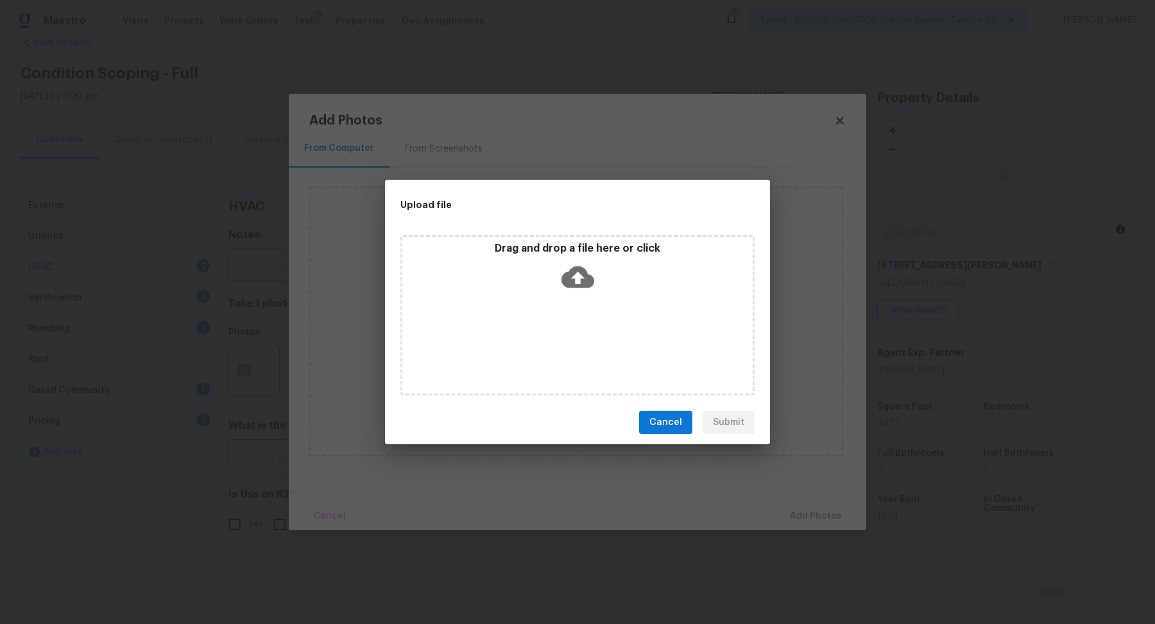
click at [580, 270] on icon at bounding box center [577, 277] width 33 height 22
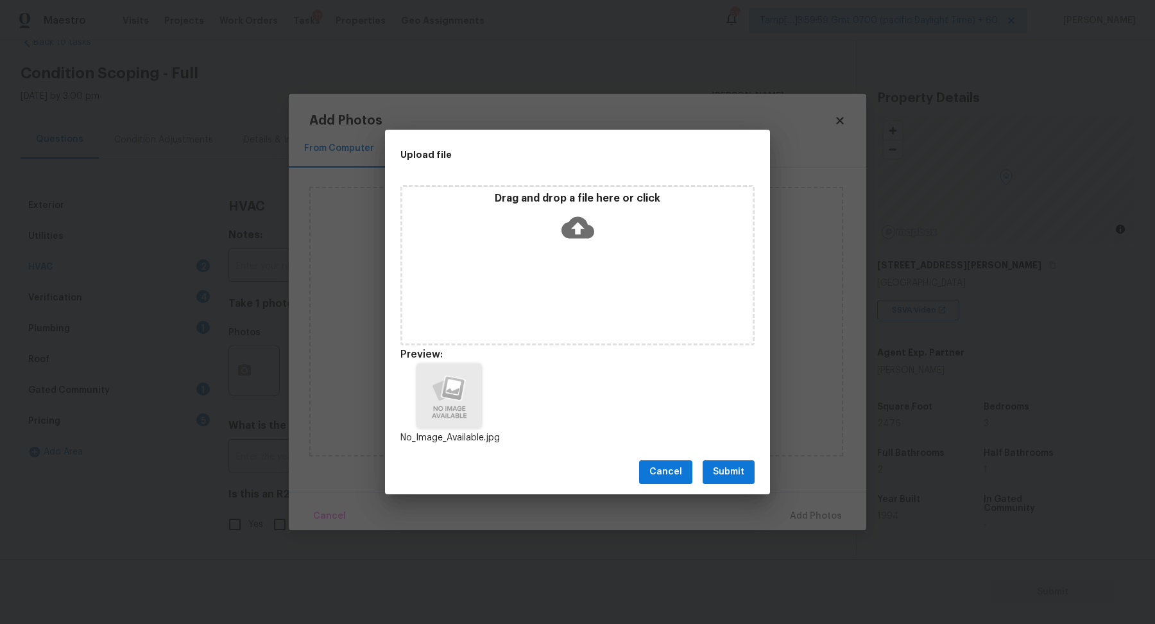
click at [749, 477] on button "Submit" at bounding box center [729, 472] width 52 height 24
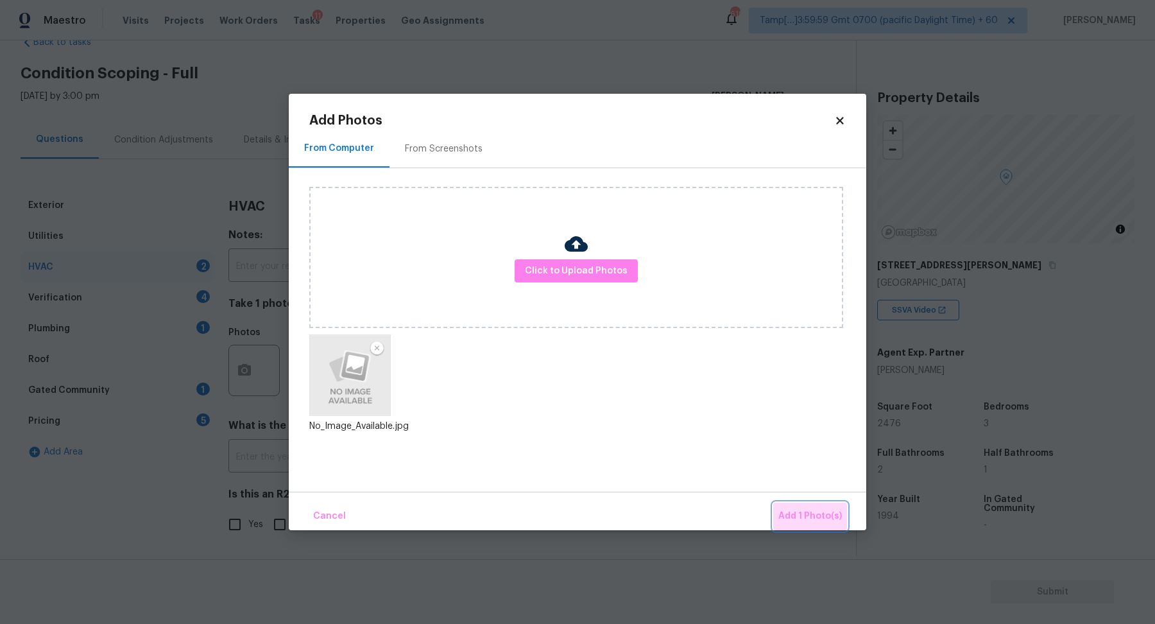
click at [817, 520] on span "Add 1 Photo(s)" at bounding box center [810, 516] width 64 height 16
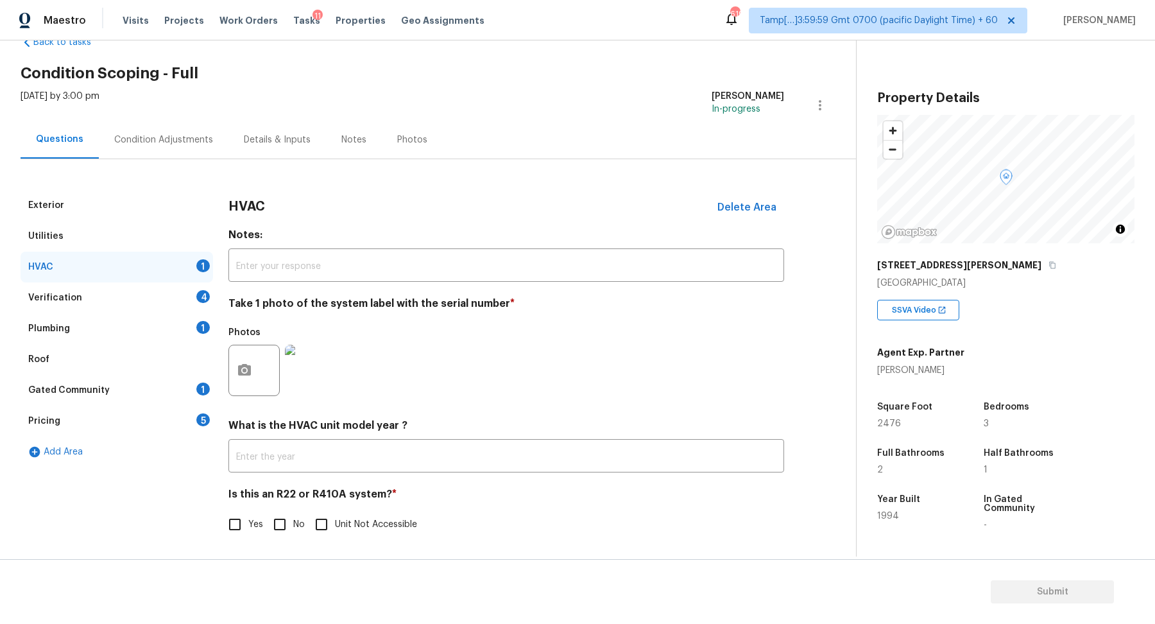
click at [280, 533] on input "No" at bounding box center [279, 524] width 27 height 27
checkbox input "true"
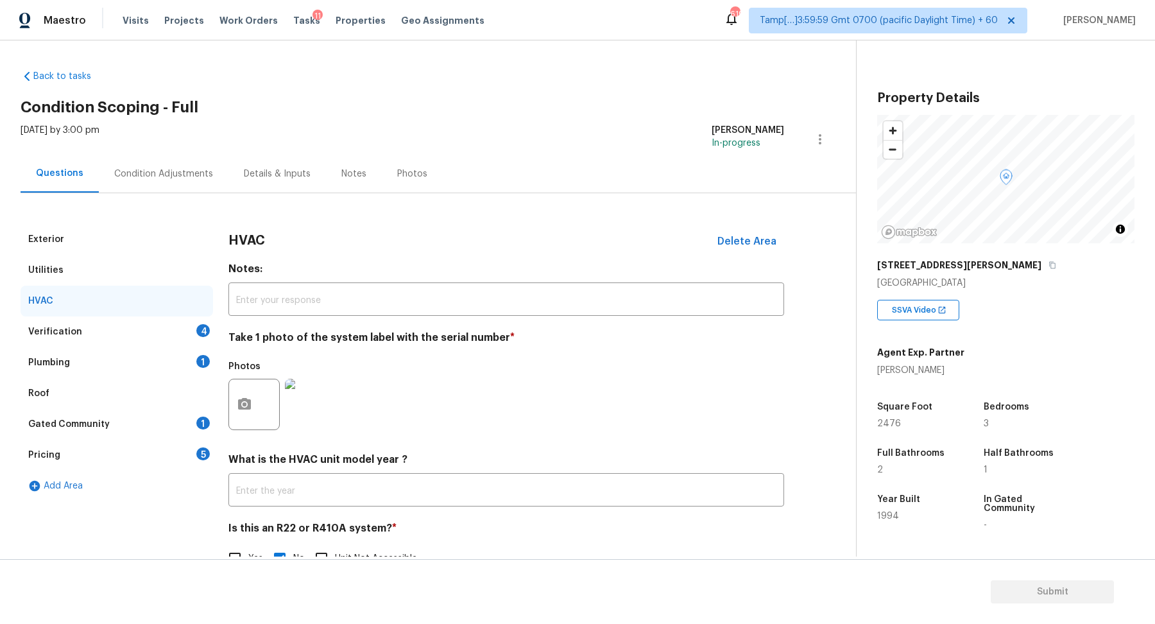
scroll to position [0, 0]
click at [170, 334] on div "Verification 4" at bounding box center [117, 333] width 192 height 31
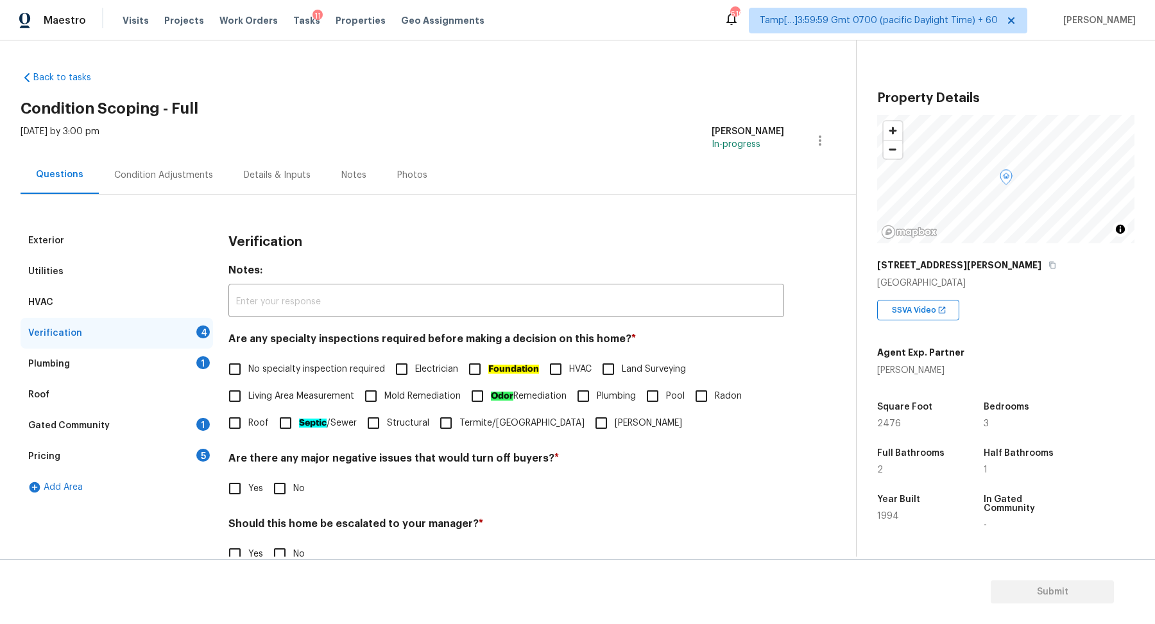
click at [231, 366] on input "No specialty inspection required" at bounding box center [234, 368] width 27 height 27
checkbox input "true"
click at [285, 491] on input "No" at bounding box center [279, 488] width 27 height 27
checkbox input "true"
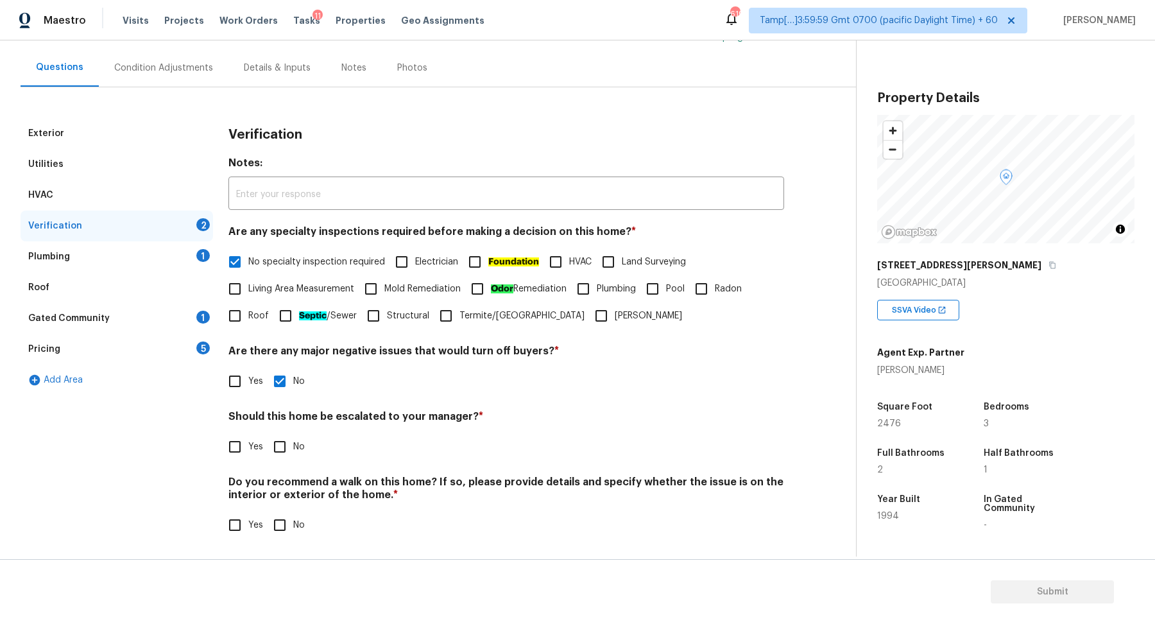
click at [278, 432] on div "Should this home be escalated to your manager? * Yes No" at bounding box center [506, 435] width 556 height 50
click at [278, 452] on input "No" at bounding box center [279, 446] width 27 height 27
checkbox input "true"
click at [278, 532] on input "No" at bounding box center [279, 524] width 27 height 27
checkbox input "true"
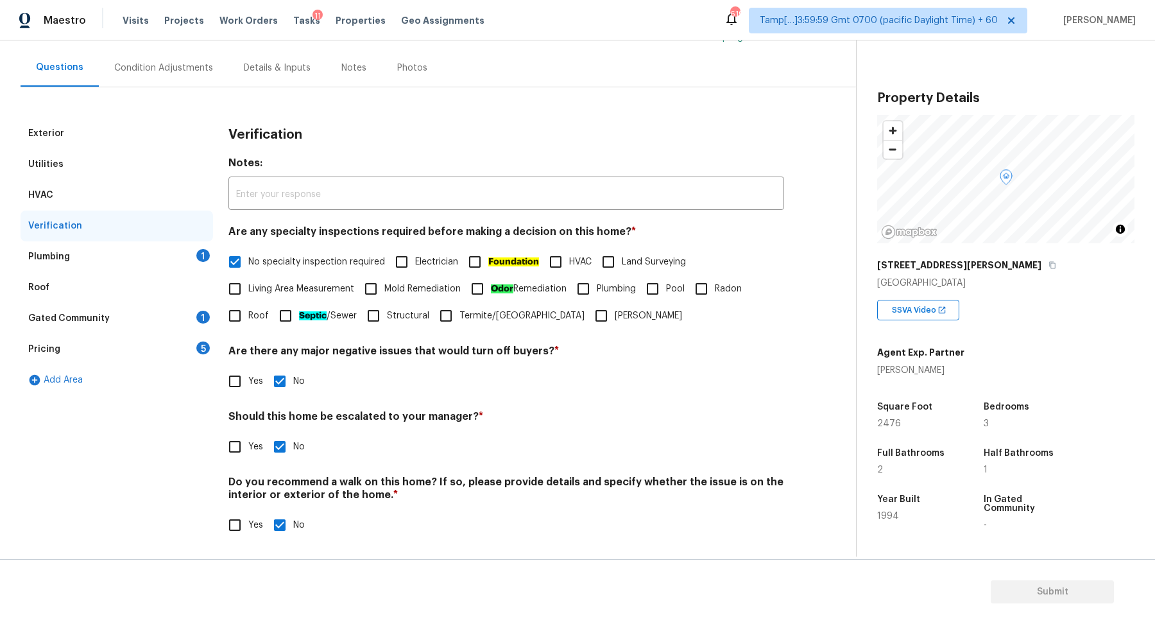
click at [239, 454] on input "Yes" at bounding box center [234, 446] width 27 height 27
checkbox input "true"
checkbox input "false"
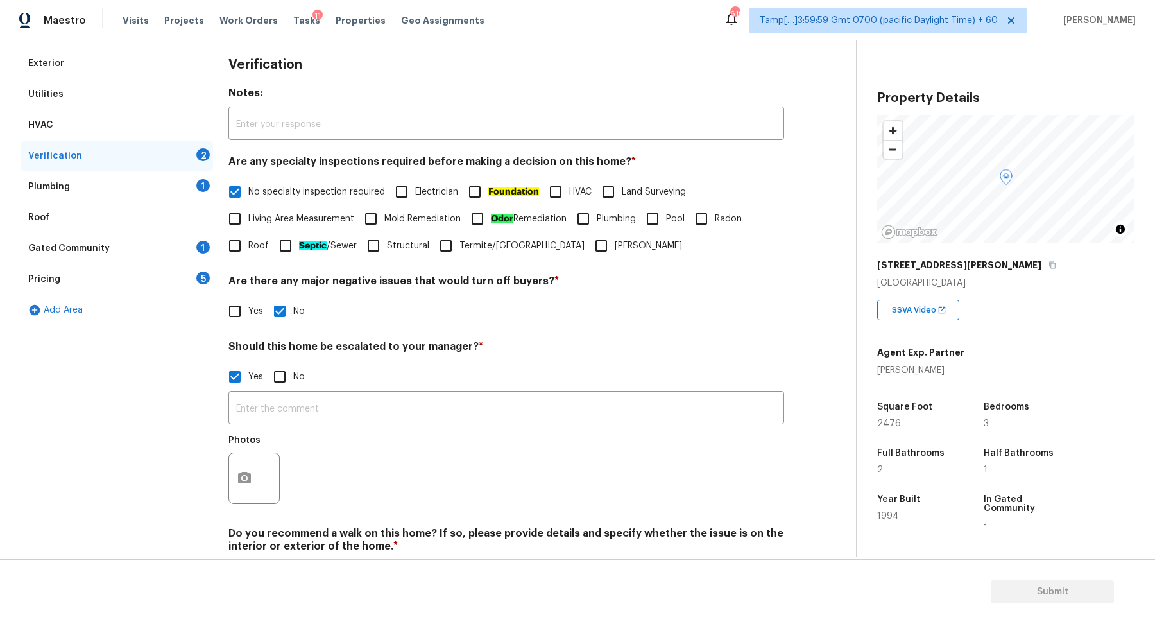
scroll to position [228, 0]
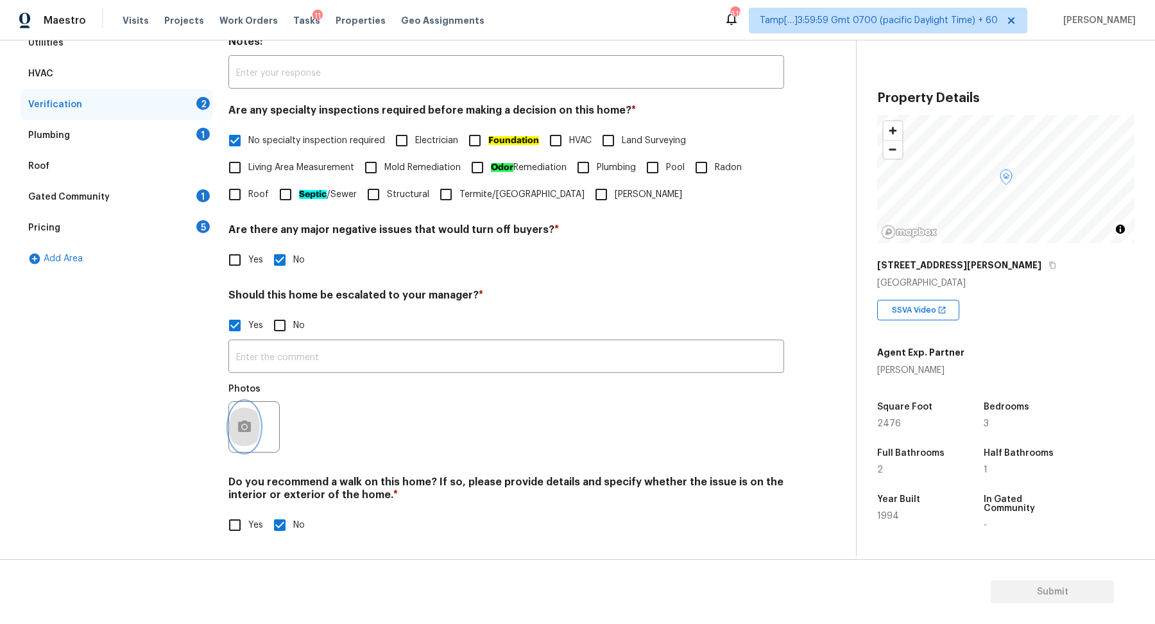
click at [255, 426] on button "button" at bounding box center [244, 427] width 31 height 50
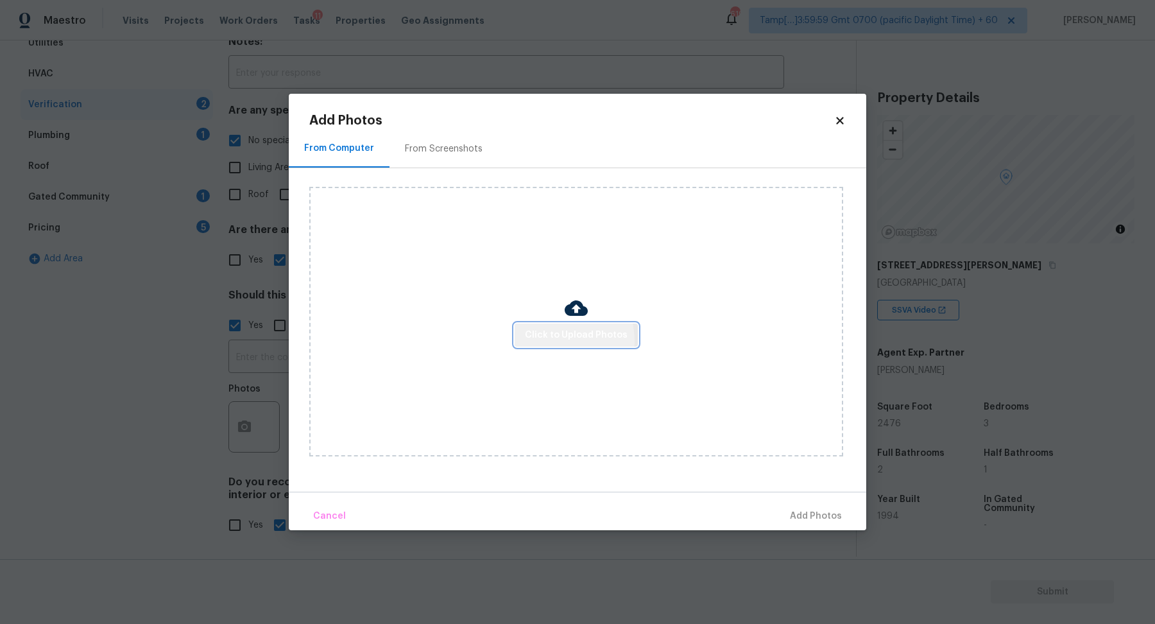
click at [561, 341] on span "Click to Upload Photos" at bounding box center [576, 335] width 103 height 16
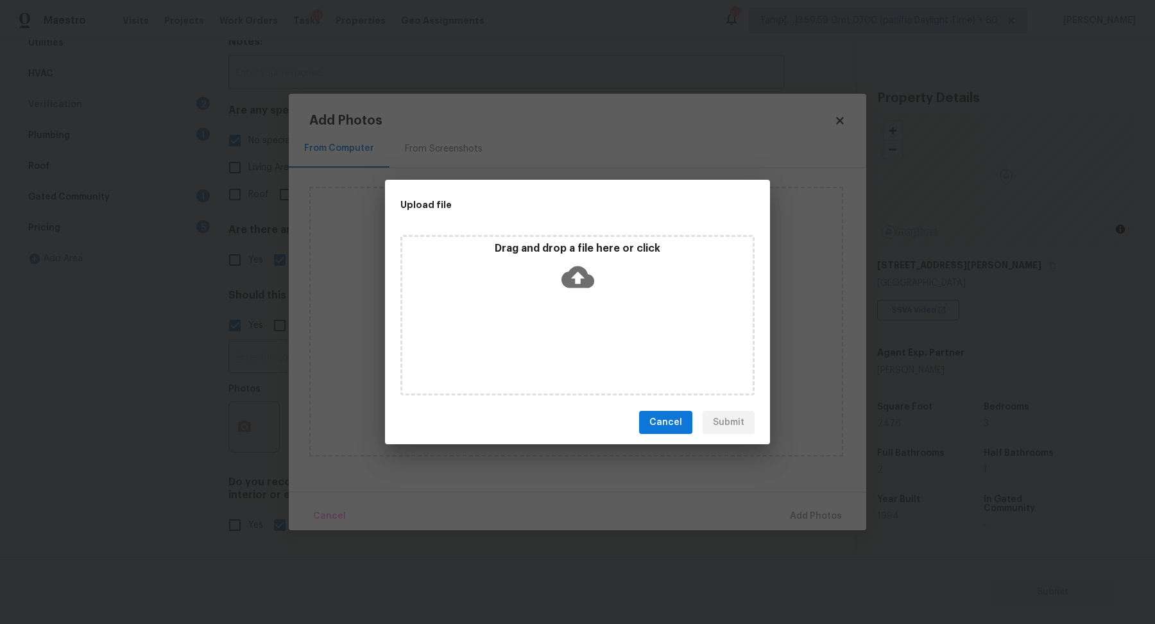
click at [606, 277] on div "Drag and drop a file here or click" at bounding box center [577, 269] width 350 height 55
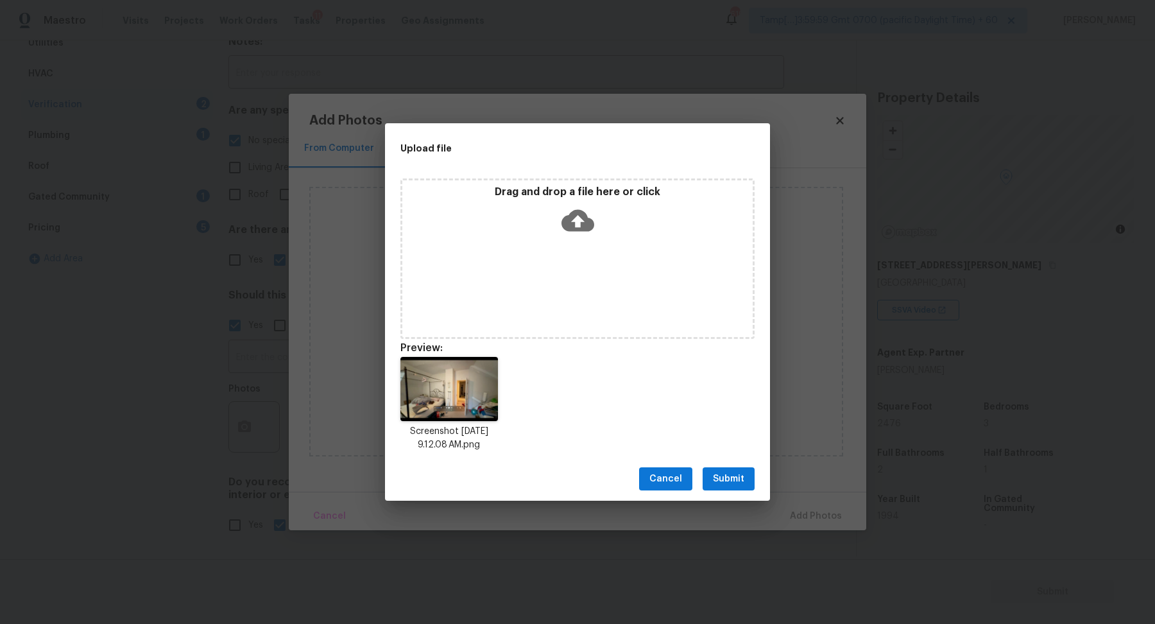
click at [747, 487] on button "Submit" at bounding box center [729, 479] width 52 height 24
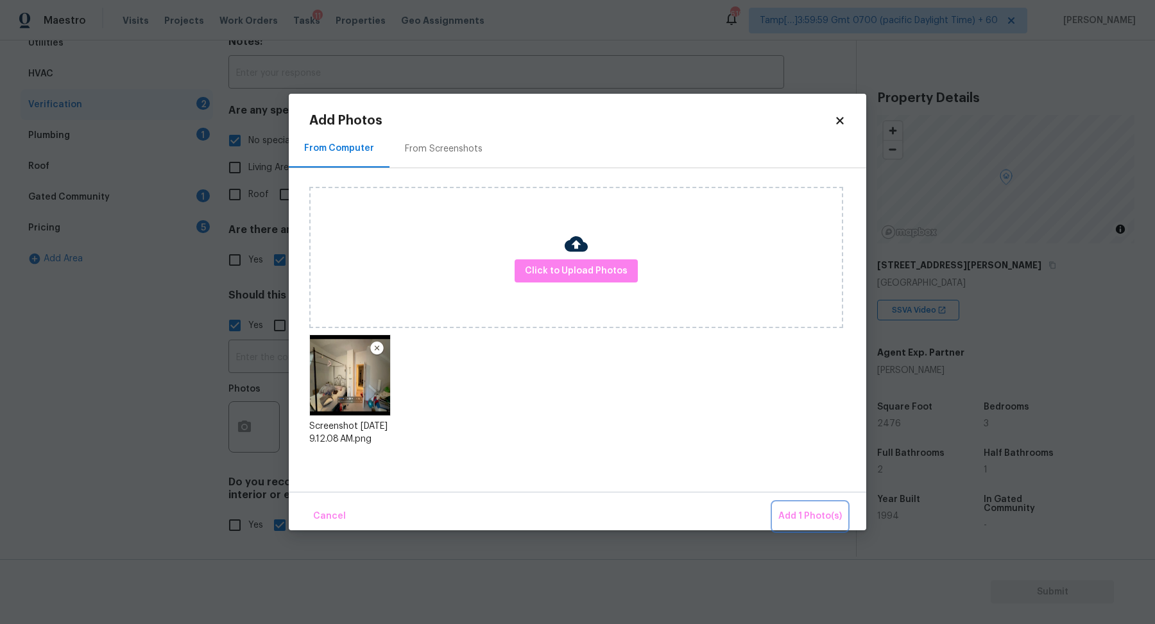
click at [810, 522] on span "Add 1 Photo(s)" at bounding box center [810, 516] width 64 height 16
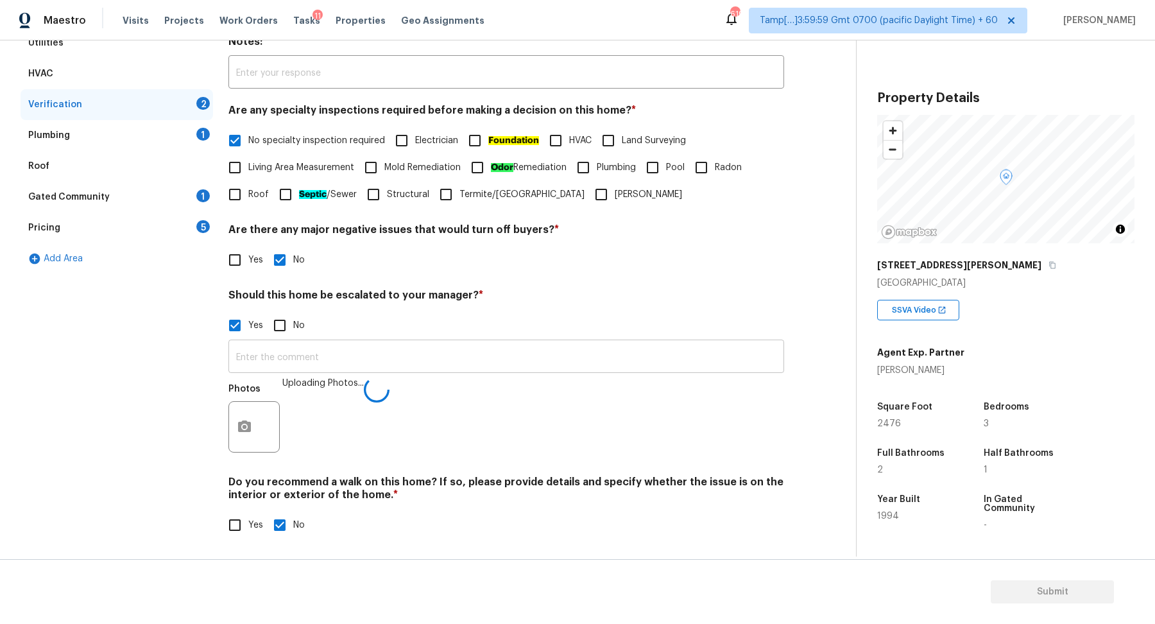
click at [514, 353] on input "text" at bounding box center [506, 358] width 556 height 30
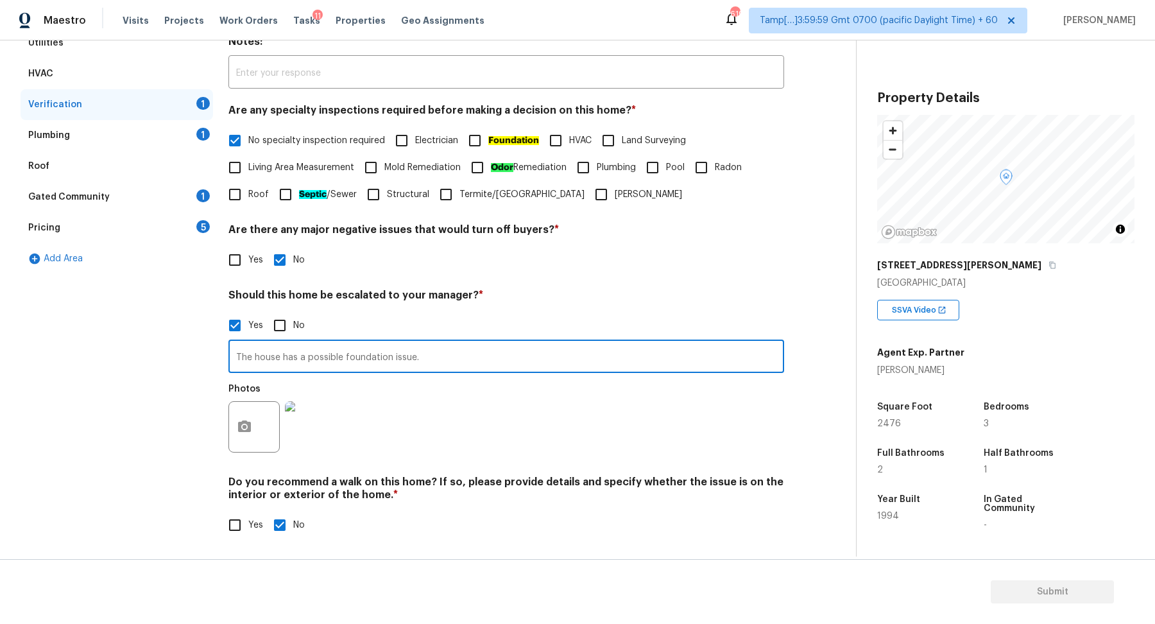
type input "The house has a possible foundation issue."
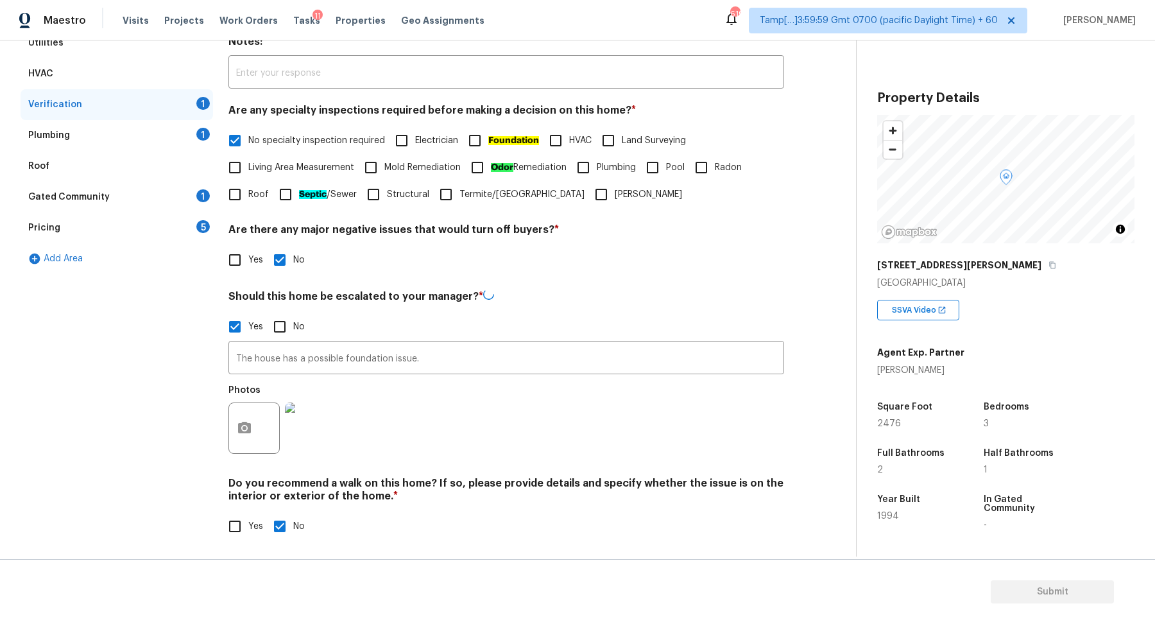
click at [641, 440] on div "Photos" at bounding box center [506, 419] width 556 height 83
click at [176, 142] on div "Plumbing 1" at bounding box center [117, 135] width 192 height 31
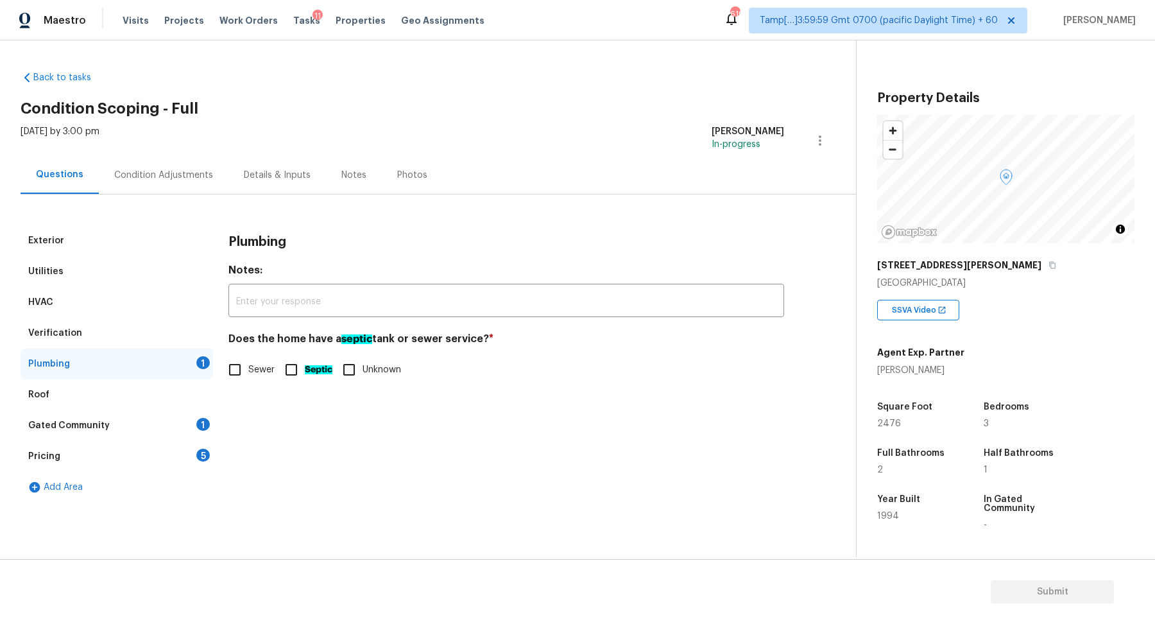
click at [251, 369] on span "Sewer" at bounding box center [261, 369] width 26 height 13
click at [248, 369] on input "Sewer" at bounding box center [234, 369] width 27 height 27
checkbox input "true"
click at [195, 422] on div "Gated Community 1" at bounding box center [117, 425] width 192 height 31
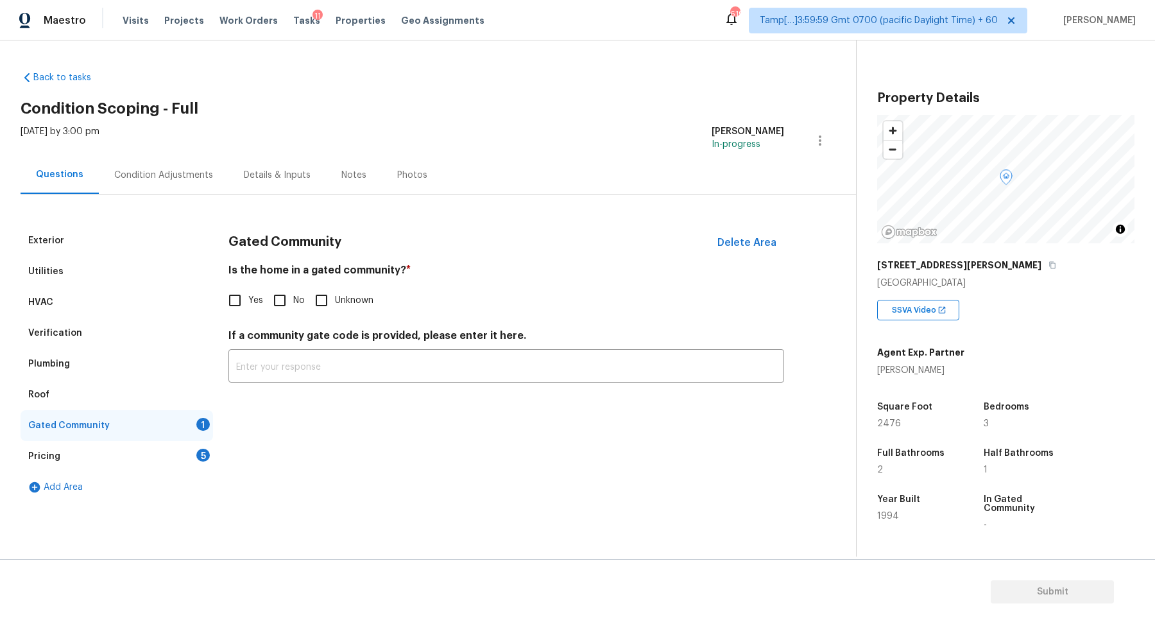
click at [278, 307] on input "No" at bounding box center [279, 300] width 27 height 27
checkbox input "true"
click at [163, 458] on div "Pricing 5" at bounding box center [117, 456] width 192 height 31
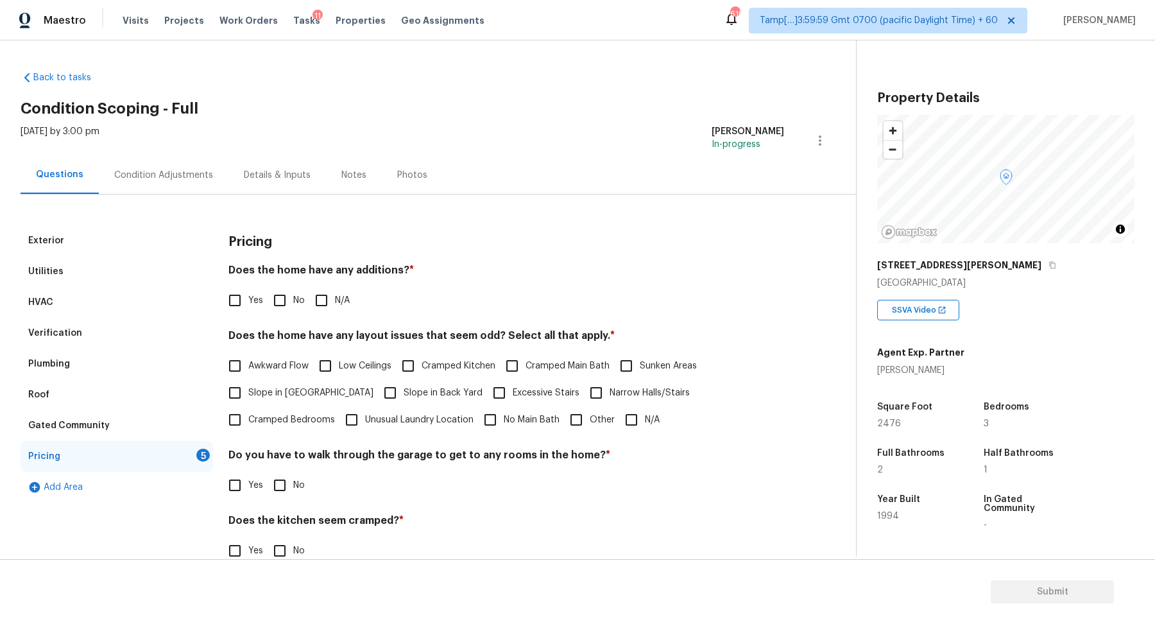
click at [280, 307] on input "No" at bounding box center [279, 300] width 27 height 27
checkbox input "true"
click at [338, 407] on label "Unusual Laundry Location" at bounding box center [405, 419] width 135 height 27
click at [338, 407] on input "Unusual Laundry Location" at bounding box center [351, 419] width 27 height 27
checkbox input "true"
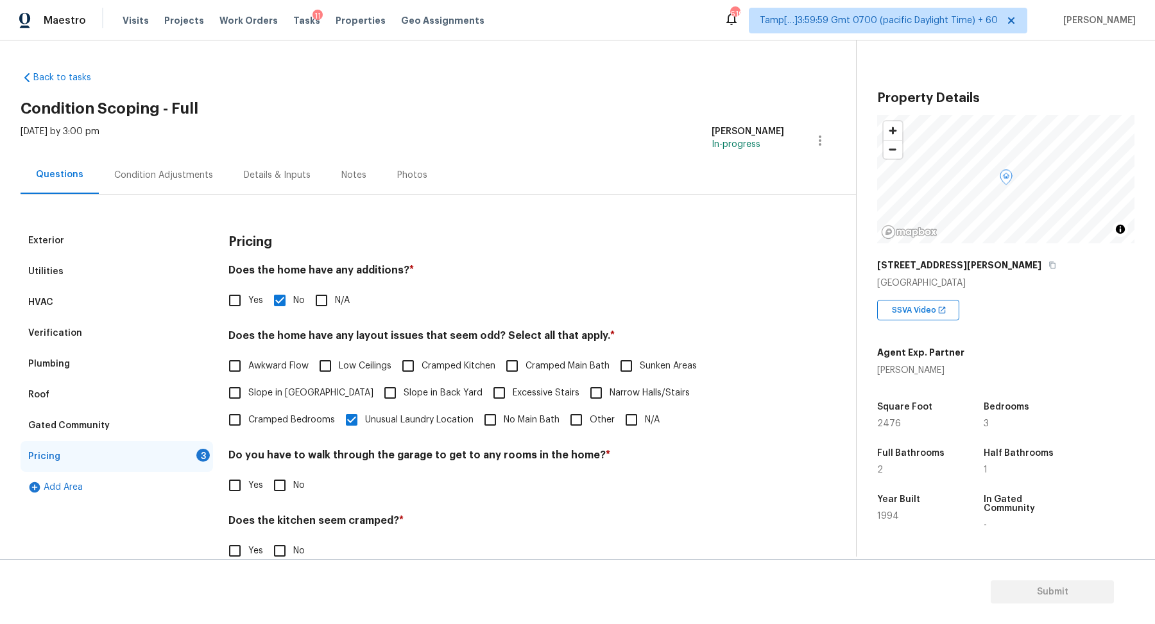
click at [310, 399] on label "Slope in Front Yard" at bounding box center [297, 392] width 152 height 27
click at [248, 399] on input "Slope in Front Yard" at bounding box center [234, 392] width 27 height 27
checkbox input "true"
click at [404, 393] on span "Slope in Back Yard" at bounding box center [443, 394] width 79 height 13
click at [377, 393] on input "Slope in Back Yard" at bounding box center [390, 393] width 27 height 27
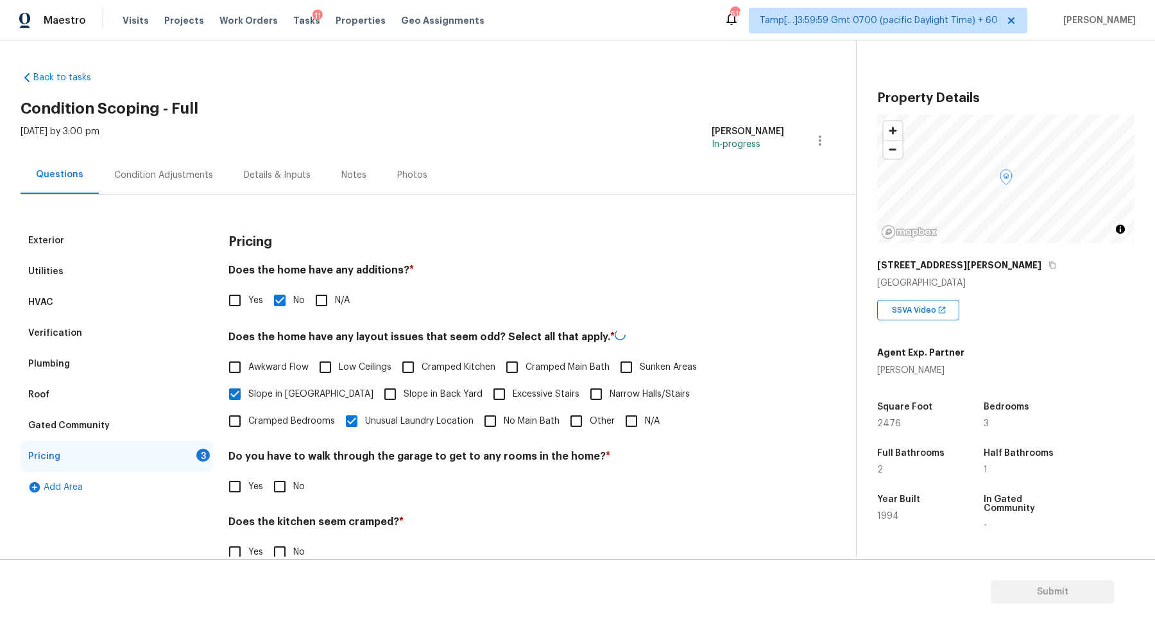
checkbox input "true"
click at [291, 435] on div "Pricing Does the home have any additions? * Yes No N/A Does the home have any l…" at bounding box center [506, 435] width 556 height 420
click at [365, 423] on span "Unusual Laundry Location" at bounding box center [419, 419] width 108 height 13
click at [338, 423] on input "Unusual Laundry Location" at bounding box center [351, 419] width 27 height 27
checkbox input "false"
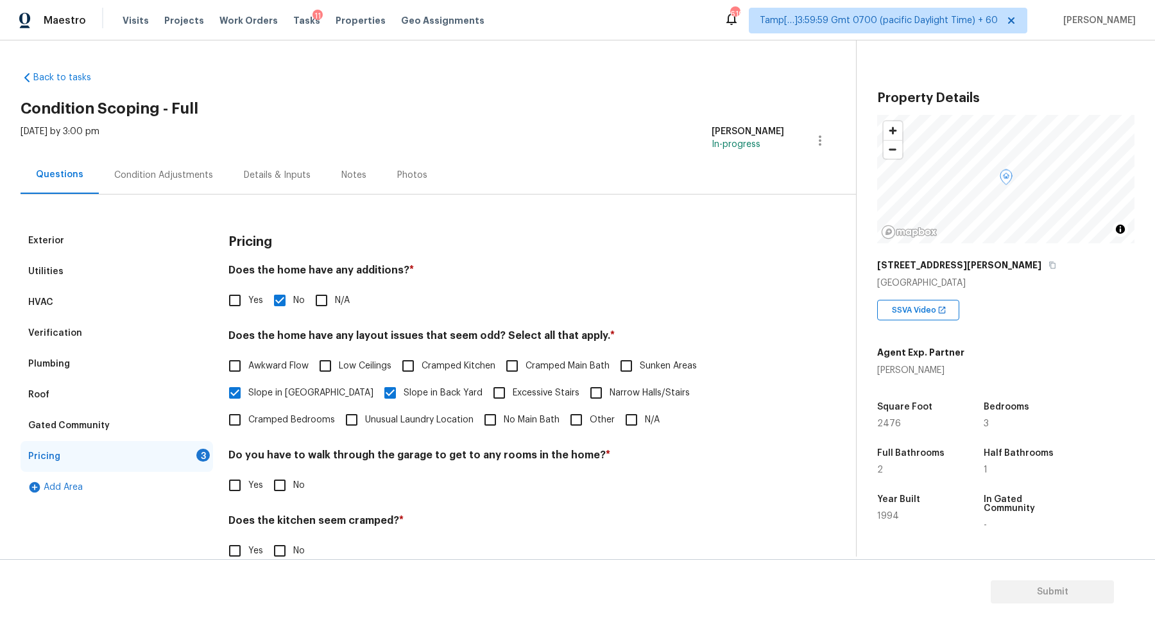
scroll to position [91, 0]
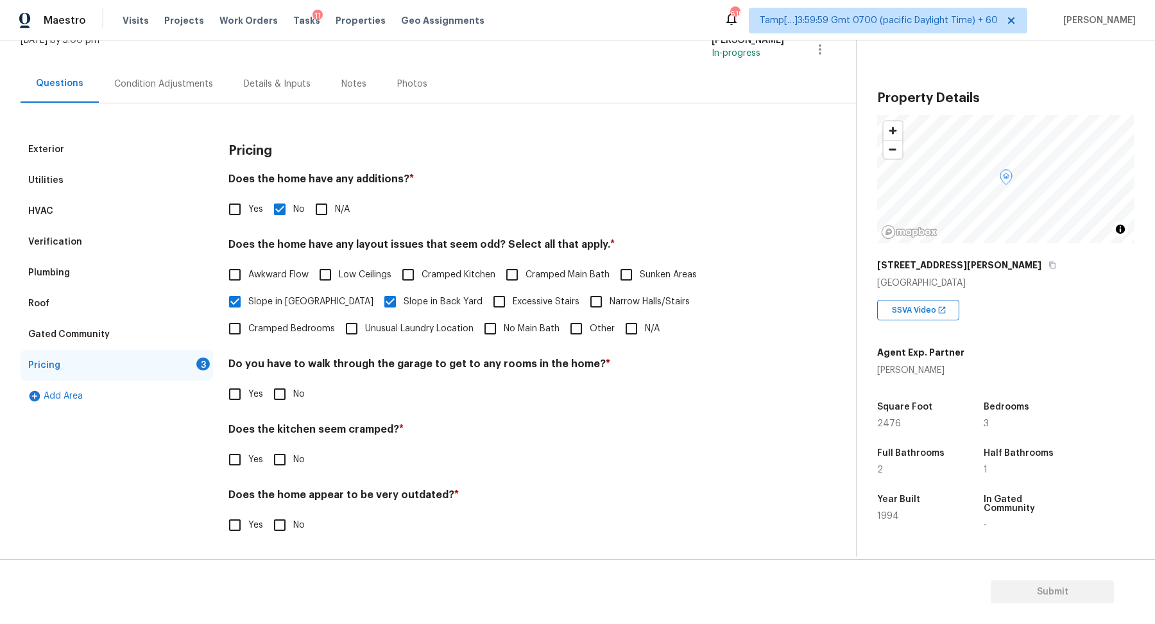
click at [277, 410] on div "Pricing Does the home have any additions? * Yes No N/A Does the home have any l…" at bounding box center [506, 344] width 556 height 420
click at [279, 403] on input "No" at bounding box center [279, 393] width 27 height 27
checkbox input "true"
click at [266, 446] on input "No" at bounding box center [279, 459] width 27 height 27
checkbox input "true"
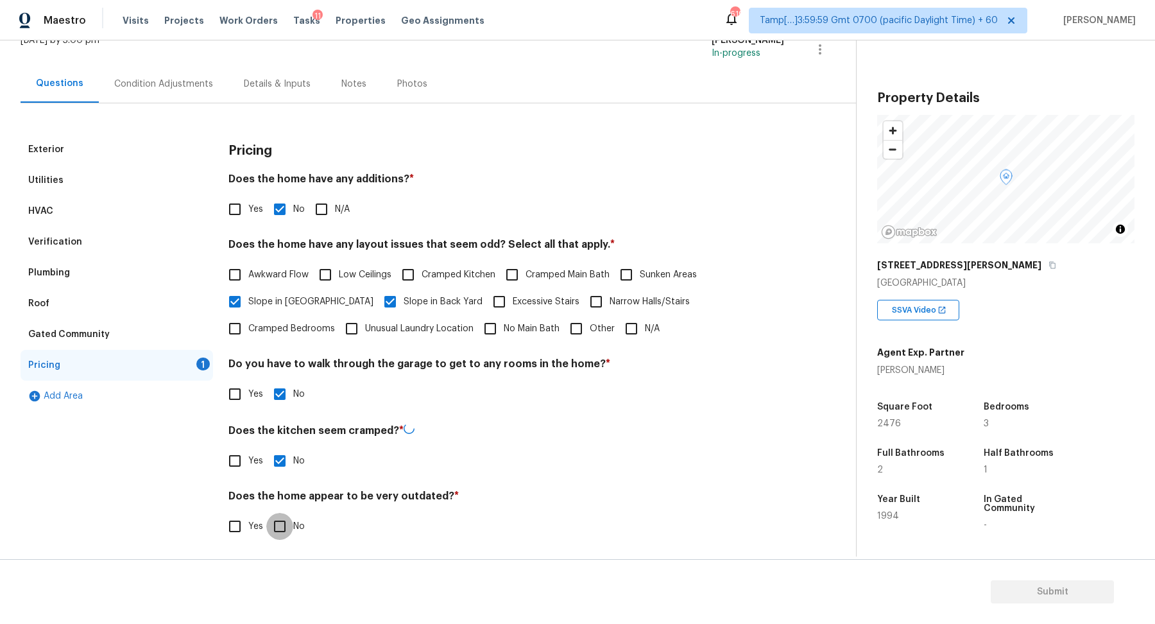
click at [266, 513] on input "No" at bounding box center [279, 526] width 27 height 27
checkbox input "true"
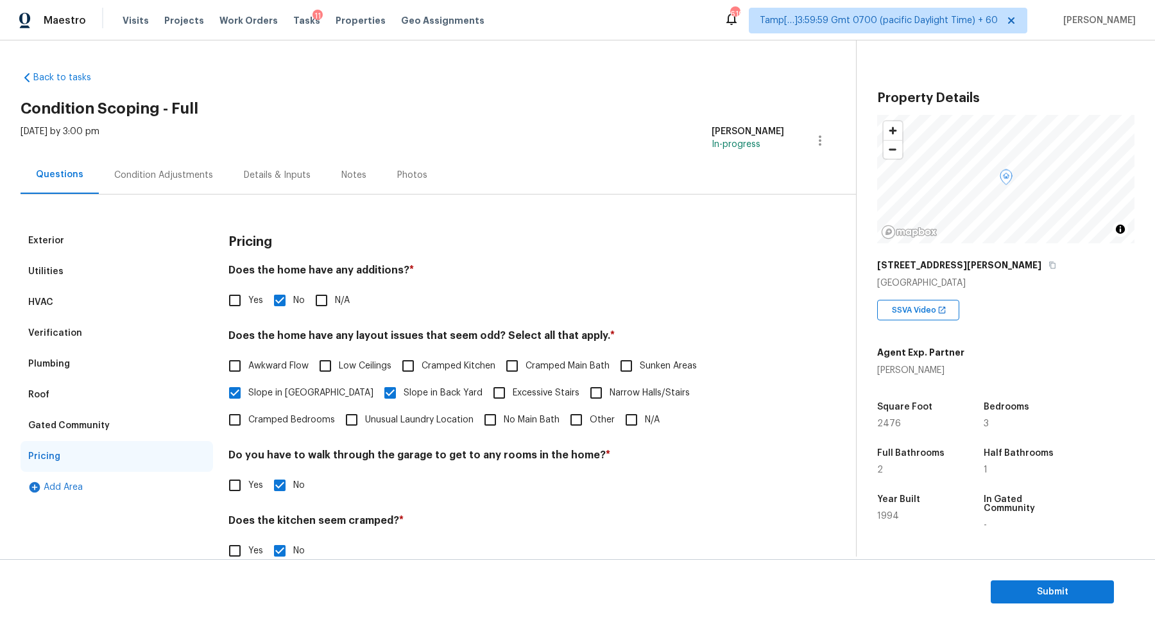
click at [188, 198] on div "Exterior Utilities HVAC Verification Plumbing Roof Gated Community Pricing Add …" at bounding box center [423, 419] width 805 height 450
click at [186, 180] on div "Condition Adjustments" at bounding box center [163, 175] width 99 height 13
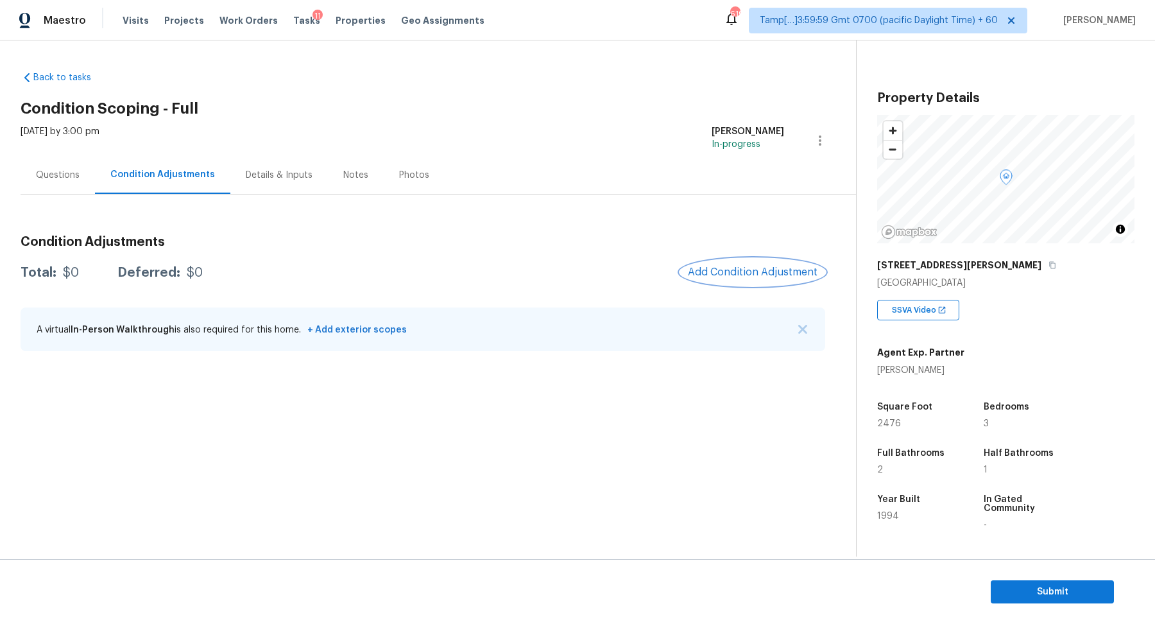
click at [783, 274] on span "Add Condition Adjustment" at bounding box center [753, 272] width 130 height 12
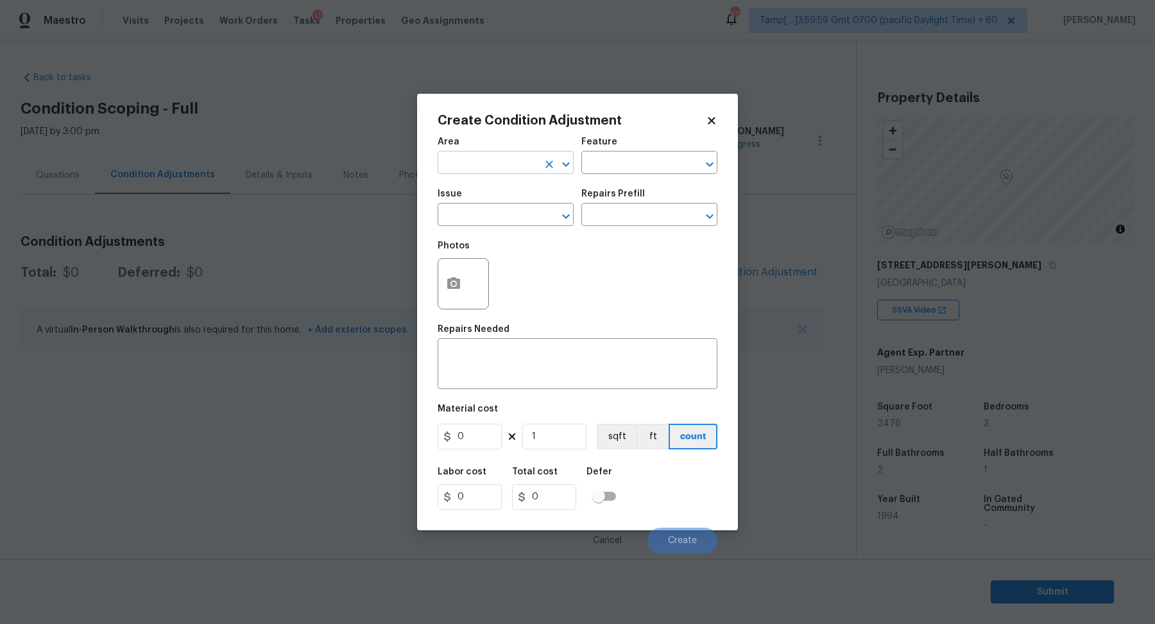
click at [483, 169] on input "text" at bounding box center [488, 164] width 100 height 20
click at [507, 222] on li "Interior Overall" at bounding box center [506, 213] width 136 height 21
type input "Interior Overall"
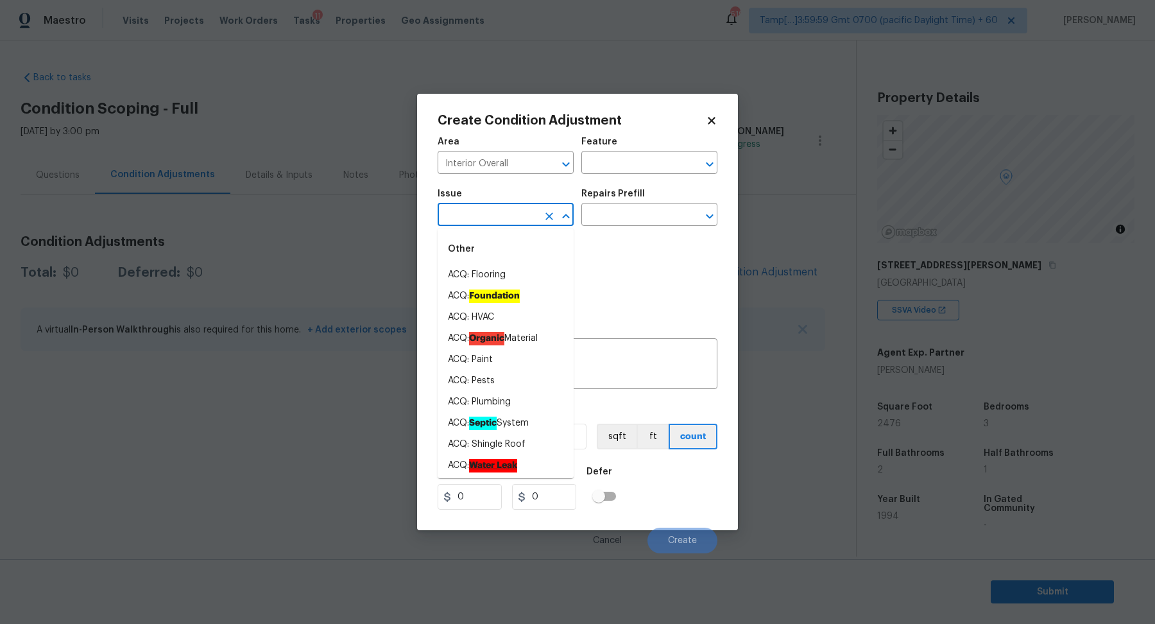
click at [507, 222] on input "text" at bounding box center [488, 216] width 100 height 20
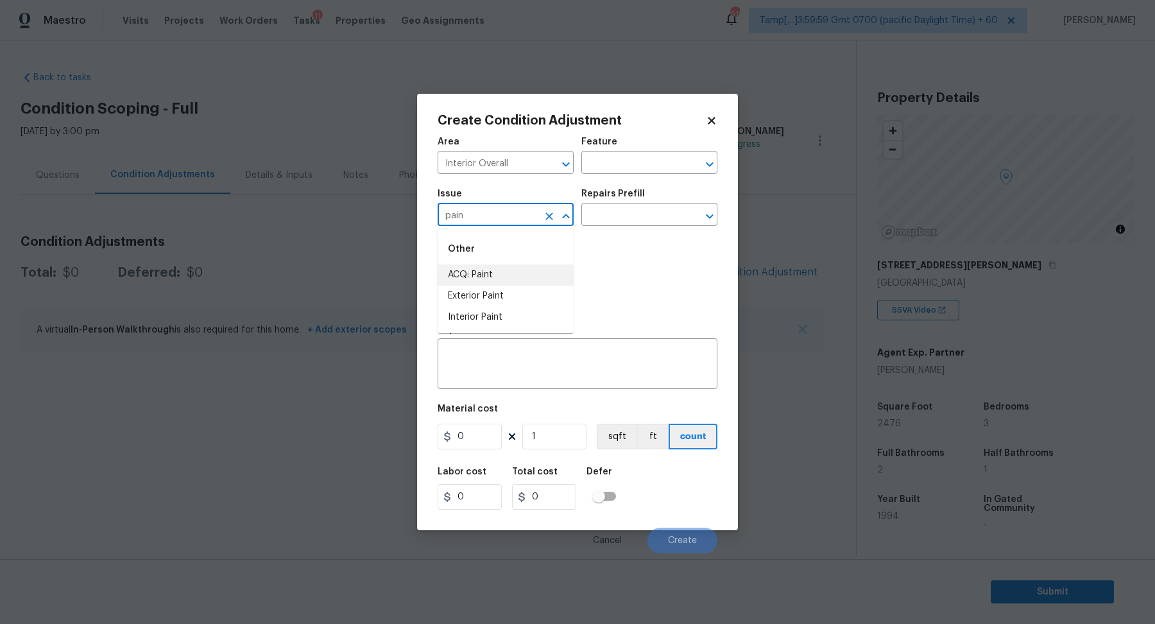
click at [535, 272] on li "ACQ: Paint" at bounding box center [506, 274] width 136 height 21
type input "ACQ: Paint"
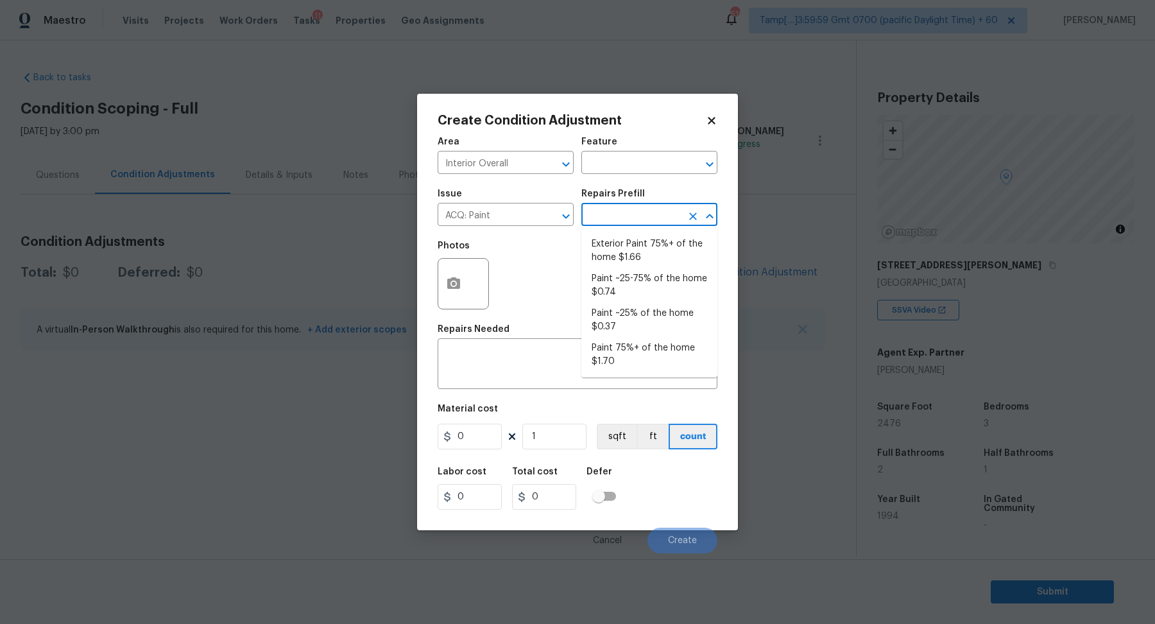
click at [638, 212] on input "text" at bounding box center [631, 216] width 100 height 20
click at [634, 357] on li "Paint 75%+ of the home $1.70" at bounding box center [649, 354] width 136 height 35
type input "Acquisition"
type textarea "Acquisition Scope: 75%+ of the home will likely require interior paint"
type input "1.7"
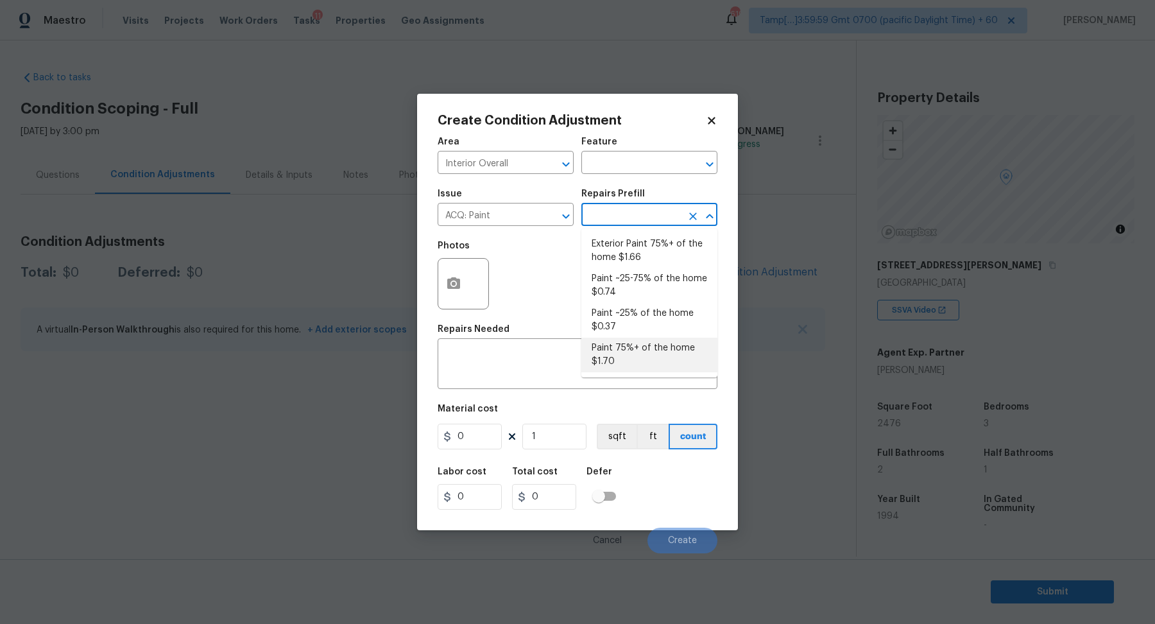
type input "1.7"
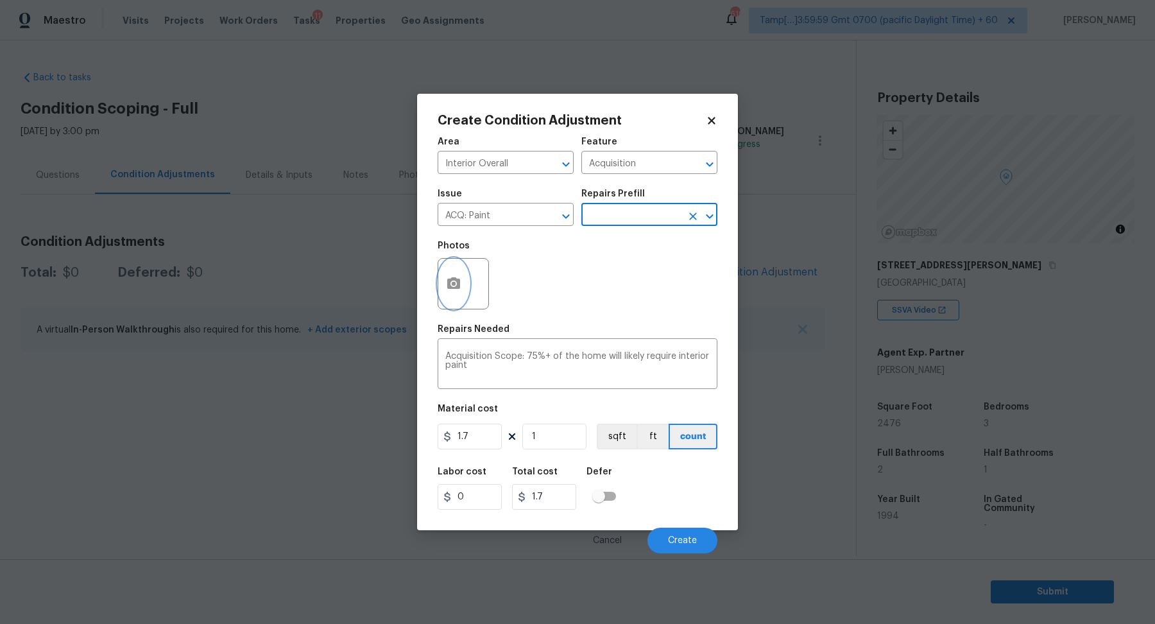
click at [454, 281] on icon "button" at bounding box center [453, 283] width 15 height 15
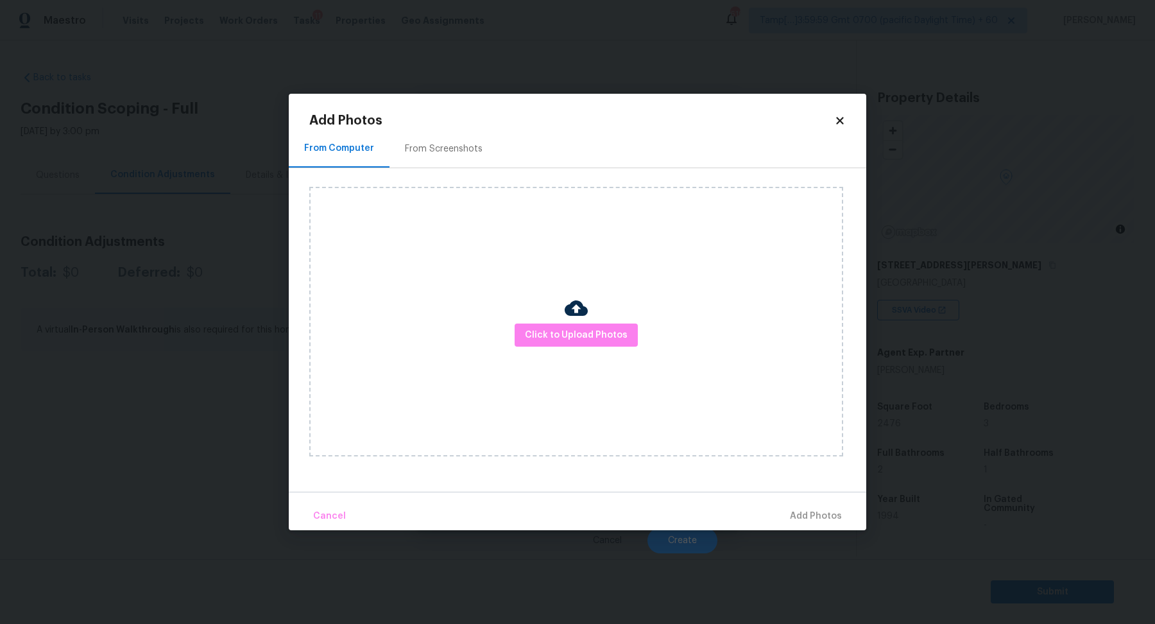
click at [477, 135] on div "From Screenshots" at bounding box center [443, 149] width 108 height 38
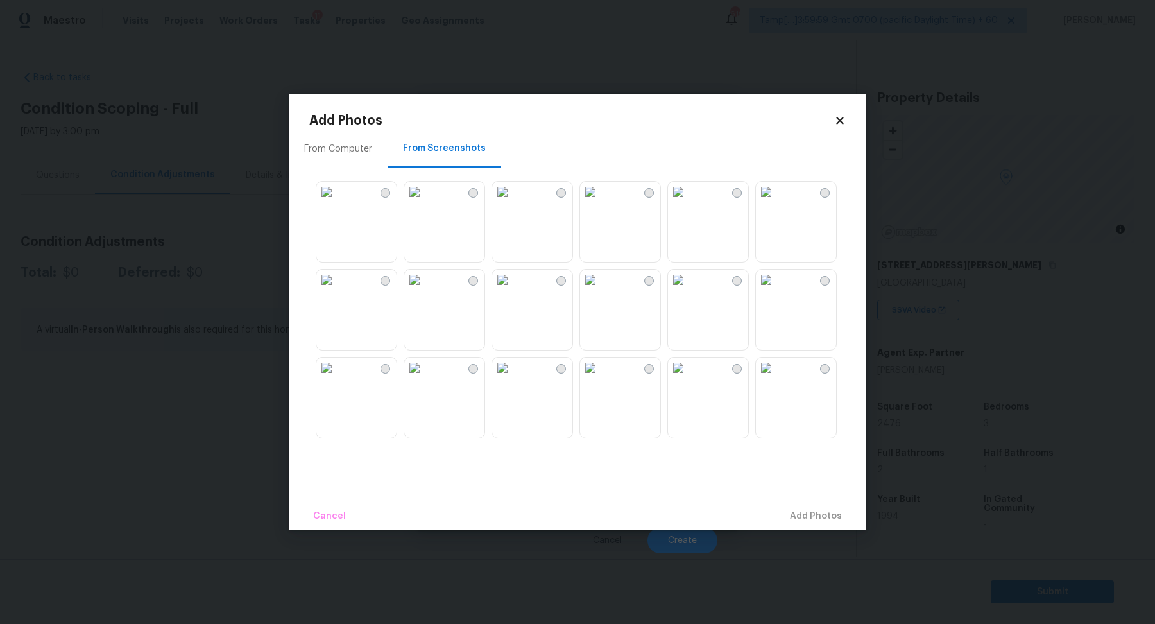
click at [513, 202] on img at bounding box center [502, 192] width 21 height 21
click at [601, 202] on img at bounding box center [590, 192] width 21 height 21
click at [776, 202] on img at bounding box center [766, 192] width 21 height 21
click at [601, 203] on img at bounding box center [590, 192] width 21 height 21
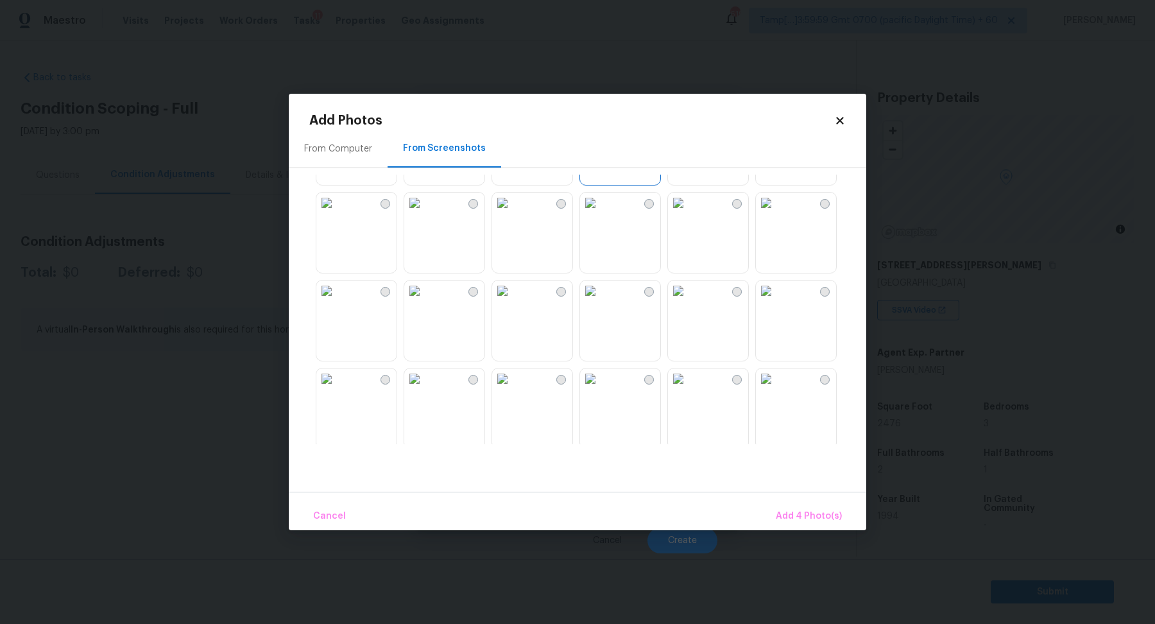
click at [513, 213] on img at bounding box center [502, 202] width 21 height 21
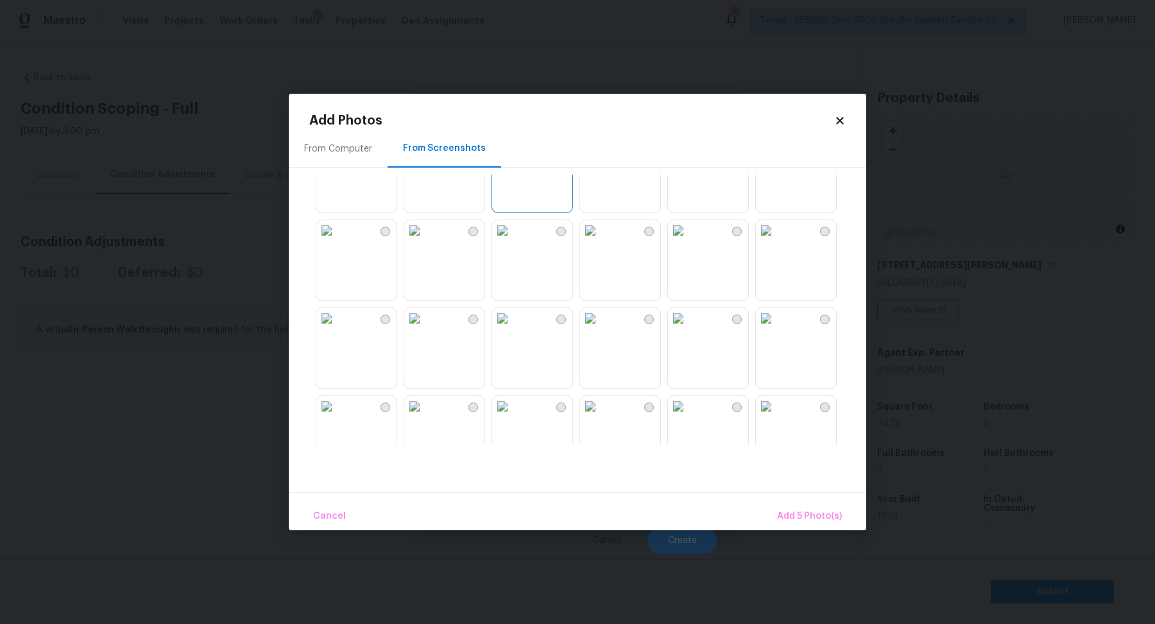
scroll to position [562, 0]
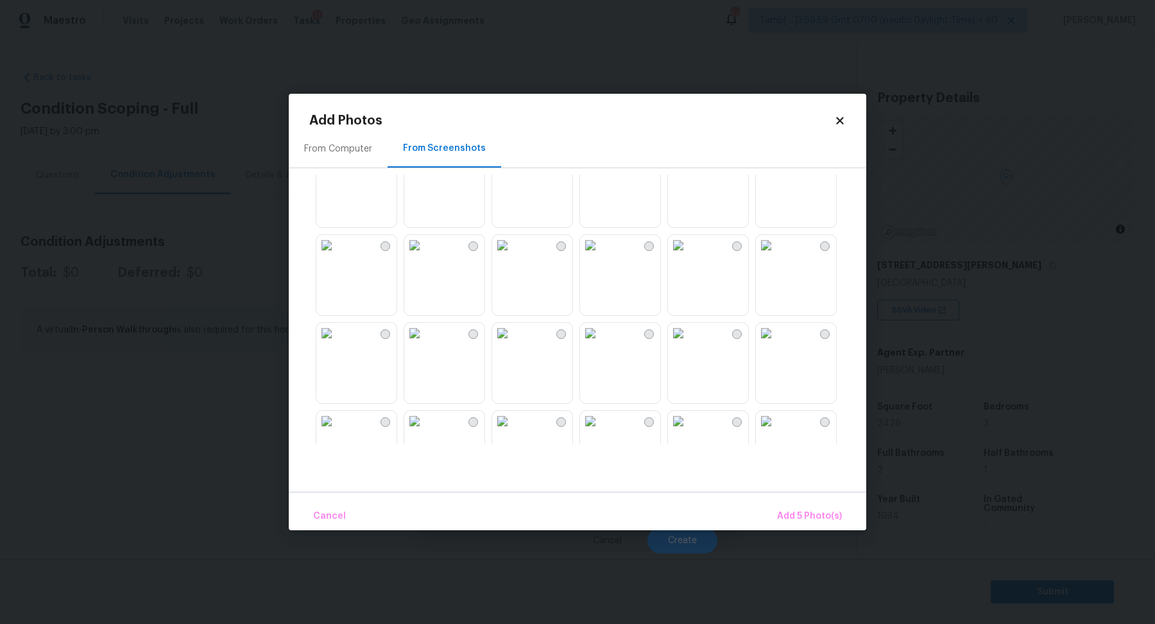
click at [513, 167] on img at bounding box center [502, 157] width 21 height 21
click at [776, 255] on img at bounding box center [766, 245] width 21 height 21
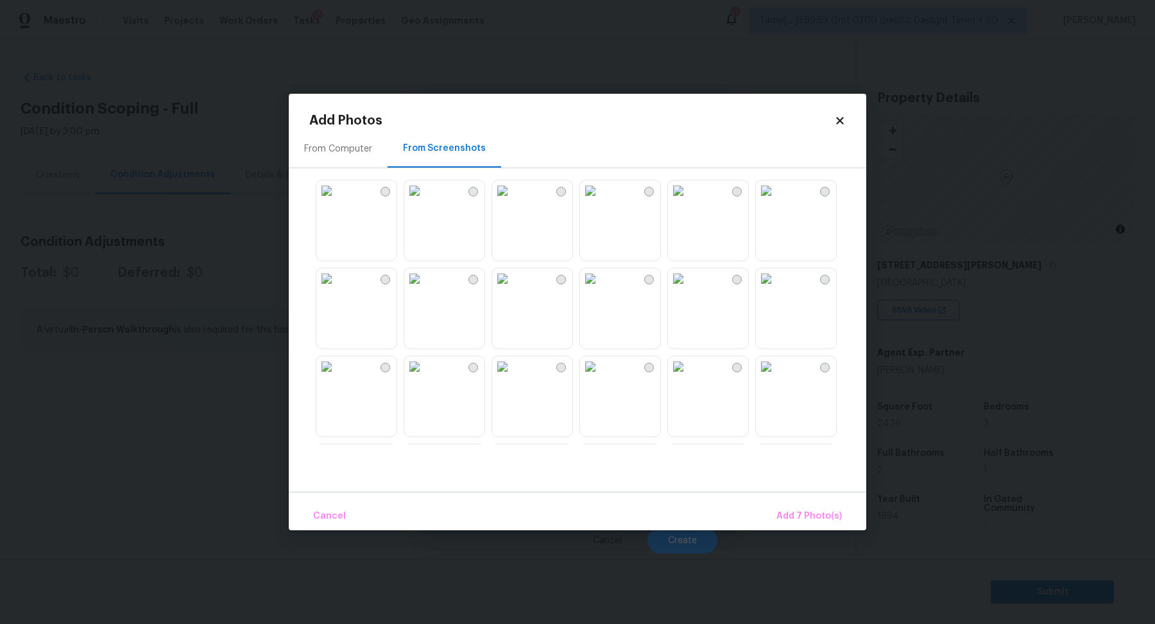
scroll to position [902, 0]
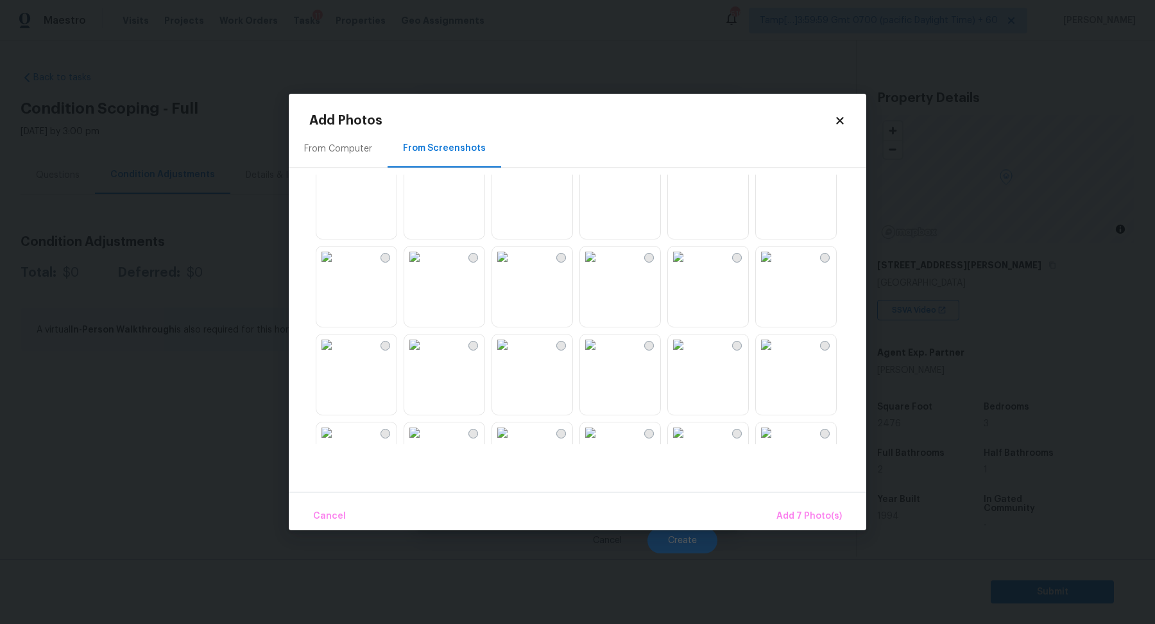
click at [601, 267] on img at bounding box center [590, 256] width 21 height 21
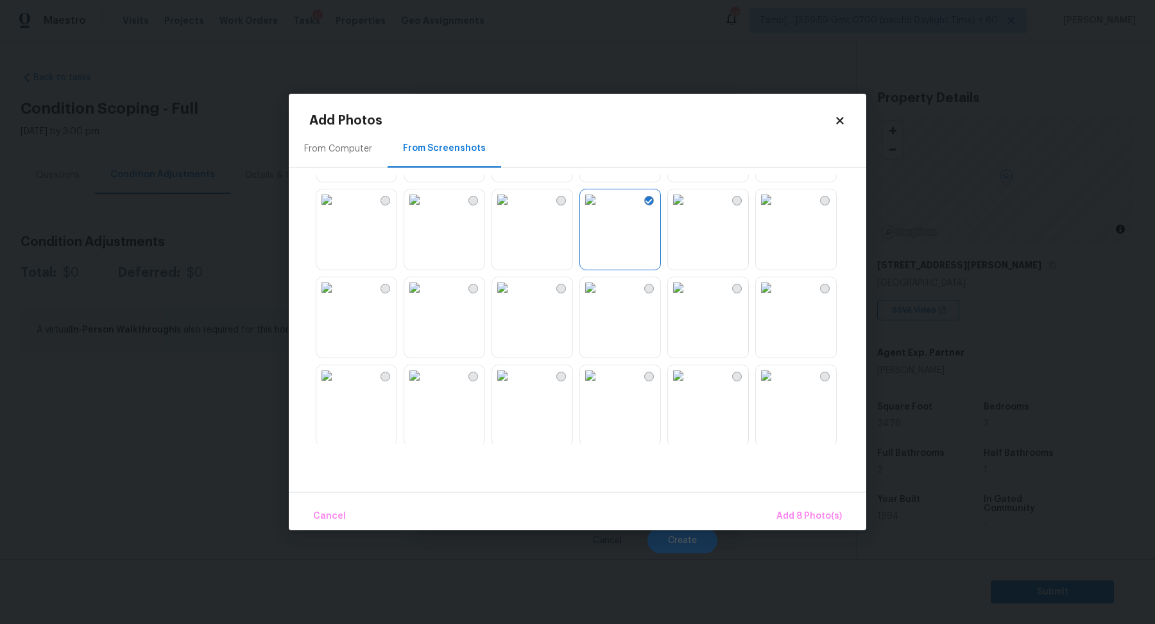
scroll to position [937, 0]
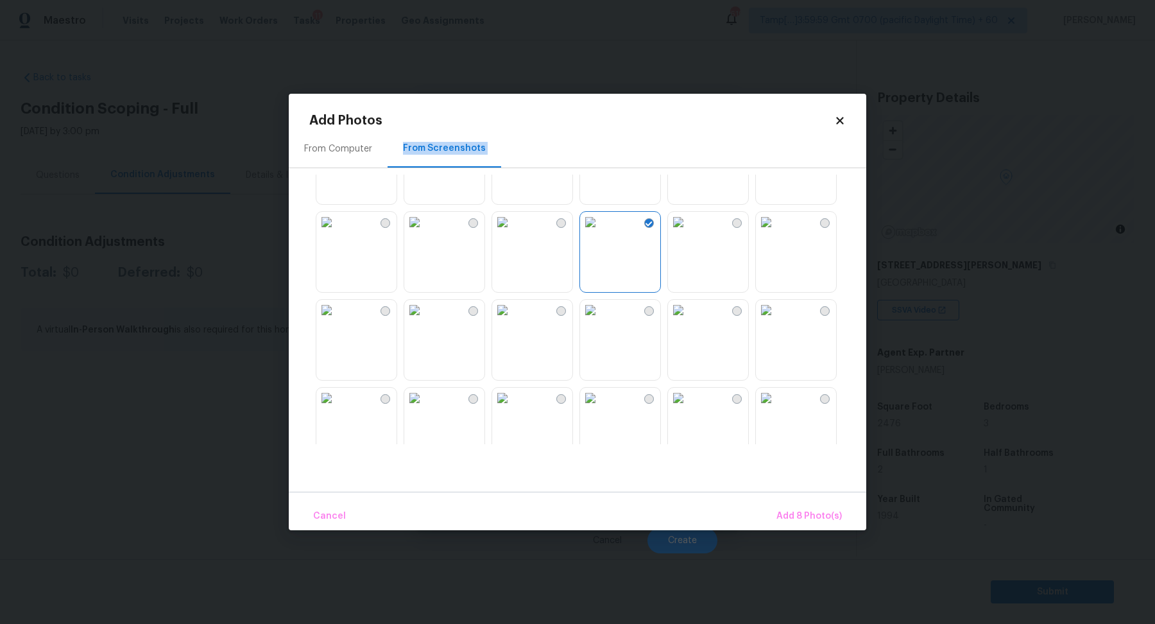
click at [400, 259] on div at bounding box center [587, 309] width 557 height 269
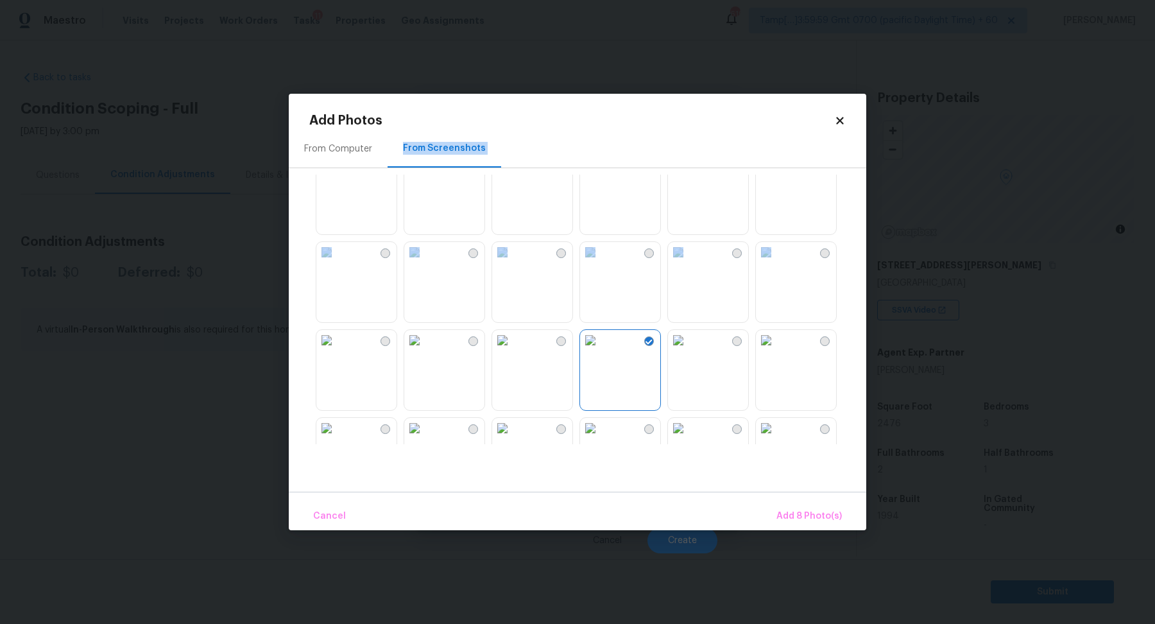
click at [425, 350] on img at bounding box center [414, 340] width 21 height 21
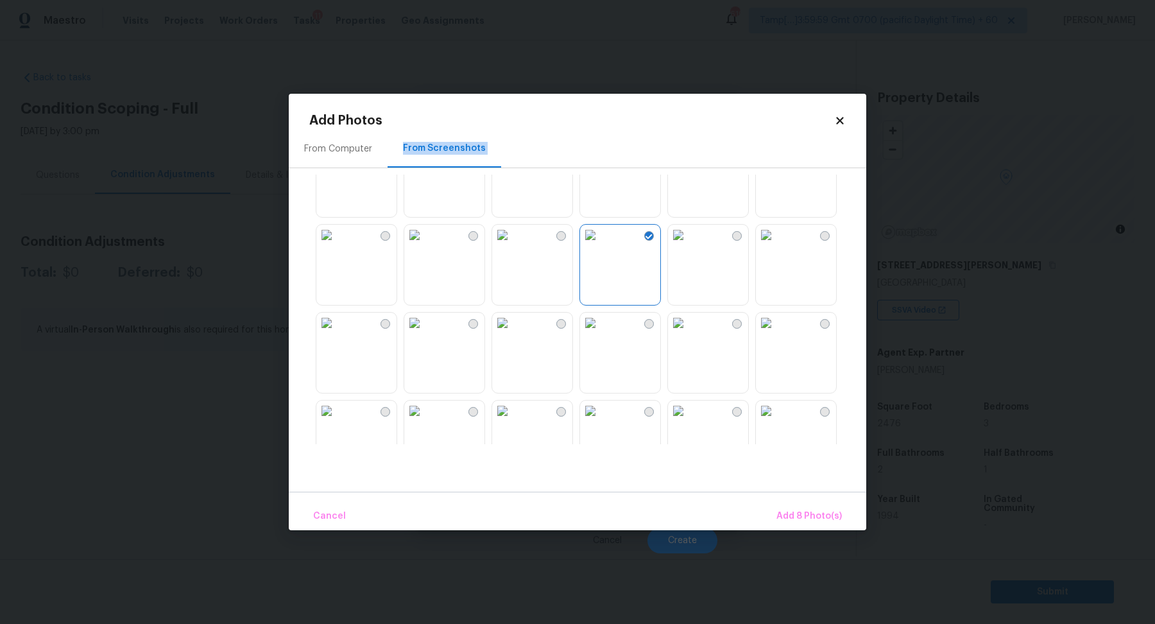
scroll to position [1078, 0]
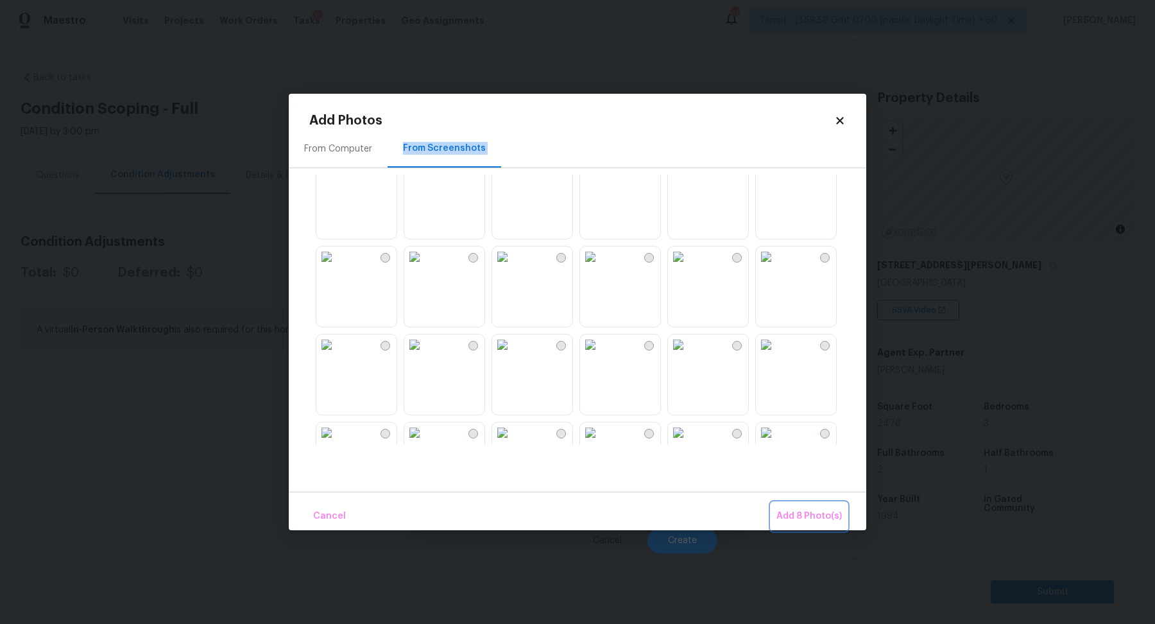
click at [809, 507] on button "Add 8 Photo(s)" at bounding box center [809, 516] width 76 height 28
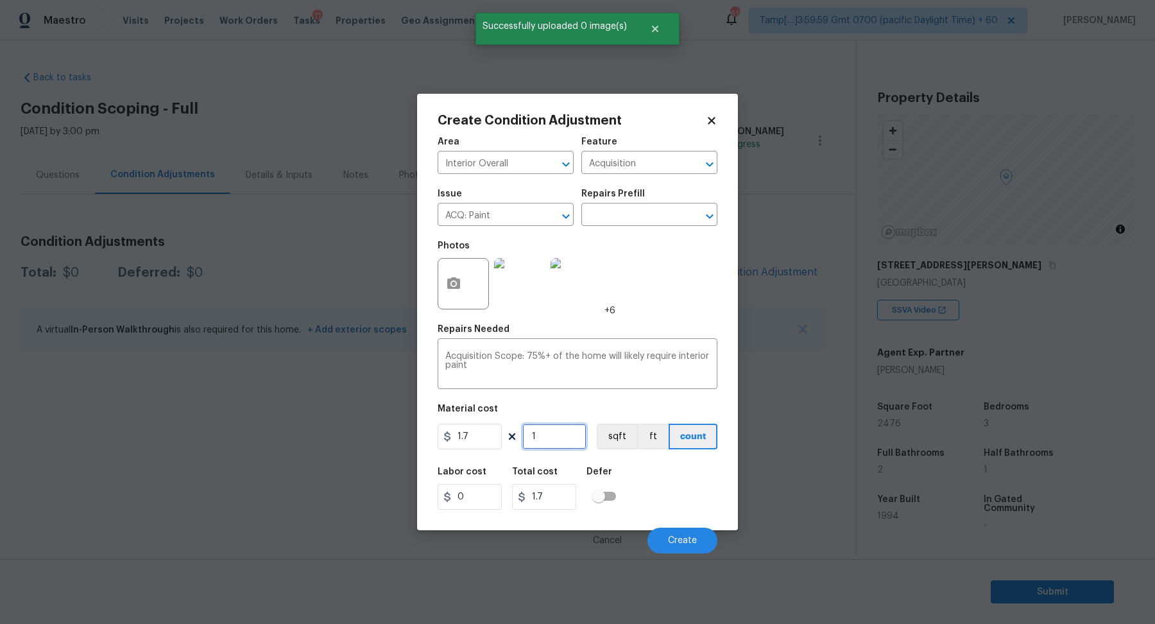
click at [548, 436] on input "1" at bounding box center [554, 436] width 64 height 26
type input "2"
type input "3.4"
type input "24"
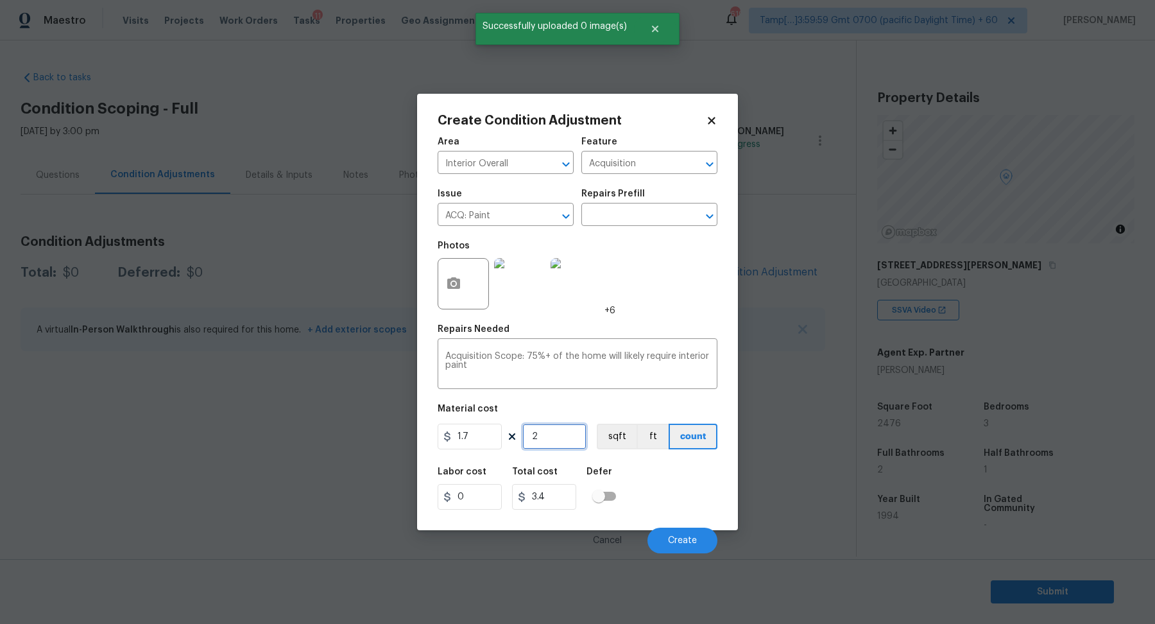
type input "40.8"
type input "247"
type input "419.9"
type input "2476"
type input "4209.2"
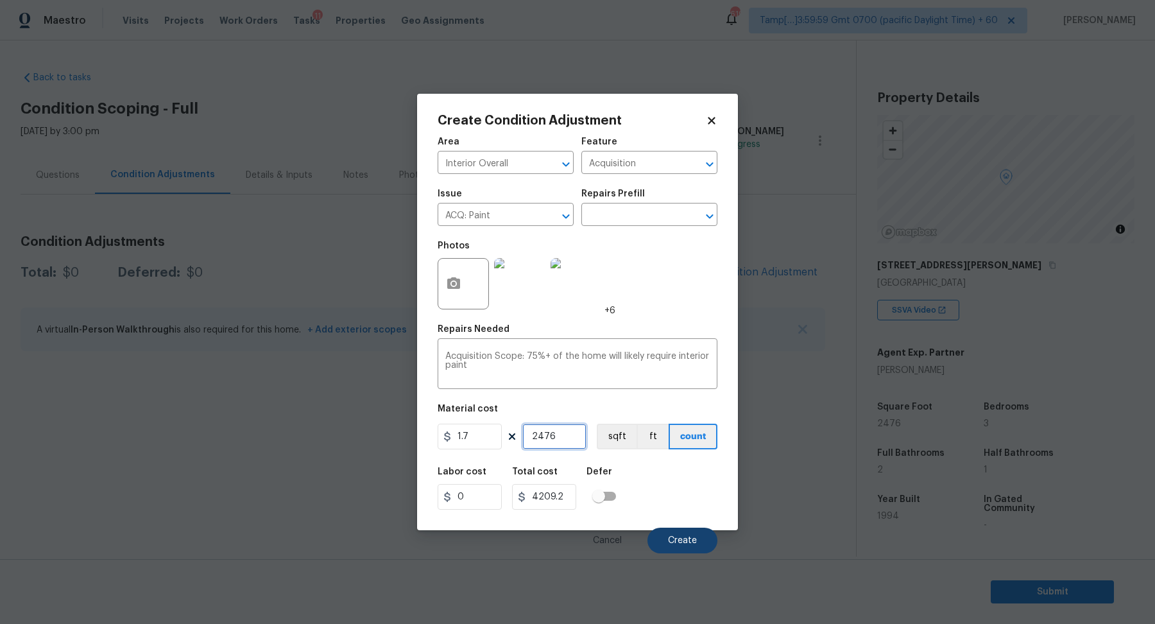
type input "2476"
click at [677, 537] on span "Create" at bounding box center [682, 541] width 29 height 10
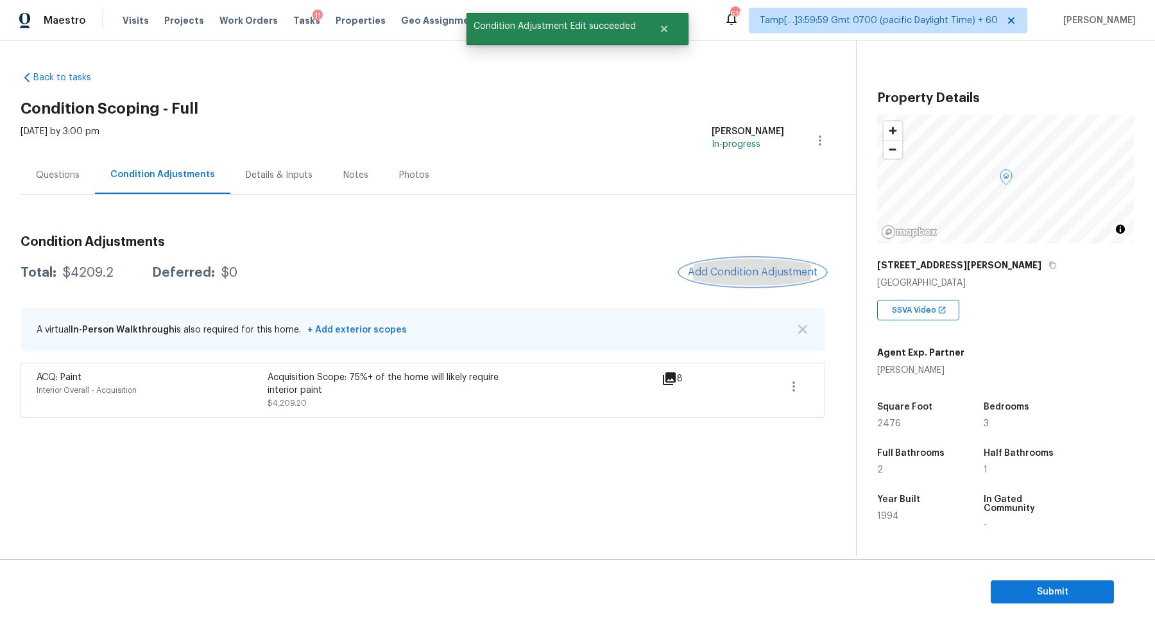
click at [712, 276] on span "Add Condition Adjustment" at bounding box center [753, 272] width 130 height 12
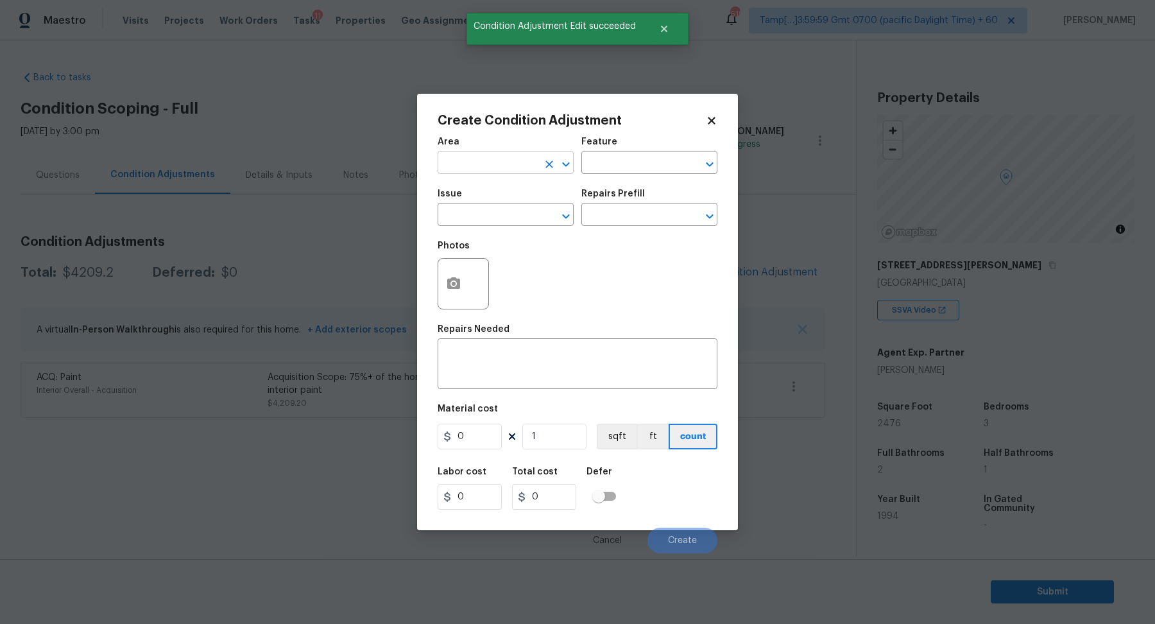
click at [504, 173] on input "text" at bounding box center [488, 164] width 100 height 20
click at [456, 203] on li "Interior Overall" at bounding box center [506, 213] width 136 height 21
type input "Interior Overall"
click at [459, 209] on input "text" at bounding box center [488, 216] width 100 height 20
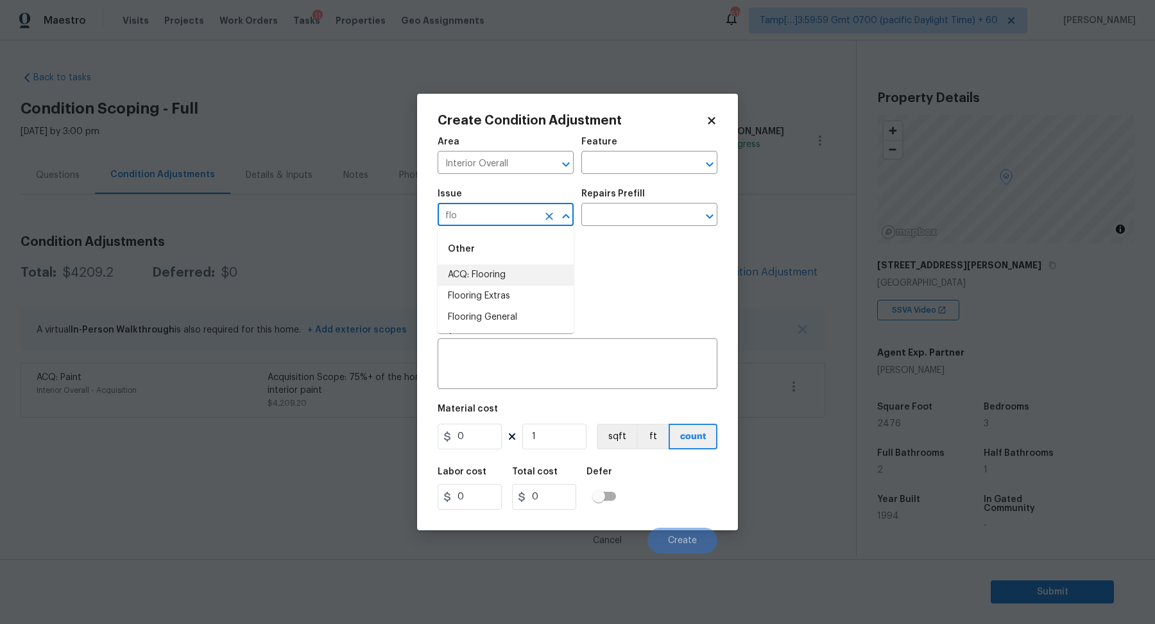
click at [506, 281] on li "ACQ: Flooring" at bounding box center [506, 274] width 136 height 21
type input "ACQ: Flooring"
click at [625, 219] on input "text" at bounding box center [631, 216] width 100 height 20
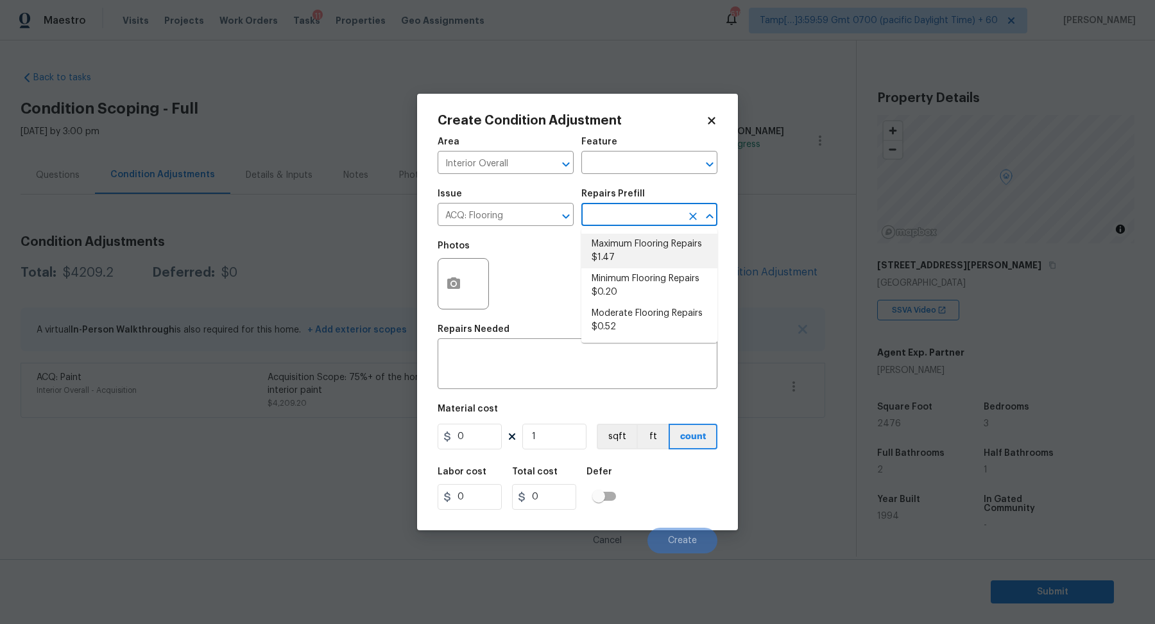
click at [639, 250] on li "Maximum Flooring Repairs $1.47" at bounding box center [649, 251] width 136 height 35
type input "Acquisition"
type textarea "Acquisition Scope: Maximum flooring repairs"
type input "1.47"
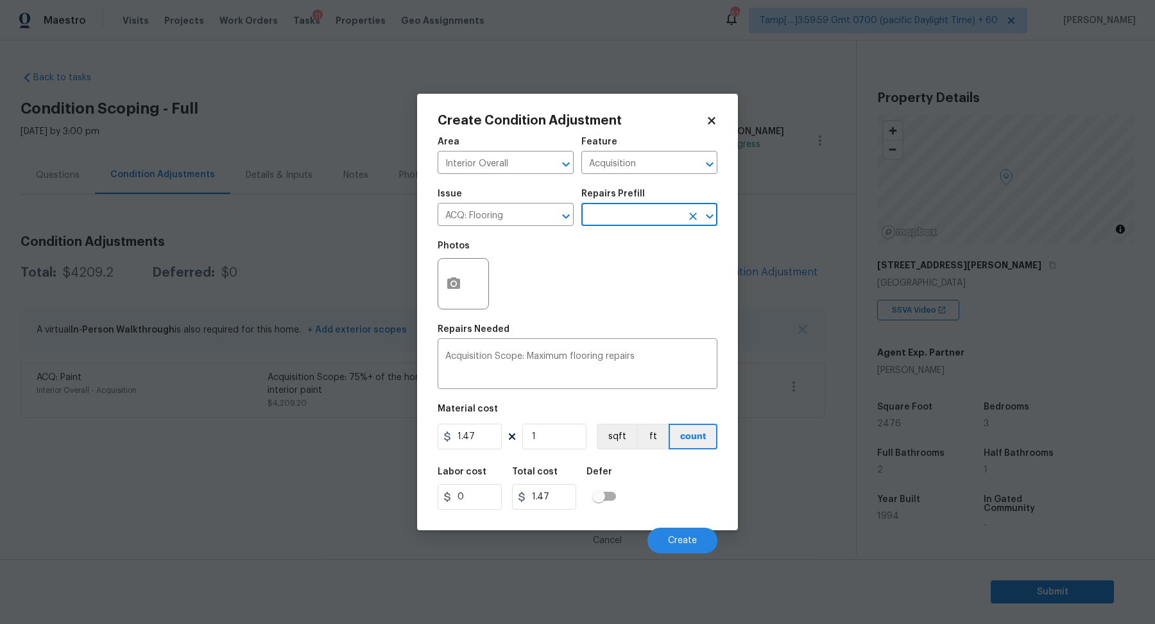
click at [419, 291] on div "Create Condition Adjustment Area Interior Overall ​ Feature Acquisition ​ Issue…" at bounding box center [577, 312] width 321 height 436
click at [468, 291] on div at bounding box center [463, 283] width 51 height 51
click at [454, 289] on icon "button" at bounding box center [453, 283] width 15 height 15
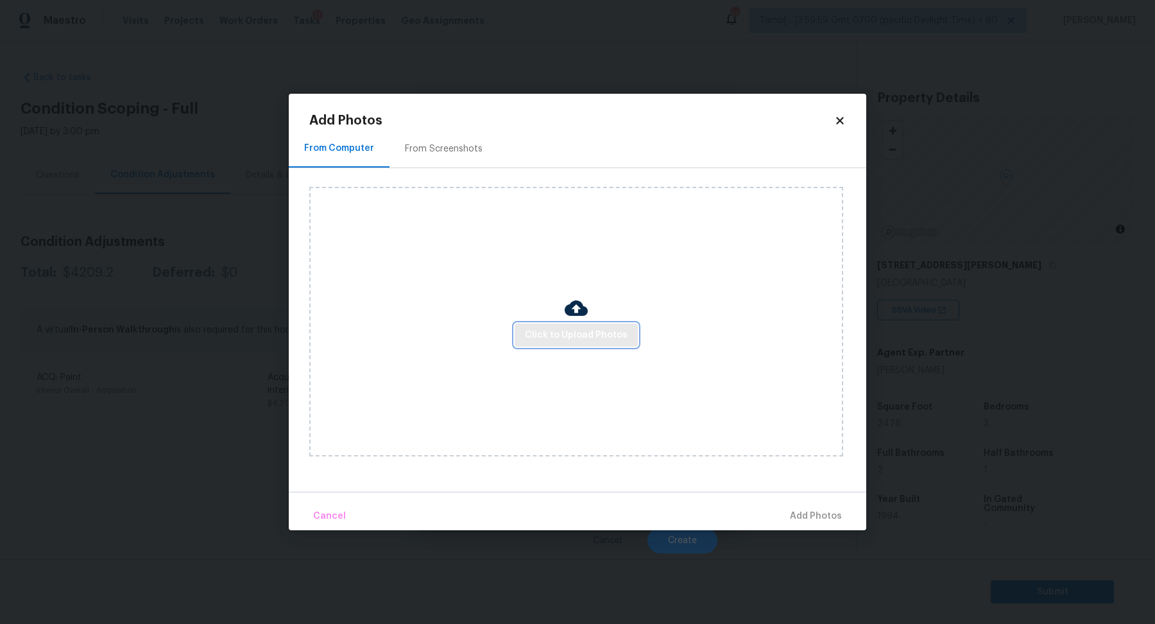
click at [541, 330] on span "Click to Upload Photos" at bounding box center [576, 335] width 103 height 16
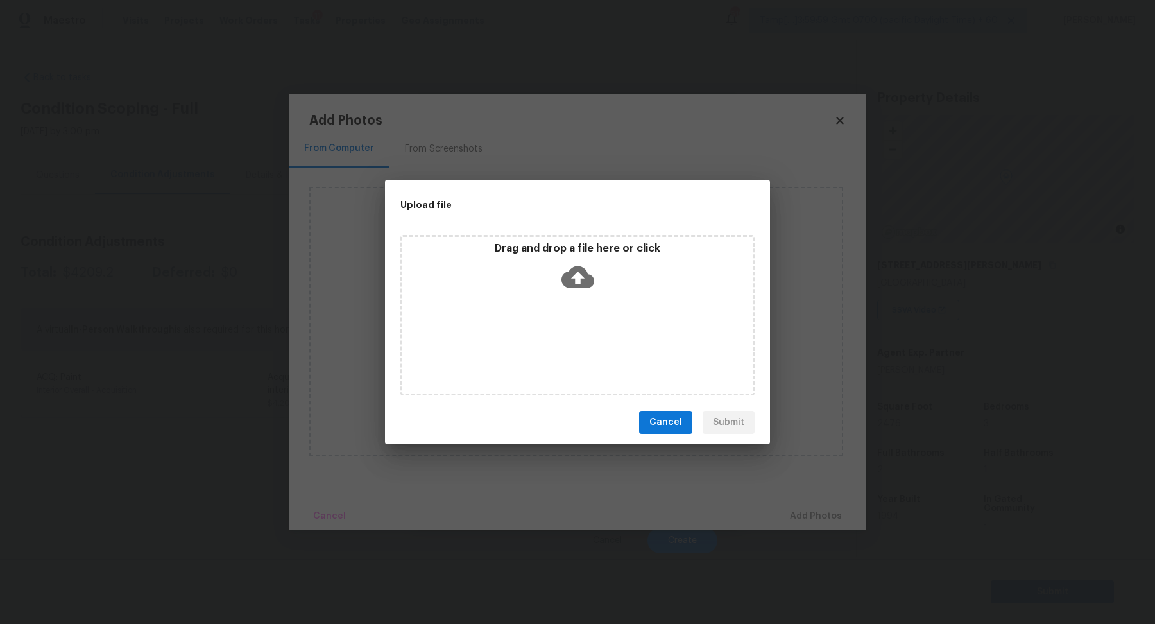
click at [584, 294] on div "Drag and drop a file here or click" at bounding box center [577, 269] width 350 height 55
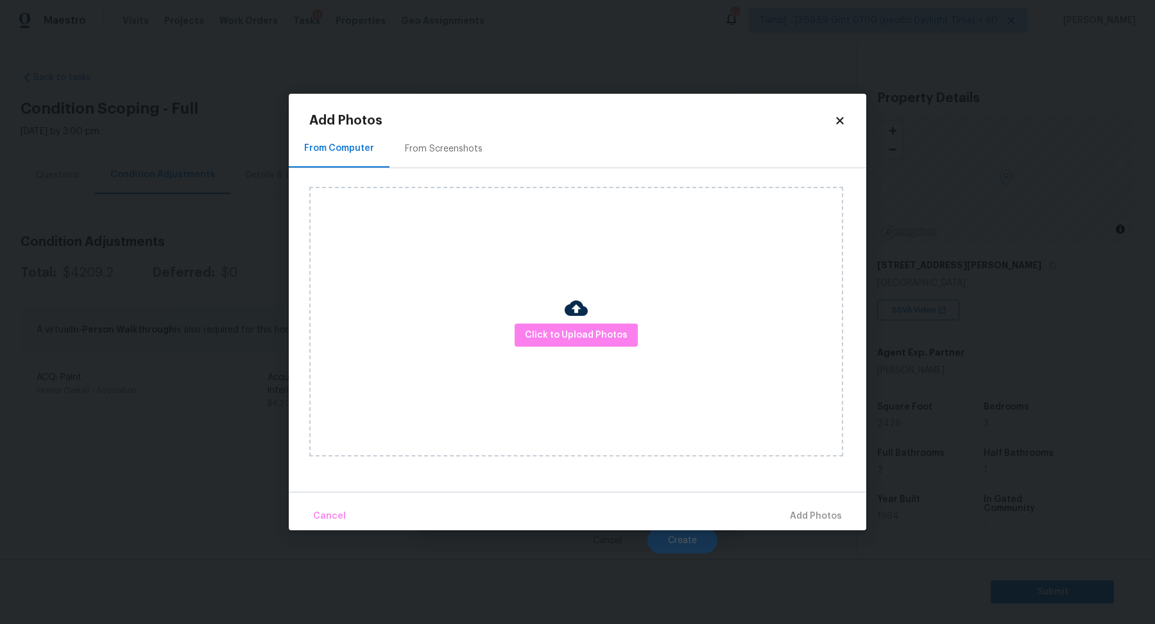
click at [430, 152] on div "From Screenshots" at bounding box center [444, 148] width 78 height 13
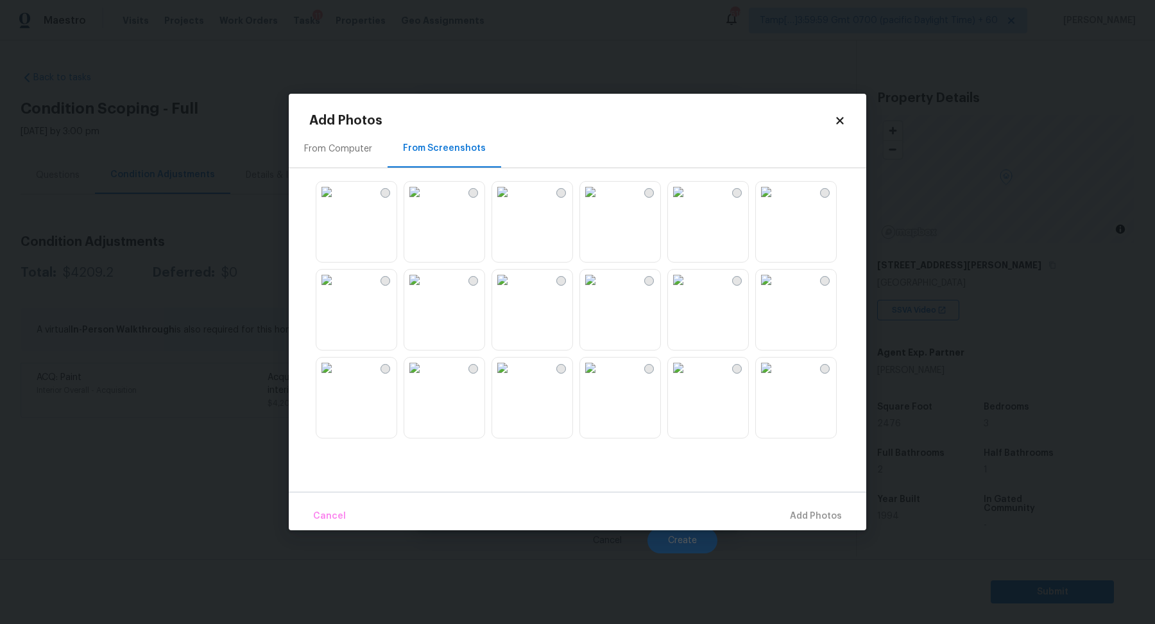
click at [572, 330] on div at bounding box center [531, 309] width 81 height 81
click at [513, 290] on img at bounding box center [502, 279] width 21 height 21
click at [685, 290] on img at bounding box center [678, 279] width 21 height 21
click at [776, 290] on img at bounding box center [766, 279] width 21 height 21
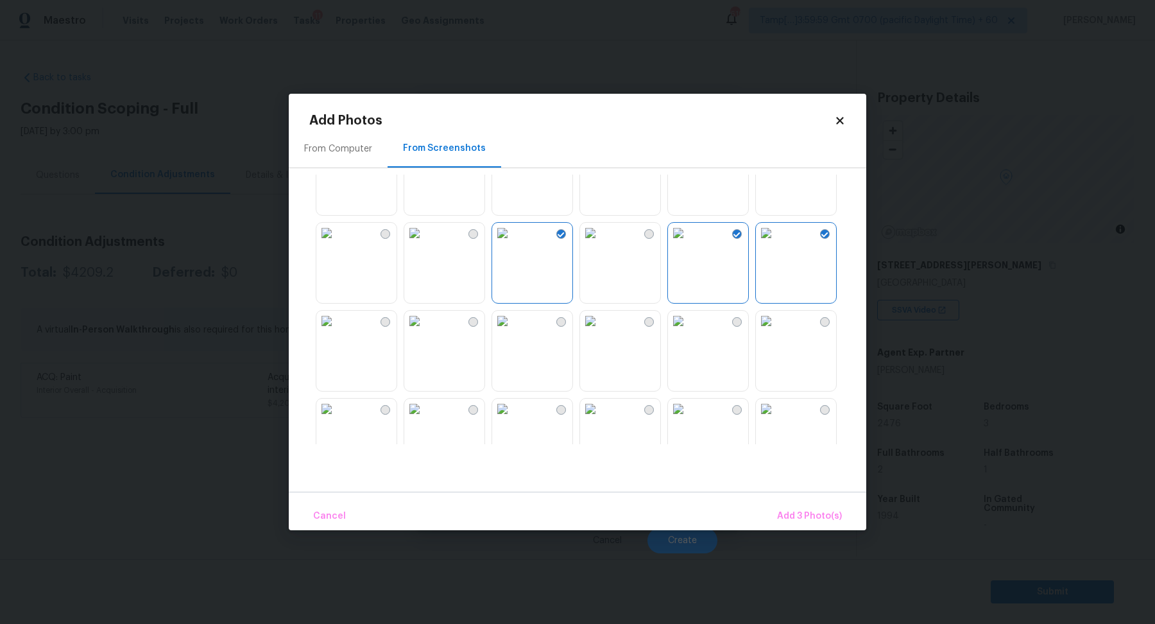
click at [776, 243] on img at bounding box center [766, 233] width 21 height 21
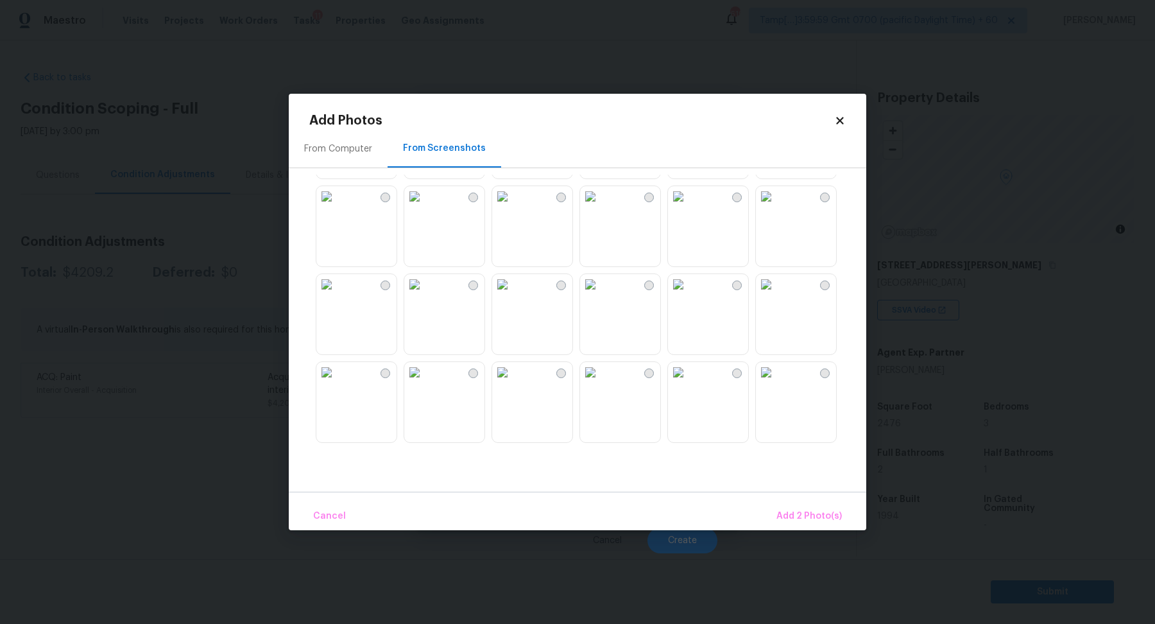
scroll to position [833, 0]
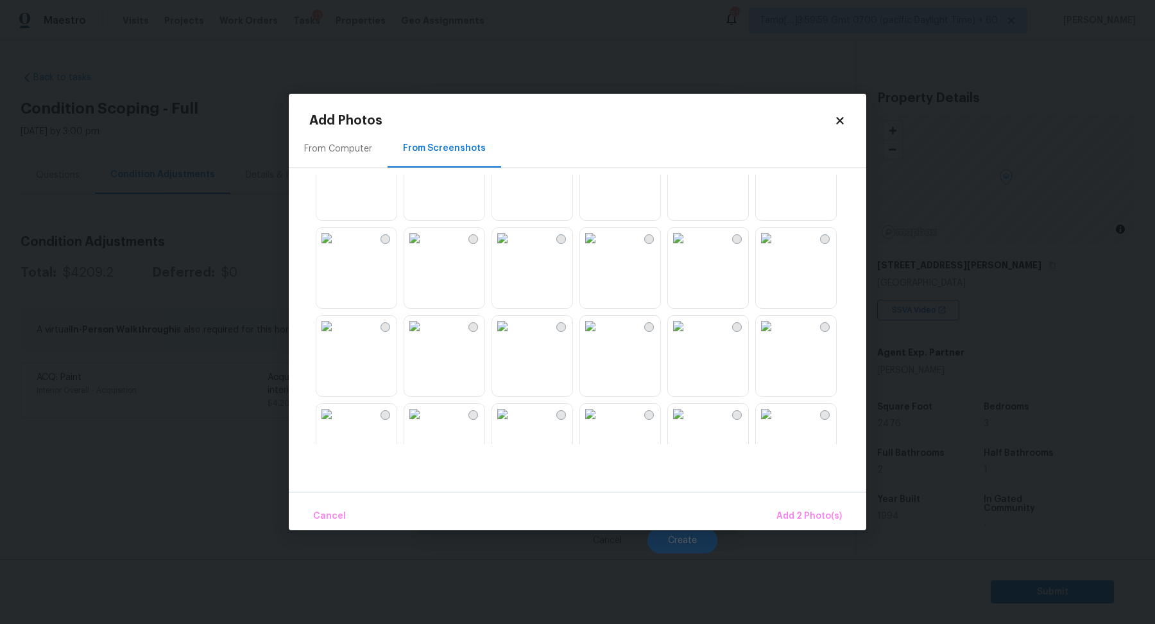
click at [513, 248] on img at bounding box center [502, 238] width 21 height 21
click at [601, 248] on img at bounding box center [590, 238] width 21 height 21
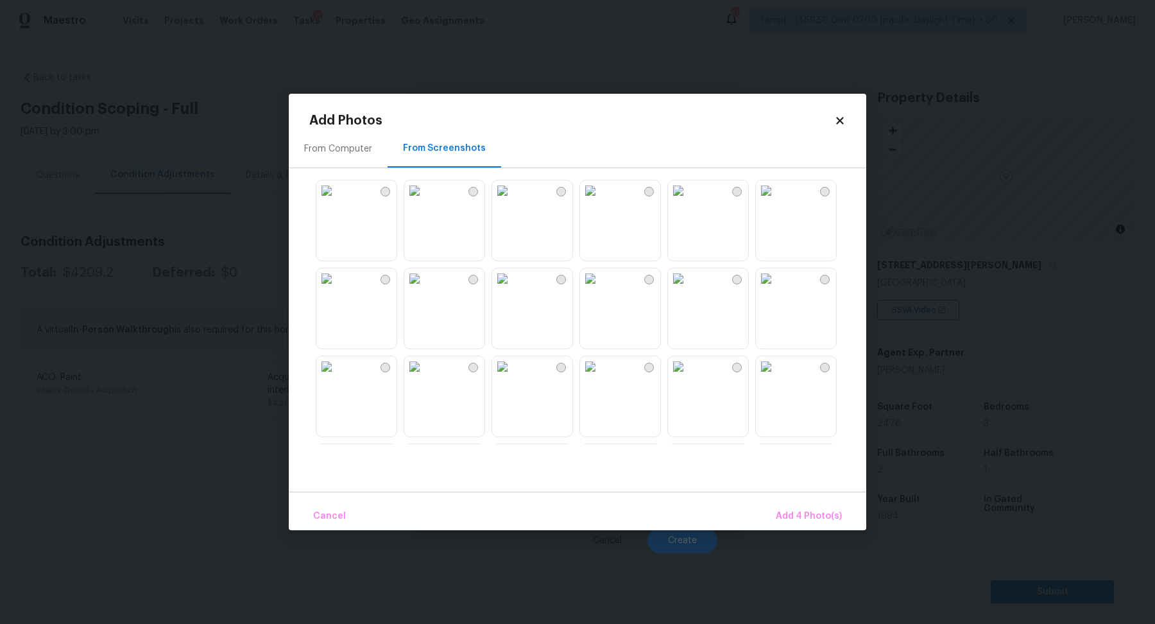
click at [601, 289] on img at bounding box center [590, 278] width 21 height 21
click at [776, 289] on img at bounding box center [766, 278] width 21 height 21
click at [776, 208] on img at bounding box center [766, 197] width 21 height 21
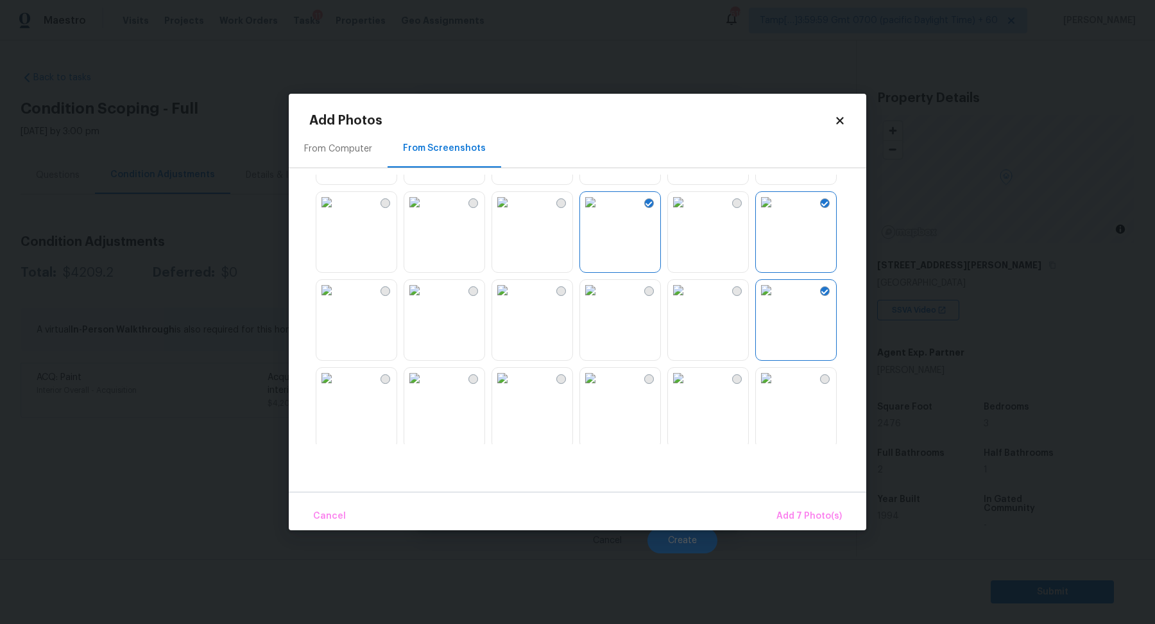
scroll to position [1106, 0]
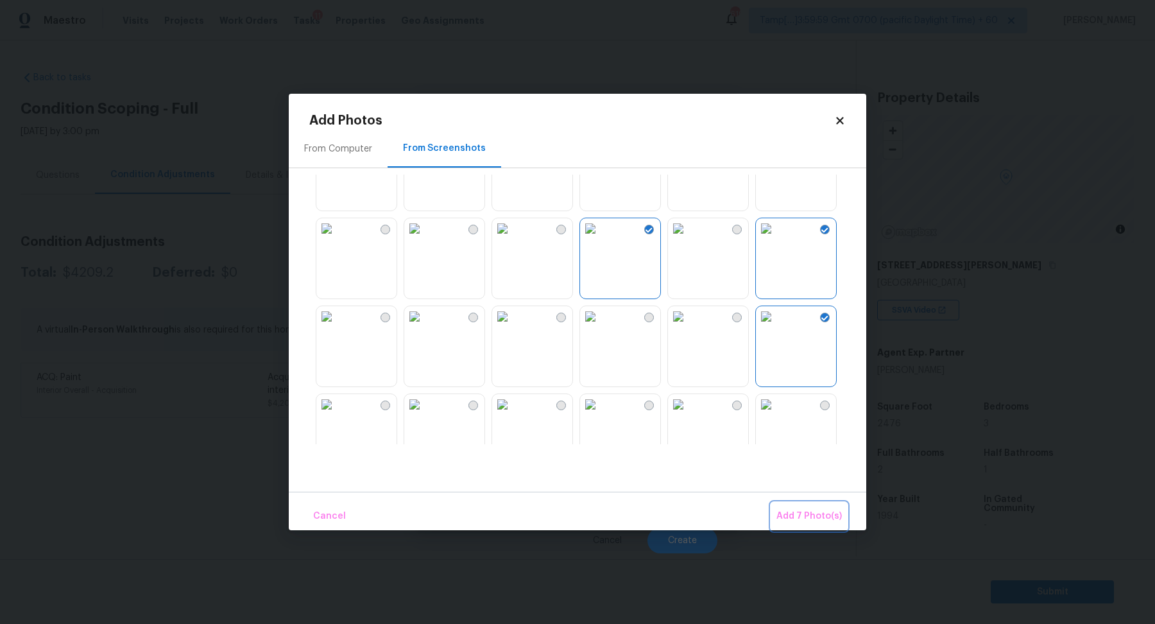
click at [819, 512] on span "Add 7 Photo(s)" at bounding box center [808, 516] width 65 height 16
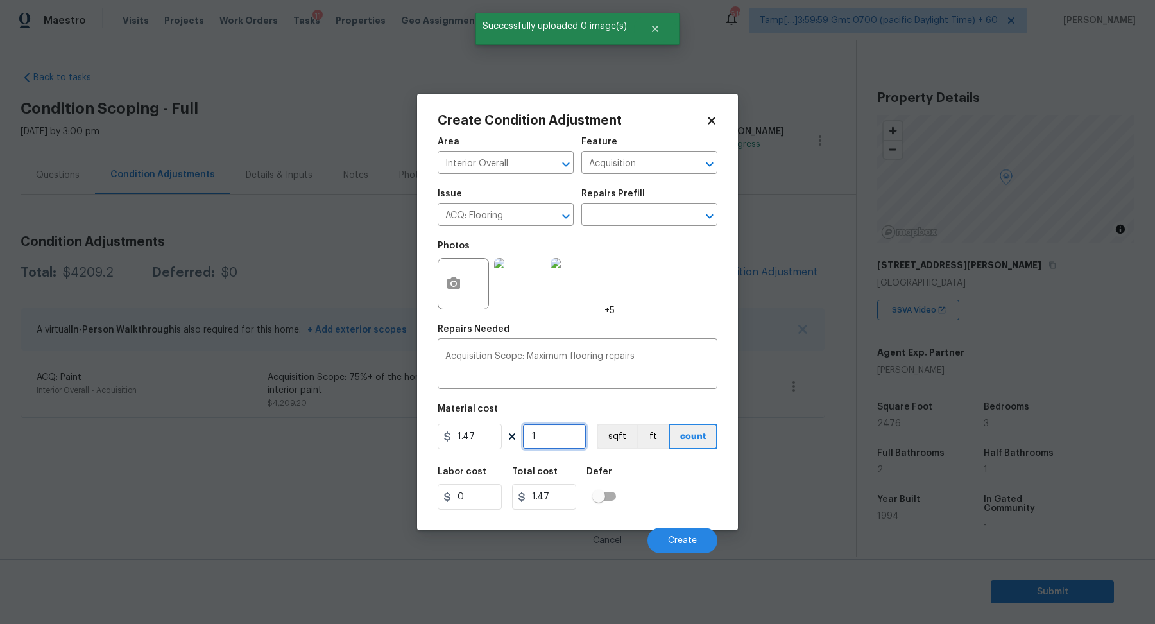
click at [560, 437] on input "1" at bounding box center [554, 436] width 64 height 26
type input "2"
type input "2.94"
type input "24"
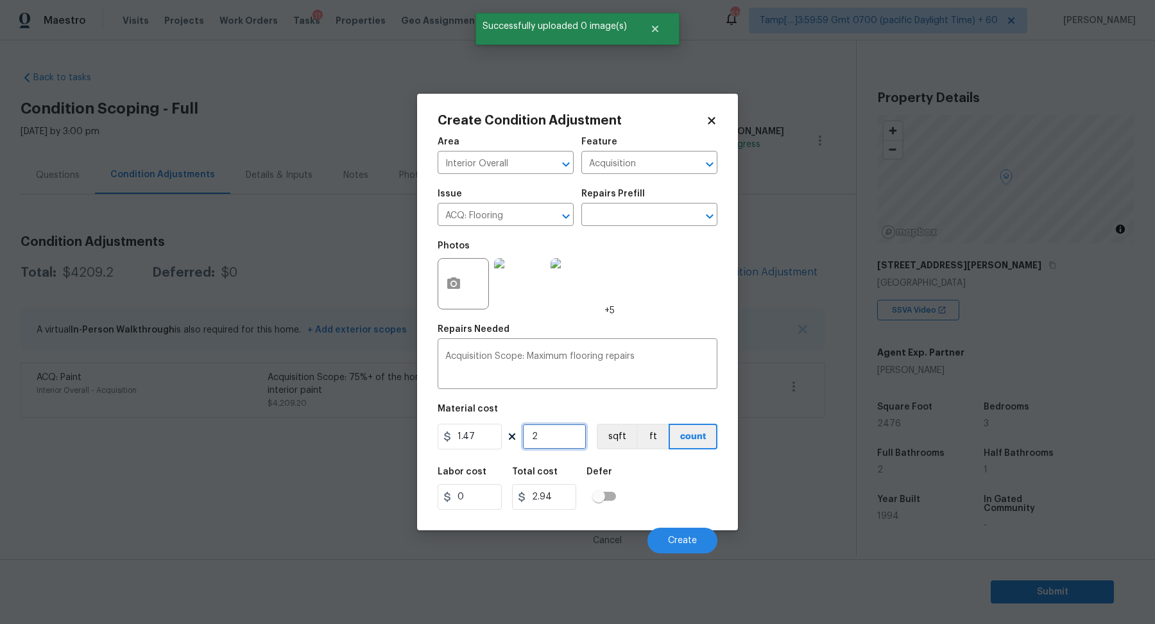
type input "35.28"
type input "247"
type input "363.09"
type input "2476"
type input "3639.72"
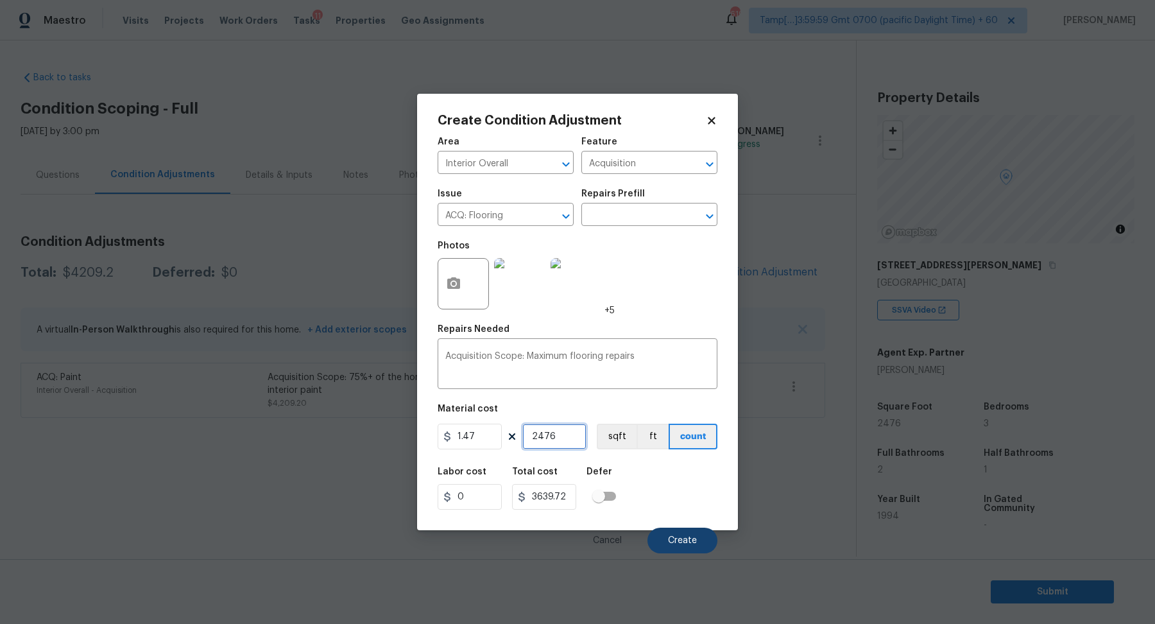
type input "2476"
click at [690, 536] on span "Create" at bounding box center [682, 541] width 29 height 10
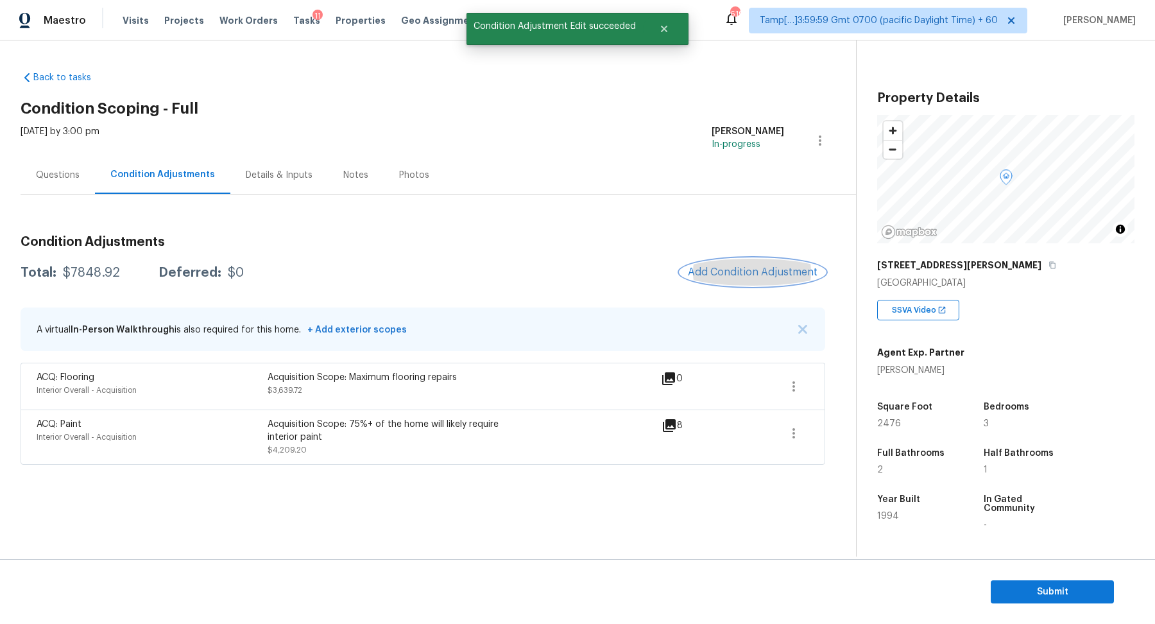
click at [724, 264] on button "Add Condition Adjustment" at bounding box center [752, 272] width 145 height 27
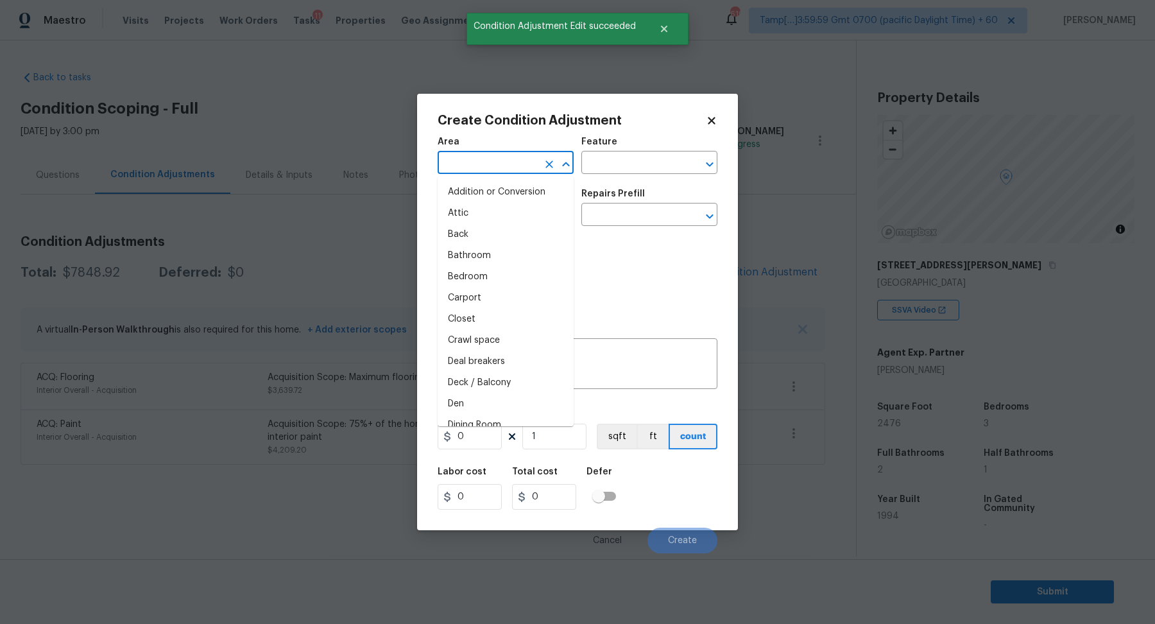
click at [465, 172] on input "text" at bounding box center [488, 164] width 100 height 20
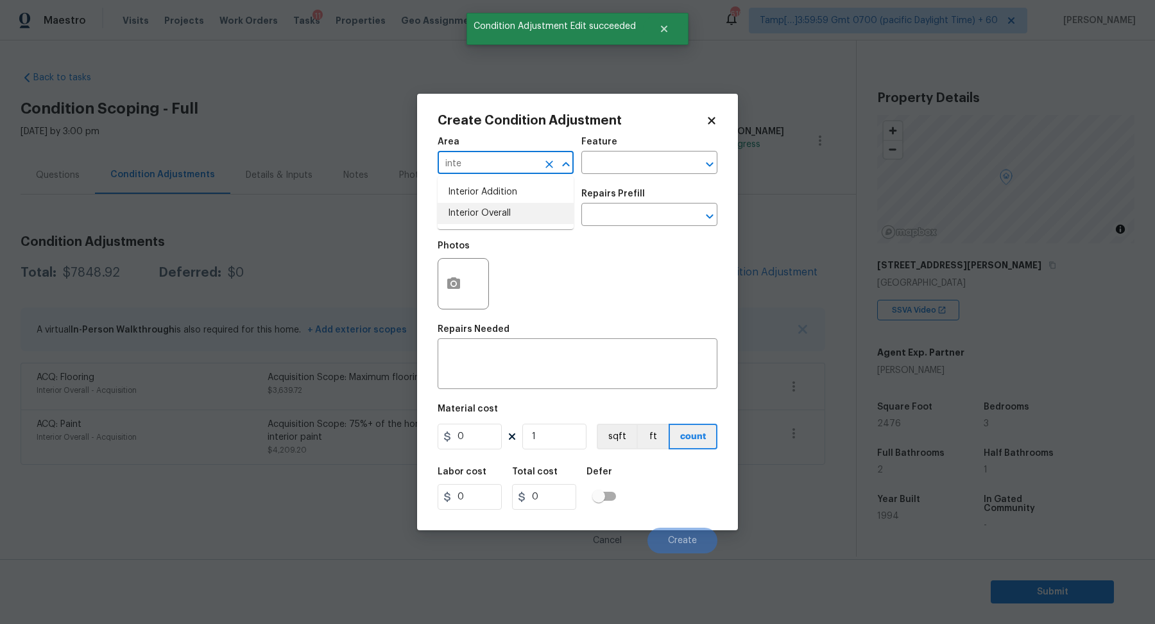
click at [494, 211] on li "Interior Overall" at bounding box center [506, 213] width 136 height 21
type input "Interior Overall"
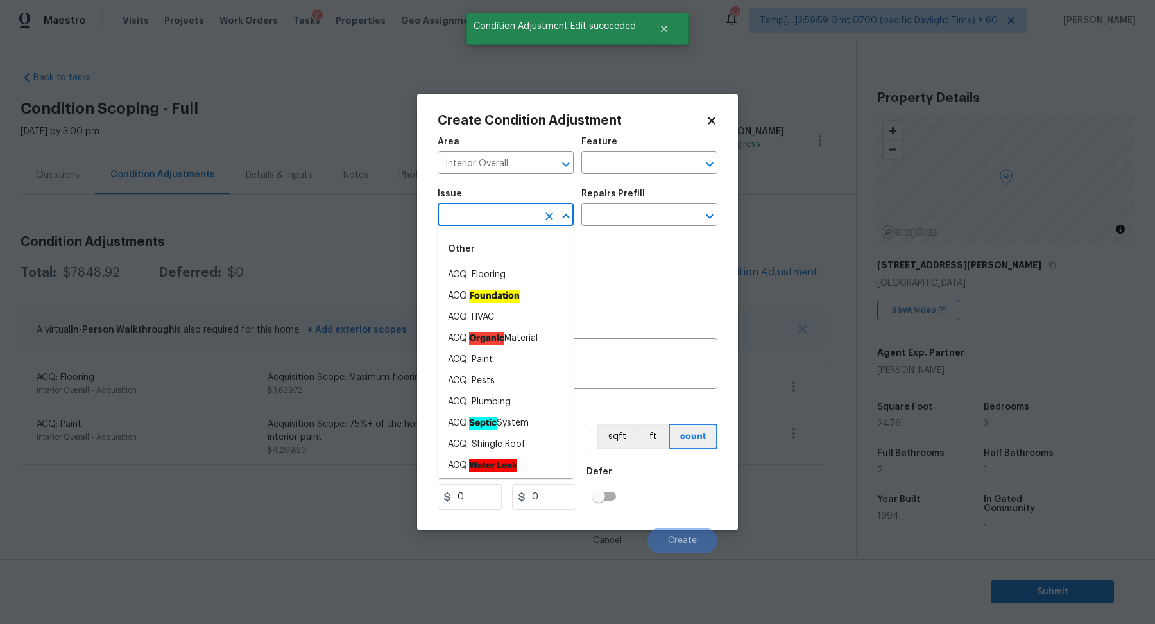
click at [494, 211] on input "text" at bounding box center [488, 216] width 100 height 20
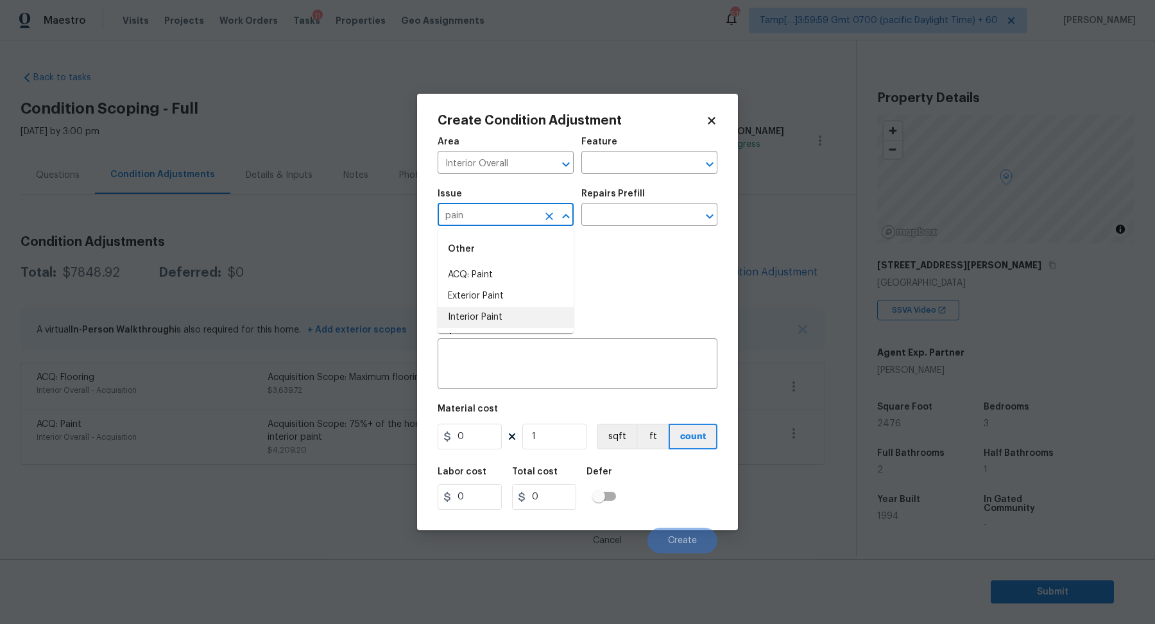
click at [511, 326] on li "Interior Paint" at bounding box center [506, 317] width 136 height 21
type input "Interior Paint"
click at [636, 219] on input "text" at bounding box center [631, 216] width 100 height 20
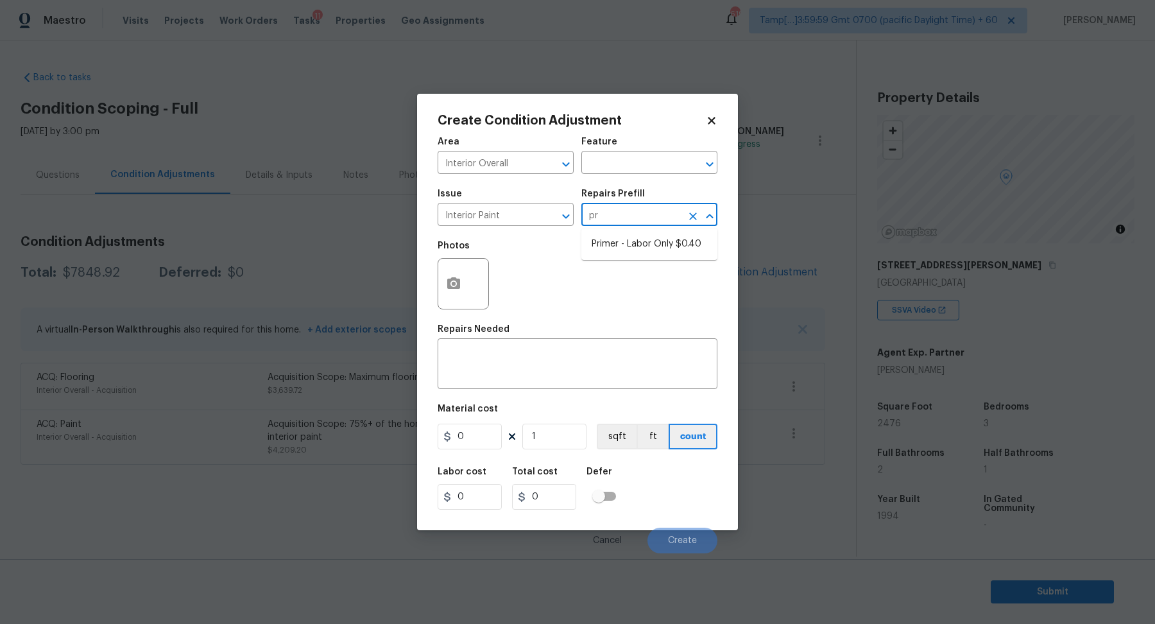
type input "pri"
click at [672, 238] on li "Primer - Labor Only $0.40" at bounding box center [649, 244] width 136 height 21
type input "Overall Paint"
type textarea "Interior primer - PRIMER PROVIDED BY OPENDOOR - All nails, screws, drywall anch…"
type input "0.4"
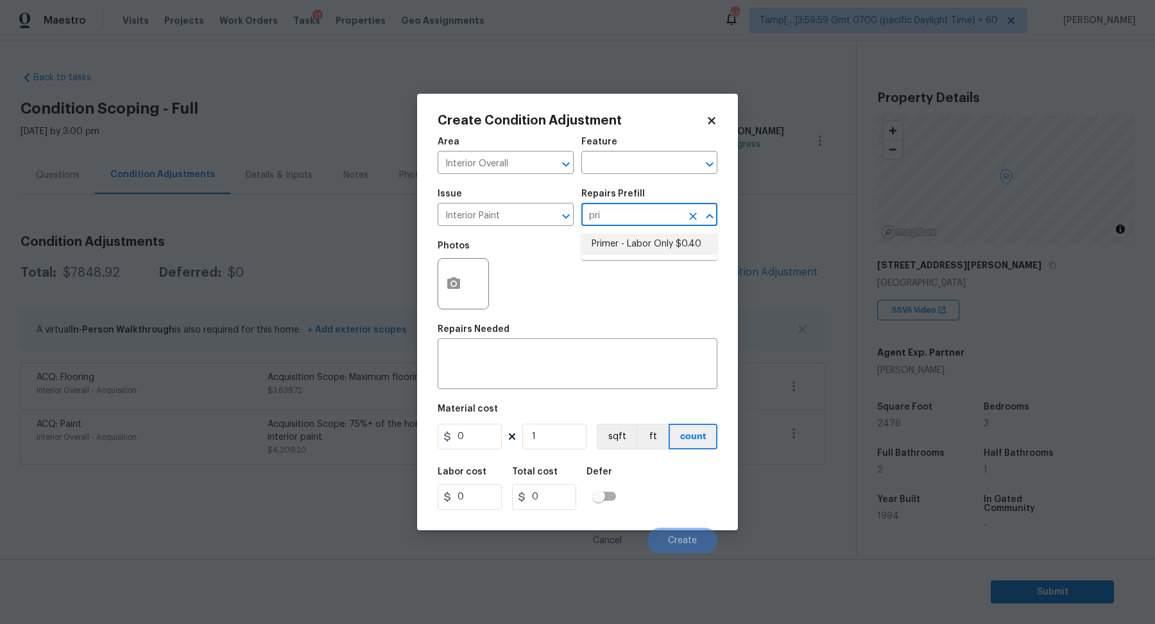
type input "0.4"
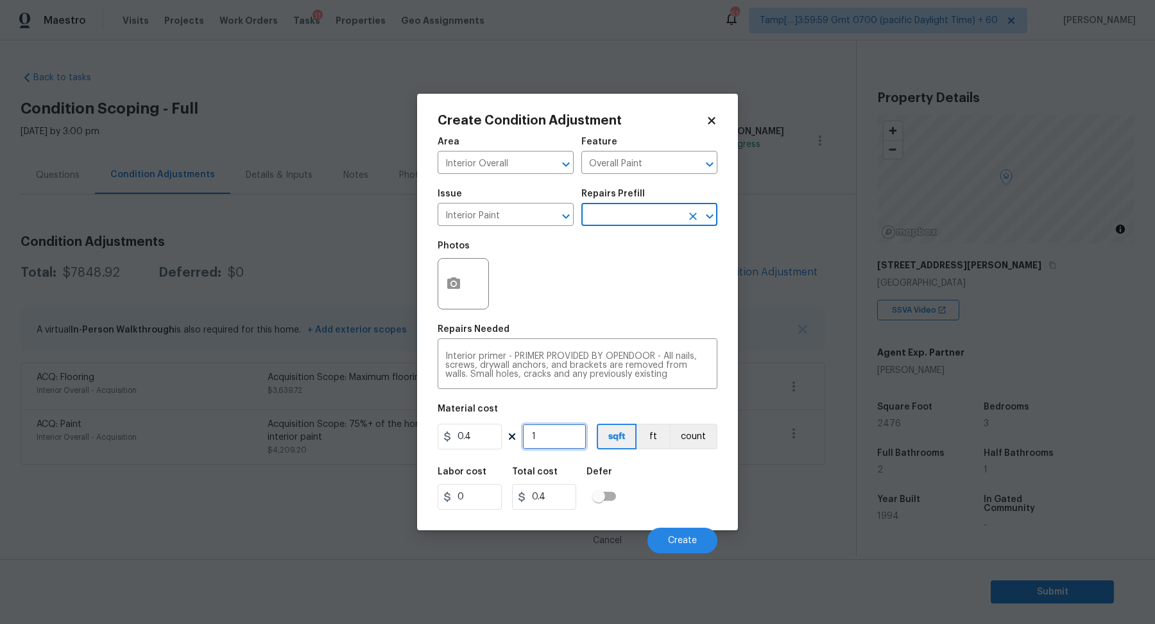
click at [567, 433] on input "1" at bounding box center [554, 436] width 64 height 26
type input "2"
type input "0.8"
type input "24"
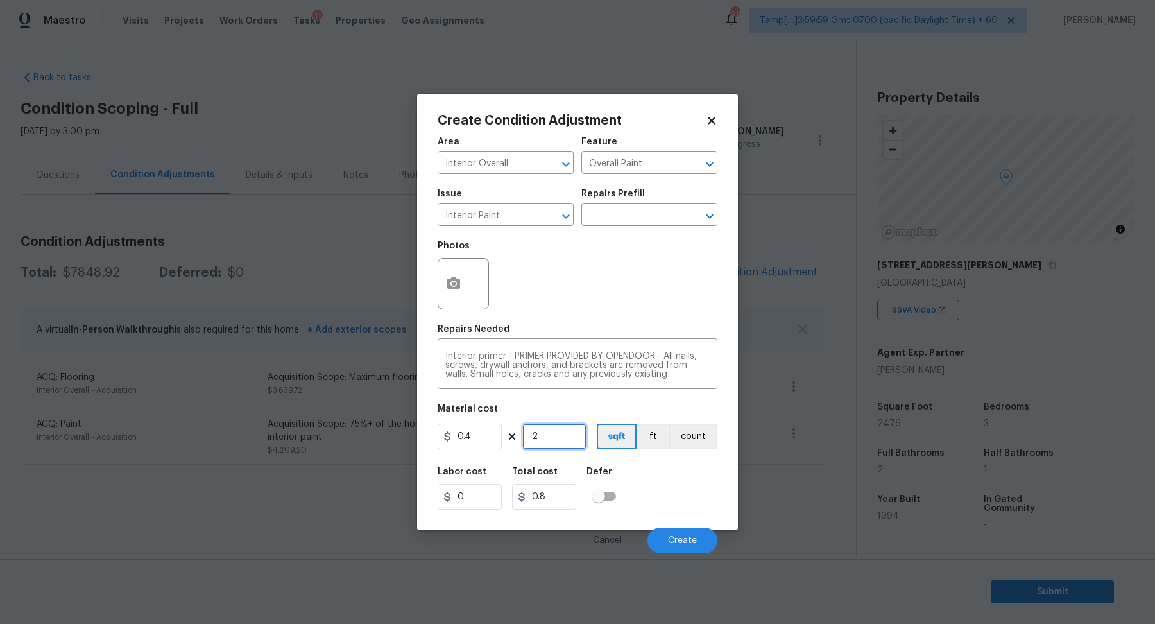
type input "9.6"
type input "247"
type input "98.8"
type input "2476"
type input "990.4"
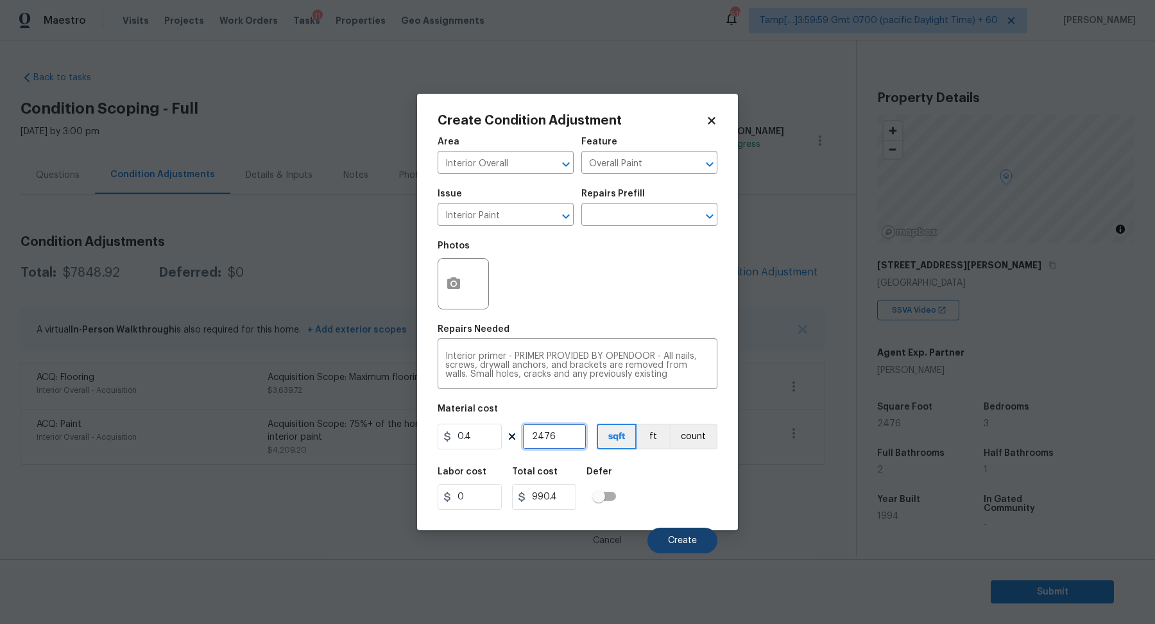
type input "2476"
click at [663, 544] on button "Create" at bounding box center [682, 540] width 70 height 26
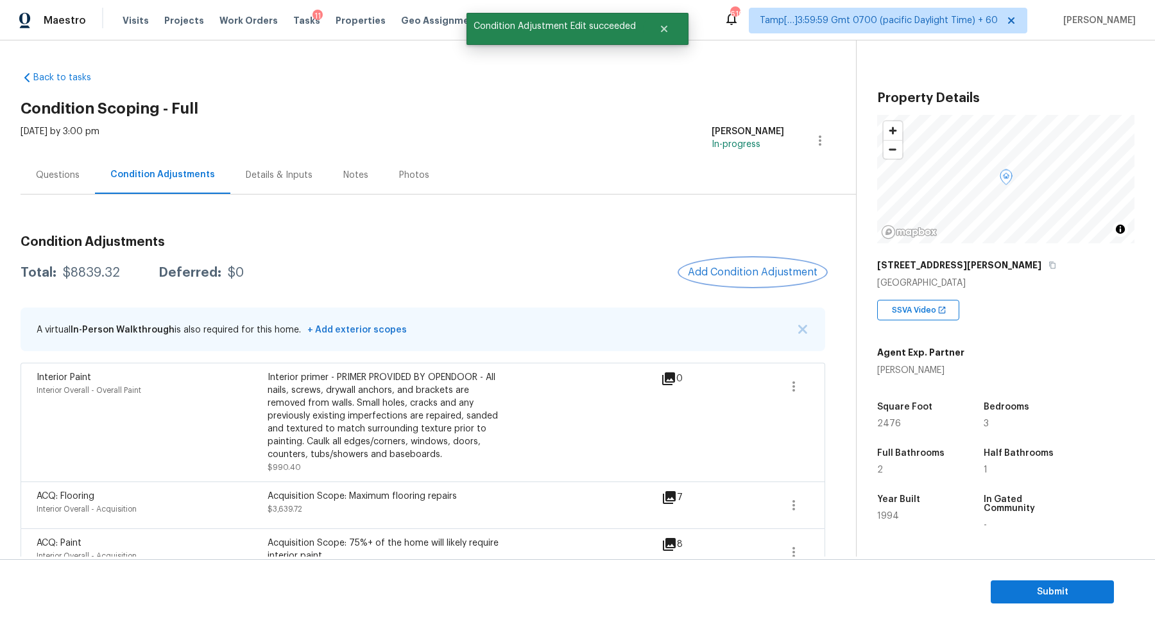
click at [737, 279] on button "Add Condition Adjustment" at bounding box center [752, 272] width 145 height 27
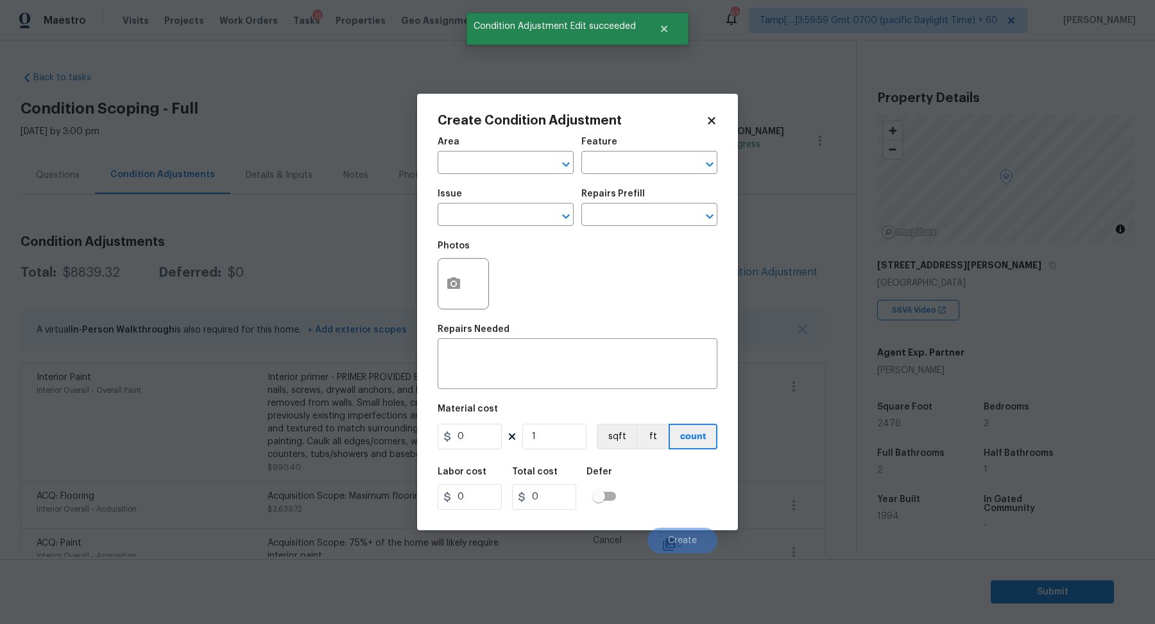
click at [493, 183] on span "Issue ​" at bounding box center [506, 208] width 136 height 52
click at [490, 178] on span "Area ​" at bounding box center [506, 156] width 136 height 52
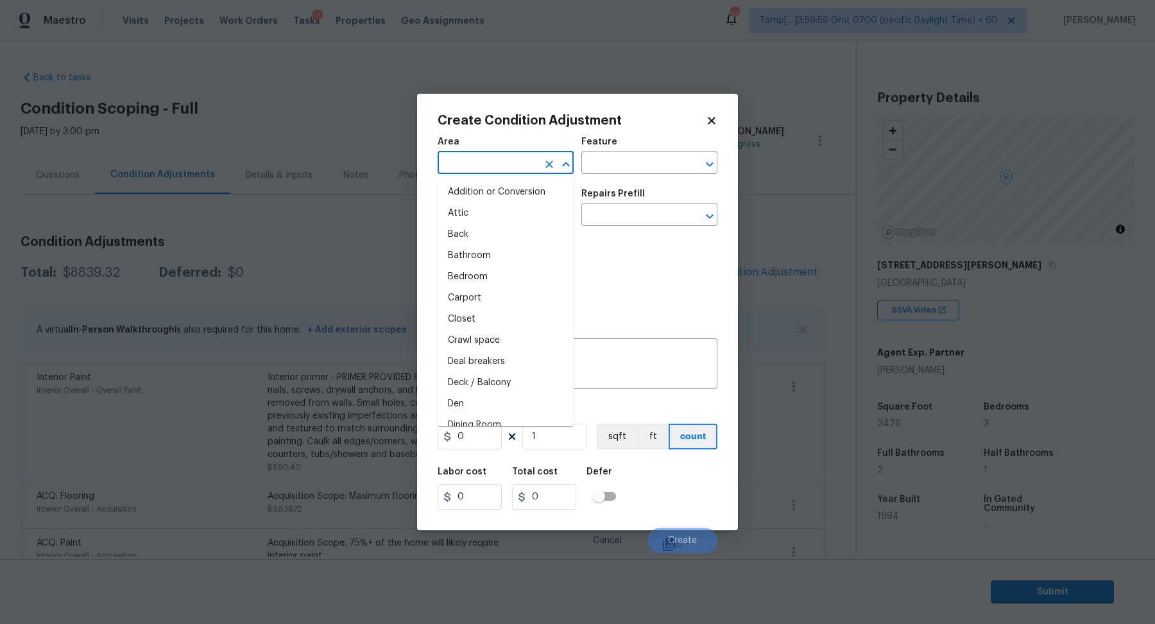
click at [456, 171] on input "text" at bounding box center [488, 164] width 100 height 20
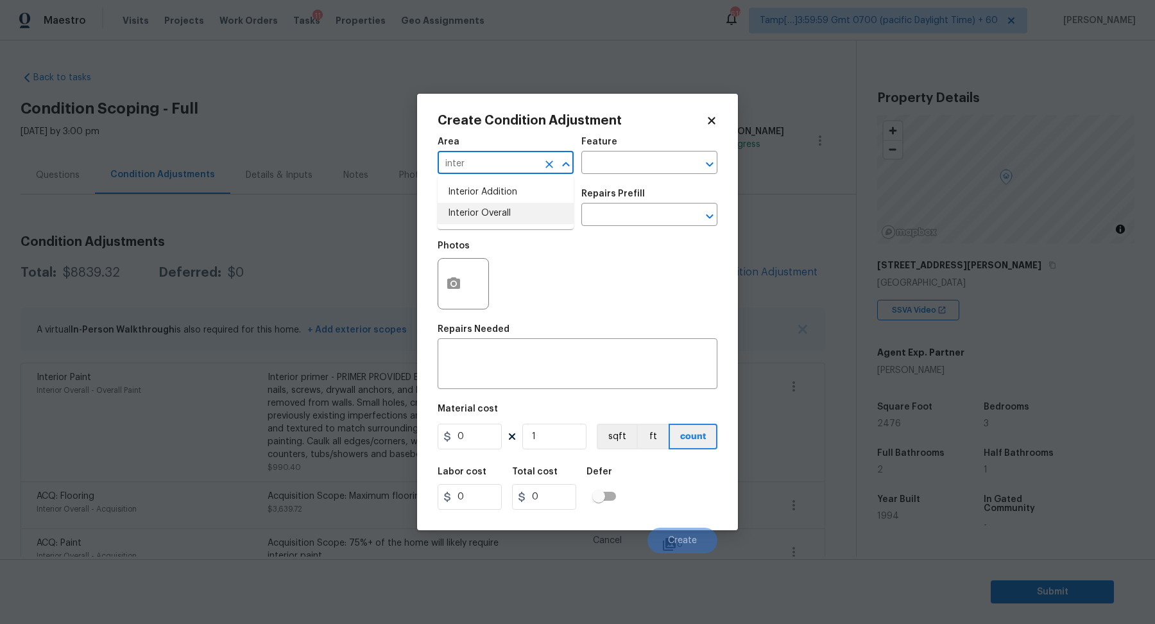
click at [522, 220] on li "Interior Overall" at bounding box center [506, 213] width 136 height 21
type input "Interior Overall"
click at [522, 220] on input "text" at bounding box center [488, 216] width 100 height 20
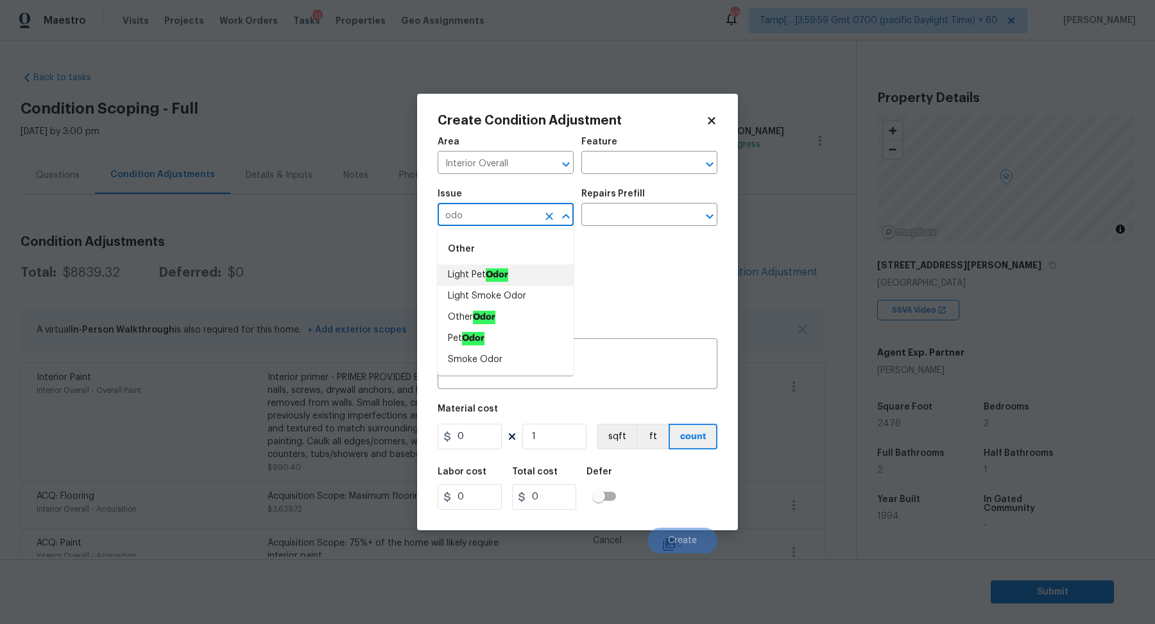
click at [529, 269] on li "Light Pet Odor" at bounding box center [506, 274] width 136 height 21
type input "Light Pet Odor"
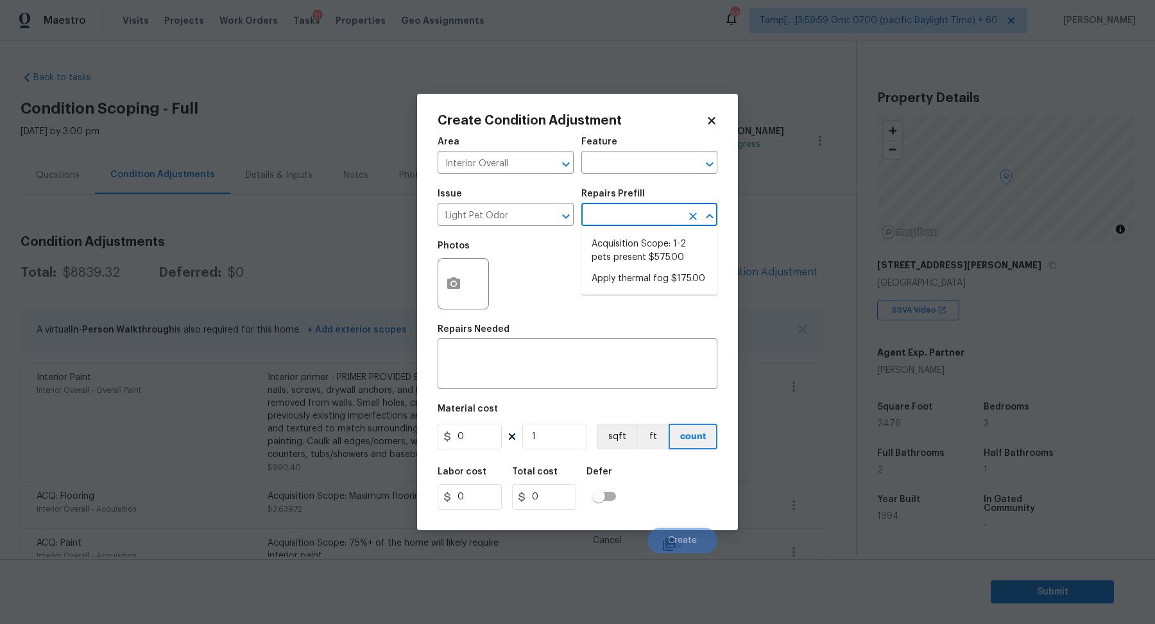
click at [634, 223] on input "text" at bounding box center [631, 216] width 100 height 20
click at [634, 255] on li "Acquisition Scope: 1-2 pets present $575.00" at bounding box center [649, 251] width 136 height 35
type textarea "Acquisition Scope: 1-2 pets present"
type input "575"
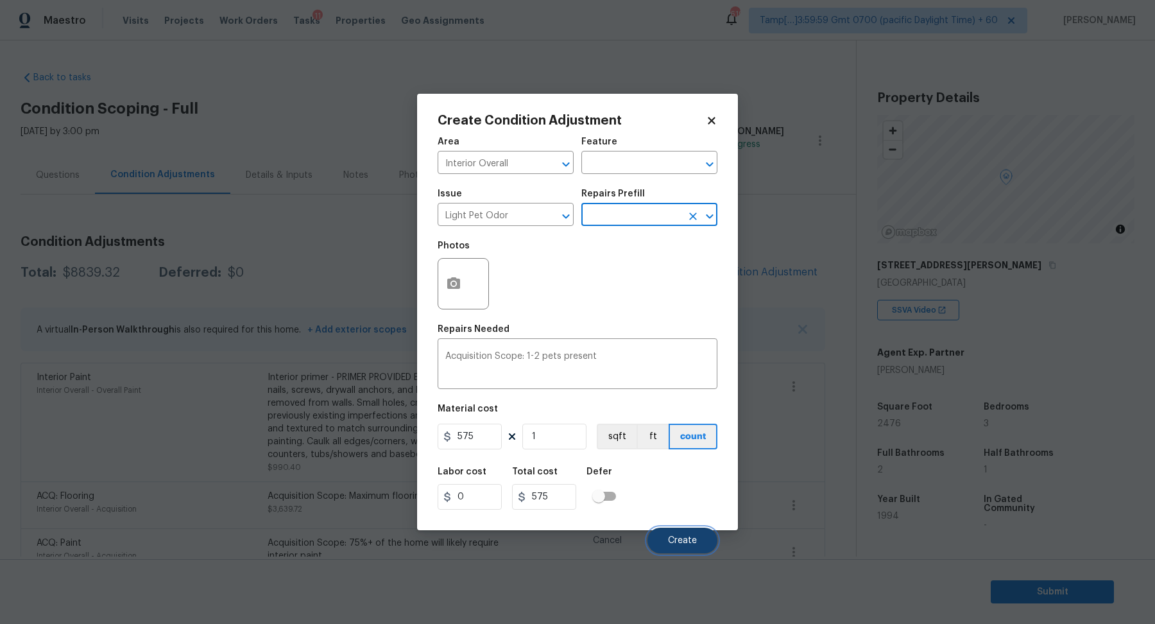
click at [685, 534] on button "Create" at bounding box center [682, 540] width 70 height 26
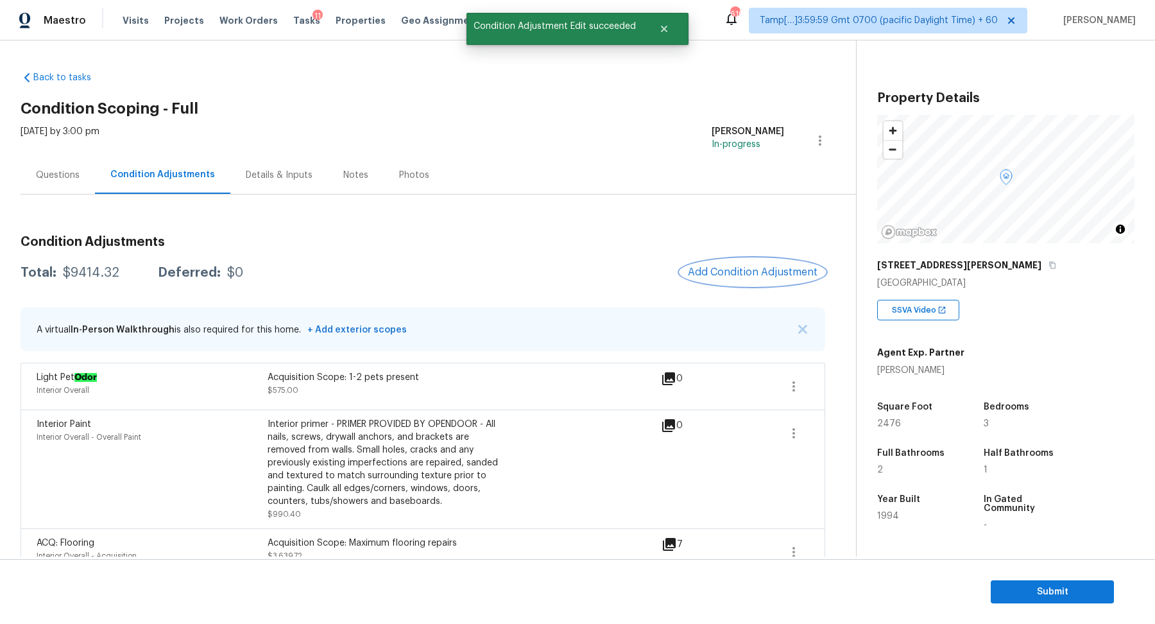
click at [735, 276] on span "Add Condition Adjustment" at bounding box center [753, 272] width 130 height 12
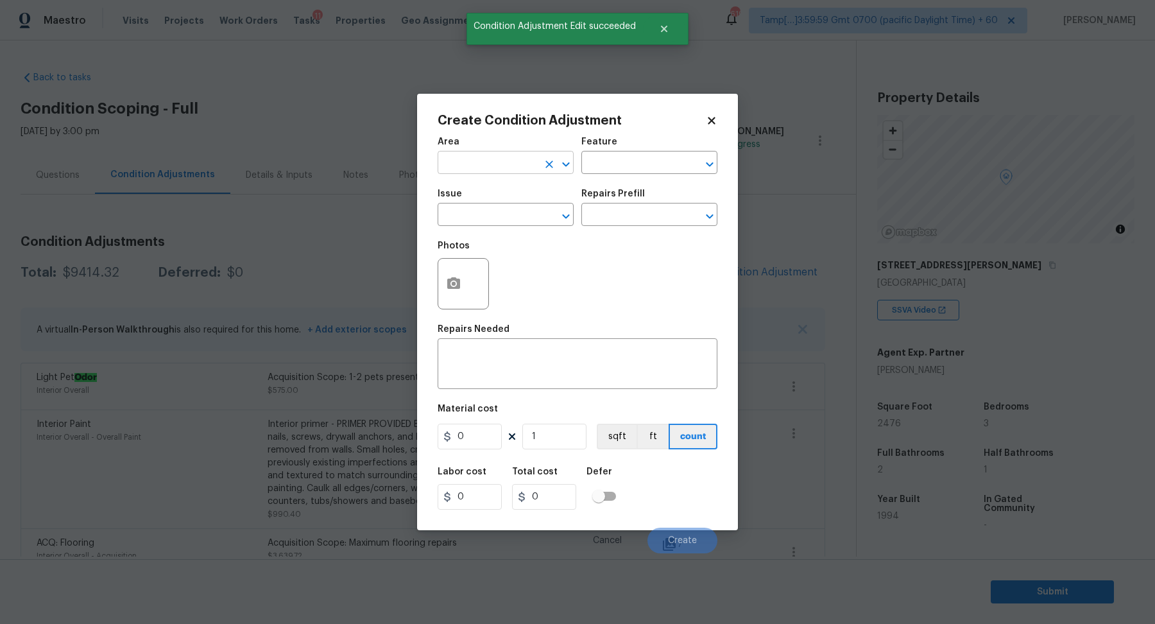
click at [481, 164] on input "text" at bounding box center [488, 164] width 100 height 20
click at [490, 213] on li "Interior Overall" at bounding box center [506, 213] width 136 height 21
type input "Interior Overall"
click at [490, 213] on input "text" at bounding box center [488, 216] width 100 height 20
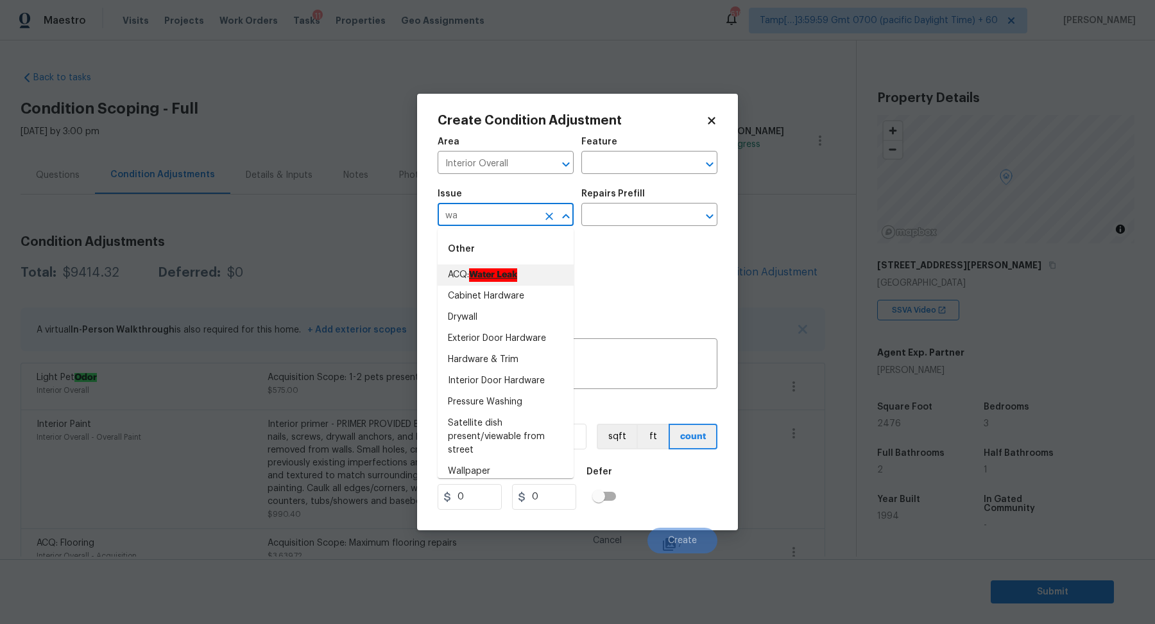
click at [533, 279] on li "ACQ: Water Leak" at bounding box center [506, 274] width 136 height 21
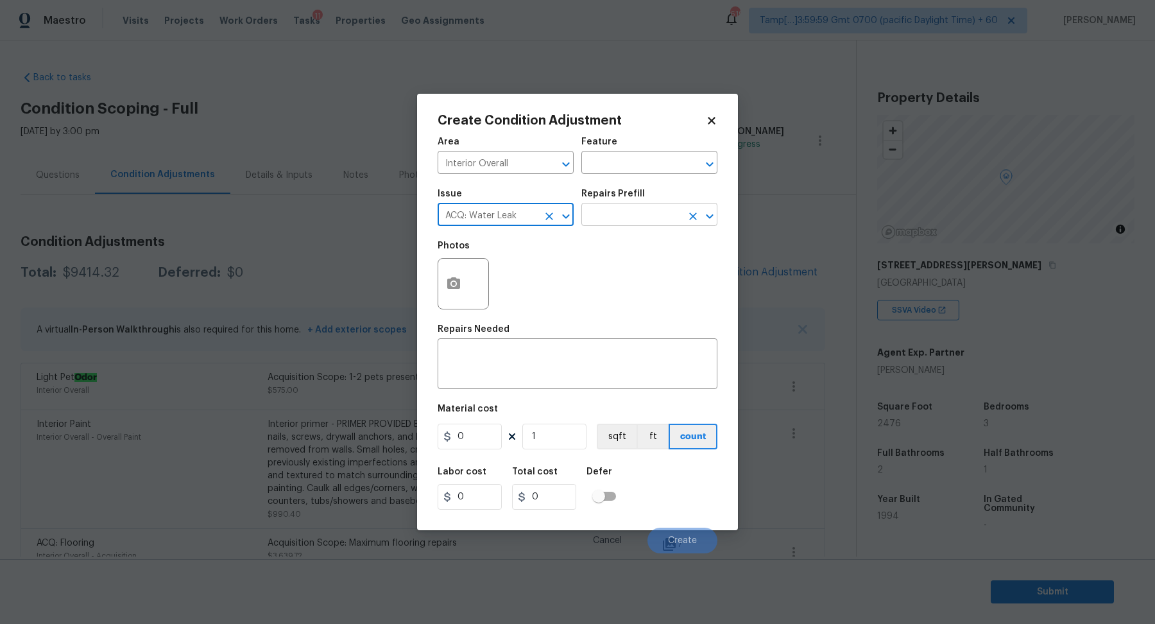
type input "ACQ: Water Leak"
click at [654, 221] on input "text" at bounding box center [631, 216] width 100 height 20
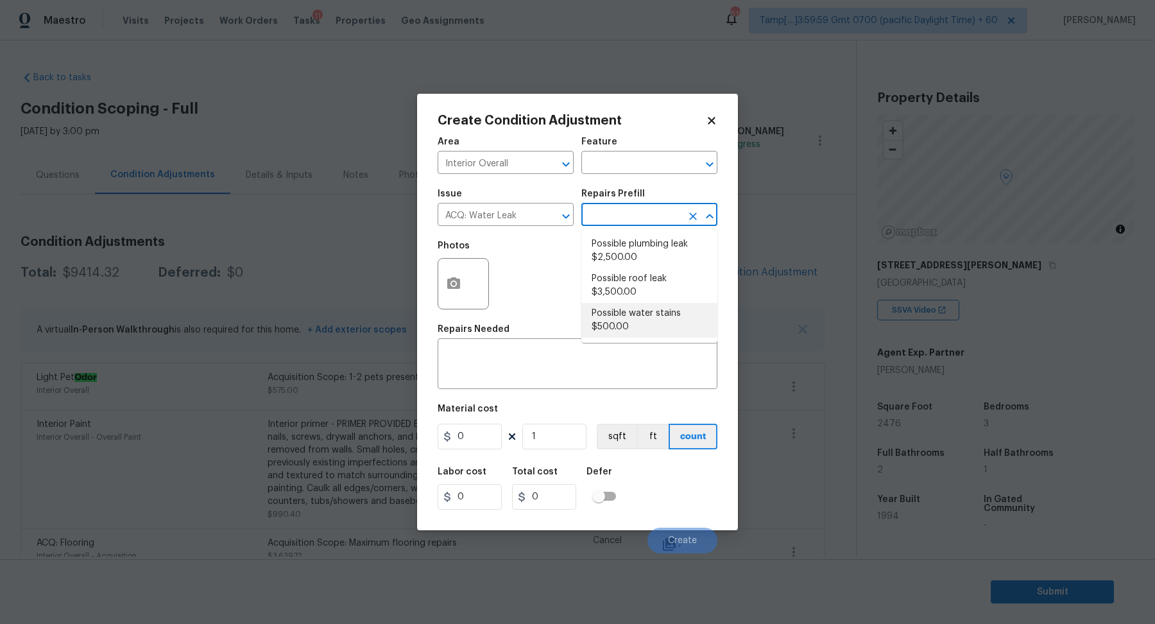
click at [651, 312] on li "Possible water stains $500.00" at bounding box center [649, 320] width 136 height 35
type input "Acquisition"
type textarea "Acquisition Scope: Possible water stains"
type input "500"
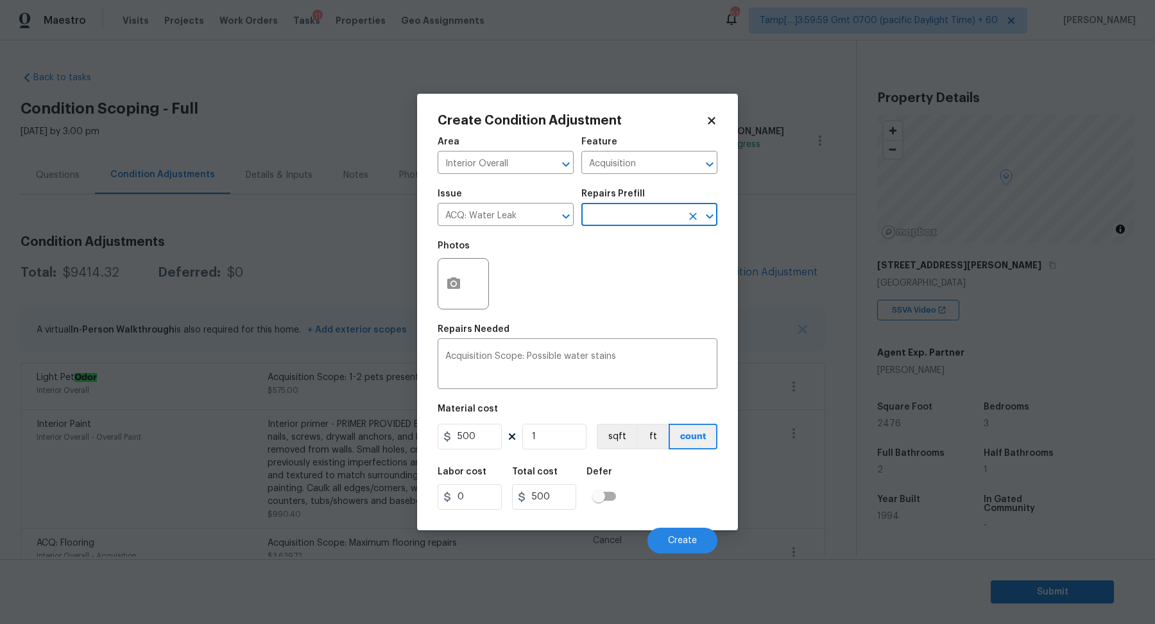
click at [484, 284] on div at bounding box center [463, 283] width 51 height 51
click at [473, 284] on div at bounding box center [463, 283] width 51 height 51
click at [463, 284] on button "button" at bounding box center [453, 284] width 31 height 50
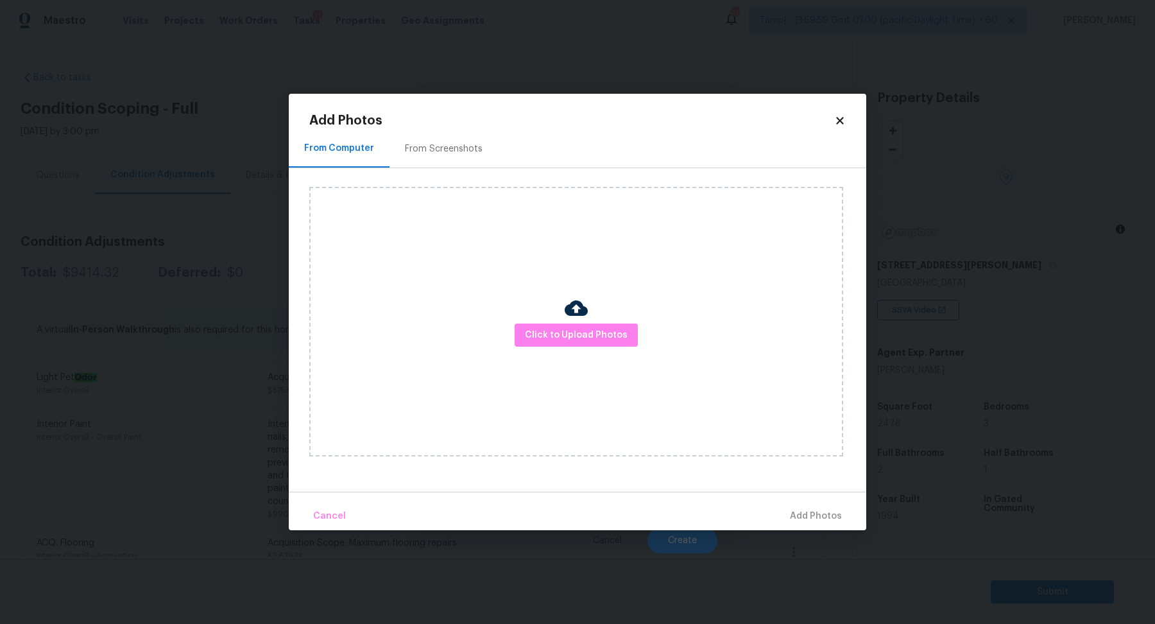
click at [571, 352] on div "Click to Upload Photos" at bounding box center [576, 321] width 534 height 269
click at [572, 346] on div "Click to Upload Photos" at bounding box center [576, 321] width 534 height 269
click at [574, 345] on button "Click to Upload Photos" at bounding box center [576, 335] width 123 height 24
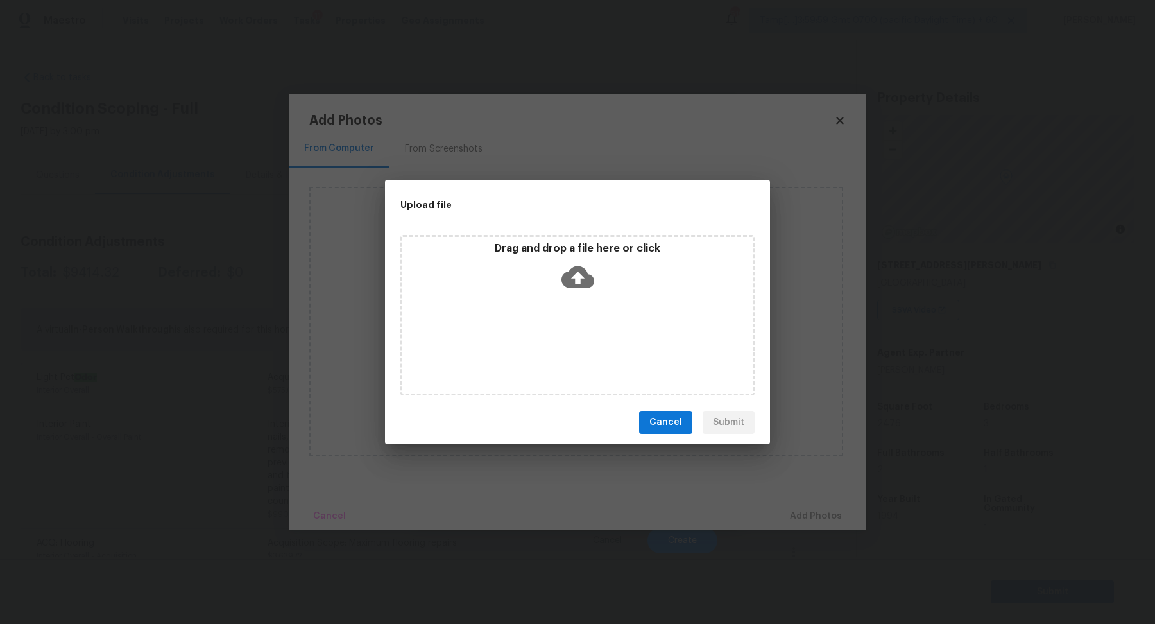
click at [594, 297] on div "Drag and drop a file here or click" at bounding box center [577, 315] width 354 height 160
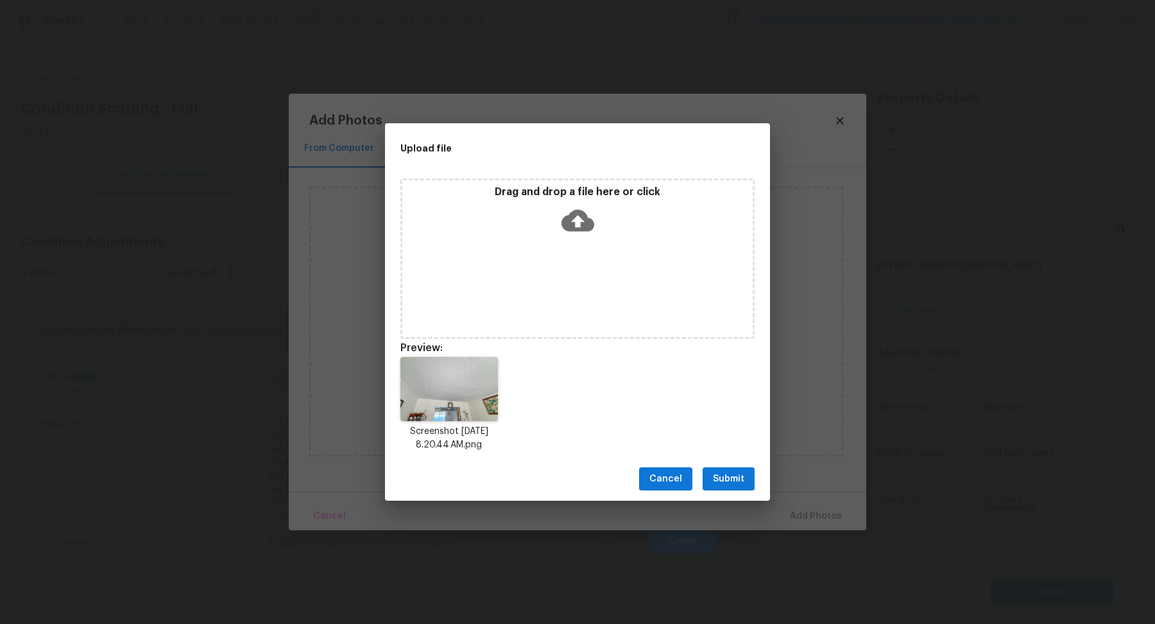
click at [719, 484] on span "Submit" at bounding box center [728, 479] width 31 height 16
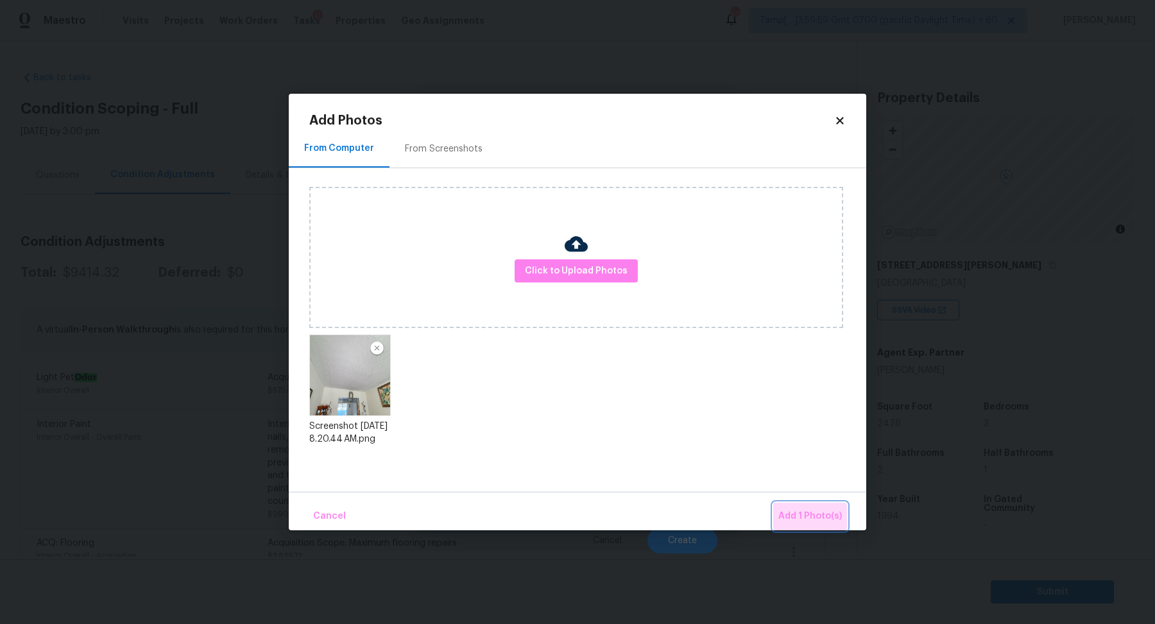
click at [796, 524] on span "Add 1 Photo(s)" at bounding box center [810, 516] width 64 height 16
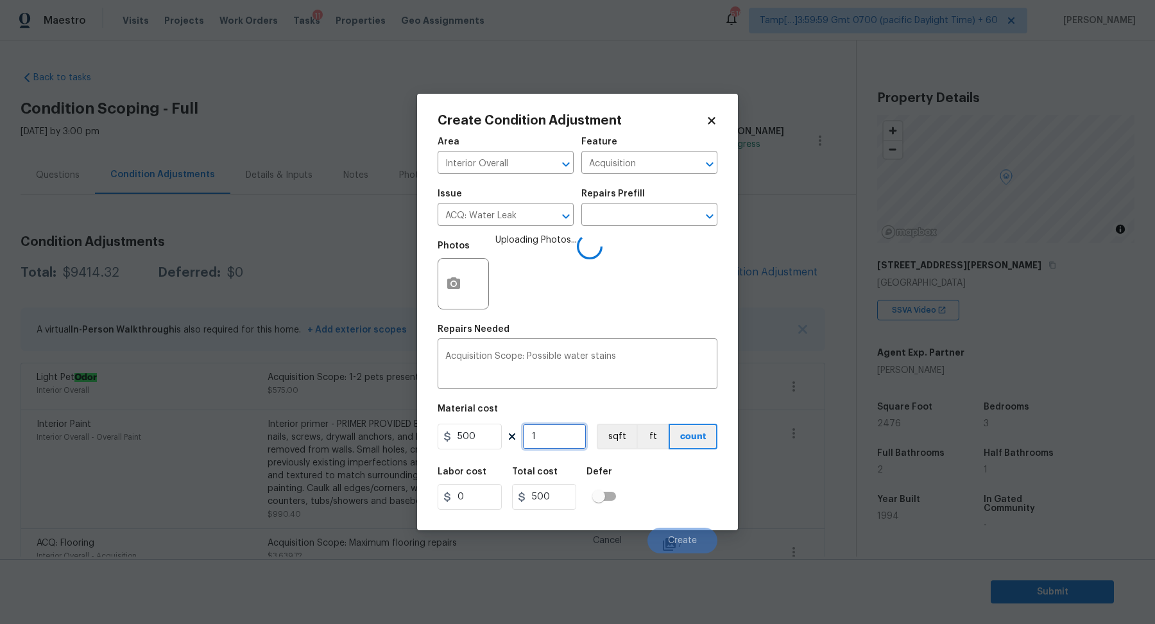
click at [546, 440] on input "1" at bounding box center [554, 436] width 64 height 26
click at [666, 533] on button "Create" at bounding box center [682, 540] width 70 height 26
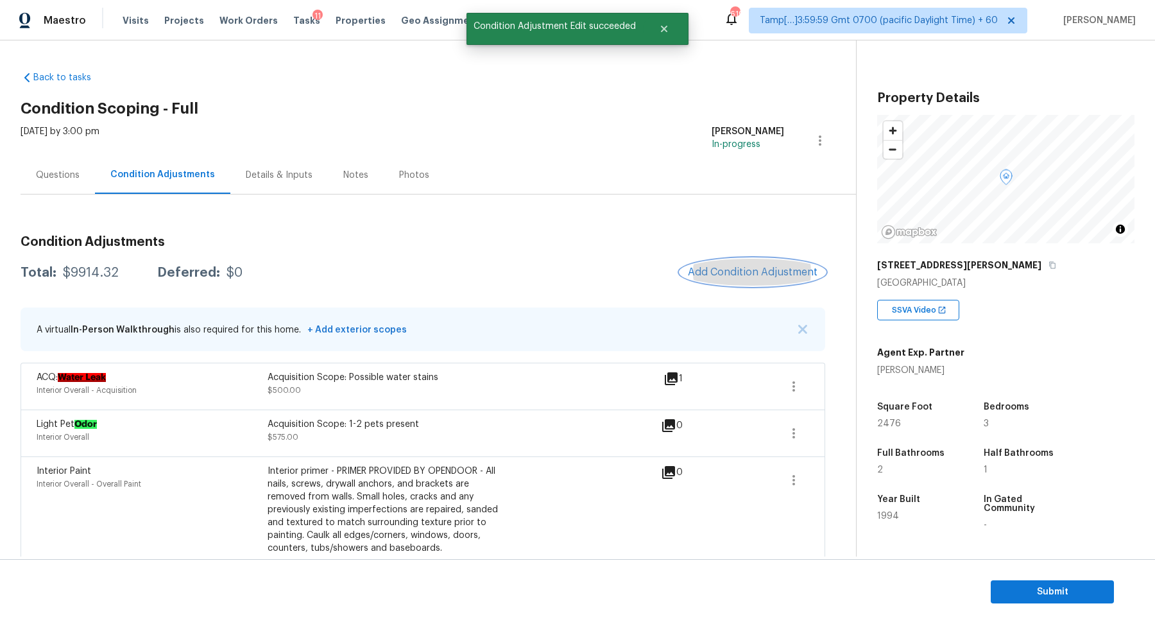
click at [699, 273] on span "Add Condition Adjustment" at bounding box center [753, 272] width 130 height 12
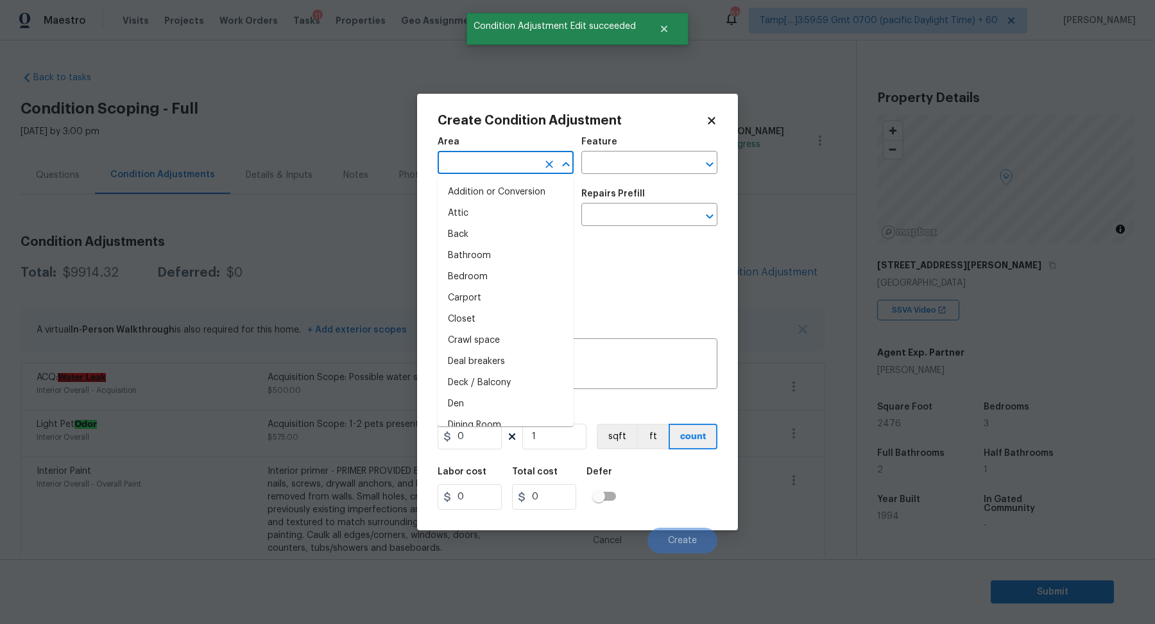
click at [461, 160] on input "text" at bounding box center [488, 164] width 100 height 20
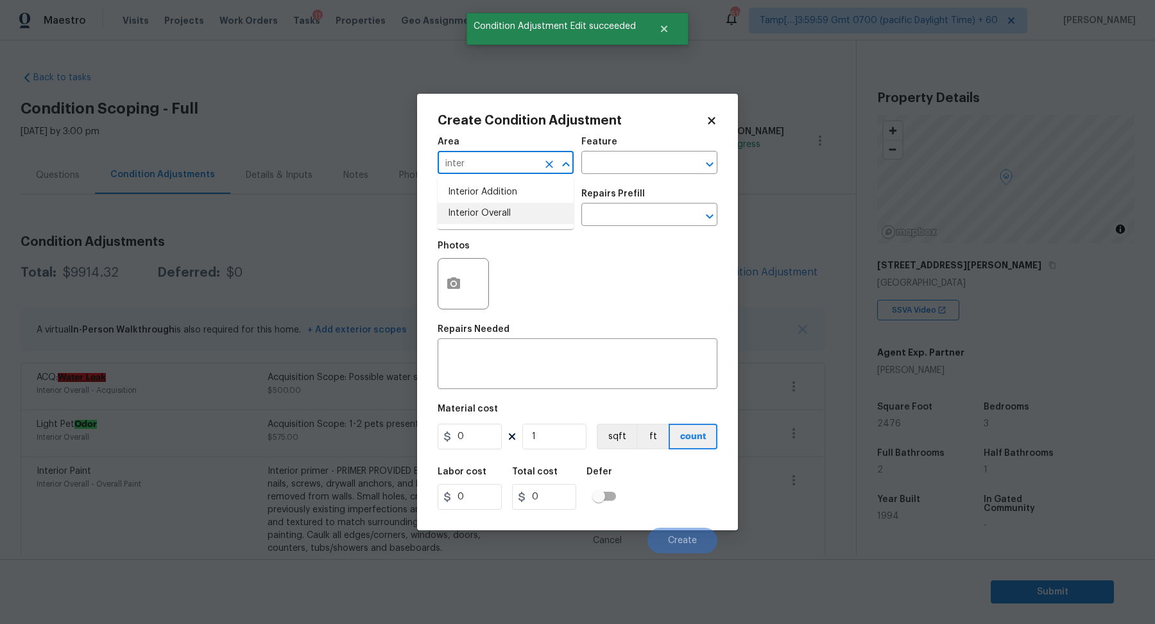
click at [507, 207] on li "Interior Overall" at bounding box center [506, 213] width 136 height 21
type input "Interior Overall"
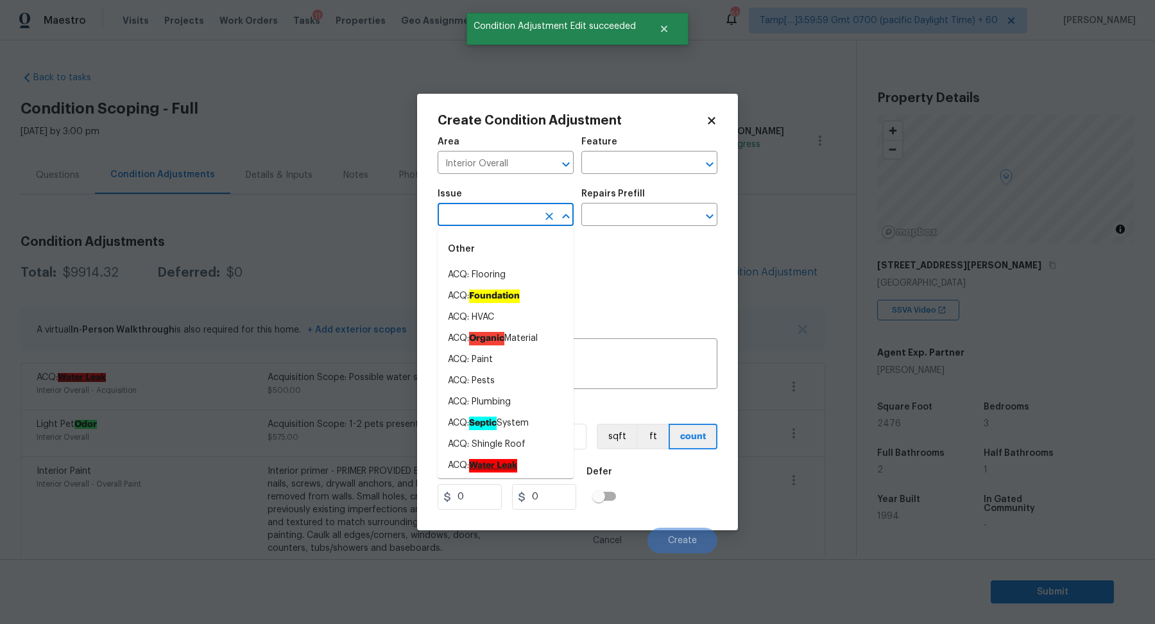
click at [507, 207] on input "text" at bounding box center [488, 216] width 100 height 20
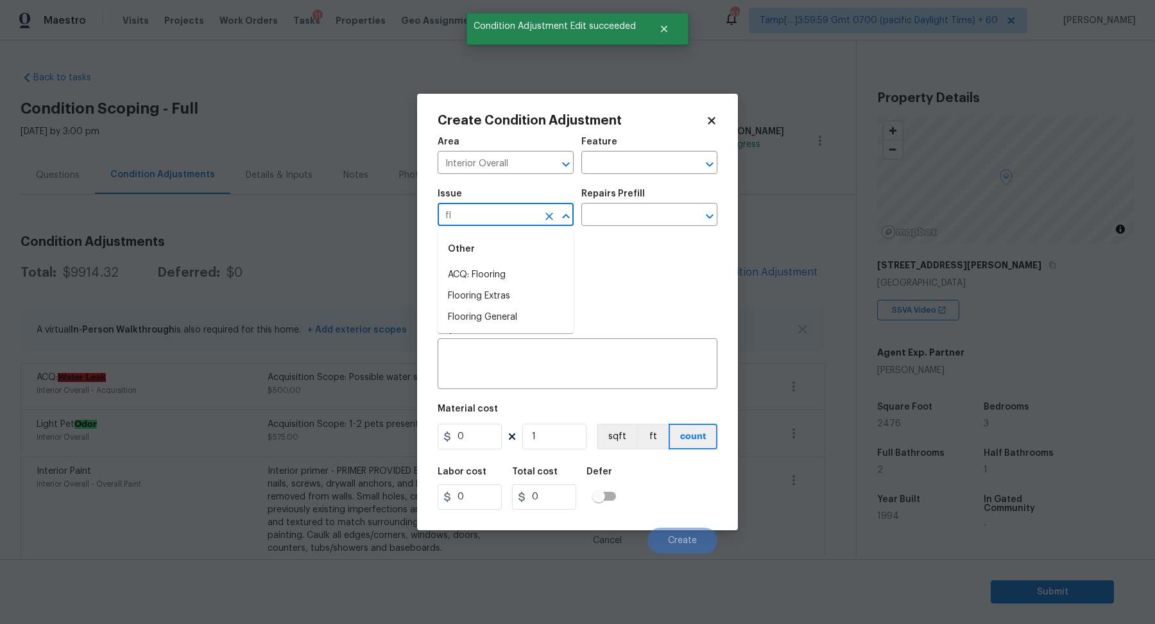
type input "flo"
click at [495, 214] on input "flo" at bounding box center [488, 216] width 100 height 20
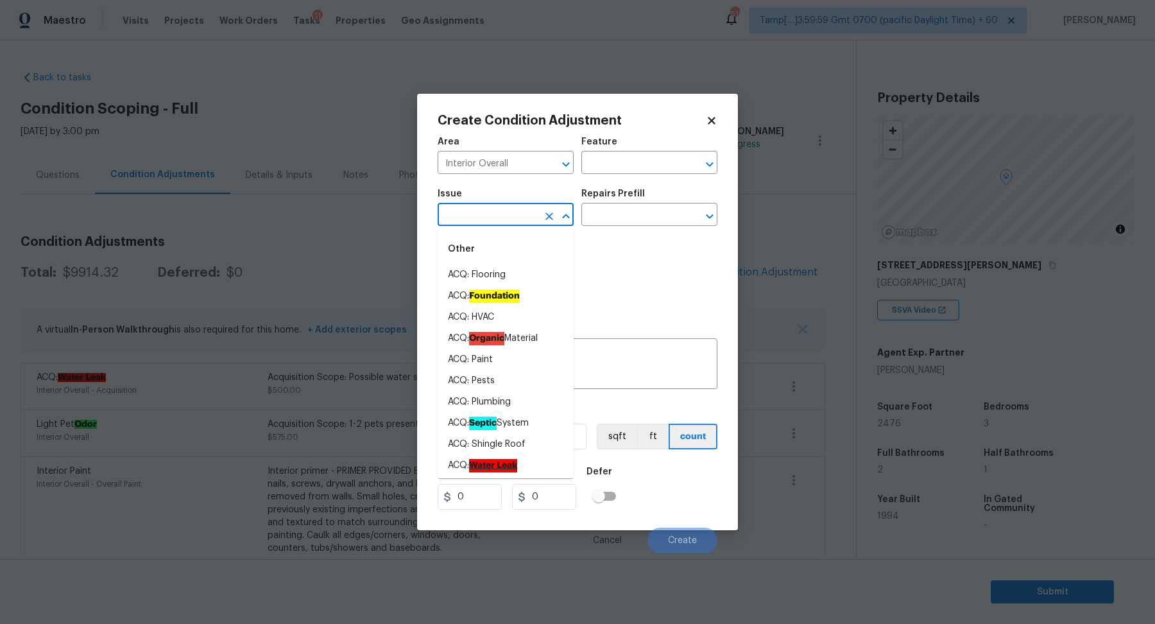
click at [683, 322] on div "Area Interior Overall ​ Feature ​ Issue ​ Repairs Prefill ​ Photos Repairs Need…" at bounding box center [578, 341] width 280 height 423
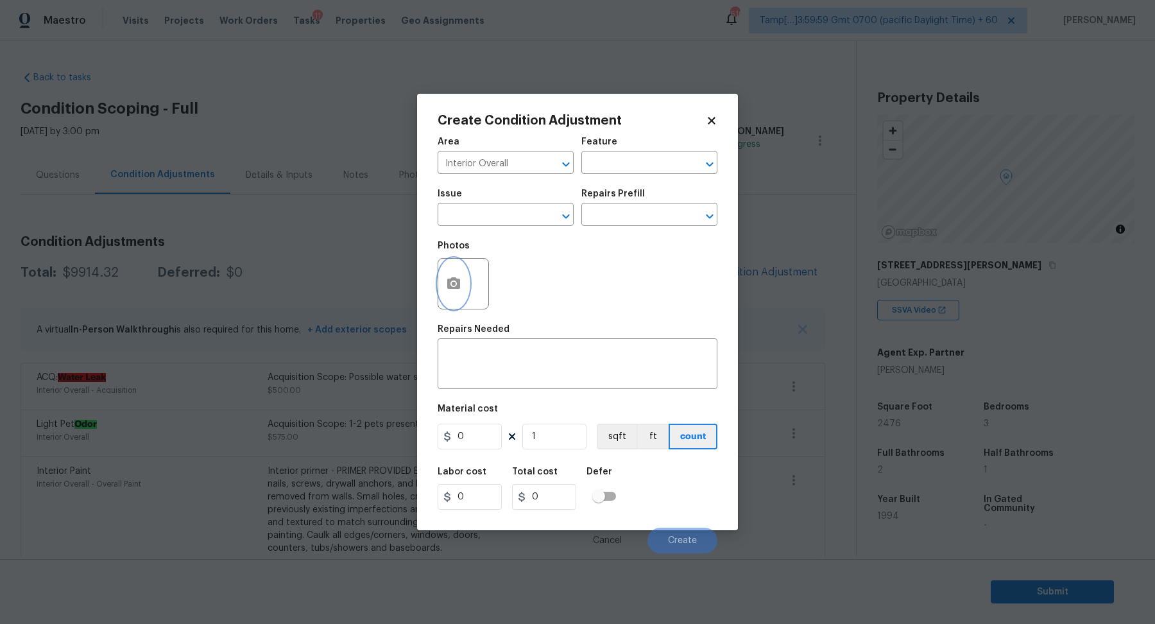
click at [450, 289] on icon "button" at bounding box center [453, 283] width 15 height 15
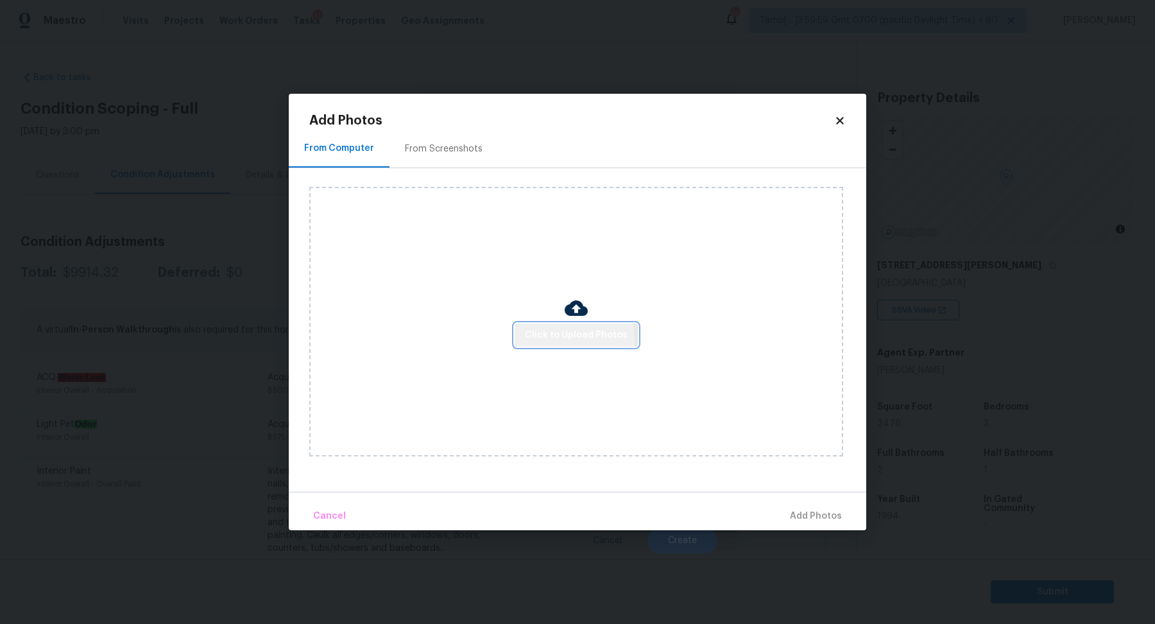
click at [568, 340] on span "Click to Upload Photos" at bounding box center [576, 335] width 103 height 16
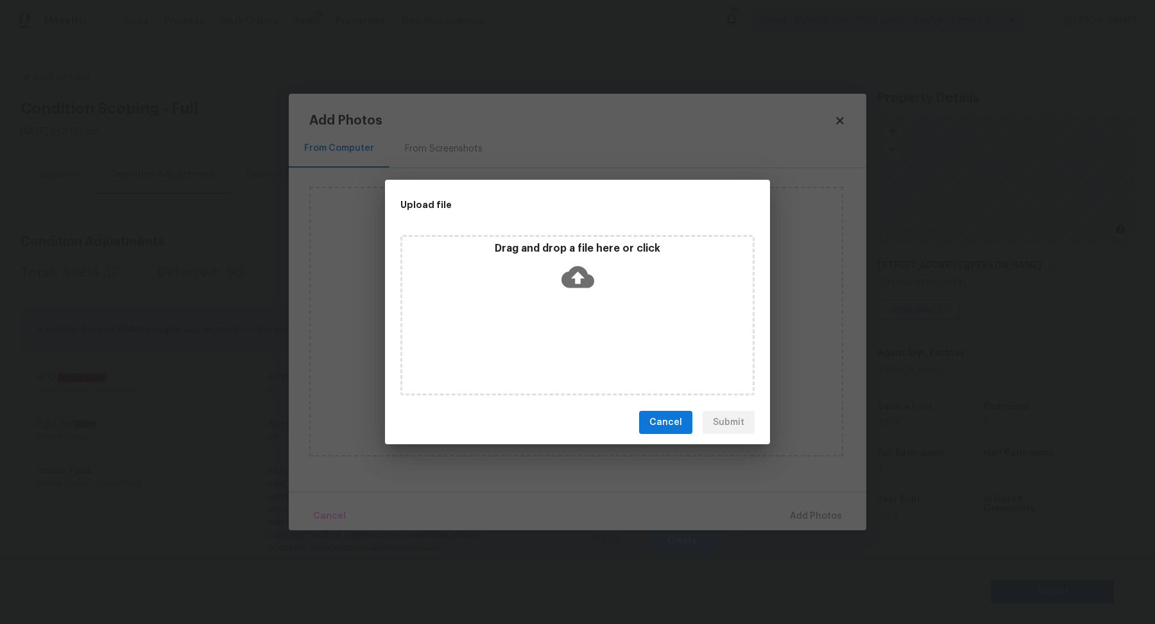
click at [576, 319] on div "Drag and drop a file here or click" at bounding box center [577, 315] width 354 height 160
